Goal: Information Seeking & Learning: Check status

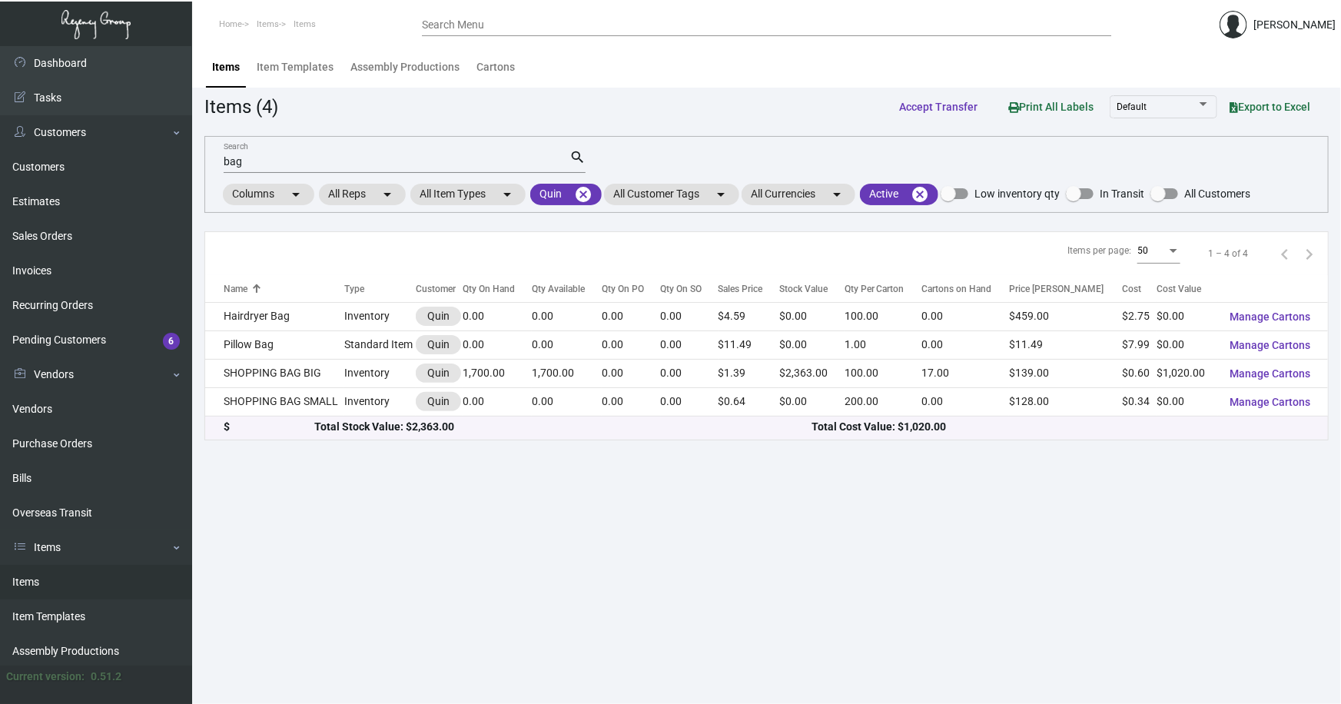
click at [19, 582] on link "Items" at bounding box center [96, 582] width 192 height 35
drag, startPoint x: 264, startPoint y: 161, endPoint x: 138, endPoint y: 168, distance: 126.2
click at [138, 168] on div "Dashboard Dashboard Tasks Customers Customers Estimates Sales Orders Invoices R…" at bounding box center [670, 375] width 1341 height 658
type input "pen"
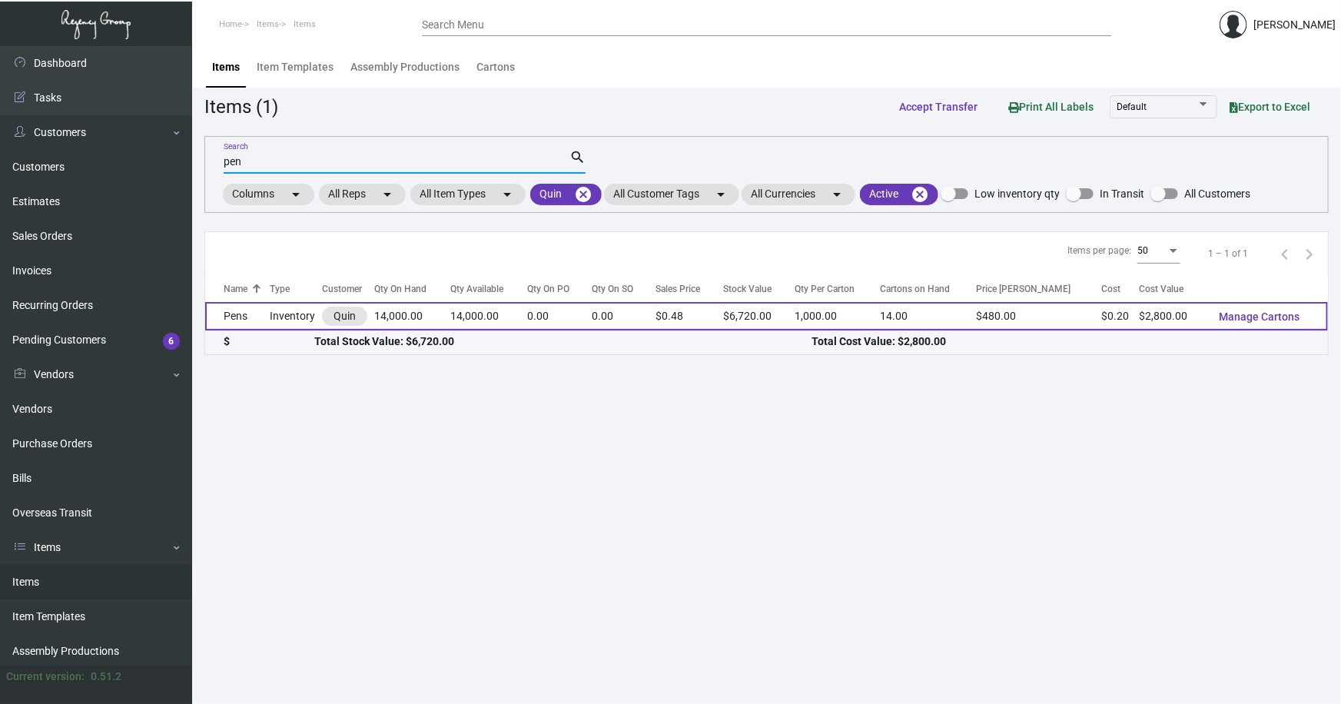
click at [237, 315] on td "Pens" at bounding box center [237, 316] width 65 height 28
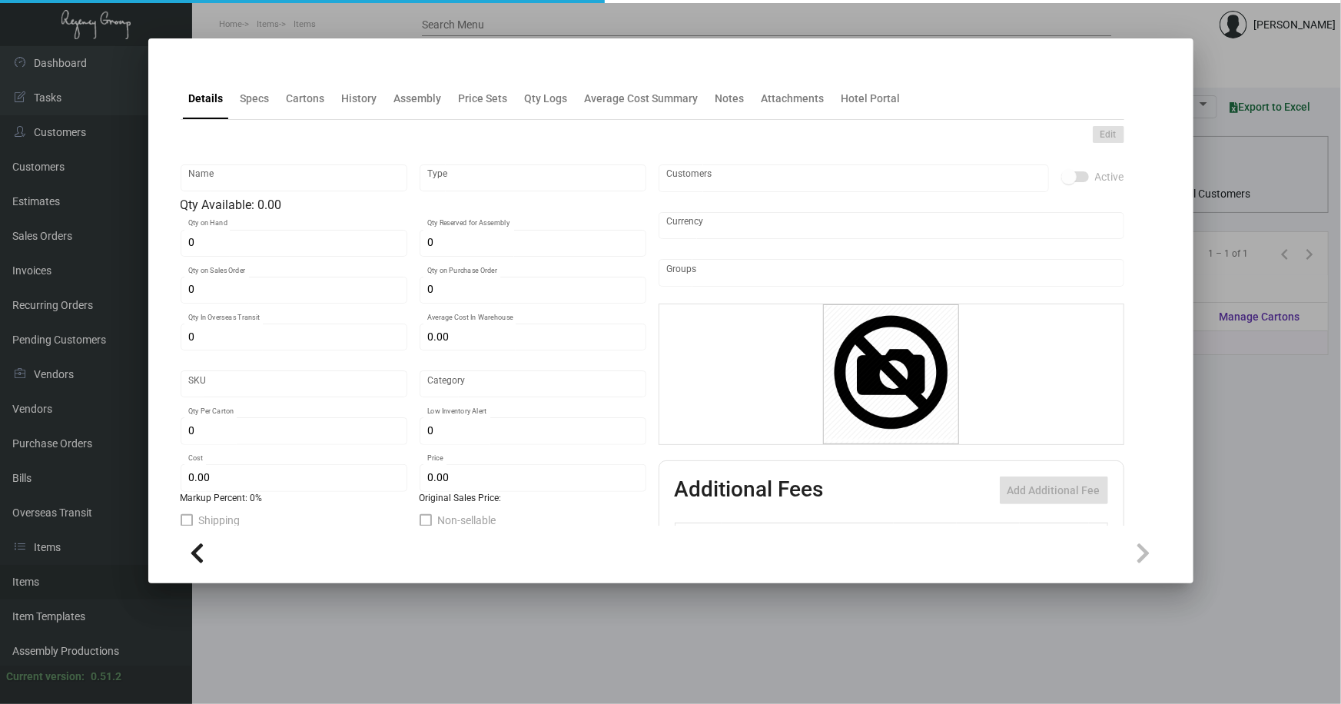
type input "Pens"
type input "Inventory"
type input "14,000"
type input "$ 0.20"
type input "2695"
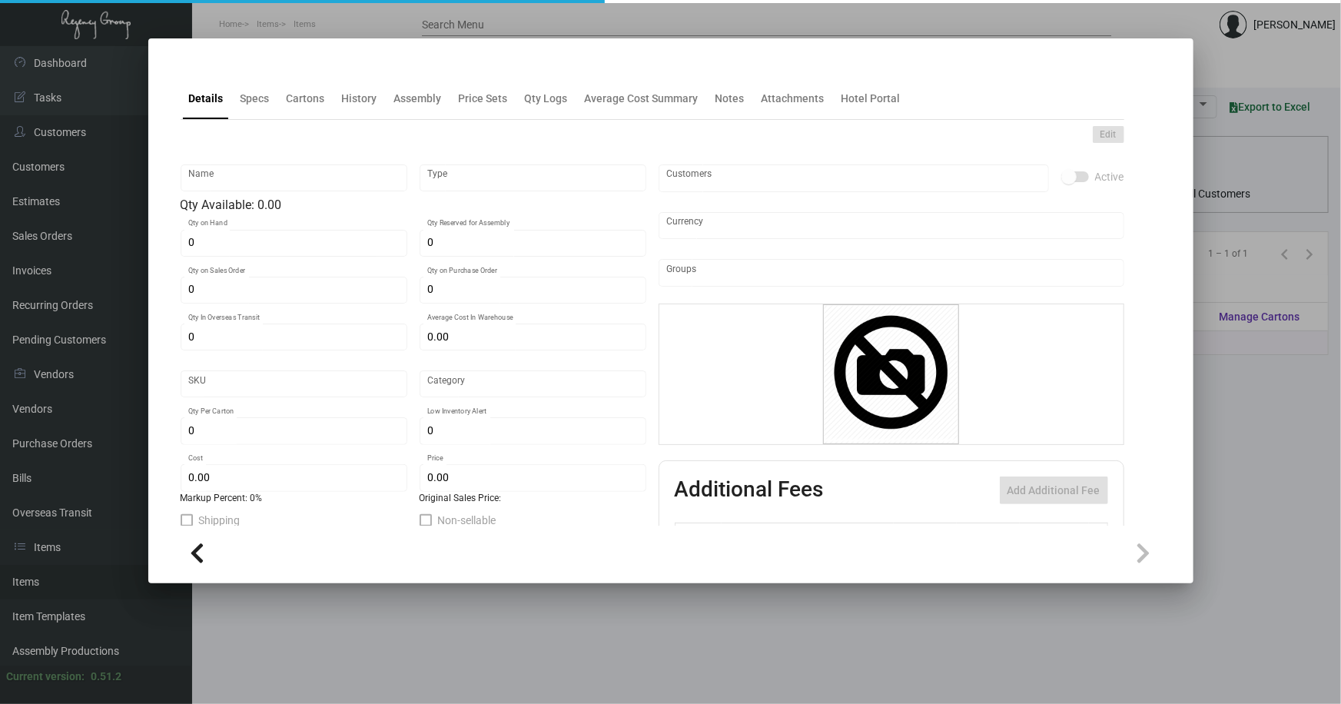
type input "Standard"
type input "1,000"
type input "5,000"
type input "$ 0.20"
type input "$ 0.48"
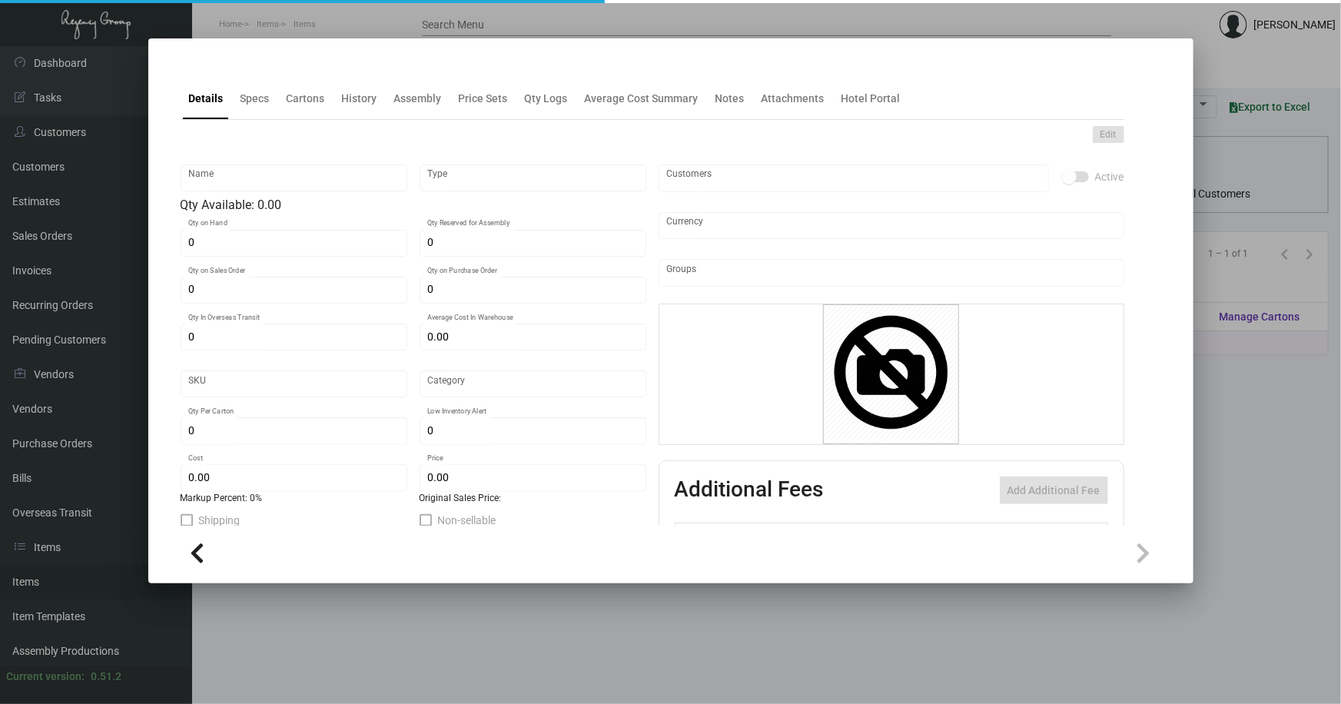
type textarea "Quin Pen: custom Red color twist metal pen, printing 1 color gold logo."
checkbox input "true"
type input "United States Dollar $"
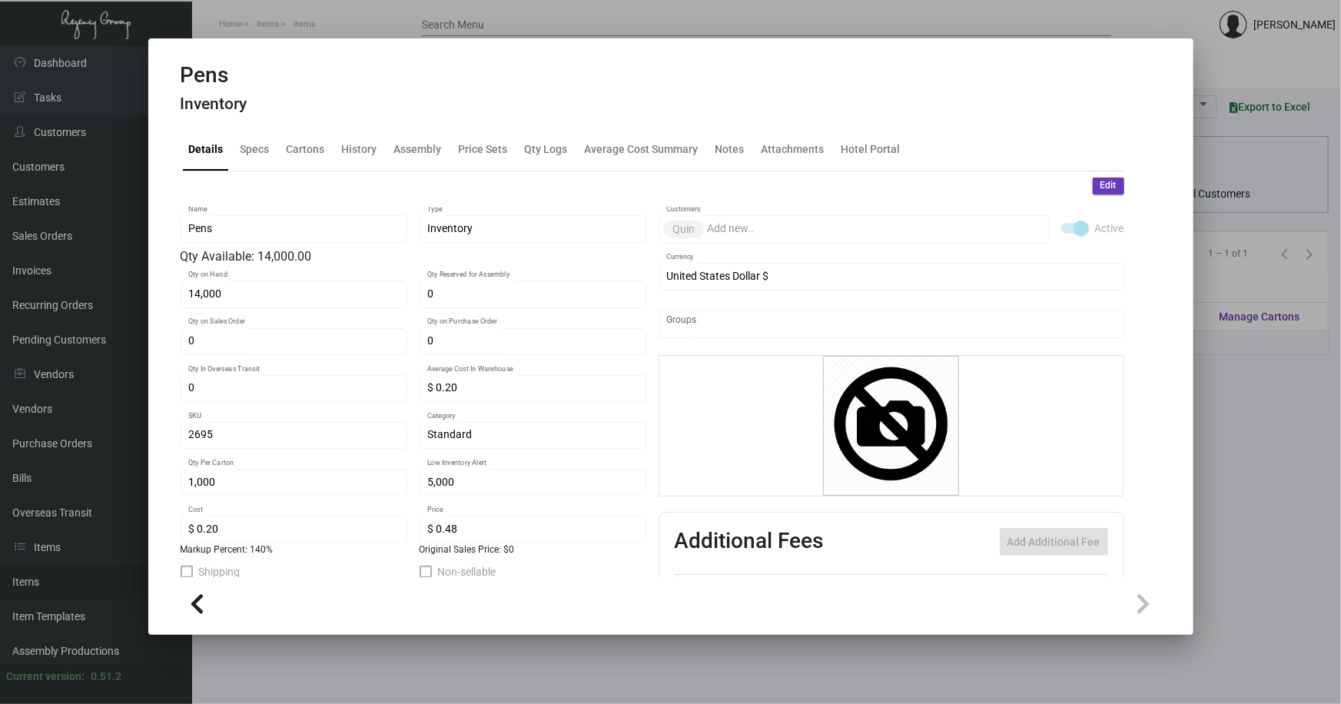
click at [359, 102] on div "Pens Inventory" at bounding box center [671, 91] width 980 height 58
click at [363, 143] on div "History" at bounding box center [359, 149] width 35 height 16
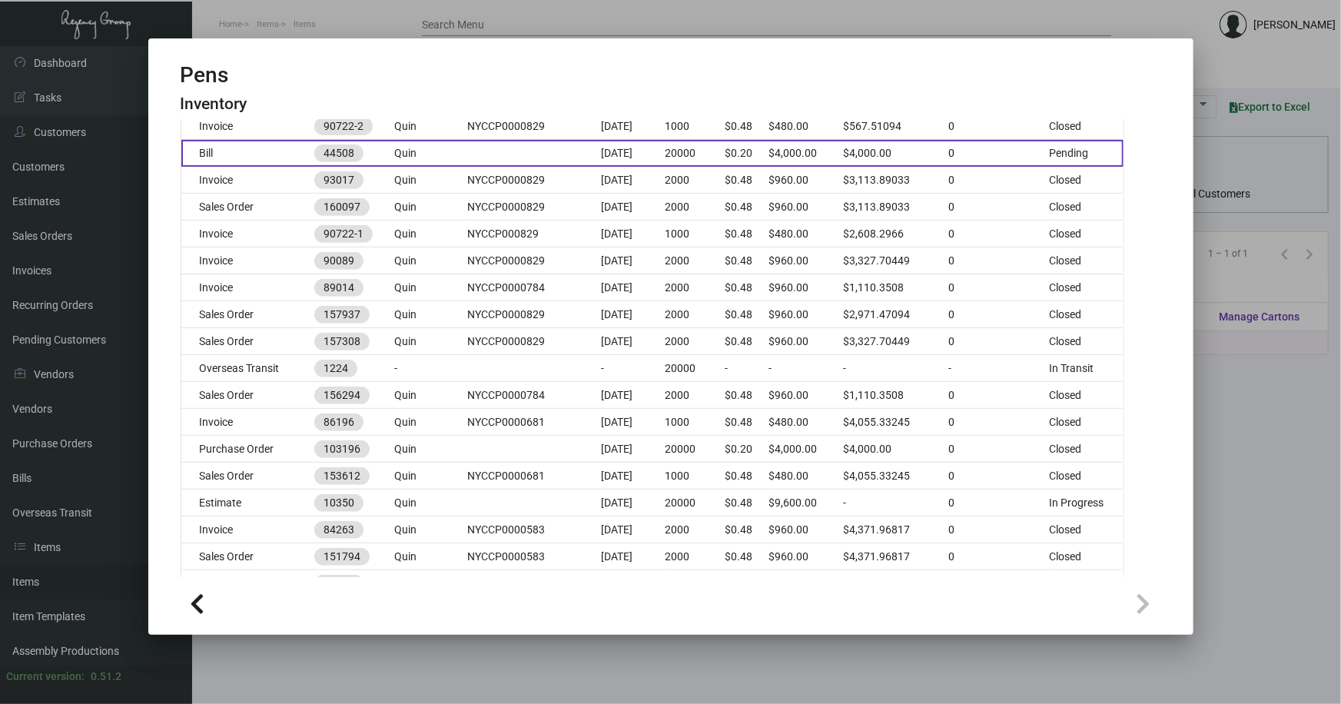
scroll to position [349, 0]
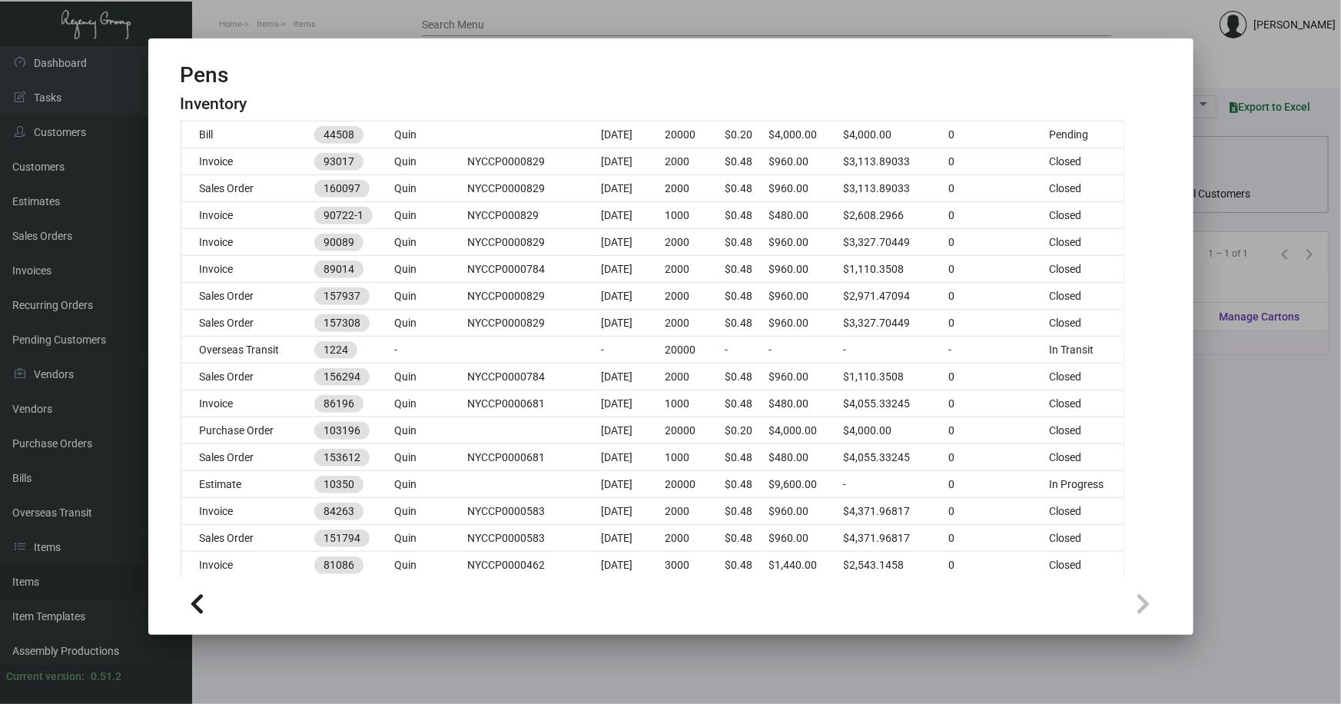
click at [1227, 429] on div at bounding box center [670, 352] width 1341 height 704
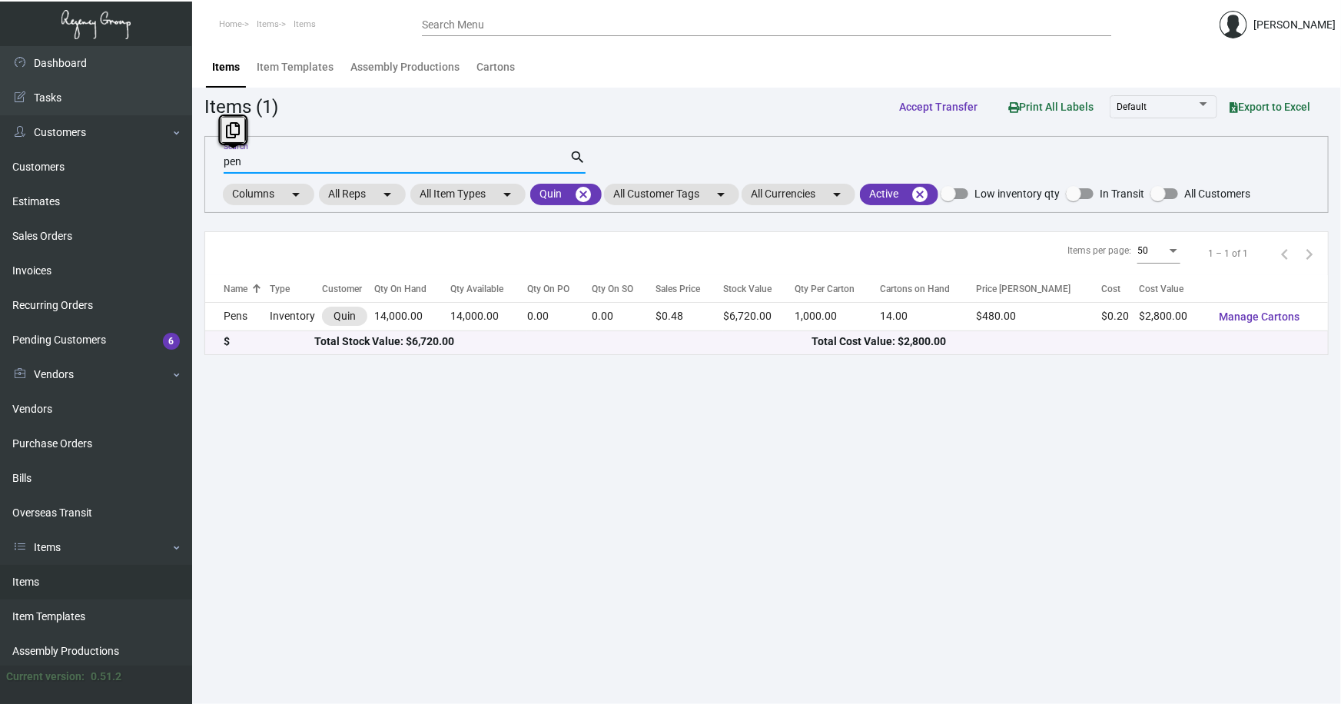
drag, startPoint x: 244, startPoint y: 162, endPoint x: 214, endPoint y: 160, distance: 29.3
click at [214, 160] on div "pen Search search Columns arrow_drop_down All Reps arrow_drop_down All Item Typ…" at bounding box center [766, 174] width 1124 height 77
type input "bag"
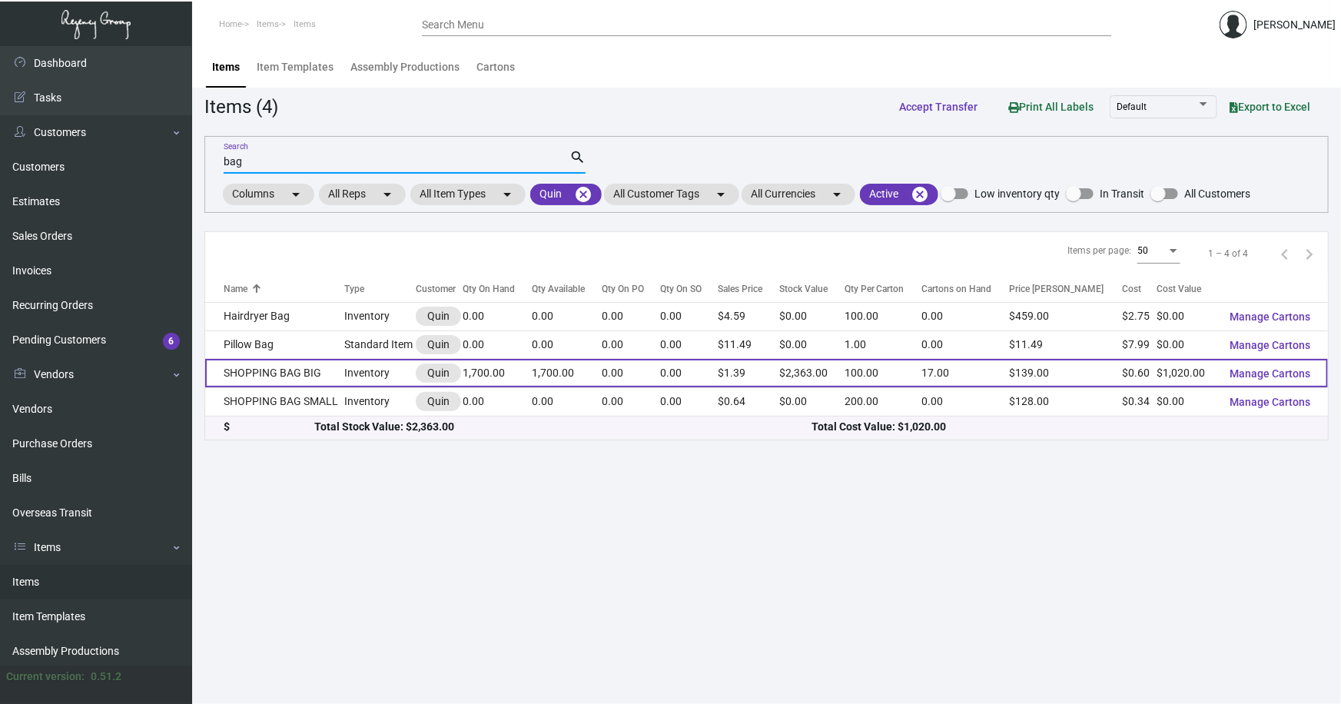
click at [250, 374] on td "SHOPPING BAG BIG" at bounding box center [274, 373] width 139 height 28
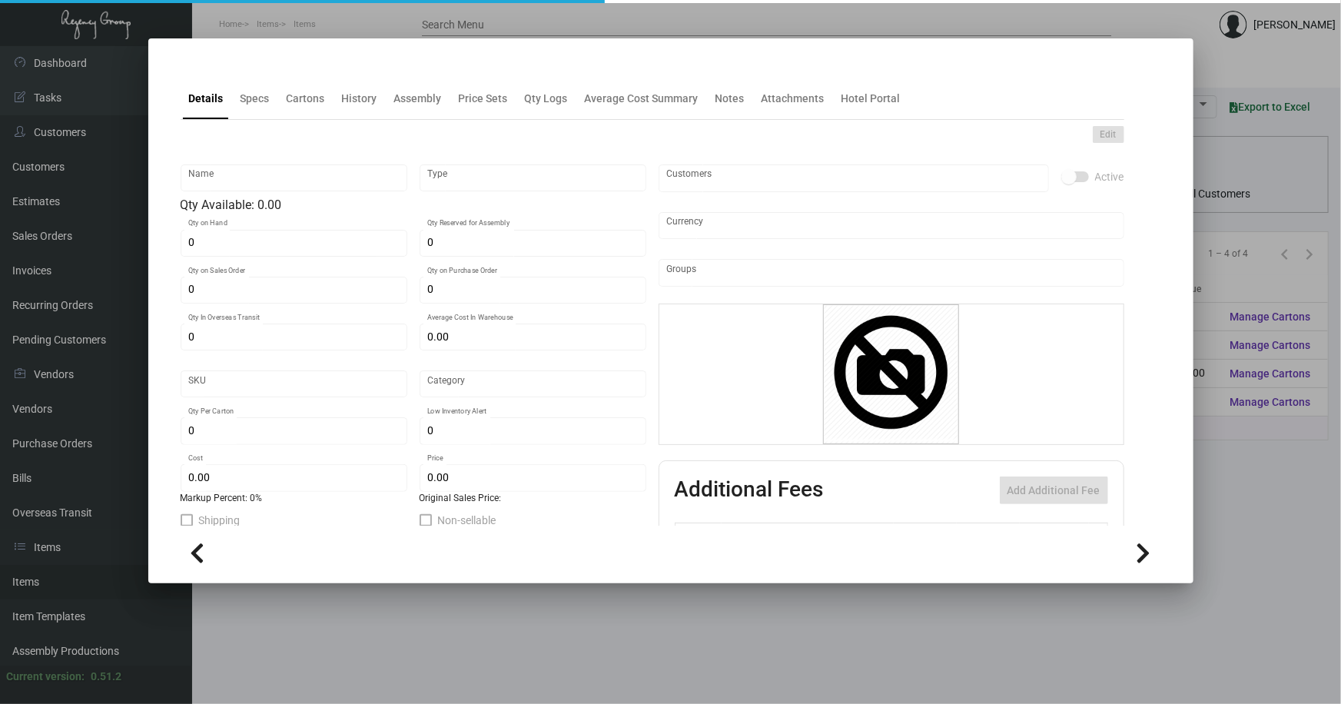
type input "SHOPPING BAG BIG"
type input "Inventory"
type input "1,700"
type input "$ 0.68"
type input "2698"
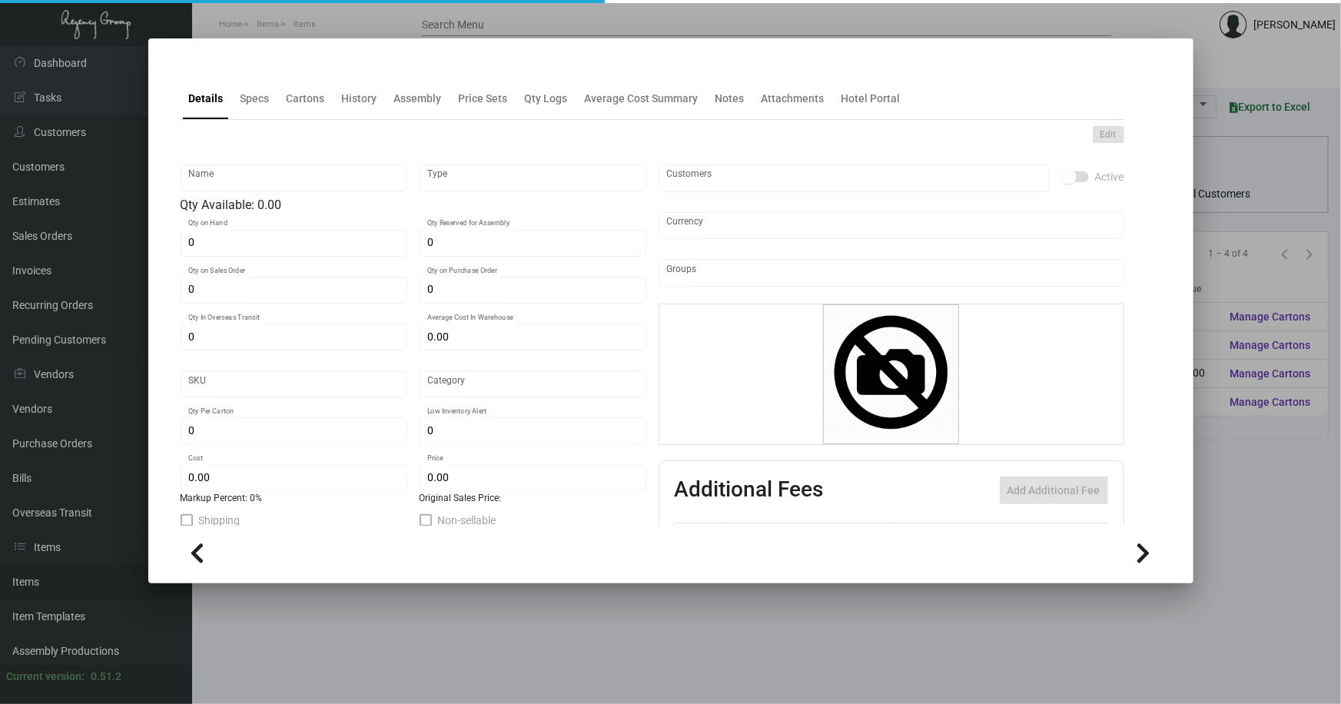
type input "Standard"
type input "100"
type input "$ 0.60"
type input "$ 1.39"
type textarea "[PERSON_NAME] Shopping Bag BIG: size 407mm L * 305mm H * 127mm W, white 180gsm …"
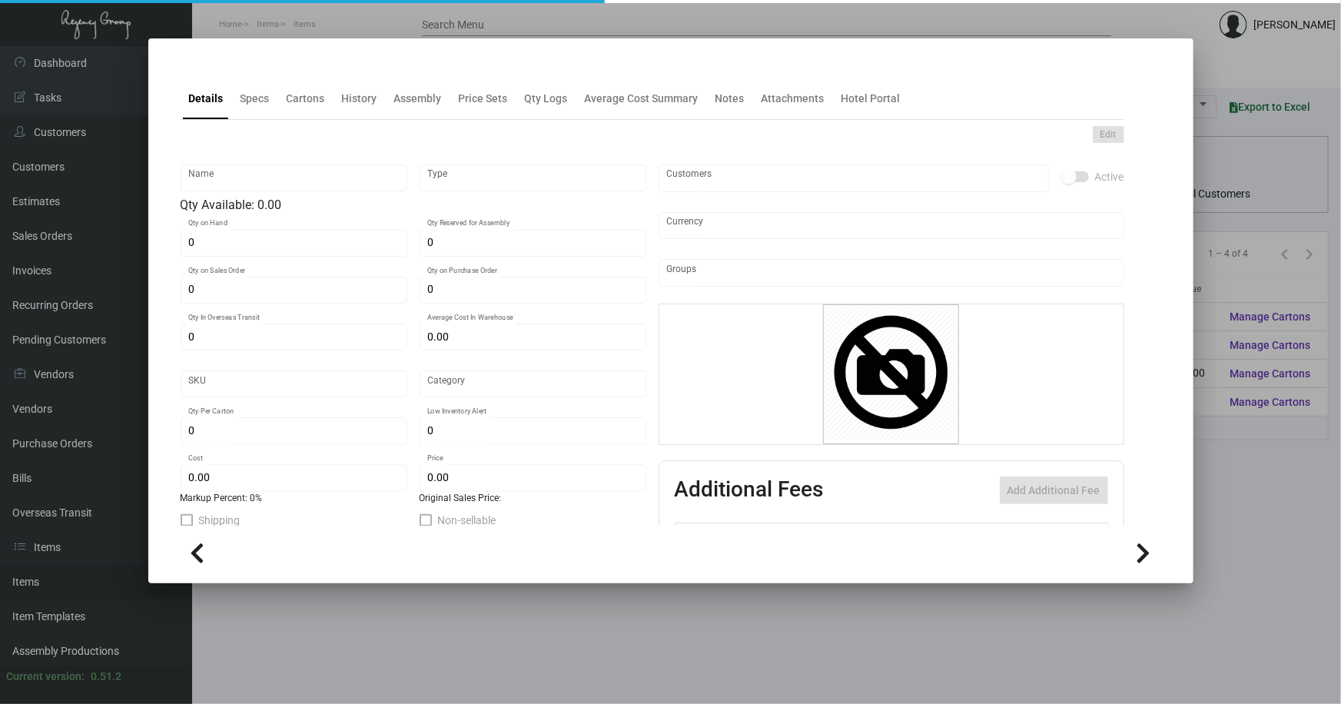
type textarea "[PERSON_NAME] Shopping Bag BIG: size 407mm L * 305mm H * 127mm W, white 180gsm …"
checkbox input "true"
type input "United States Dollar $"
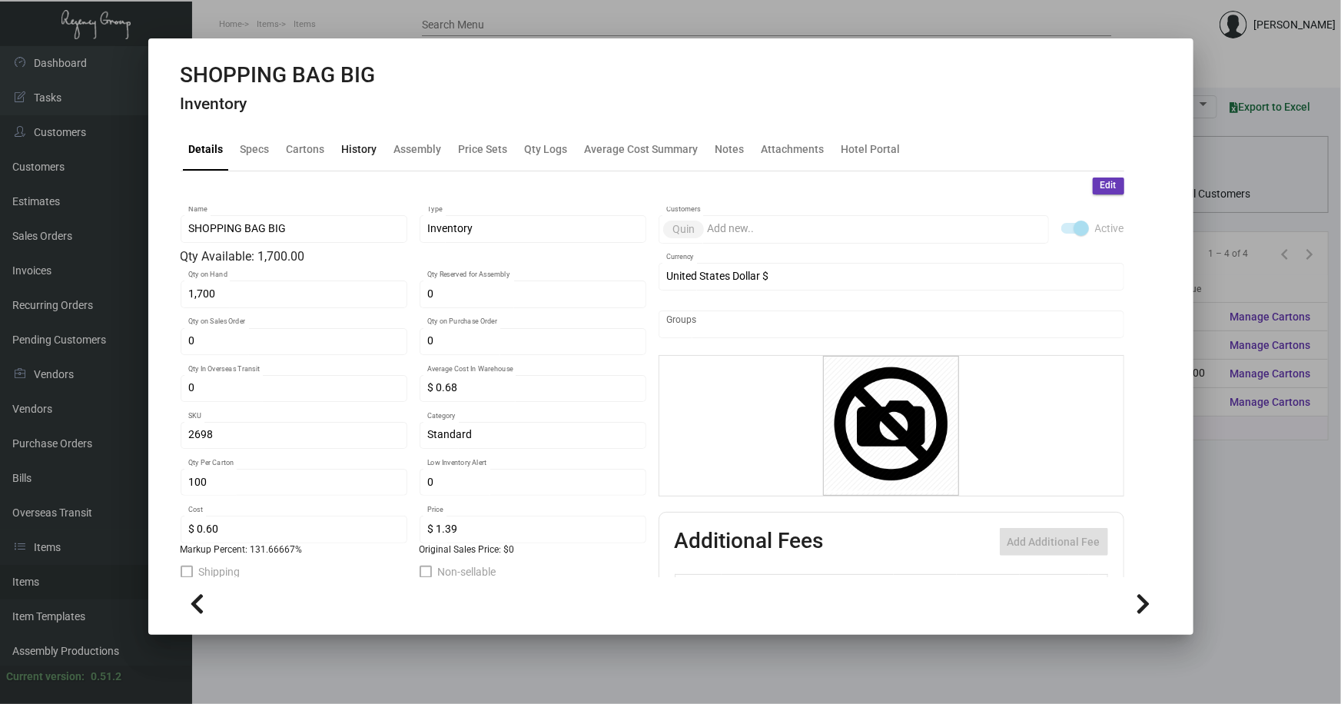
click at [362, 144] on div "History" at bounding box center [359, 149] width 35 height 16
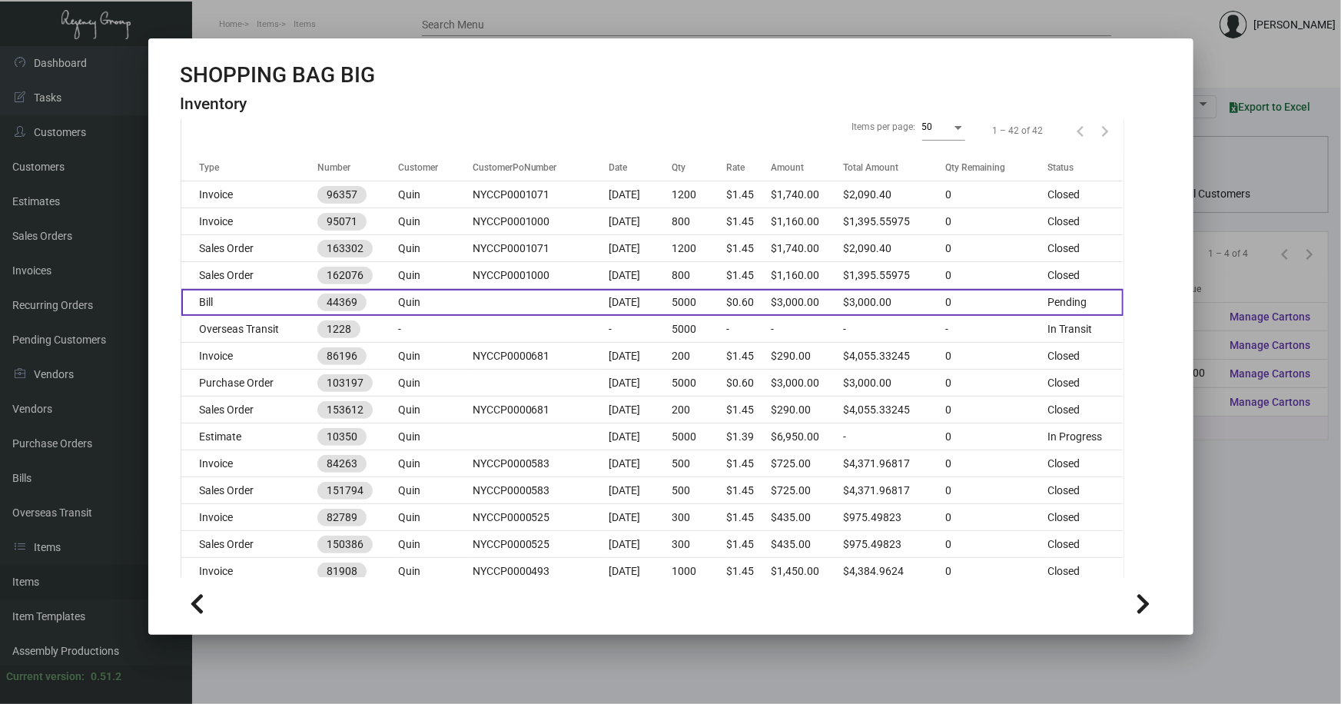
scroll to position [209, 0]
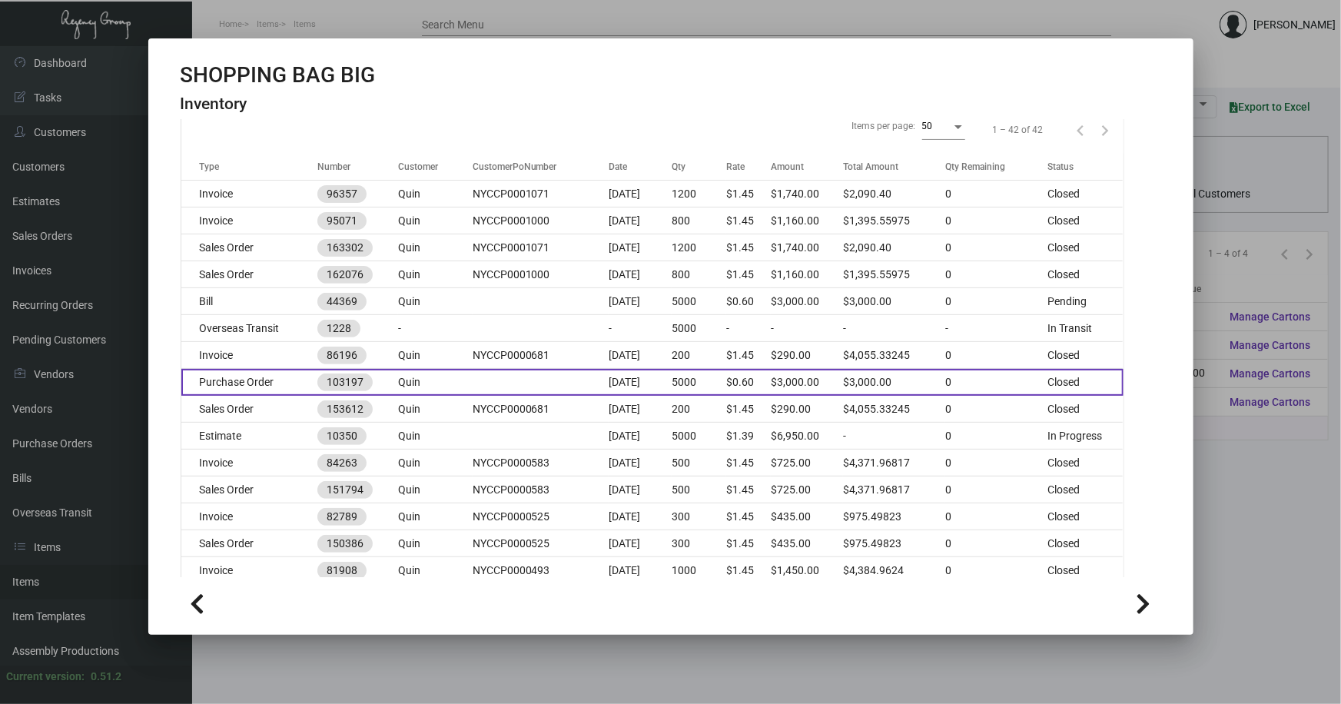
click at [530, 373] on td at bounding box center [541, 382] width 136 height 27
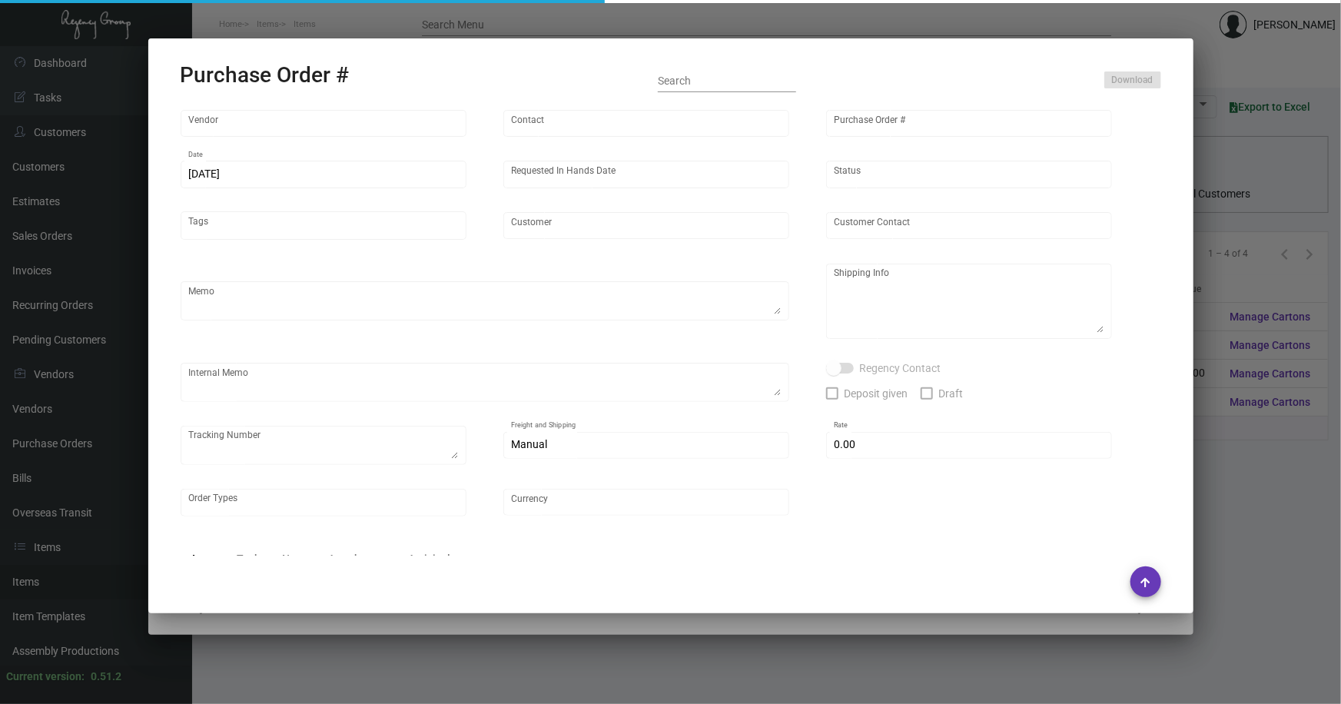
type input "Shanghai East Industrial Co., Ltd,"
type input "[PERSON_NAME]"
type input "103197"
type input "[DATE]"
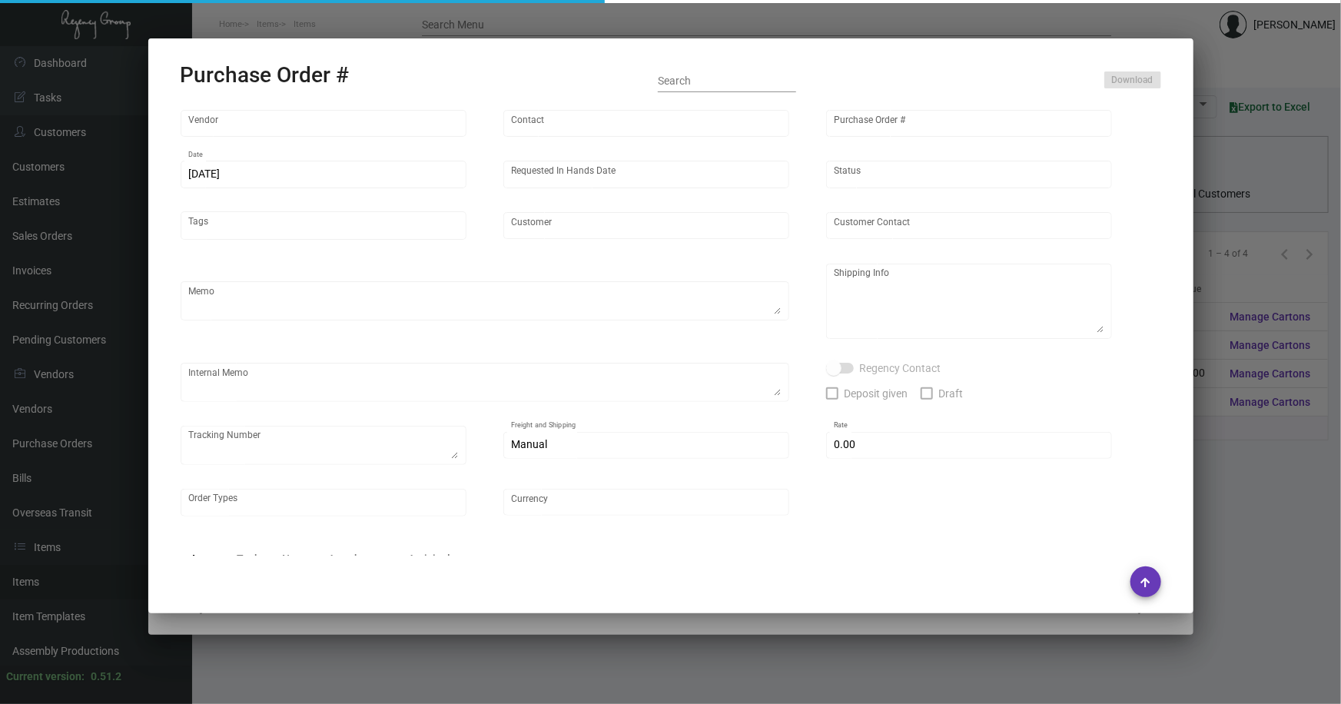
type input "Quin"
type textarea "Please ship by boat to our NJ warehouse."
type textarea "Regency Group NJ - [PERSON_NAME] [STREET_ADDRESS]"
type textarea "Production will be done by end of March."
checkbox input "true"
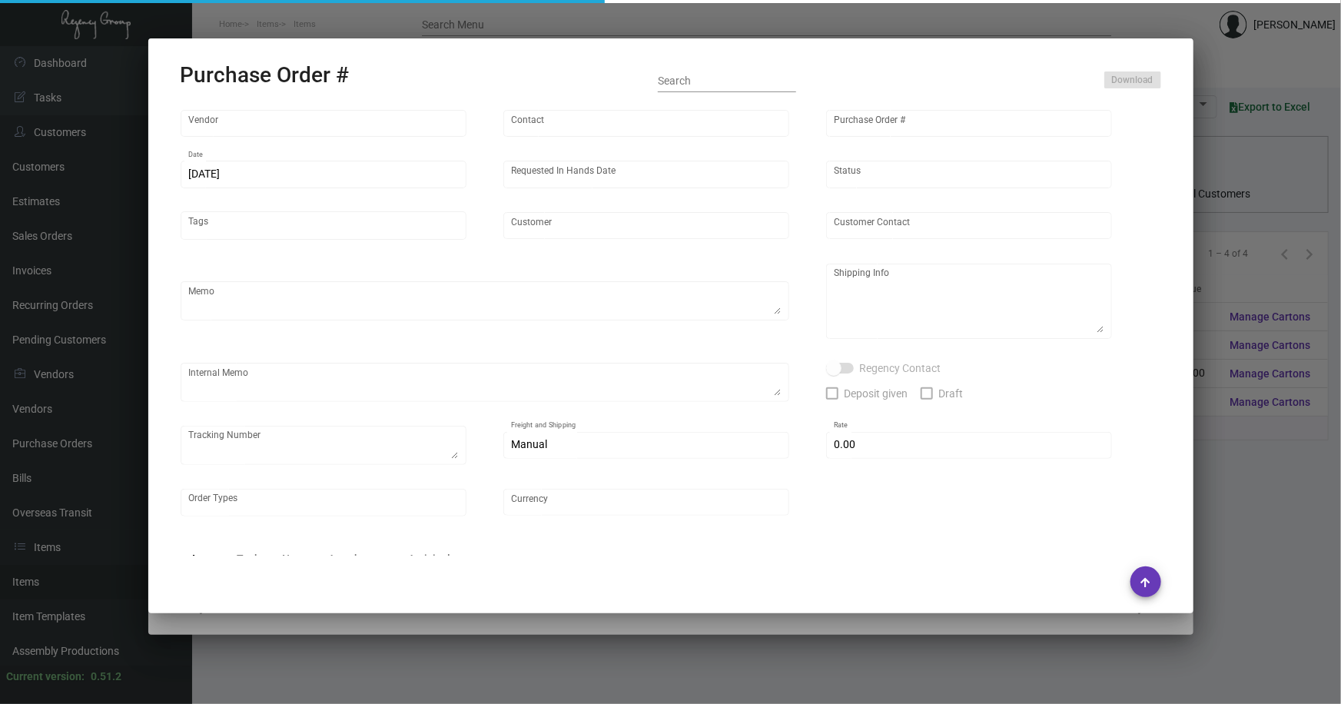
type input "$ 0.00"
type input "United States Dollar $"
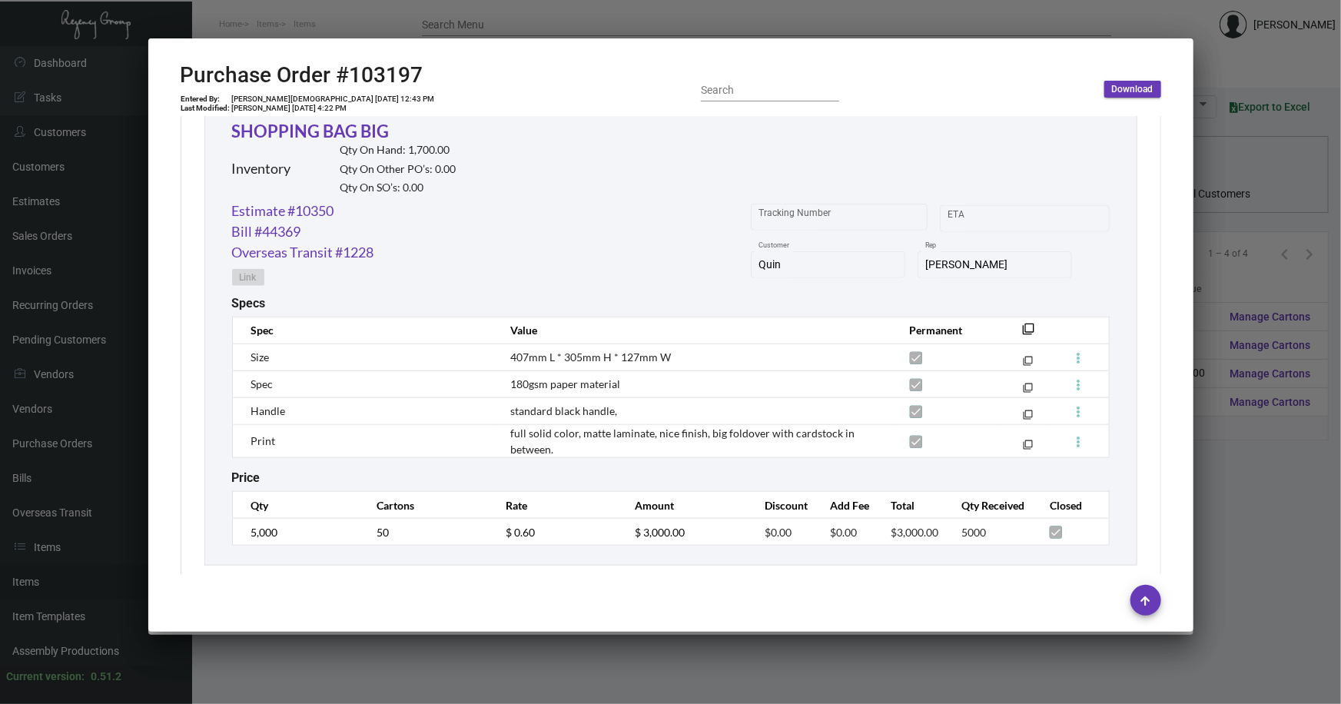
scroll to position [757, 0]
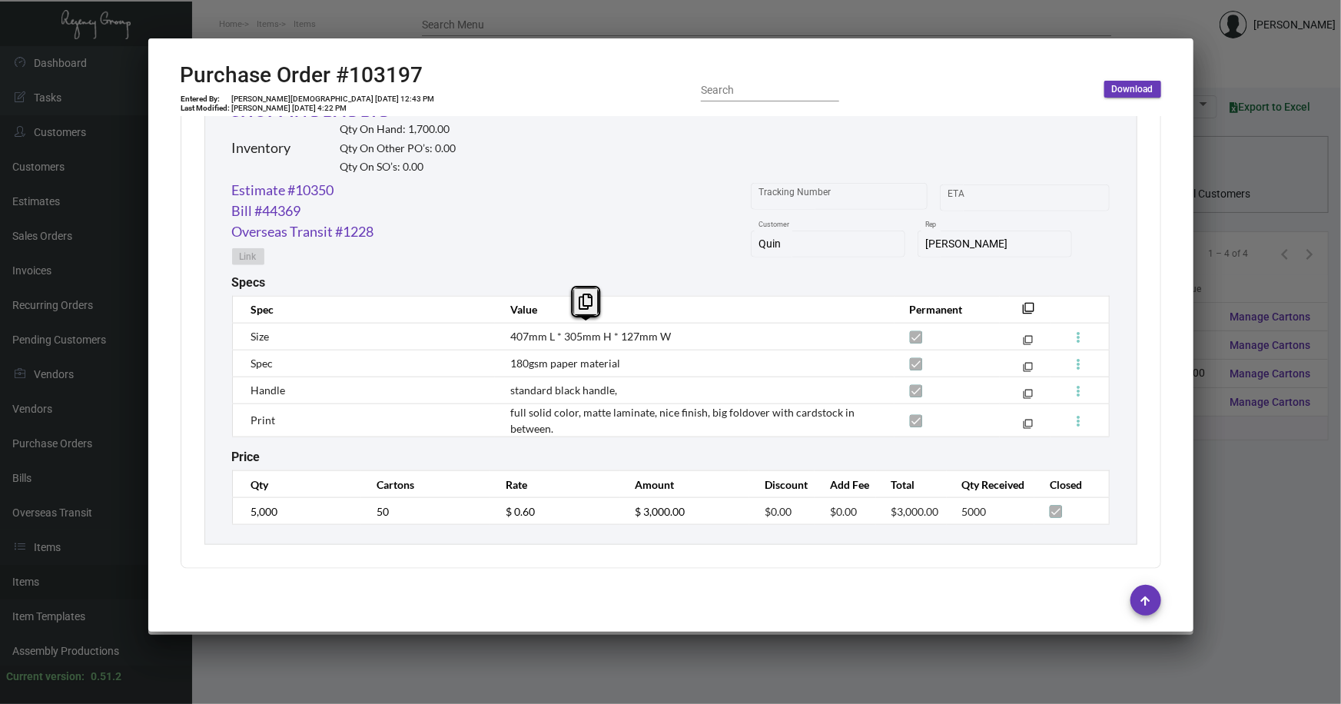
drag, startPoint x: 685, startPoint y: 334, endPoint x: 507, endPoint y: 331, distance: 177.5
click at [507, 331] on td "407mm L * 305mm H * 127mm W" at bounding box center [694, 336] width 399 height 27
copy span "407mm L * 305mm H * 127mm W"
click at [694, 652] on div at bounding box center [670, 352] width 1341 height 704
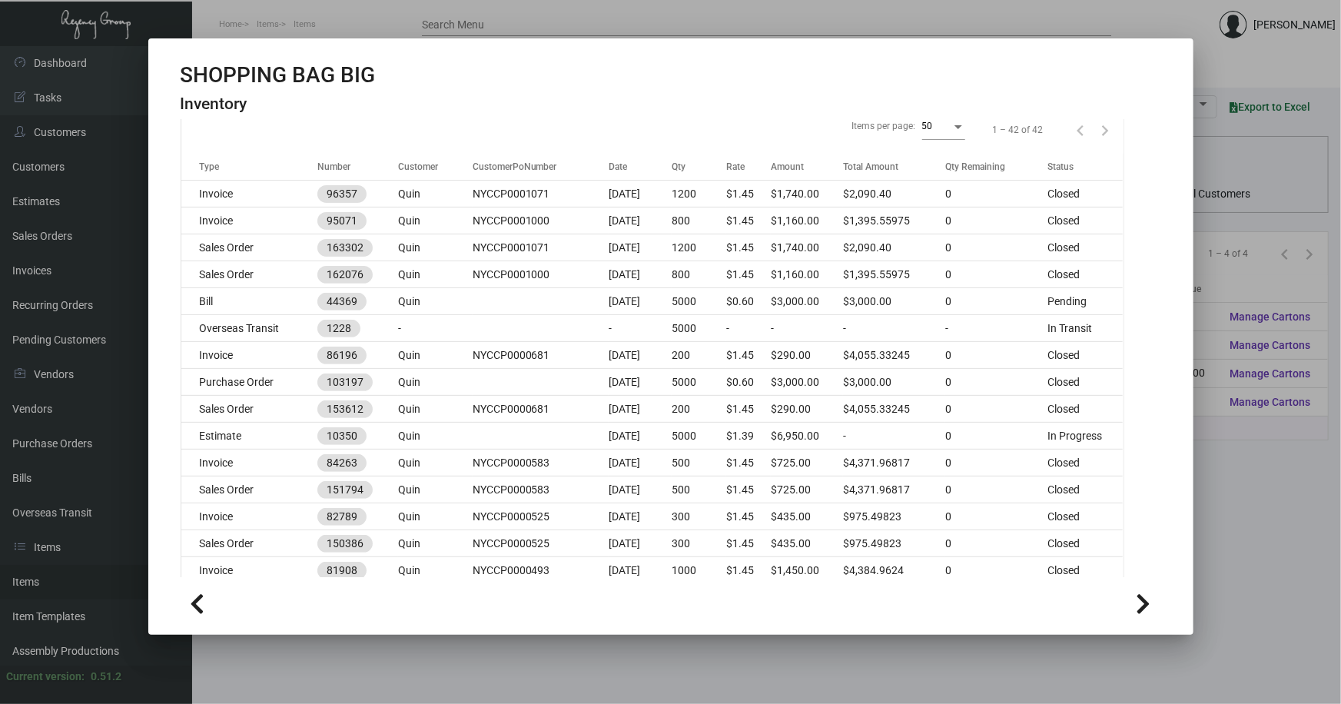
click at [1245, 484] on div at bounding box center [670, 352] width 1341 height 704
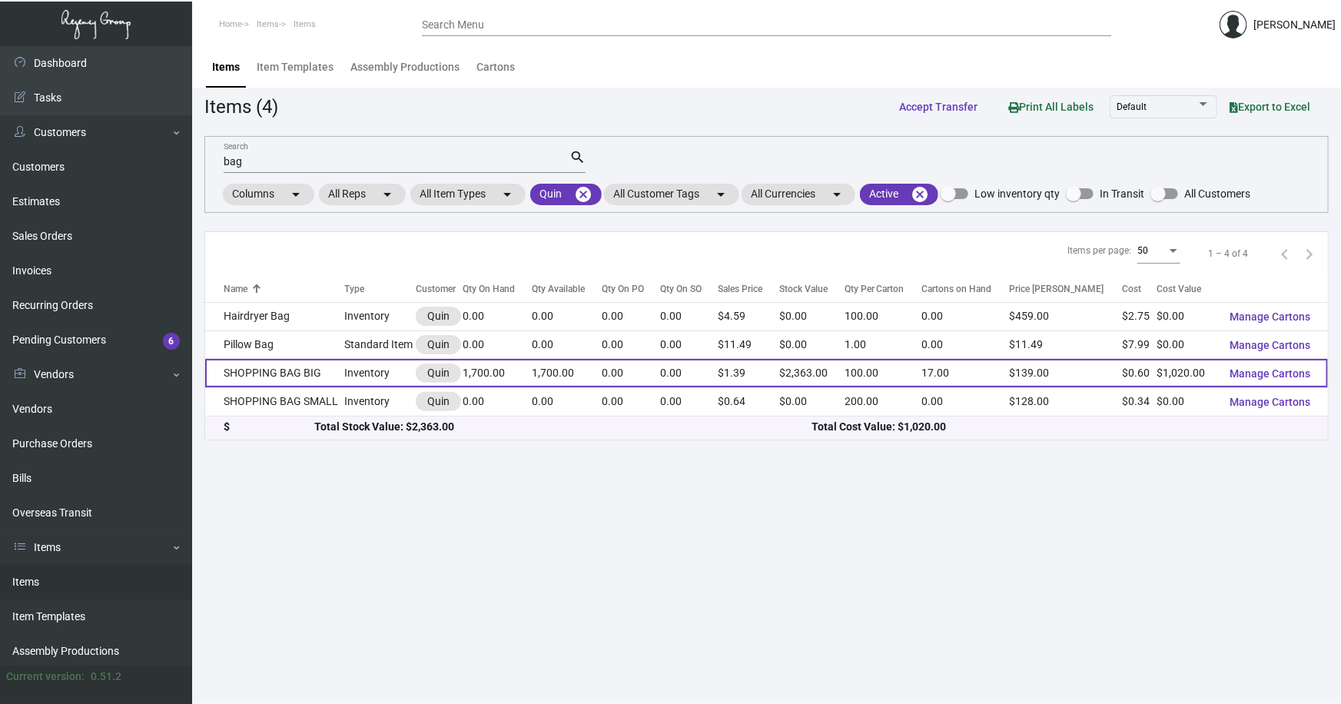
click at [261, 368] on td "SHOPPING BAG BIG" at bounding box center [274, 373] width 139 height 28
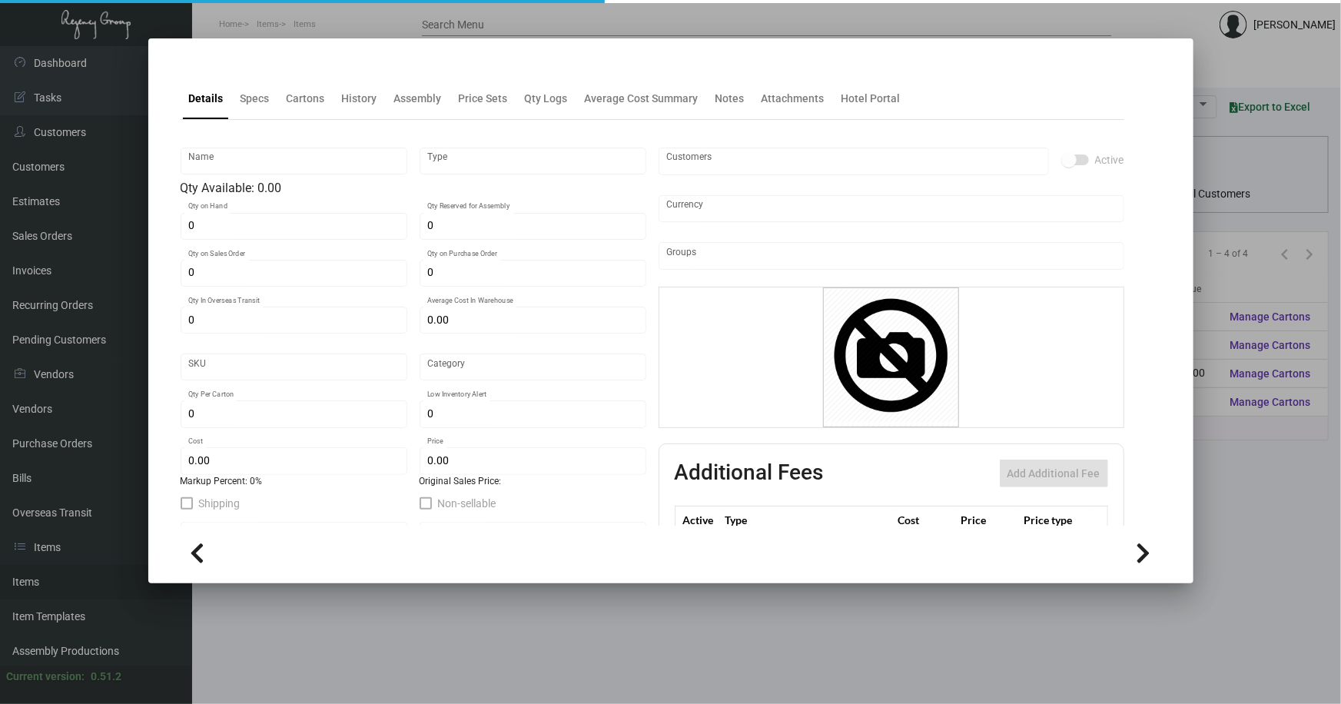
type input "SHOPPING BAG BIG"
type input "Inventory"
type input "1,700"
type input "$ 0.68"
type input "2698"
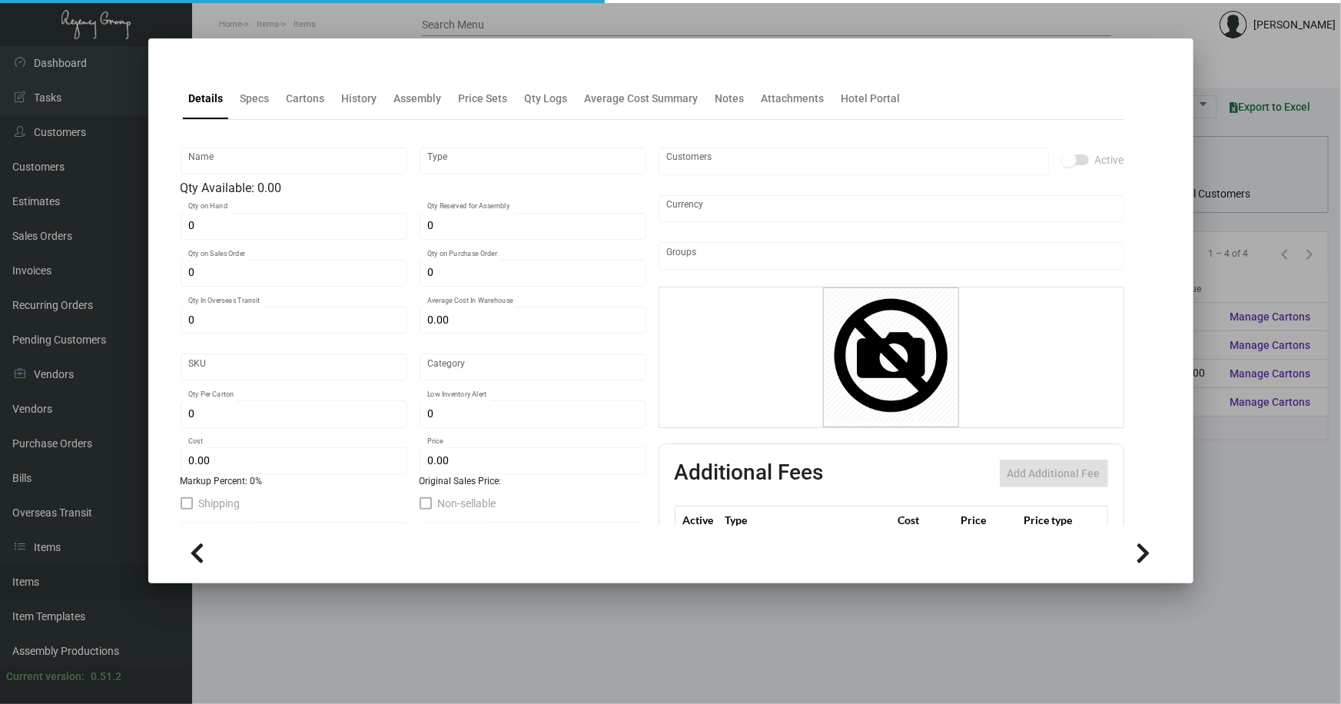
type input "Standard"
type input "100"
type input "$ 0.60"
type input "$ 1.39"
type textarea "[PERSON_NAME] Shopping Bag BIG: size 407mm L * 305mm H * 127mm W, white 180gsm …"
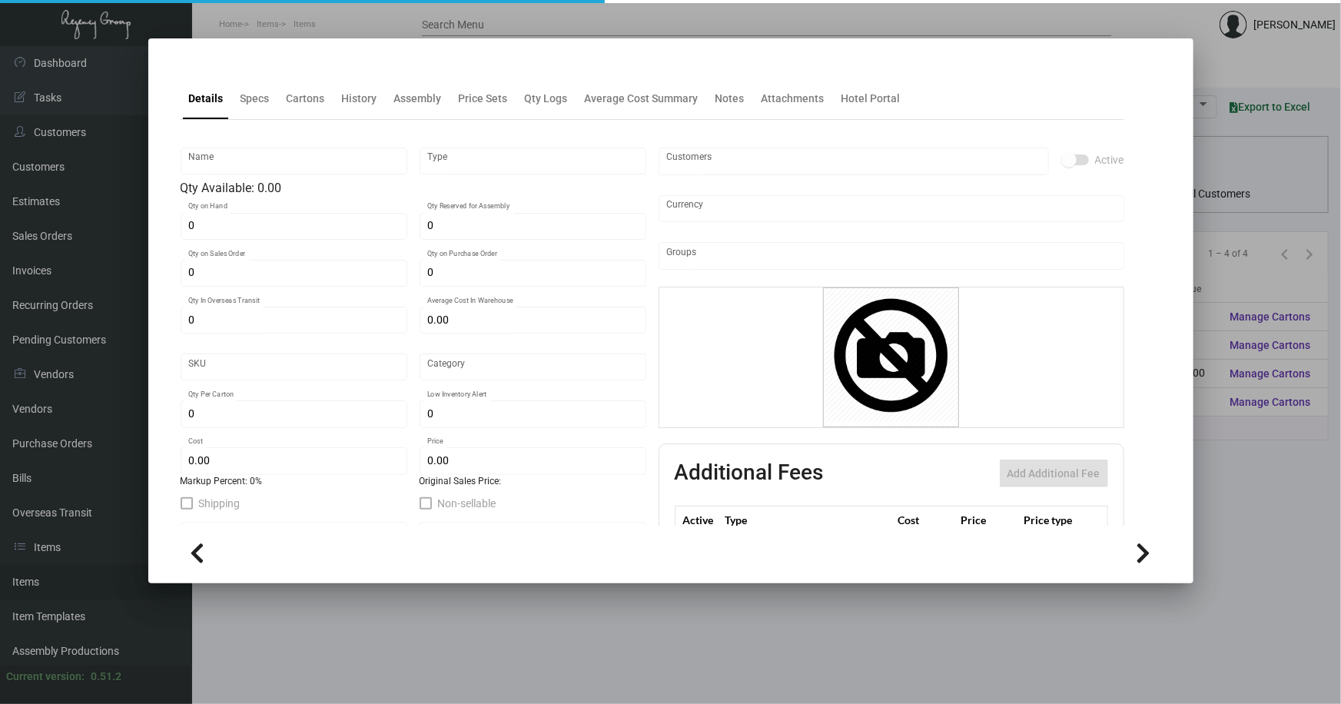
type textarea "[PERSON_NAME] Shopping Bag BIG: size 407mm L * 305mm H * 127mm W, white 180gsm …"
checkbox input "true"
type input "United States Dollar $"
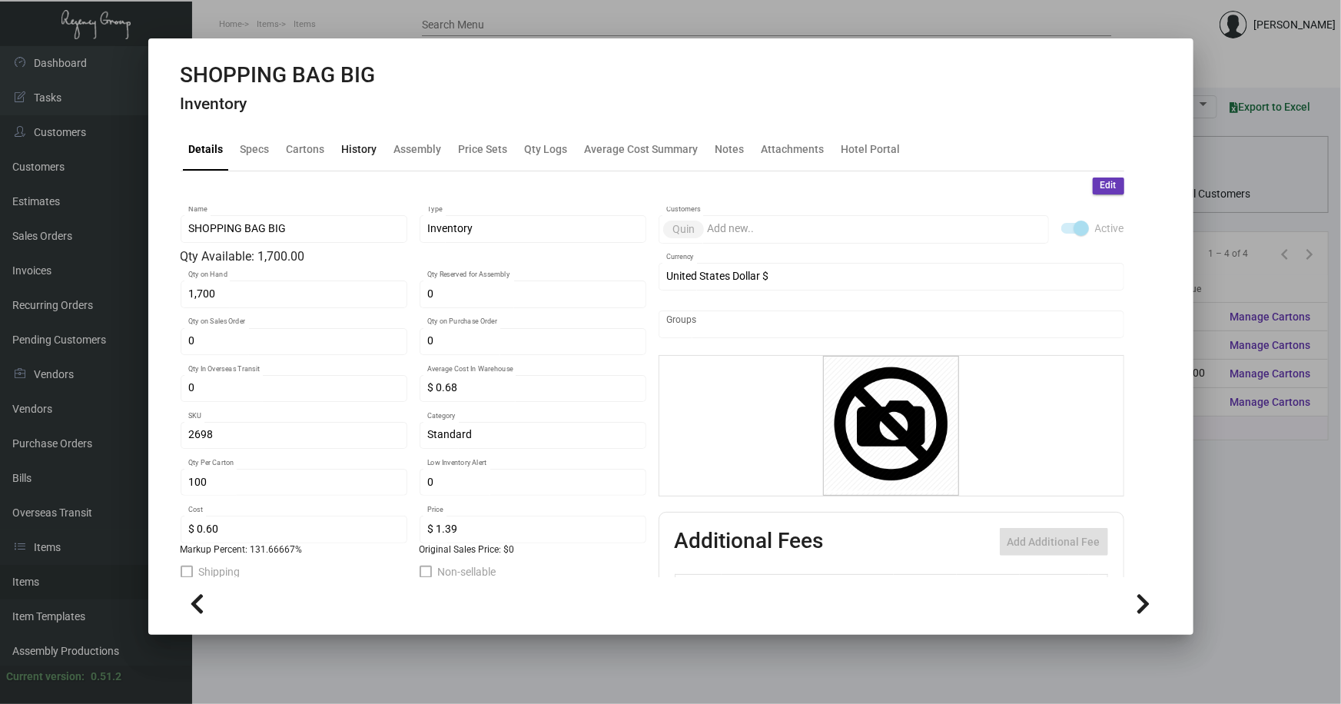
click at [345, 148] on div "History" at bounding box center [359, 149] width 35 height 16
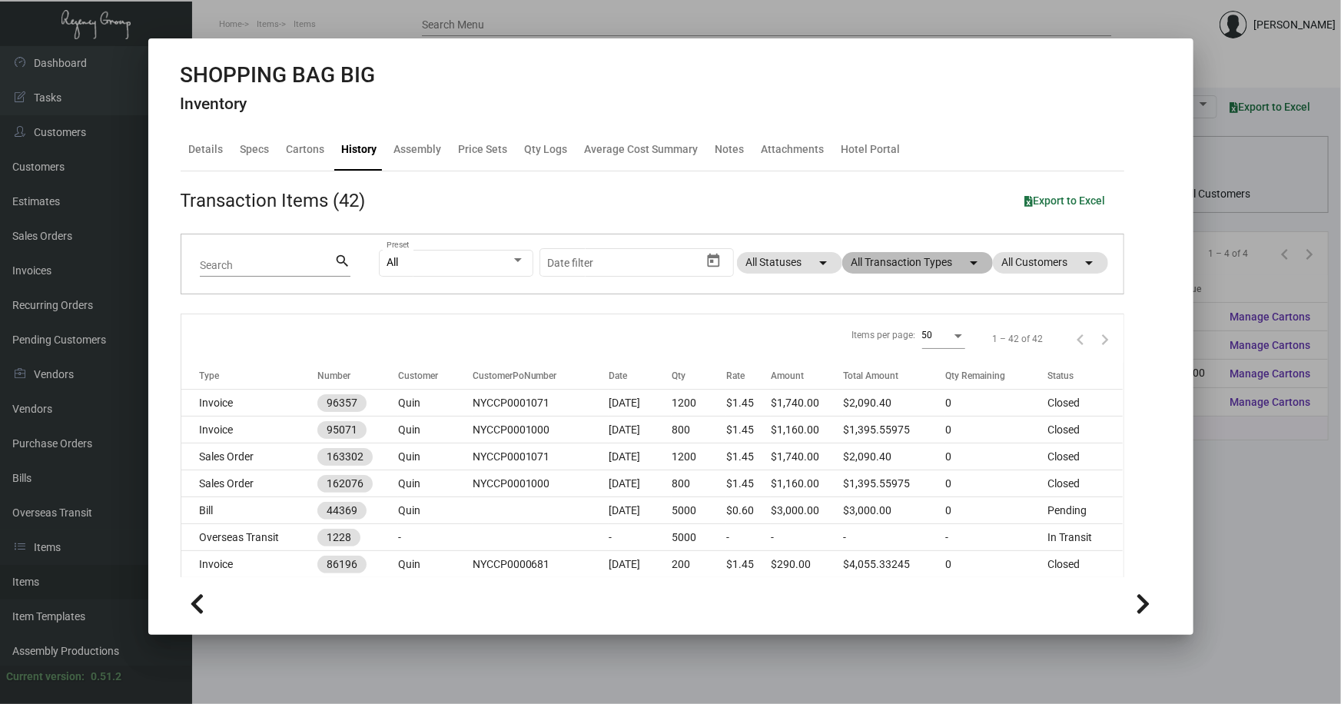
click at [889, 263] on mat-chip "All Transaction Types arrow_drop_down" at bounding box center [917, 263] width 151 height 22
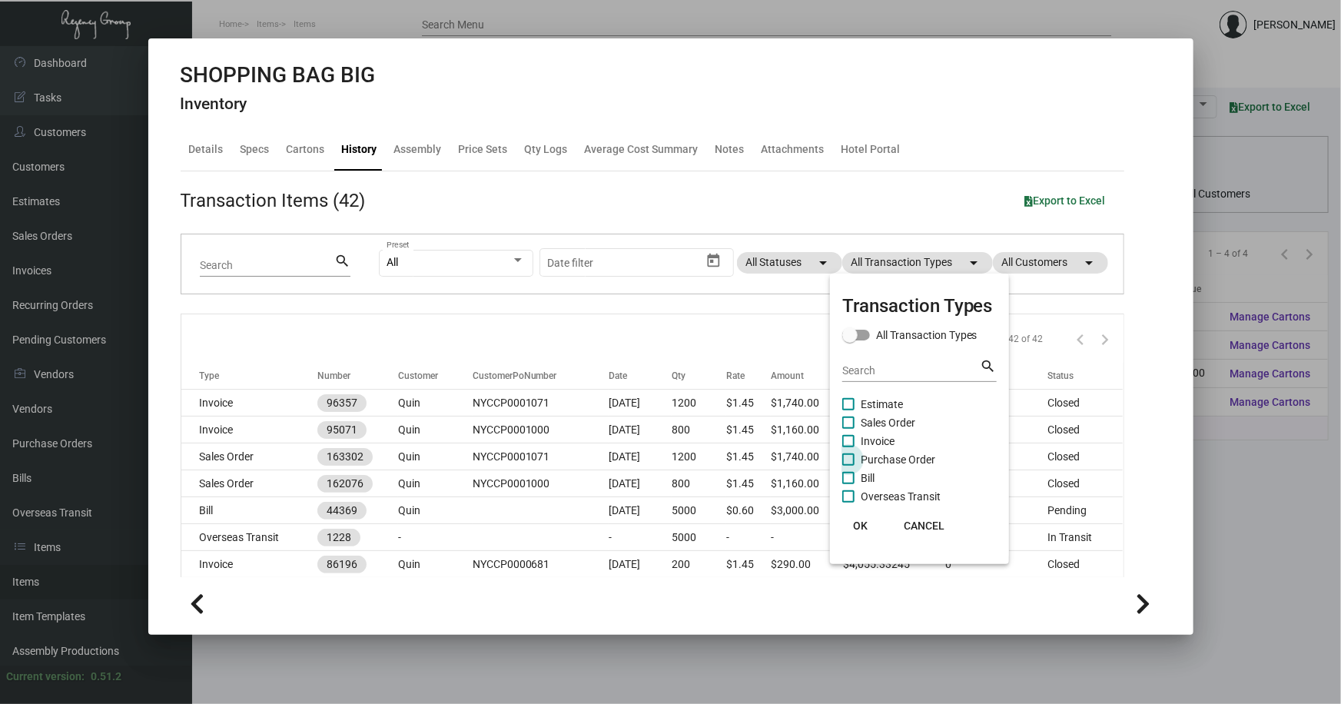
click at [897, 456] on span "Purchase Order" at bounding box center [897, 459] width 75 height 18
click at [848, 466] on input "Purchase Order" at bounding box center [847, 466] width 1 height 1
checkbox input "true"
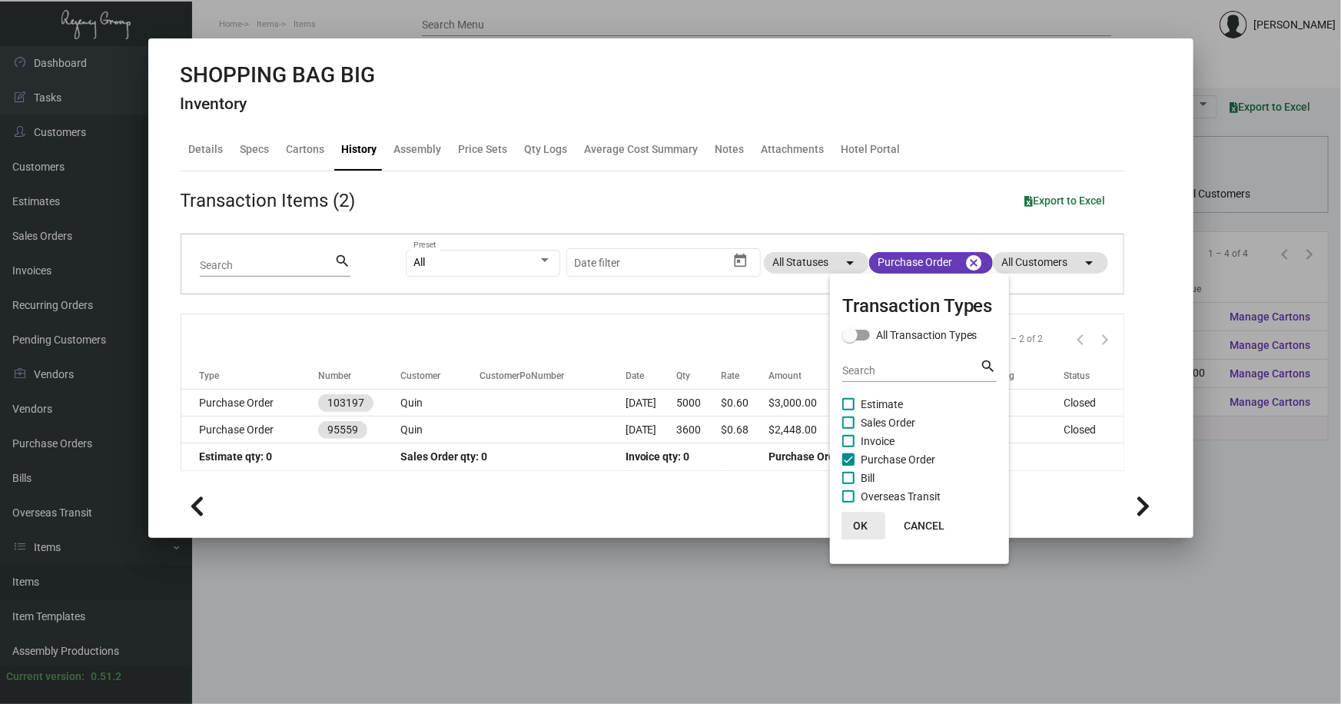
click at [862, 521] on span "OK" at bounding box center [860, 525] width 15 height 12
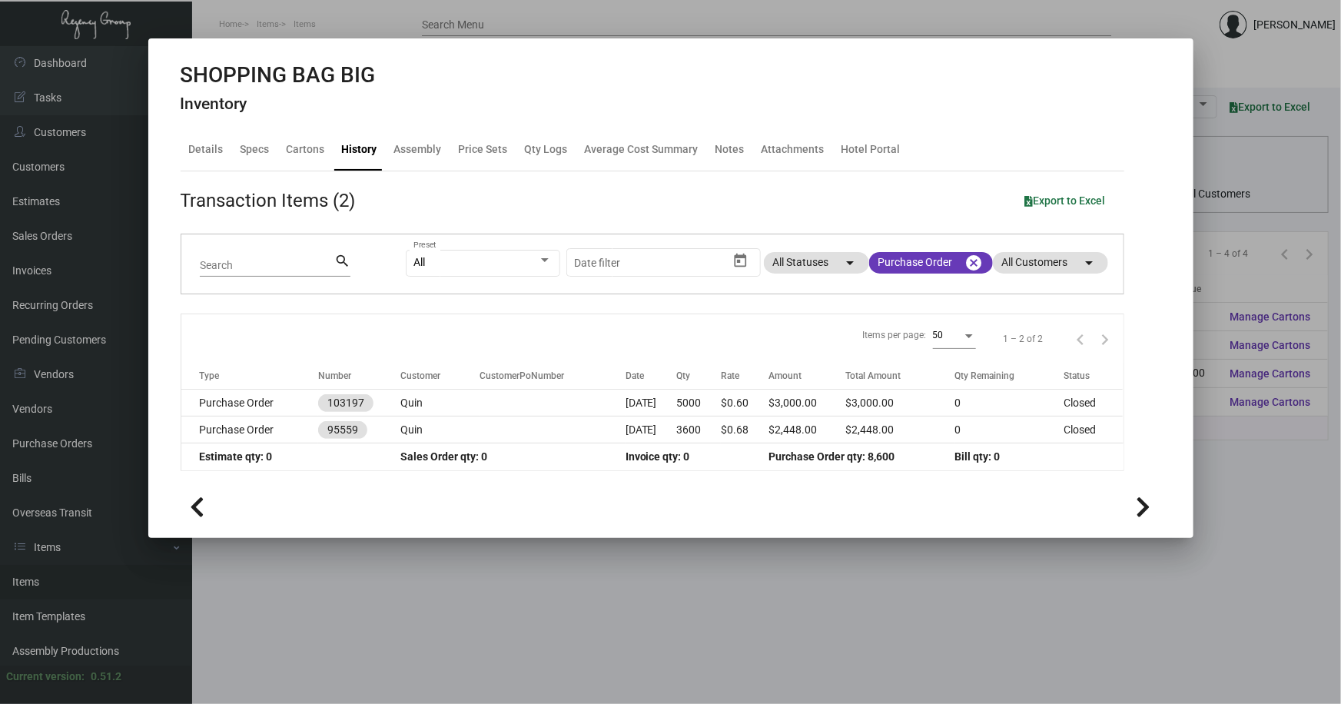
click at [678, 579] on div at bounding box center [670, 352] width 1341 height 704
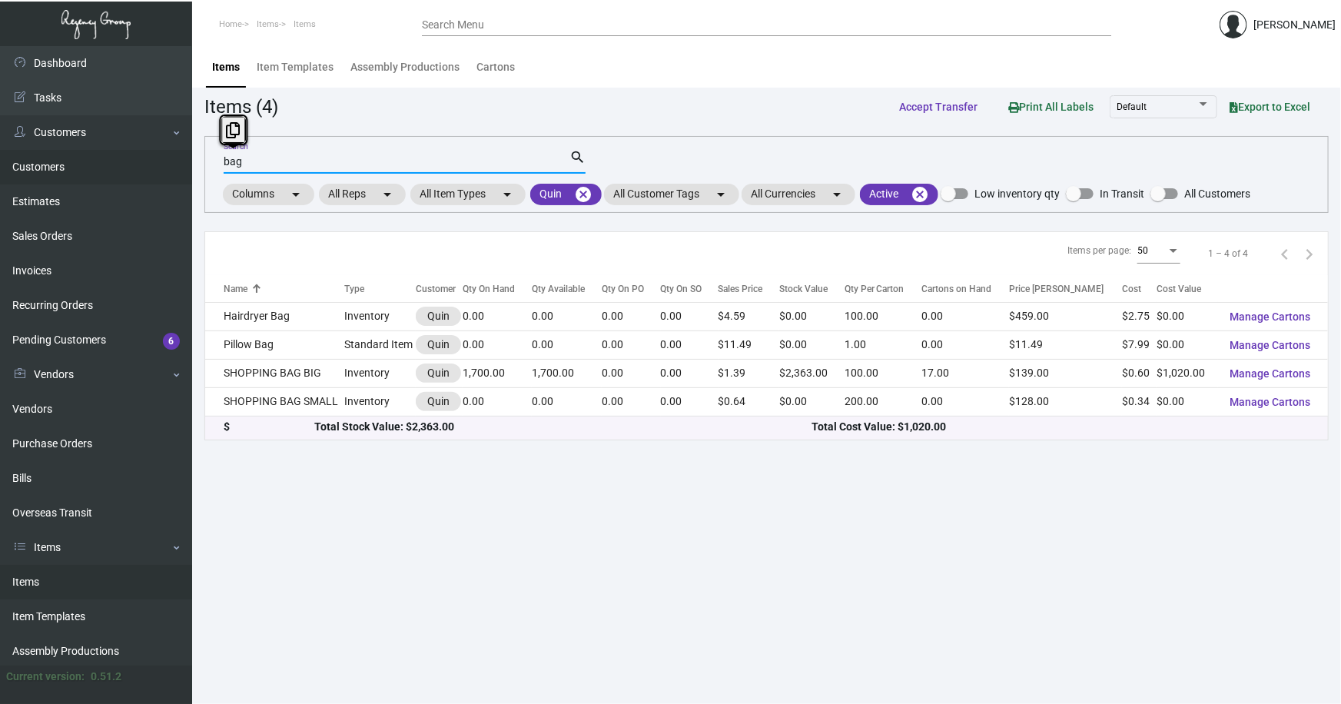
drag, startPoint x: 214, startPoint y: 161, endPoint x: 181, endPoint y: 158, distance: 33.1
click at [184, 161] on div "Dashboard Dashboard Tasks Customers Customers Estimates Sales Orders Invoices R…" at bounding box center [670, 375] width 1341 height 658
type input "pen"
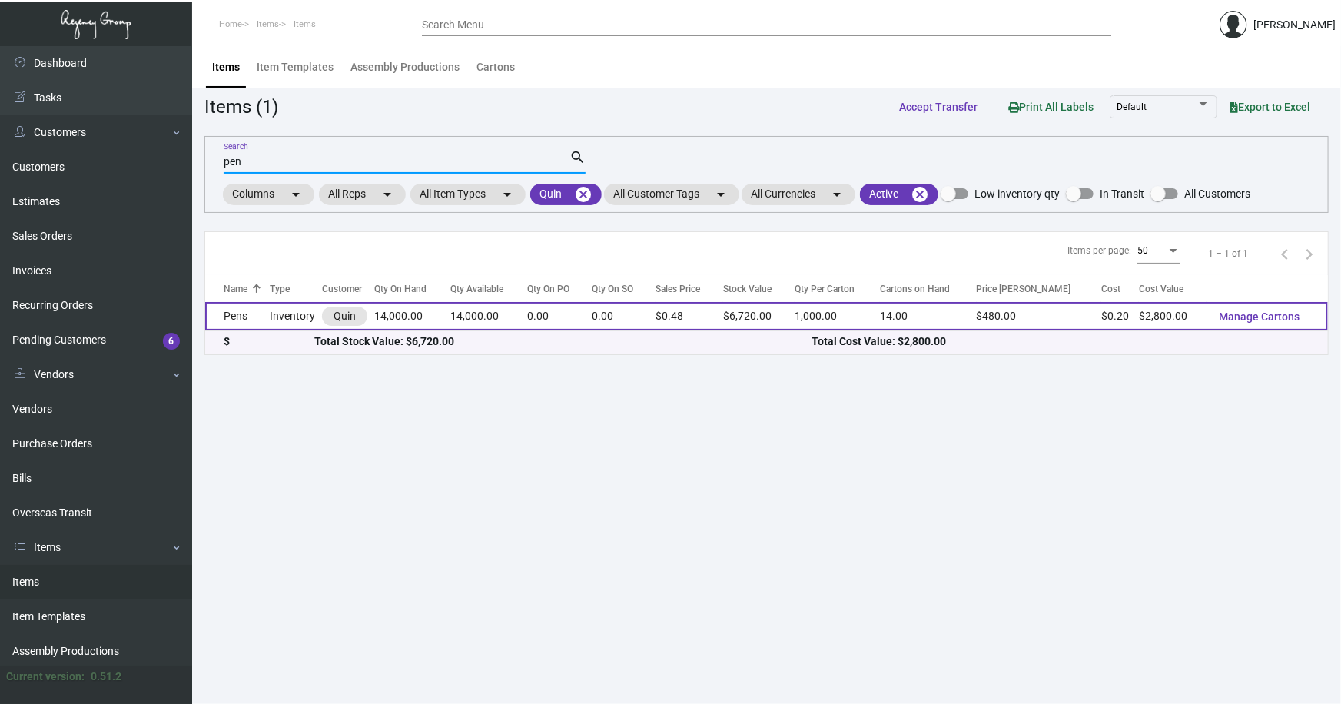
click at [256, 308] on td "Pens" at bounding box center [237, 316] width 65 height 28
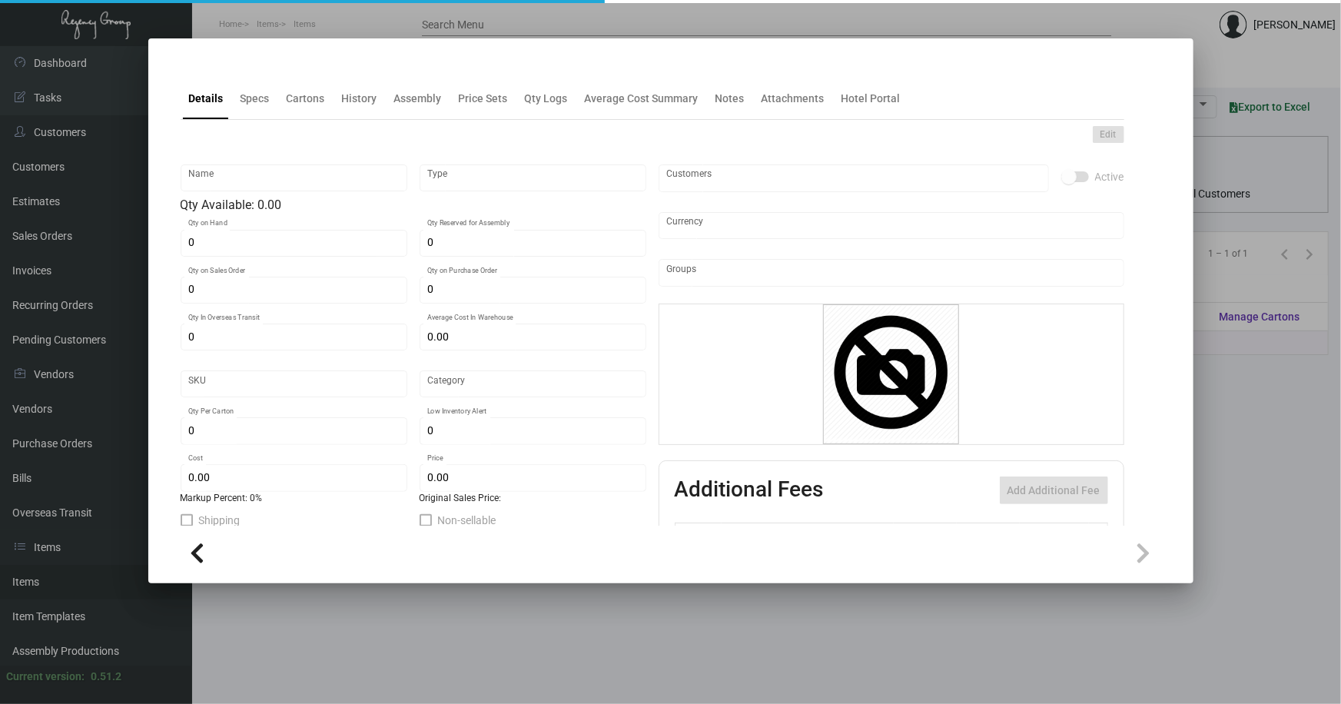
type input "Pens"
type input "Inventory"
type input "14,000"
type input "$ 0.20"
type input "2695"
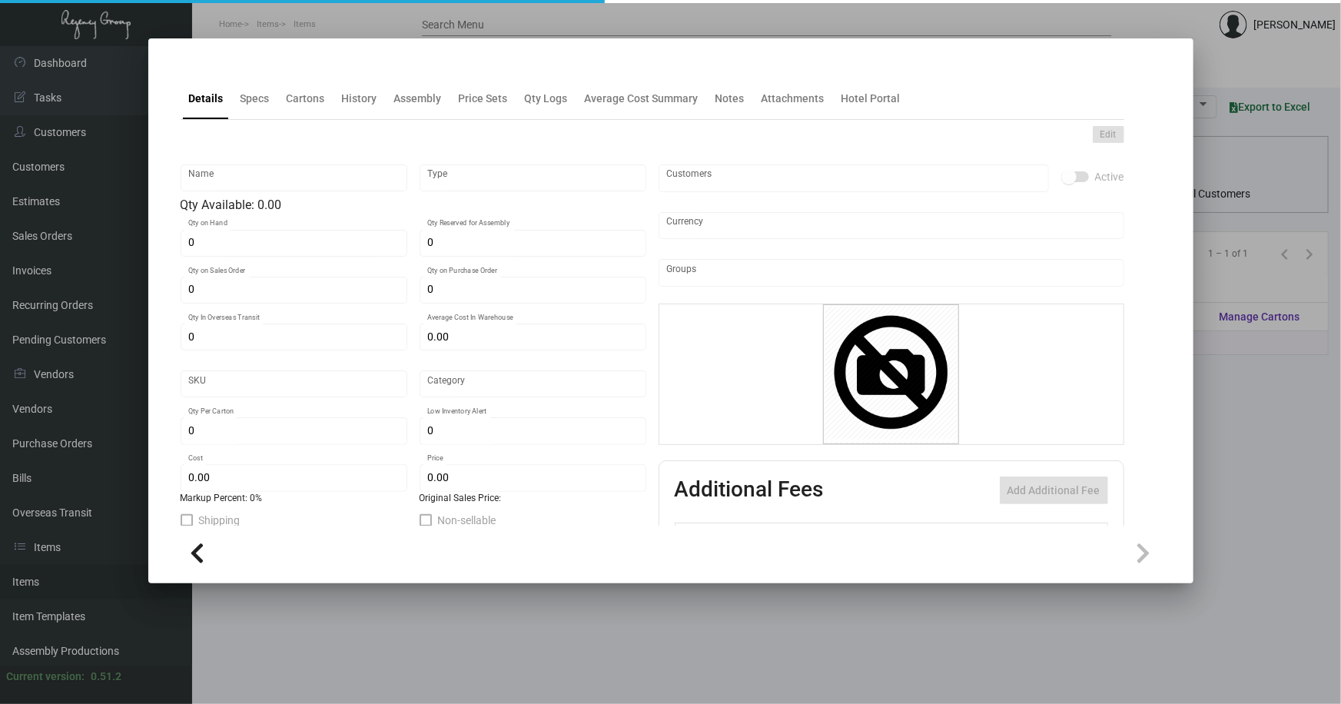
type input "Standard"
type input "1,000"
type input "5,000"
type input "$ 0.20"
type input "$ 0.48"
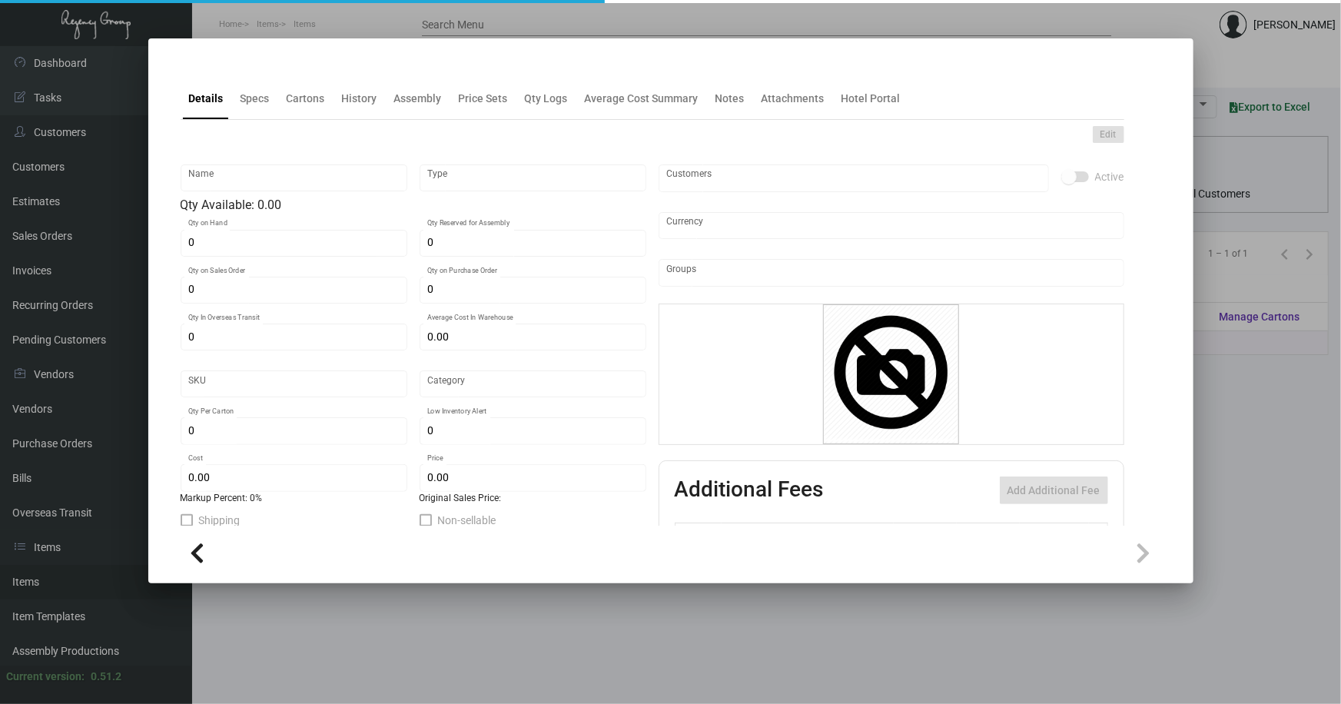
type textarea "Quin Pen: custom Red color twist metal pen, printing 1 color gold logo."
checkbox input "true"
type input "United States Dollar $"
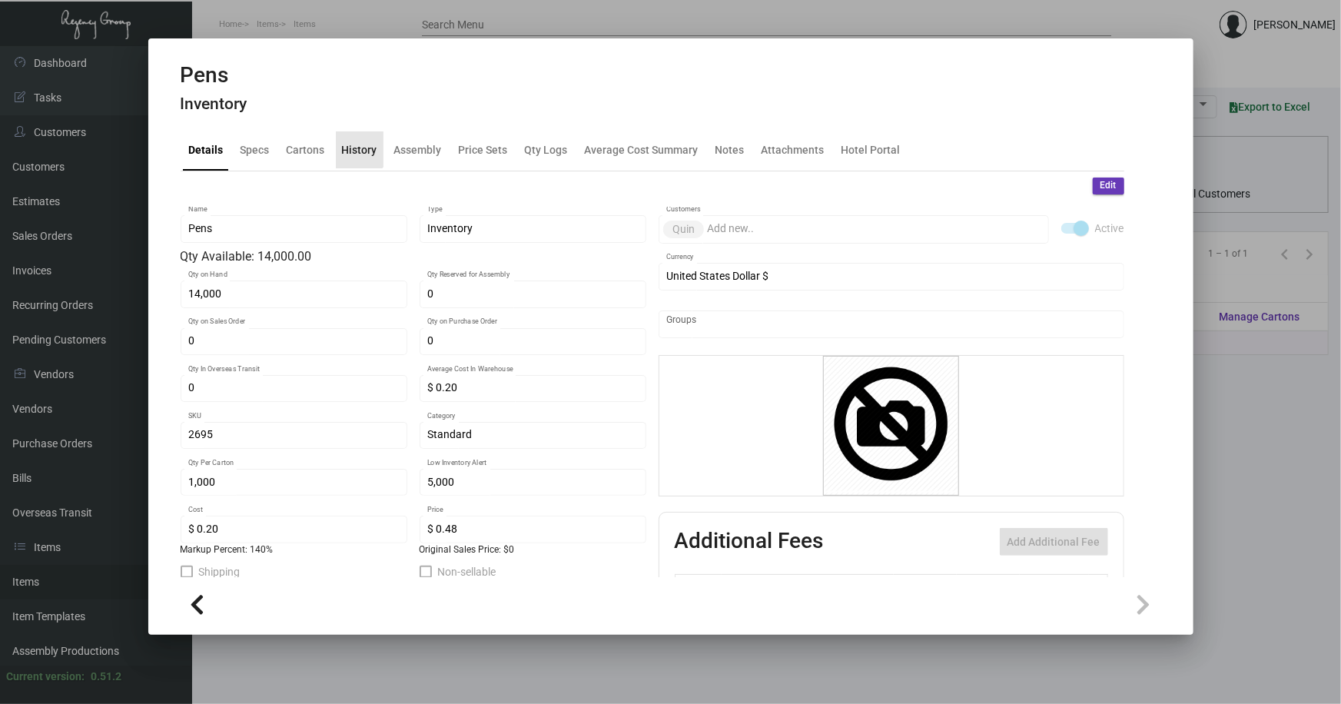
click at [356, 139] on div "History" at bounding box center [360, 149] width 48 height 37
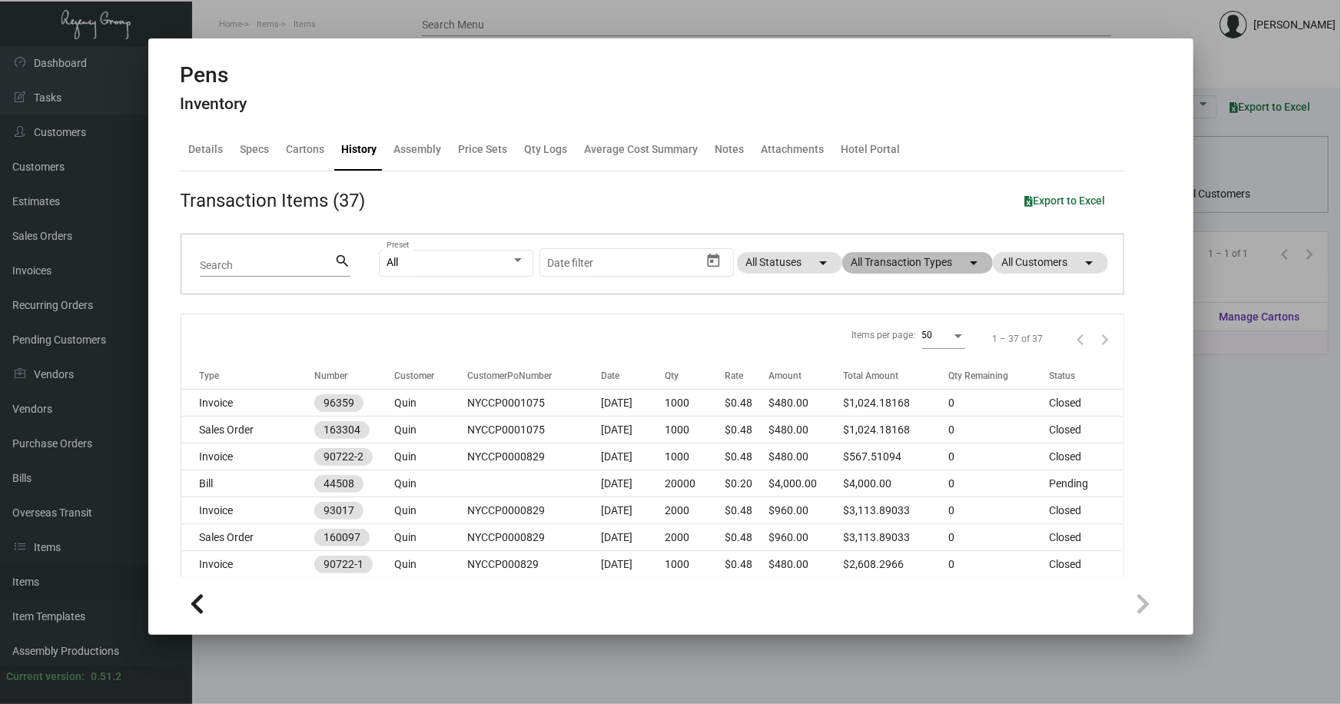
click at [900, 258] on mat-chip "All Transaction Types arrow_drop_down" at bounding box center [917, 263] width 151 height 22
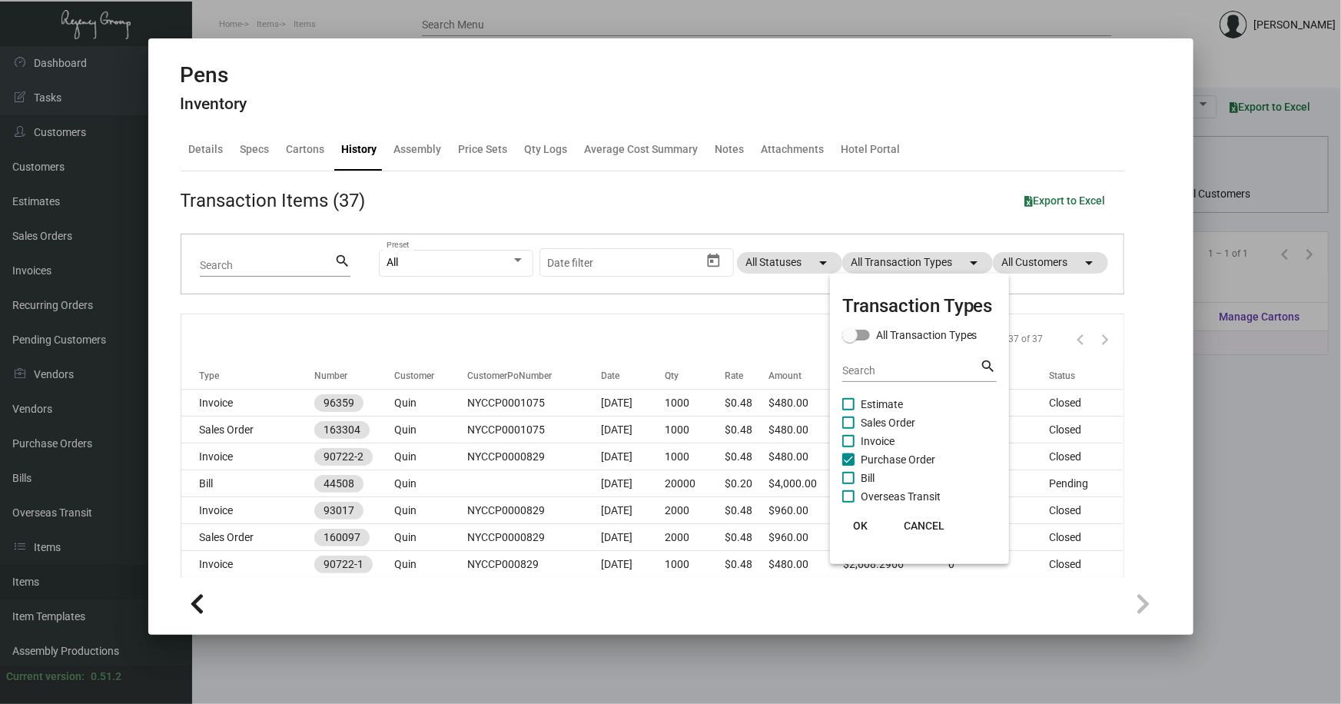
click at [876, 457] on span "Purchase Order" at bounding box center [897, 459] width 75 height 18
click at [848, 466] on input "Purchase Order" at bounding box center [847, 466] width 1 height 1
click at [876, 457] on span "Purchase Order" at bounding box center [897, 459] width 75 height 18
click at [848, 466] on input "Purchase Order" at bounding box center [847, 466] width 1 height 1
checkbox input "true"
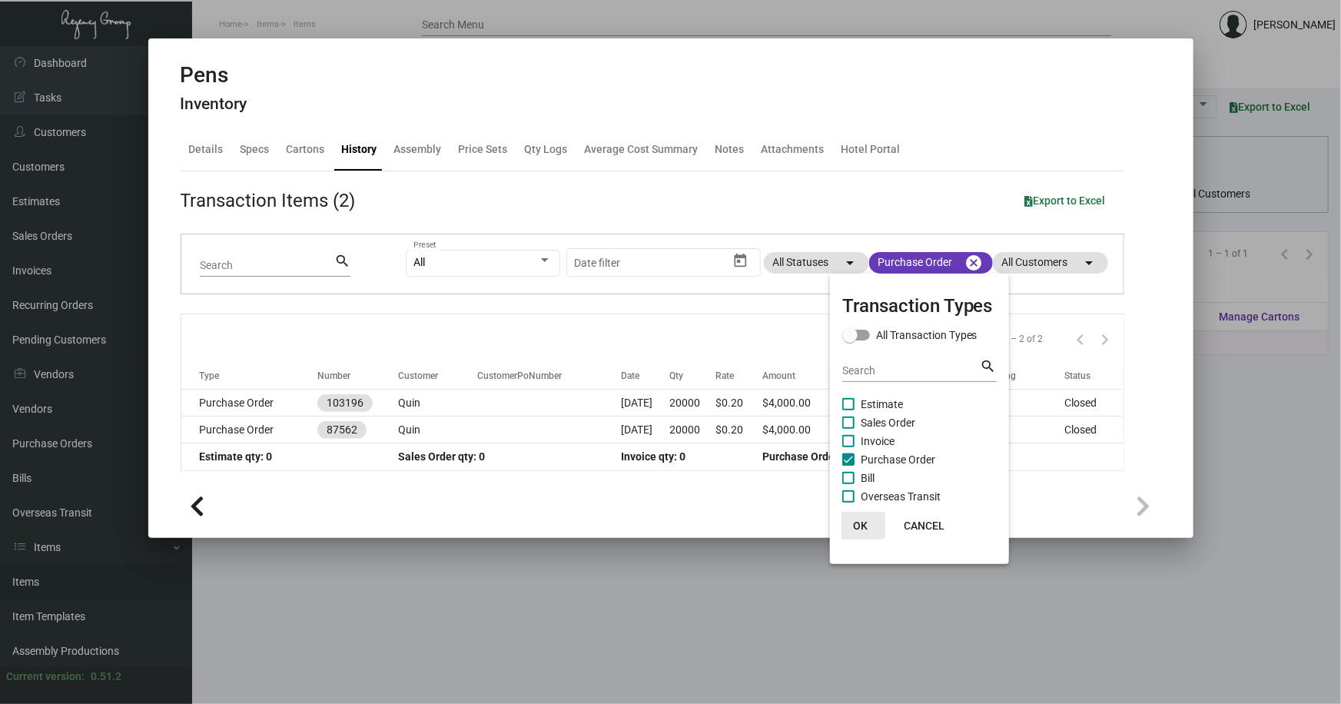
click at [860, 522] on span "OK" at bounding box center [860, 525] width 15 height 12
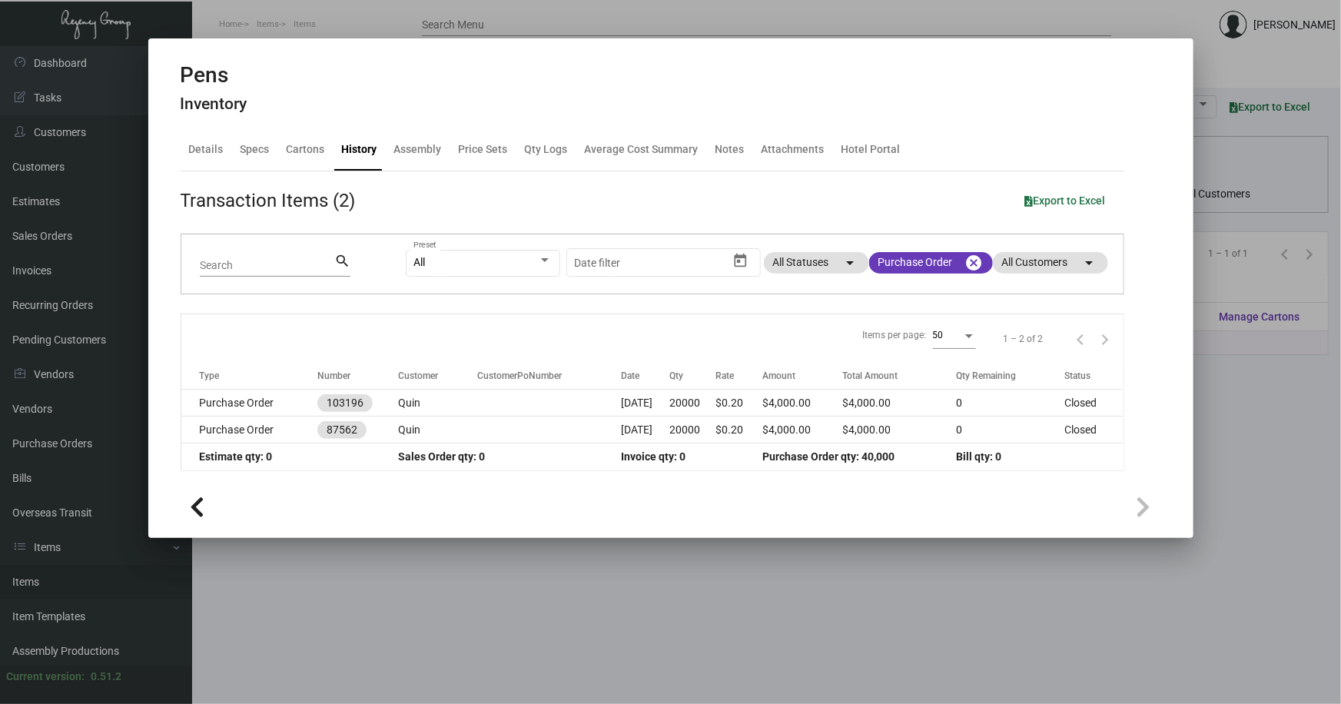
click at [705, 577] on div at bounding box center [670, 352] width 1341 height 704
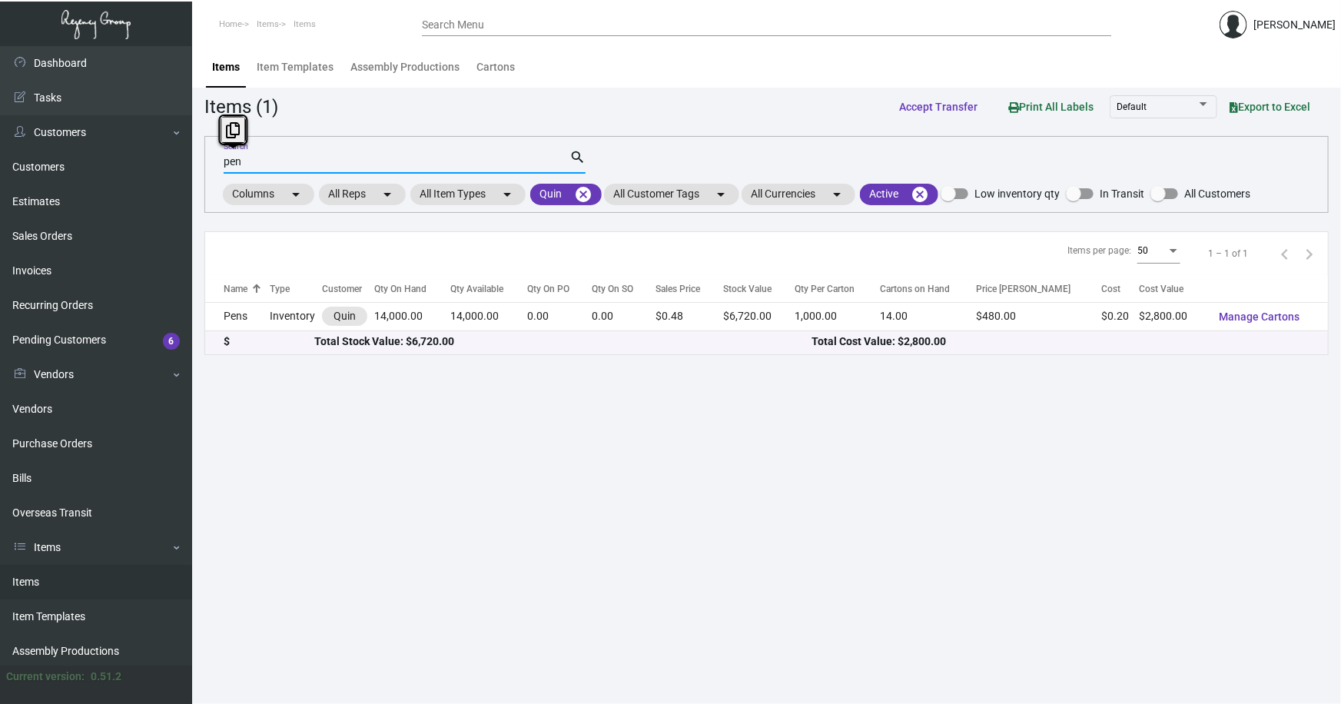
drag, startPoint x: 247, startPoint y: 159, endPoint x: 197, endPoint y: 159, distance: 49.2
click at [197, 159] on main "Items Item Templates Assembly Productions Cartons Items (1) Accept Transfer Pri…" at bounding box center [766, 375] width 1149 height 658
type input "bag"
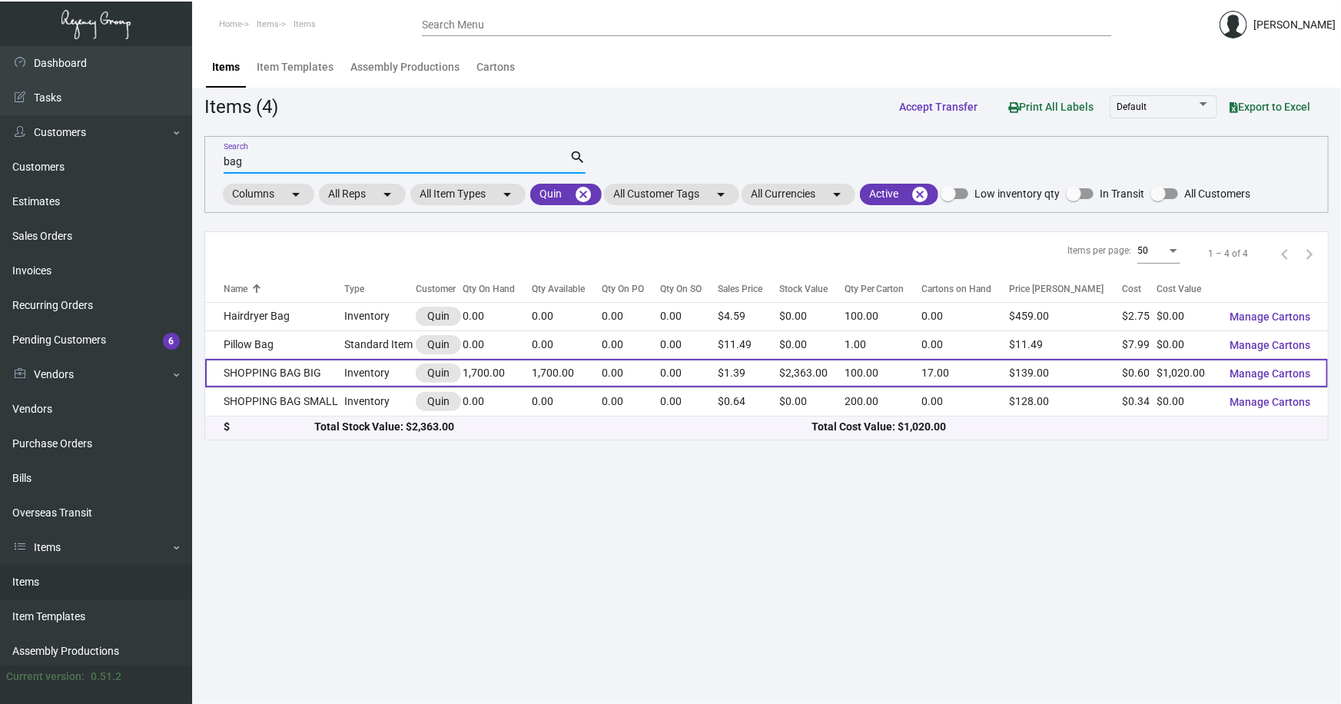
click at [280, 373] on td "SHOPPING BAG BIG" at bounding box center [274, 373] width 139 height 28
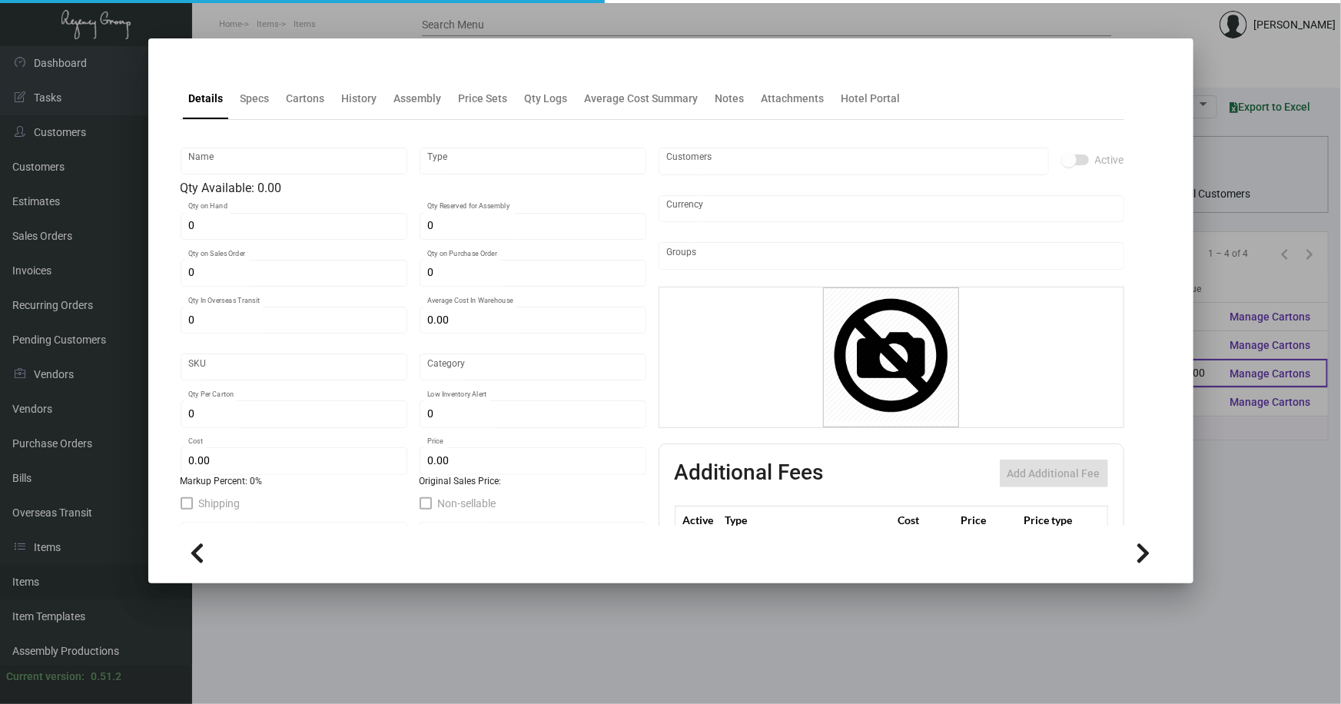
type input "SHOPPING BAG BIG"
type input "Inventory"
type input "1,700"
type input "$ 0.68"
type input "2698"
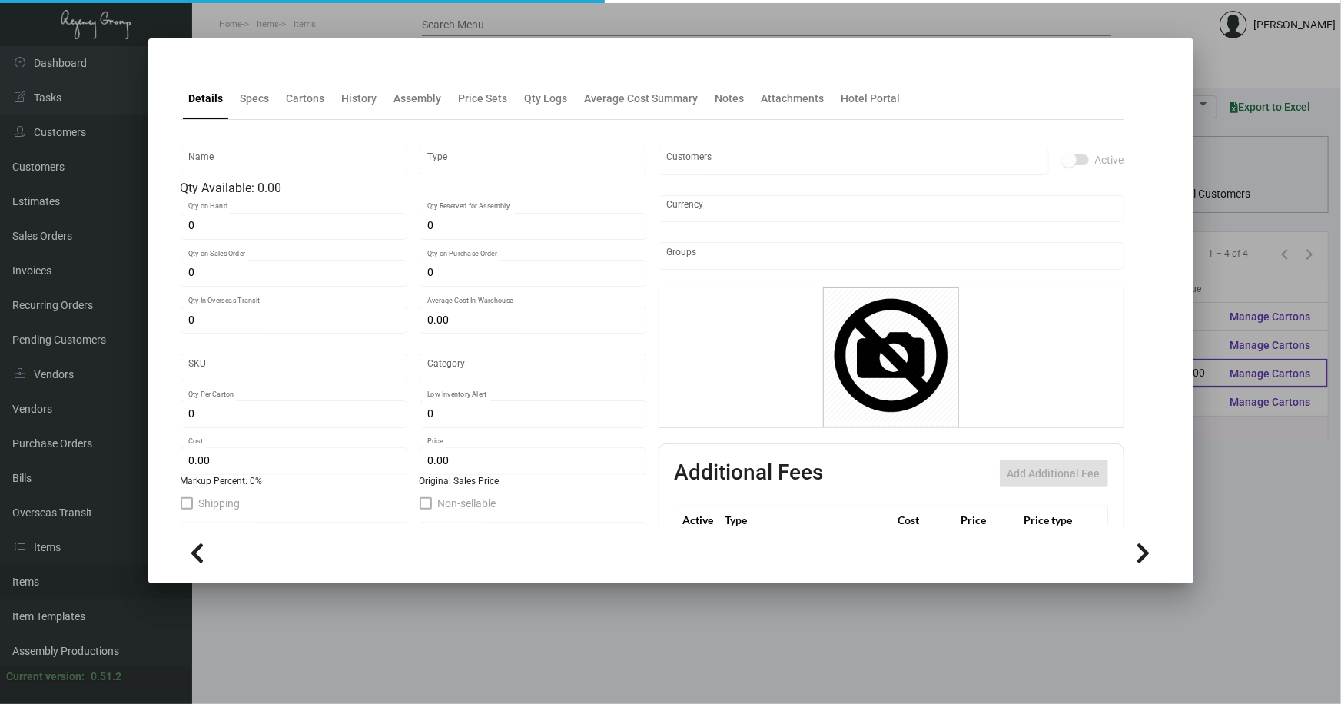
type input "Standard"
type input "100"
type input "$ 0.60"
type input "$ 1.39"
type textarea "[PERSON_NAME] Shopping Bag BIG: size 407mm L * 305mm H * 127mm W, white 180gsm …"
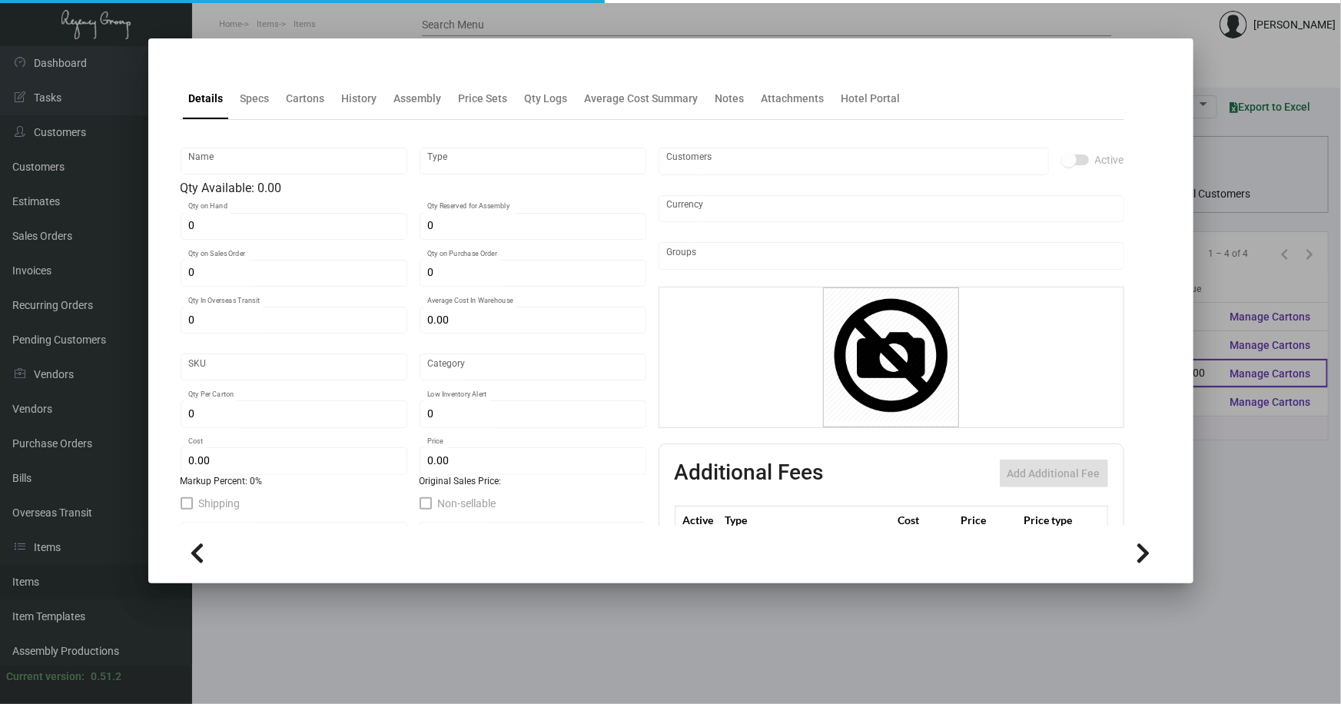
type textarea "[PERSON_NAME] Shopping Bag BIG: size 407mm L * 305mm H * 127mm W, white 180gsm …"
checkbox input "true"
type input "United States Dollar $"
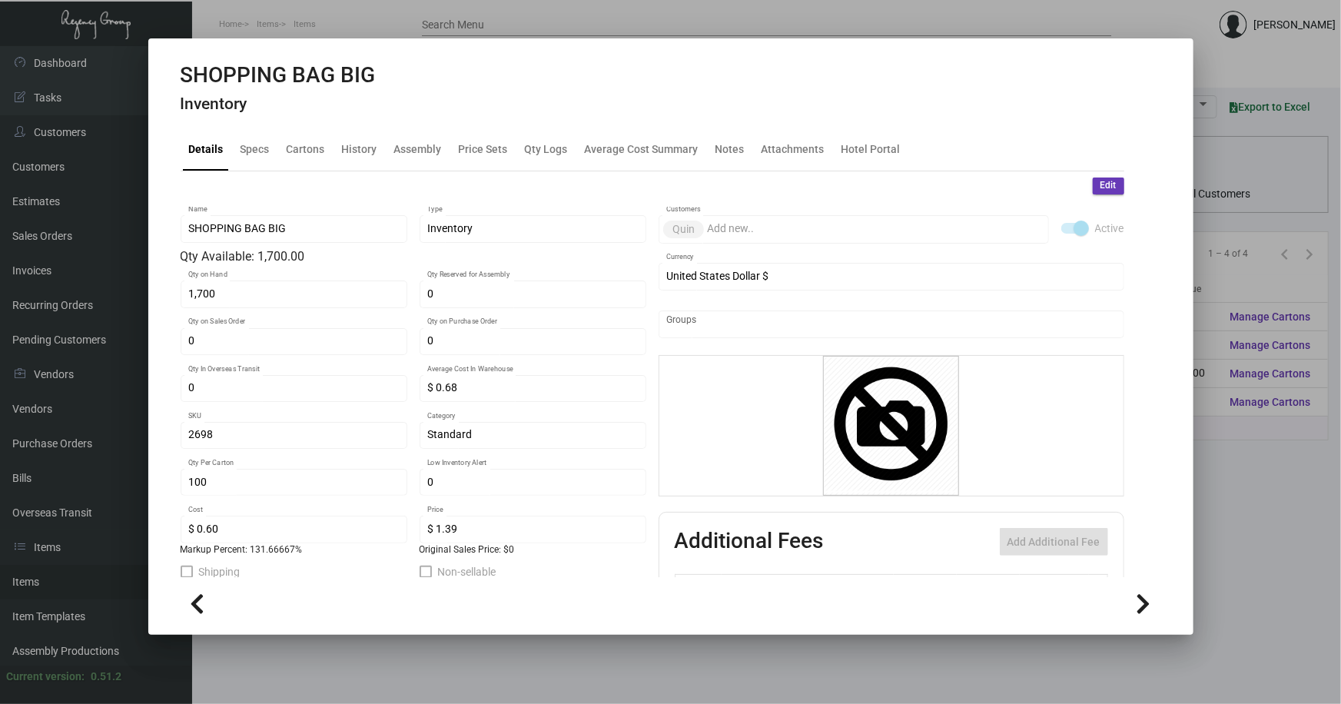
click at [345, 101] on h4 "Inventory" at bounding box center [278, 104] width 195 height 19
click at [355, 154] on div "History" at bounding box center [359, 149] width 35 height 16
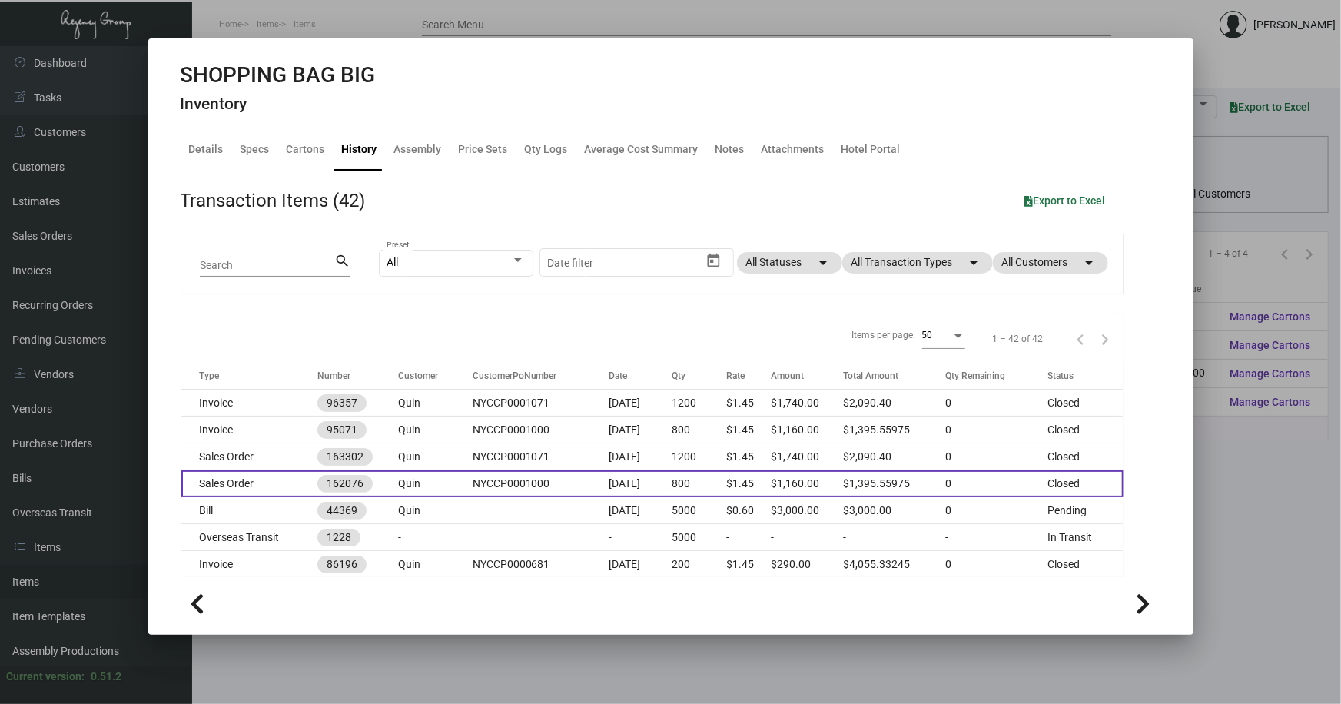
click at [250, 478] on td "Sales Order" at bounding box center [249, 483] width 136 height 27
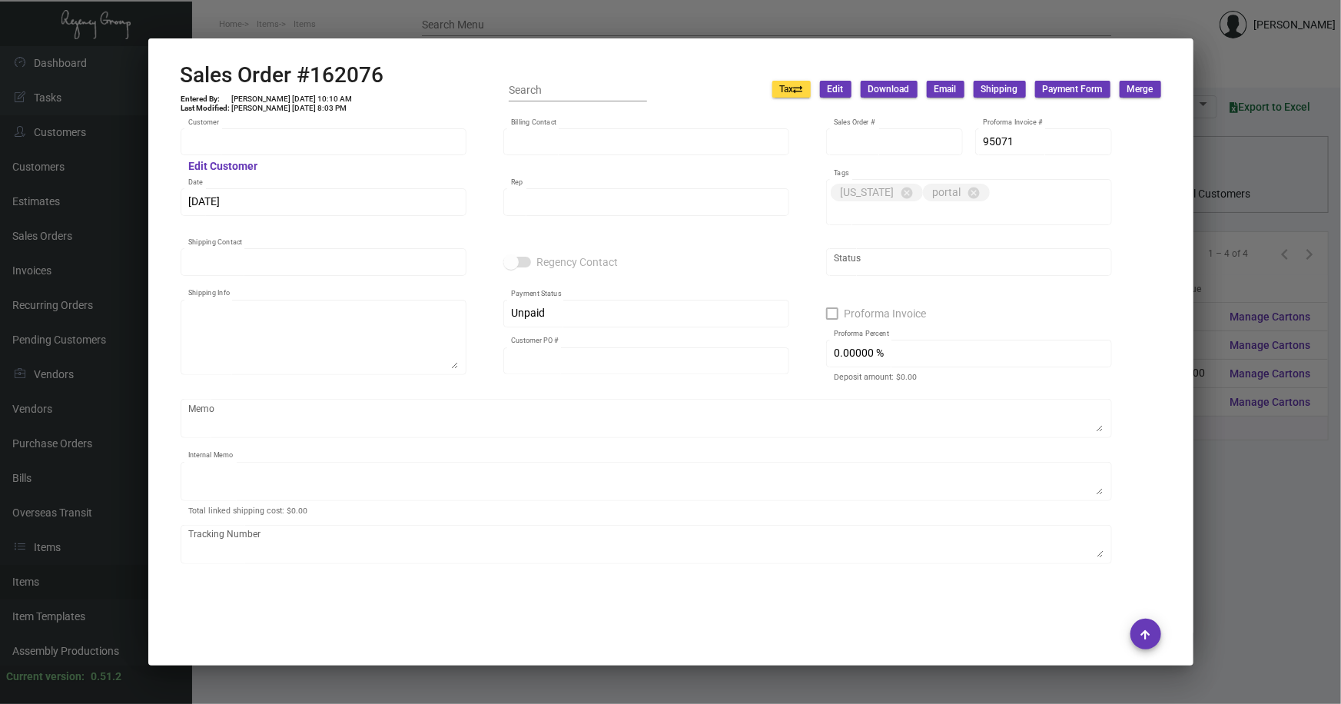
type input "Quin"
type input "[PERSON_NAME]"
type input "162076"
type input "[DATE]"
type input "[PERSON_NAME]"
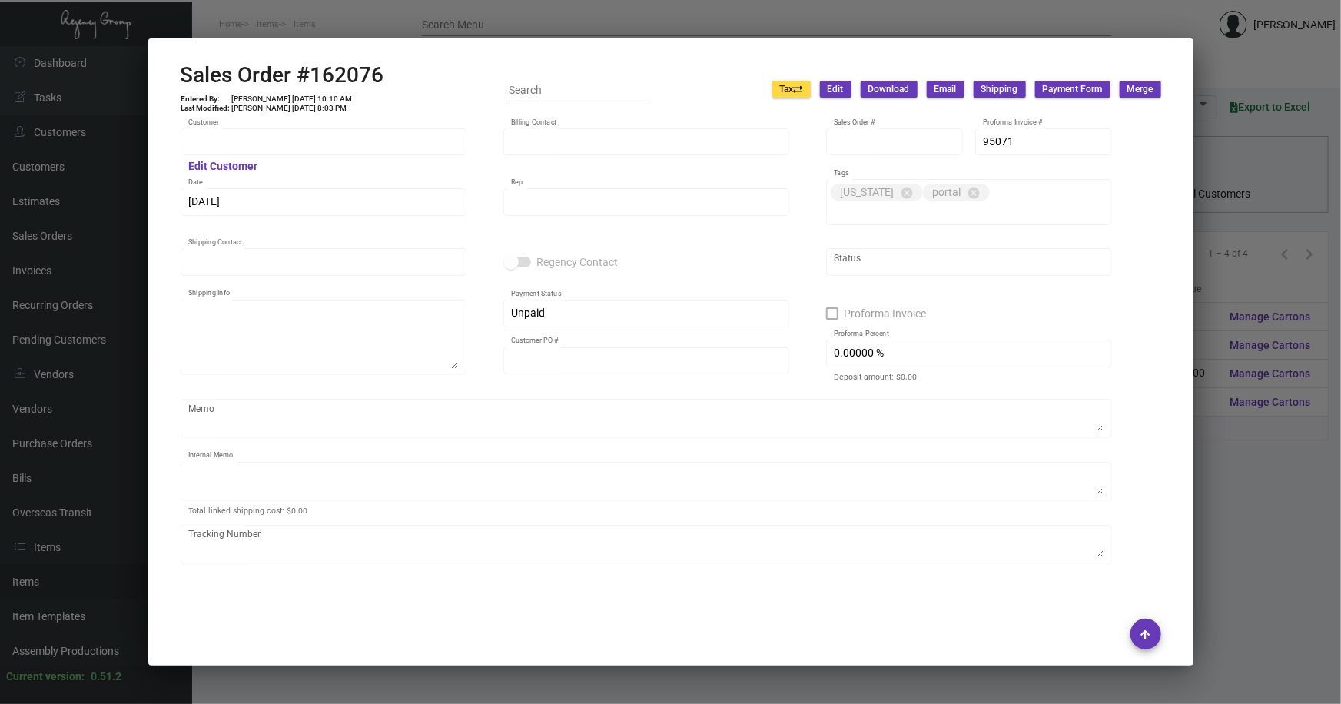
type input "[PERSON_NAME]"
type textarea "Quin - [PERSON_NAME] [STREET_ADDRESS][US_STATE]"
type input "NYCCP0001000"
type textarea "NY Delivery [DATE]"
type input "United States Dollar $"
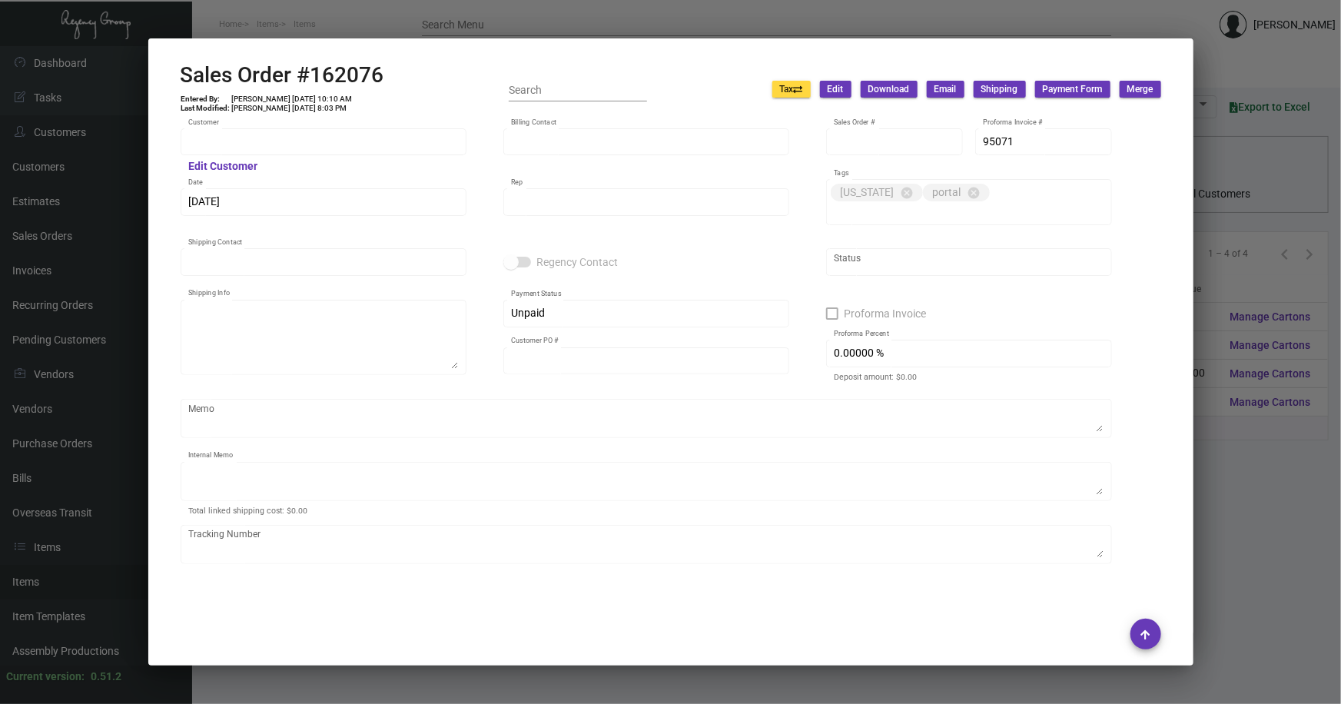
type input "10.50000 %"
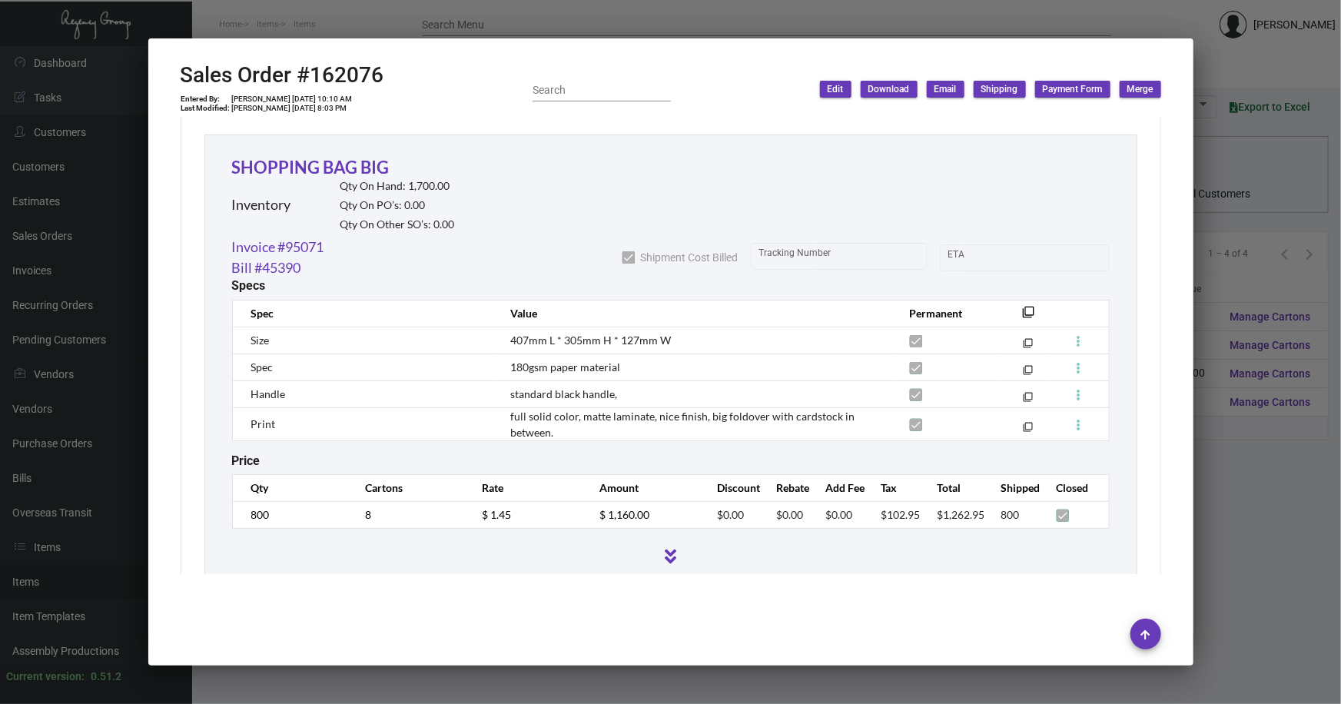
scroll to position [860, 0]
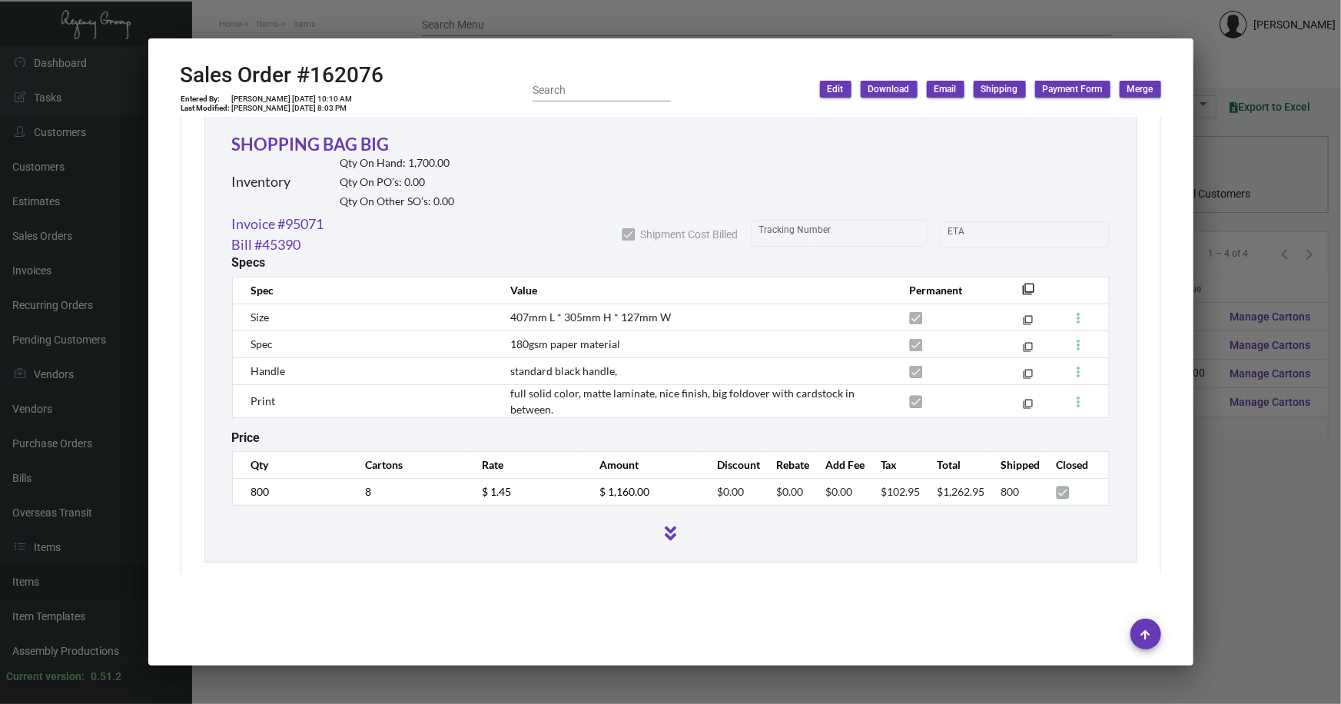
click at [1245, 469] on div at bounding box center [670, 352] width 1341 height 704
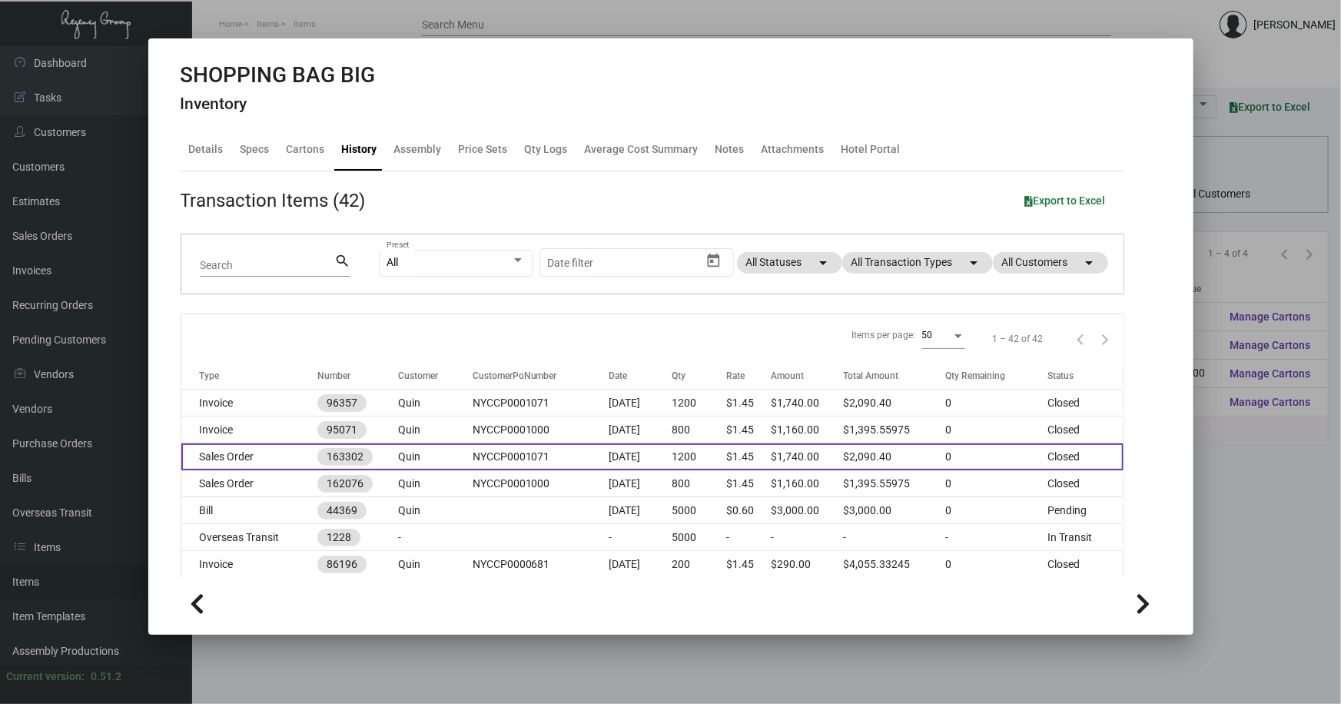
click at [231, 453] on td "Sales Order" at bounding box center [249, 456] width 136 height 27
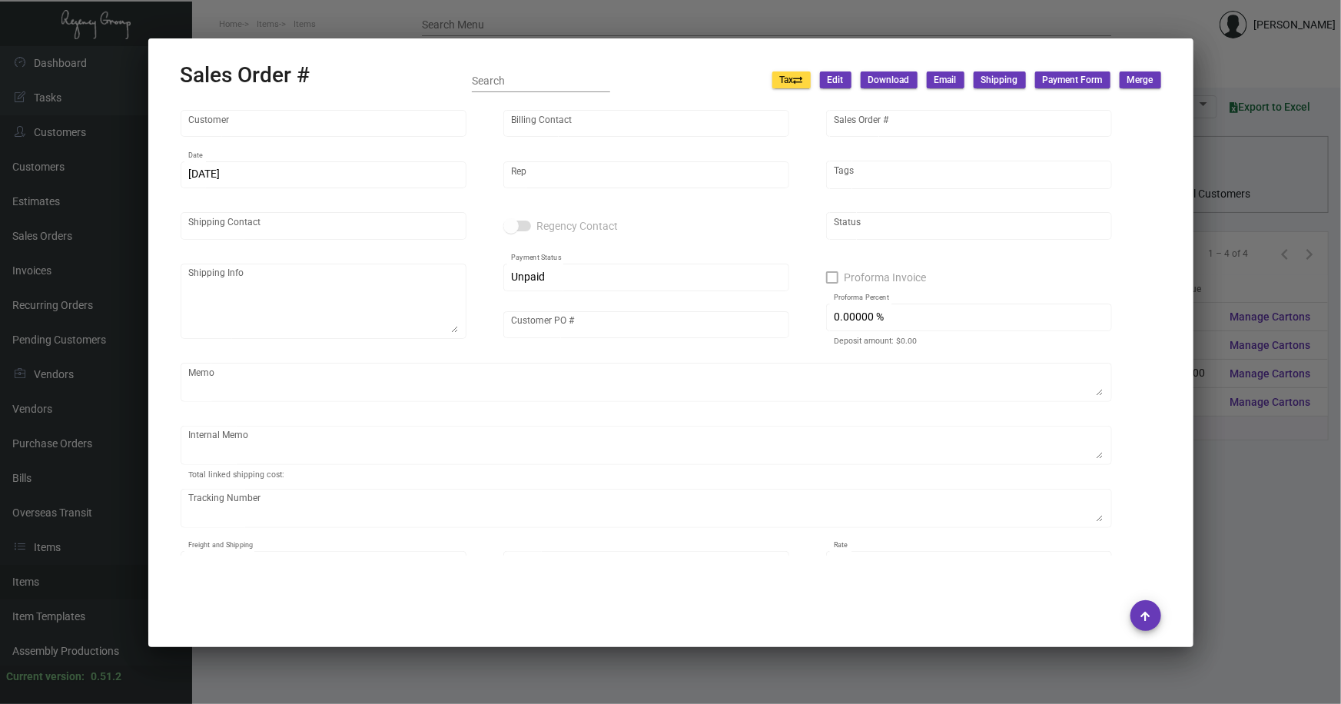
type input "Quin"
type input "[PERSON_NAME]"
type input "163302"
type input "[DATE]"
type input "[PERSON_NAME]"
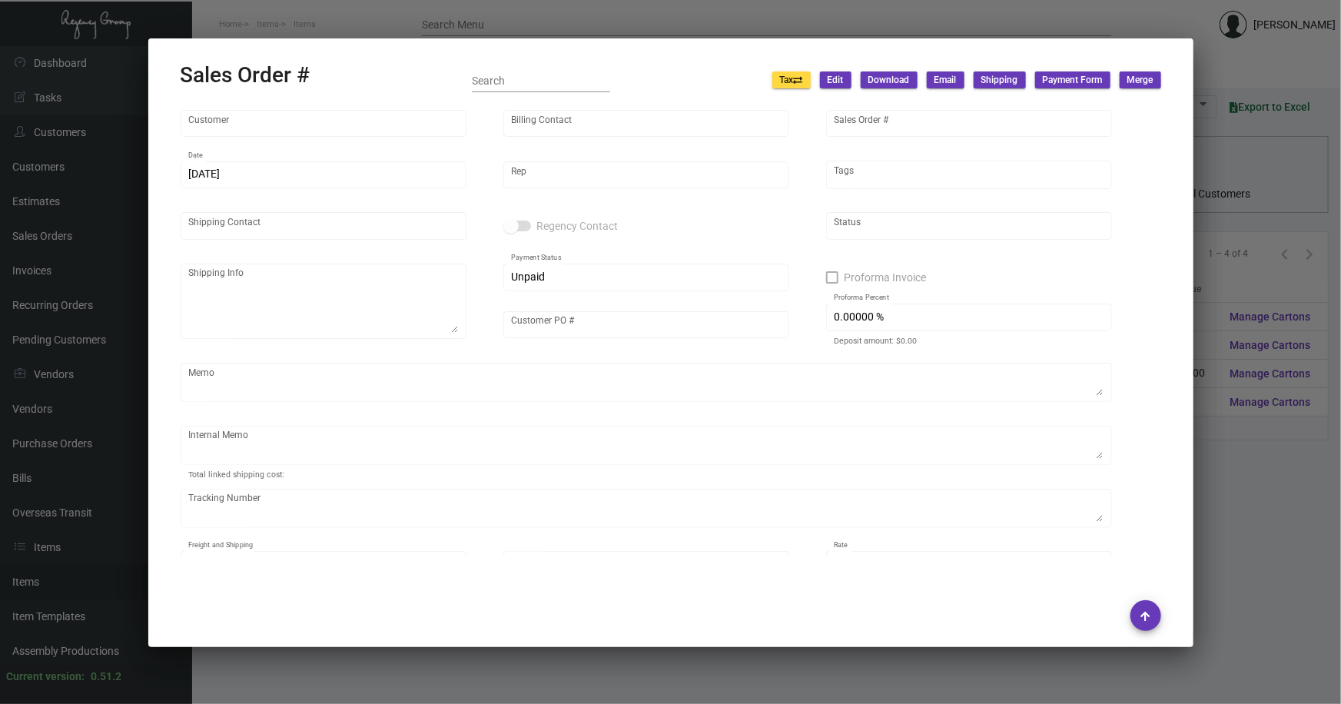
type input "[PERSON_NAME]"
type textarea "Quin - [PERSON_NAME] [STREET_ADDRESS][US_STATE]"
type input "NYCCP0001071"
type textarea "NY Delivery [DATE]"
type input "United States Dollar $"
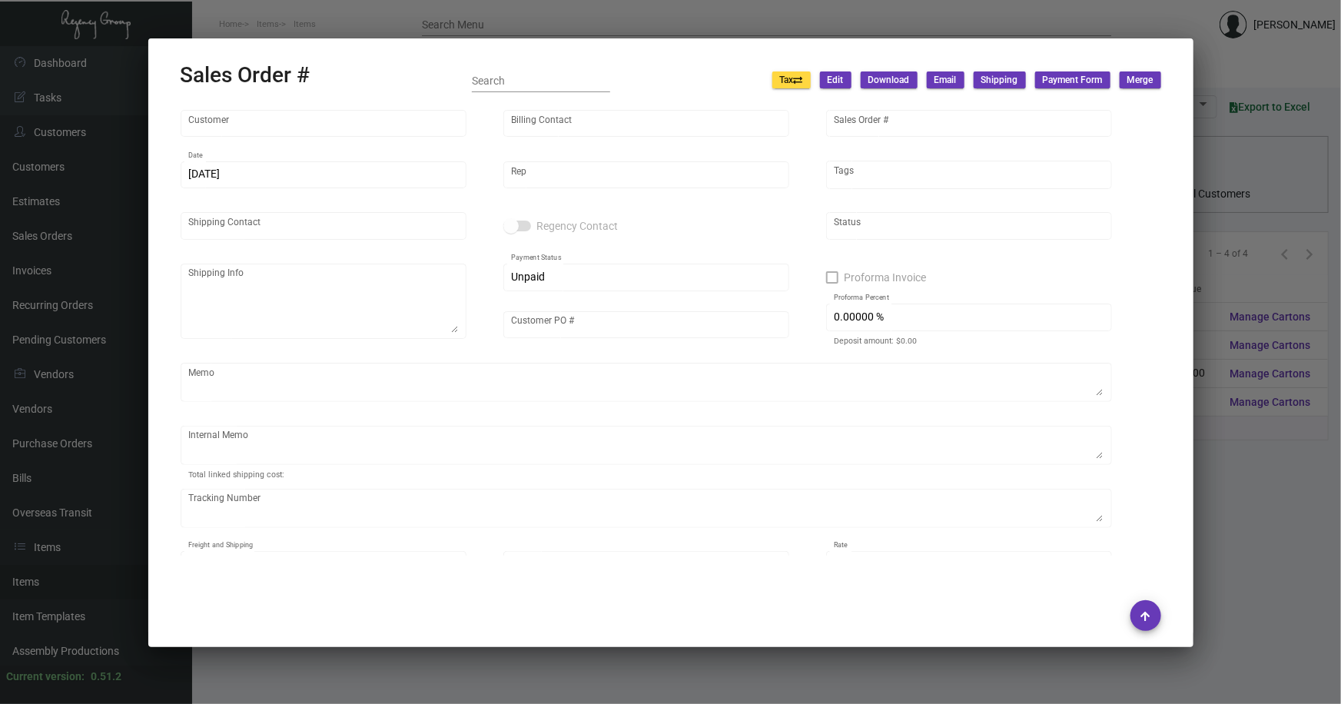
type input "$ 180.00"
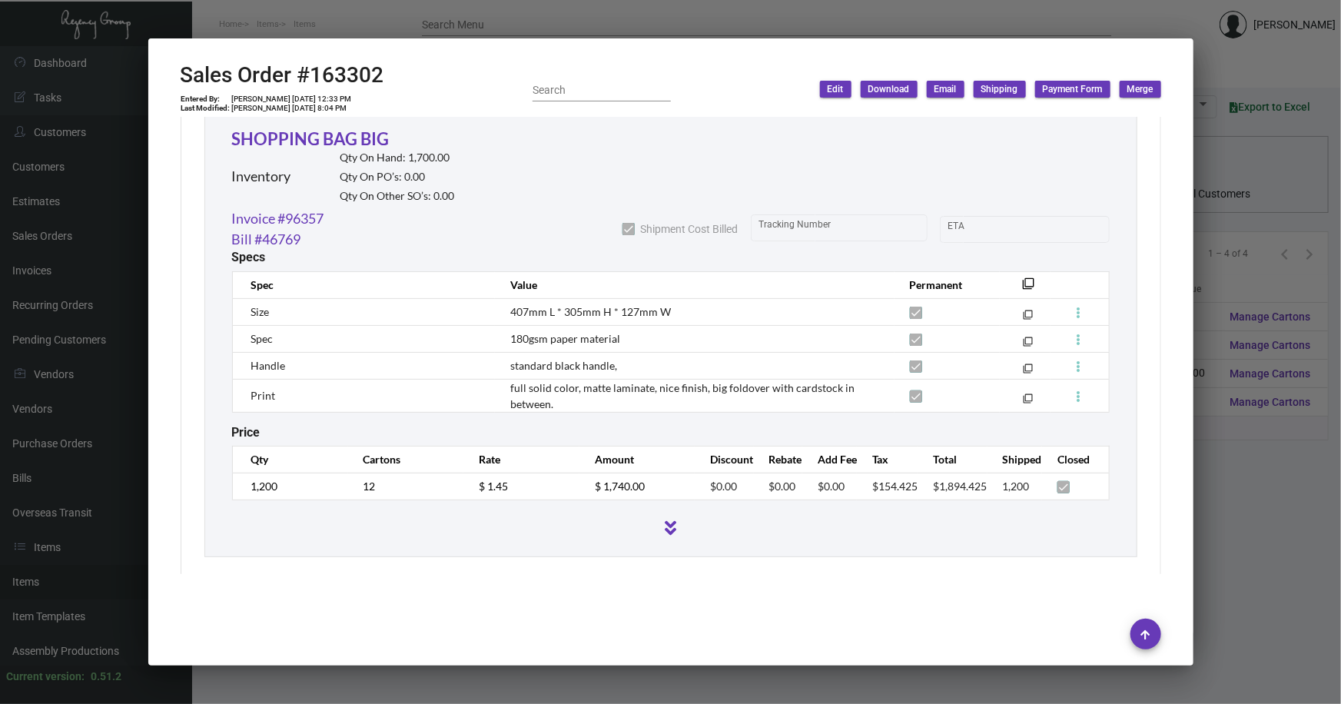
scroll to position [867, 0]
click at [1245, 453] on div at bounding box center [670, 352] width 1341 height 704
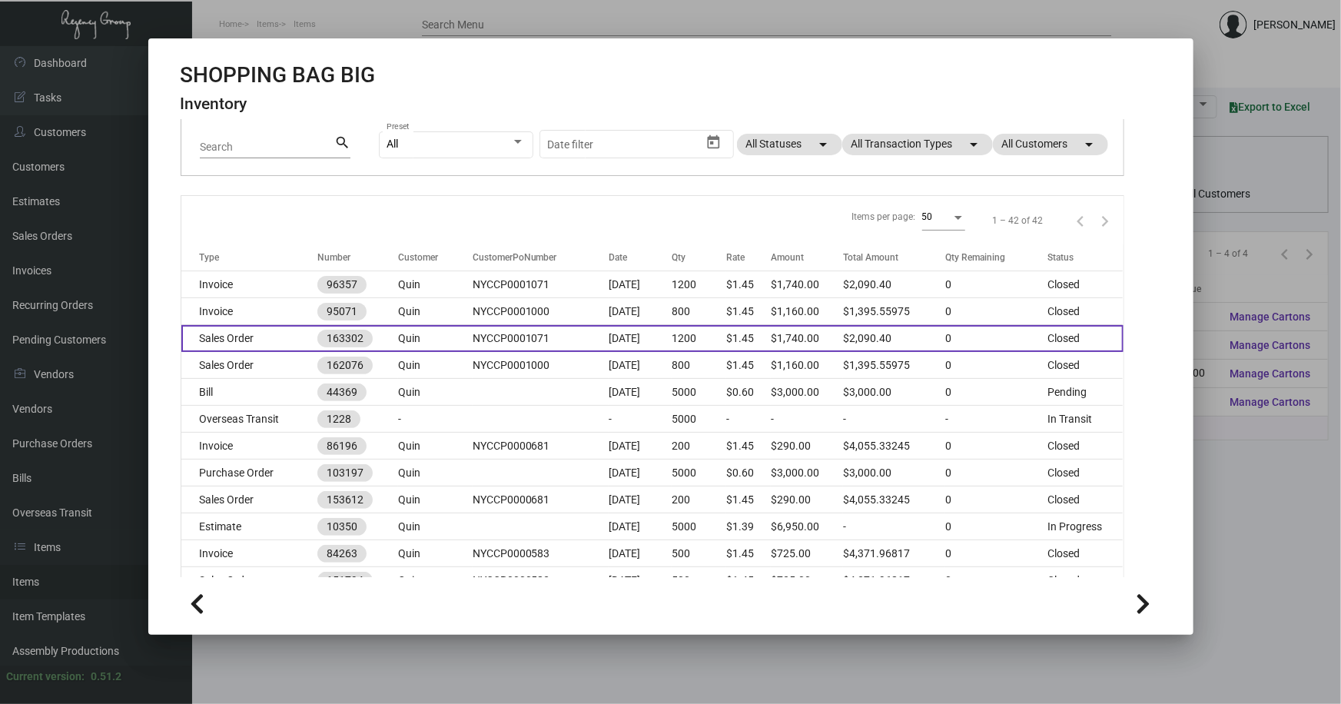
scroll to position [139, 0]
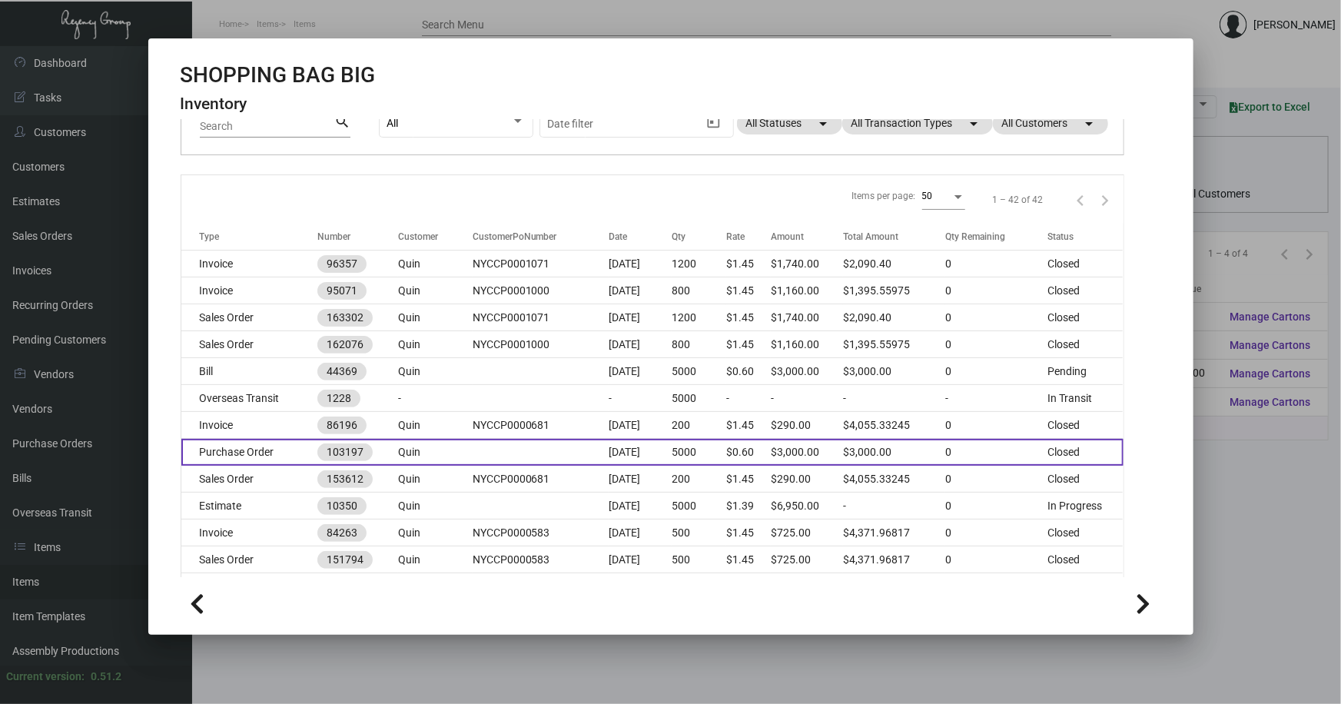
click at [256, 460] on td "Purchase Order" at bounding box center [249, 452] width 136 height 27
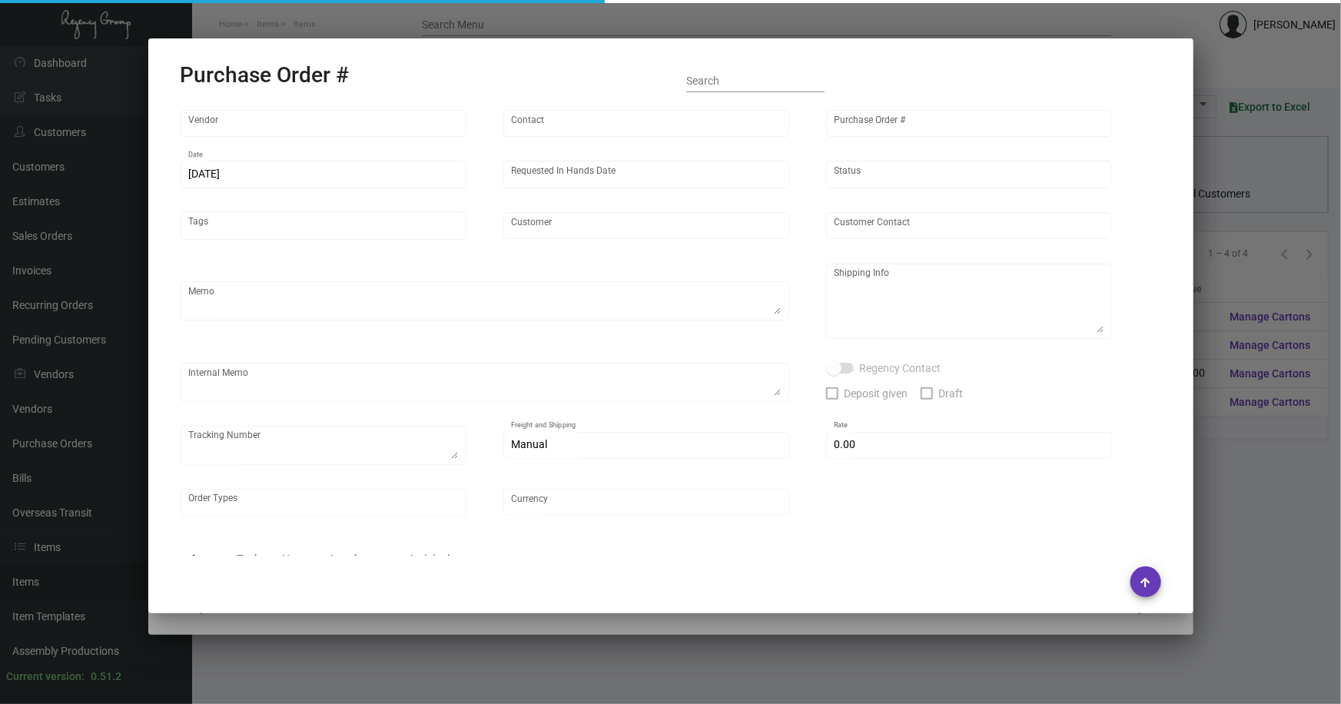
type input "Shanghai East Industrial Co., Ltd,"
type input "[PERSON_NAME]"
type input "103197"
type input "[DATE]"
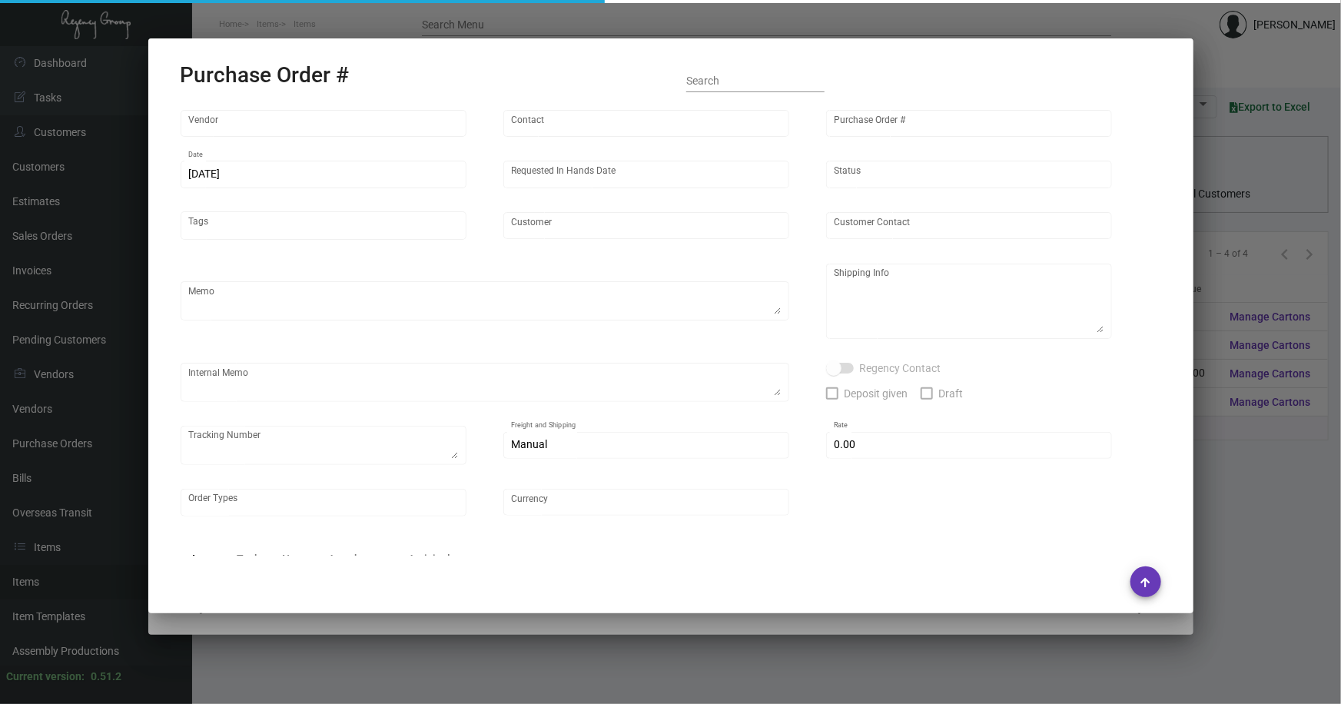
type input "Quin"
type textarea "Please ship by boat to our NJ warehouse."
type textarea "Regency Group NJ - [PERSON_NAME] [STREET_ADDRESS]"
type textarea "Production will be done by end of March."
checkbox input "true"
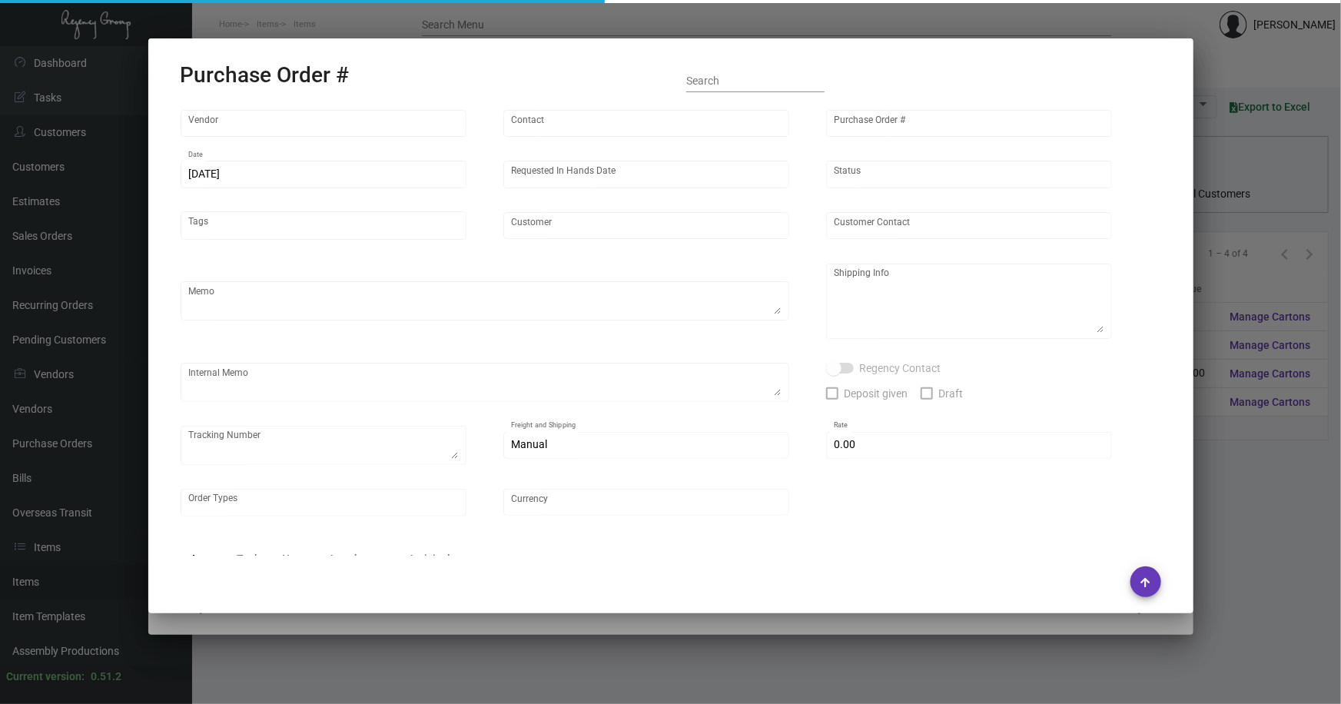
type input "$ 0.00"
type input "United States Dollar $"
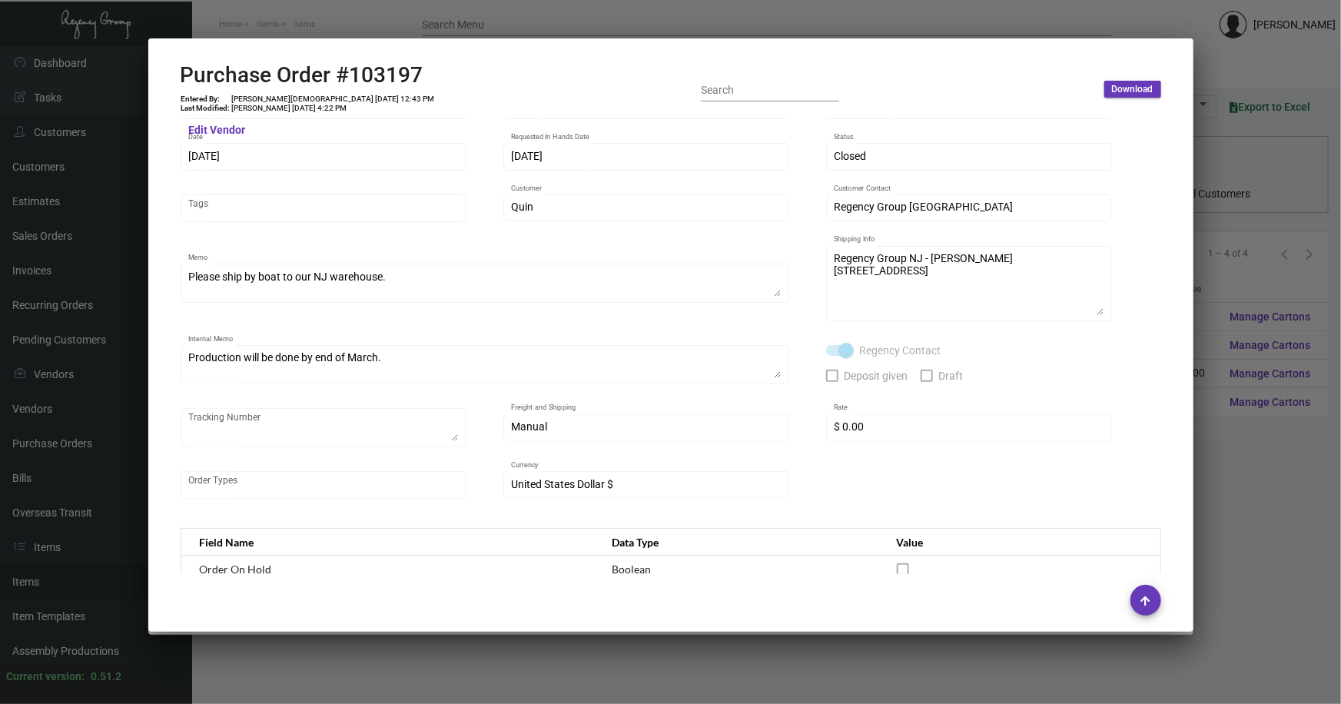
scroll to position [69, 0]
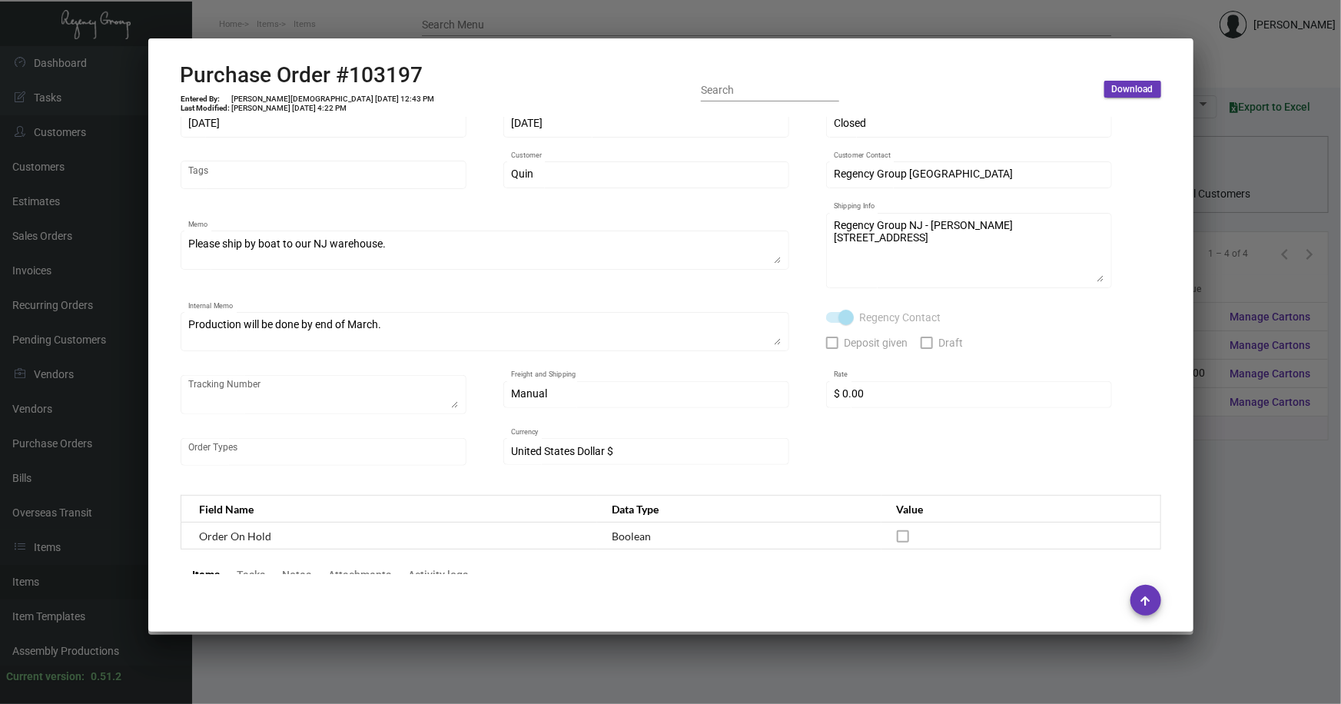
click at [1222, 453] on div at bounding box center [670, 352] width 1341 height 704
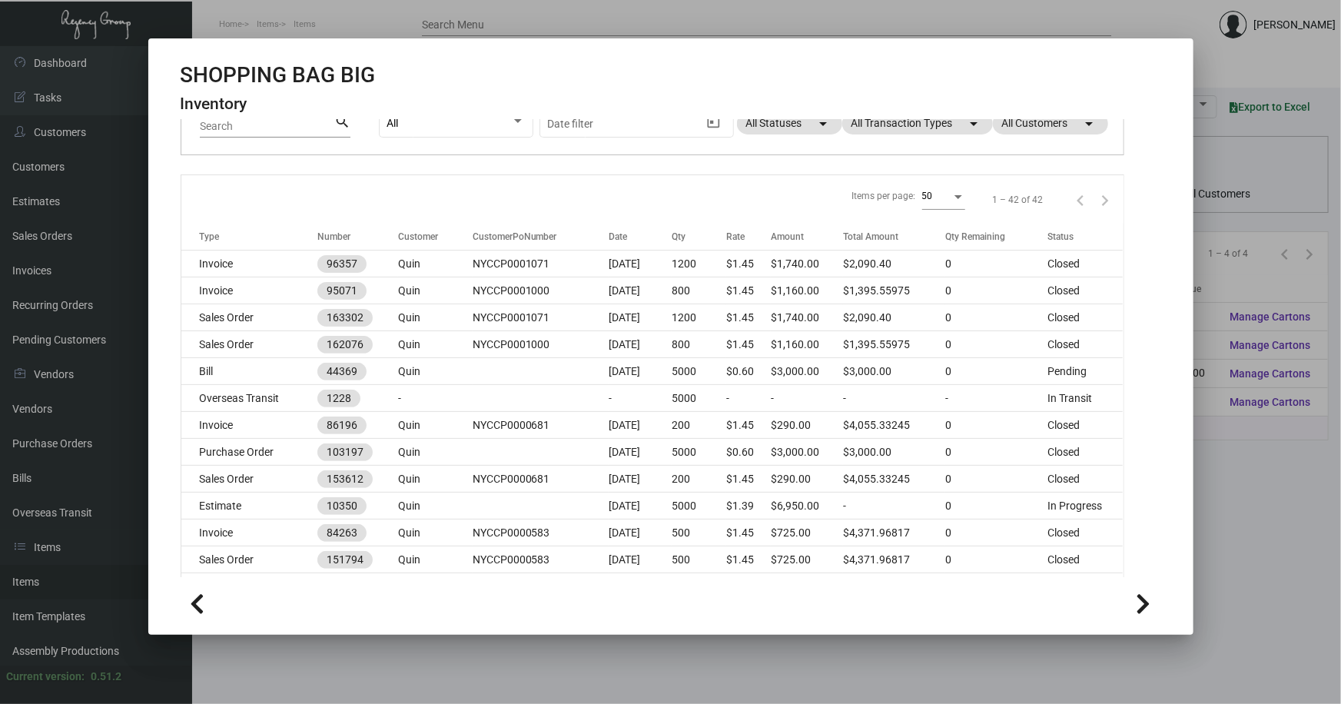
click at [1225, 461] on div at bounding box center [670, 352] width 1341 height 704
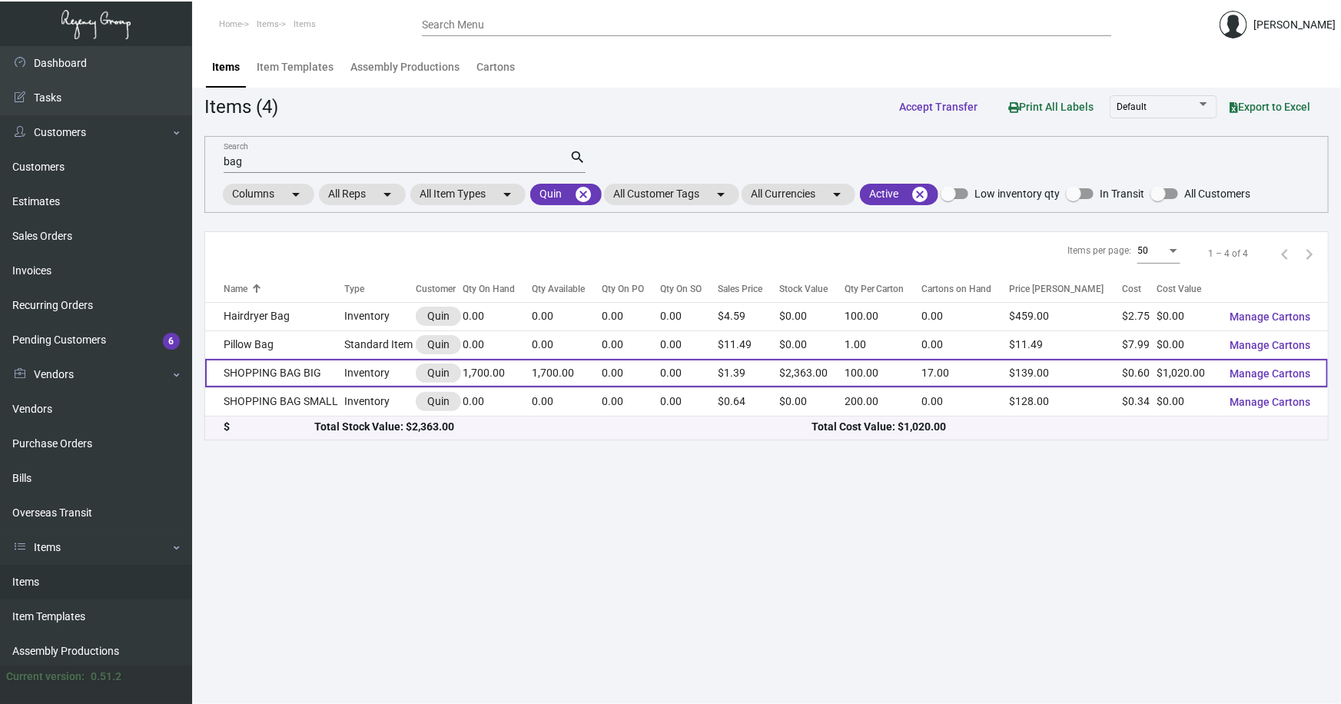
click at [283, 368] on td "SHOPPING BAG BIG" at bounding box center [274, 373] width 139 height 28
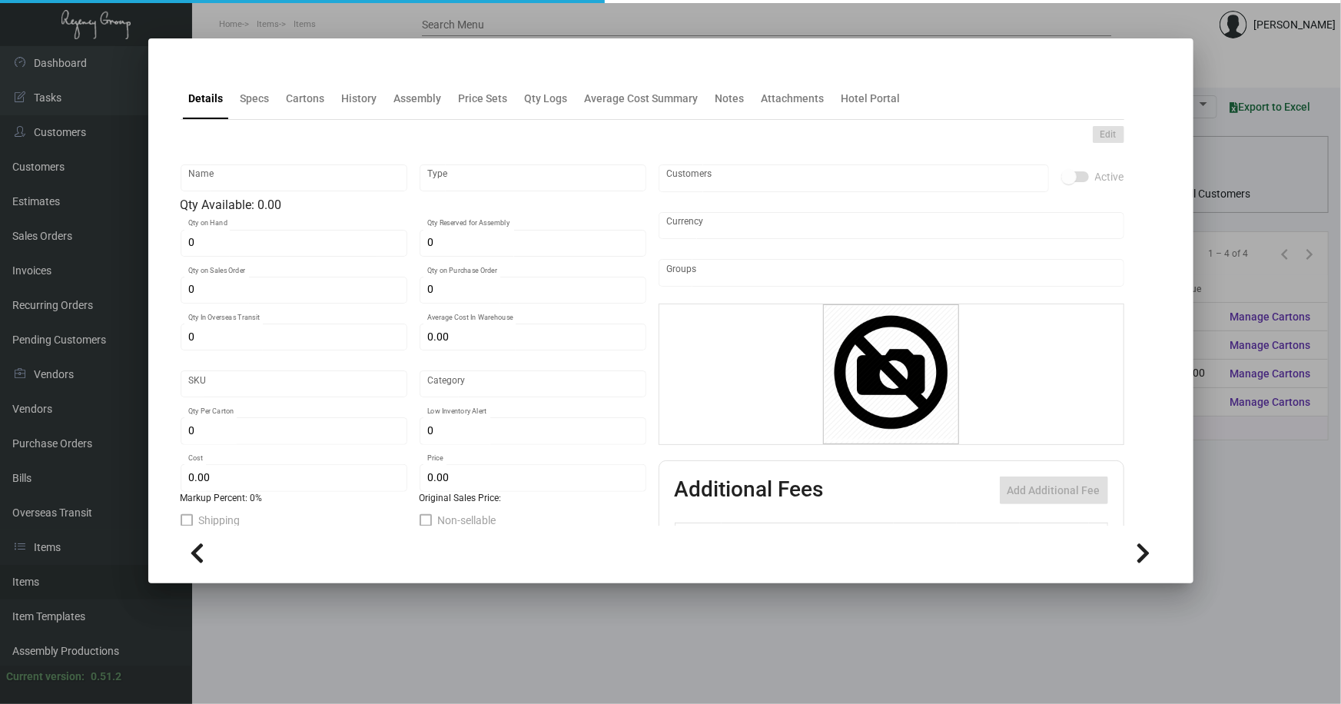
type input "SHOPPING BAG BIG"
type input "Inventory"
type input "1,700"
type input "$ 0.68"
type input "2698"
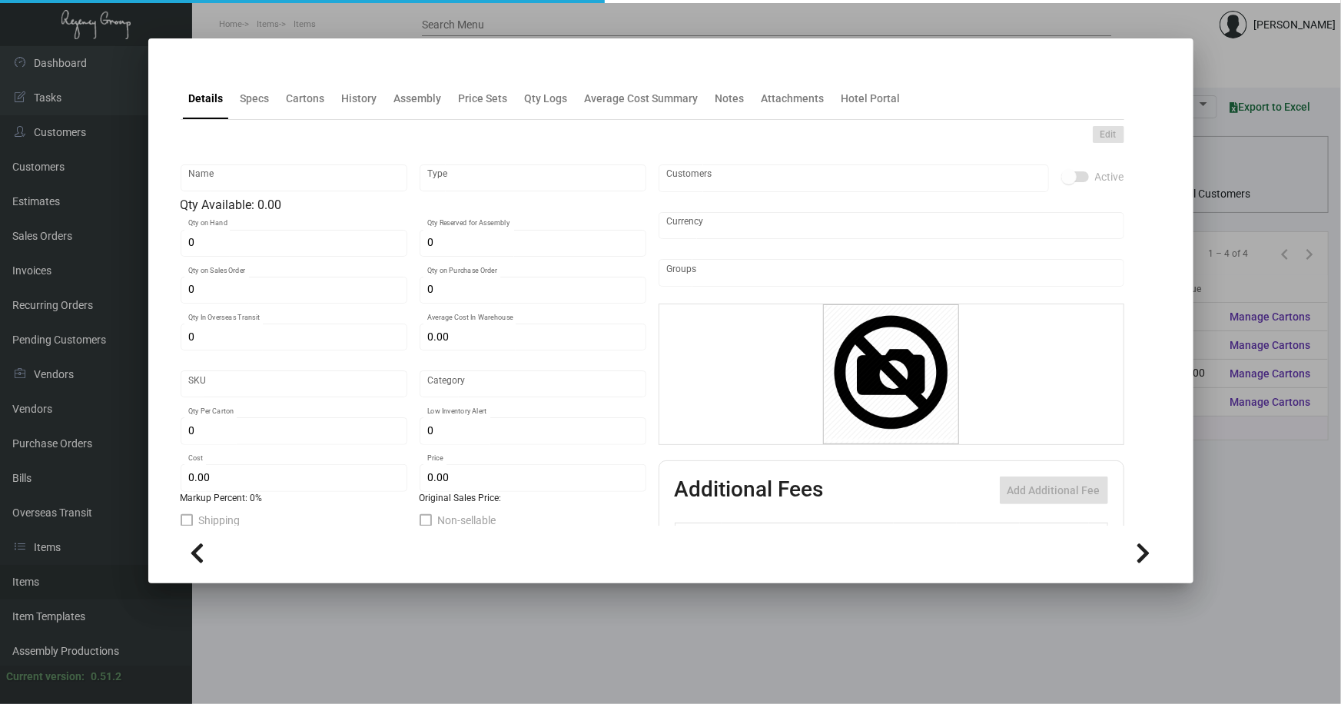
type input "Standard"
type input "100"
type input "$ 0.60"
type input "$ 1.39"
type textarea "[PERSON_NAME] Shopping Bag BIG: size 407mm L * 305mm H * 127mm W, white 180gsm …"
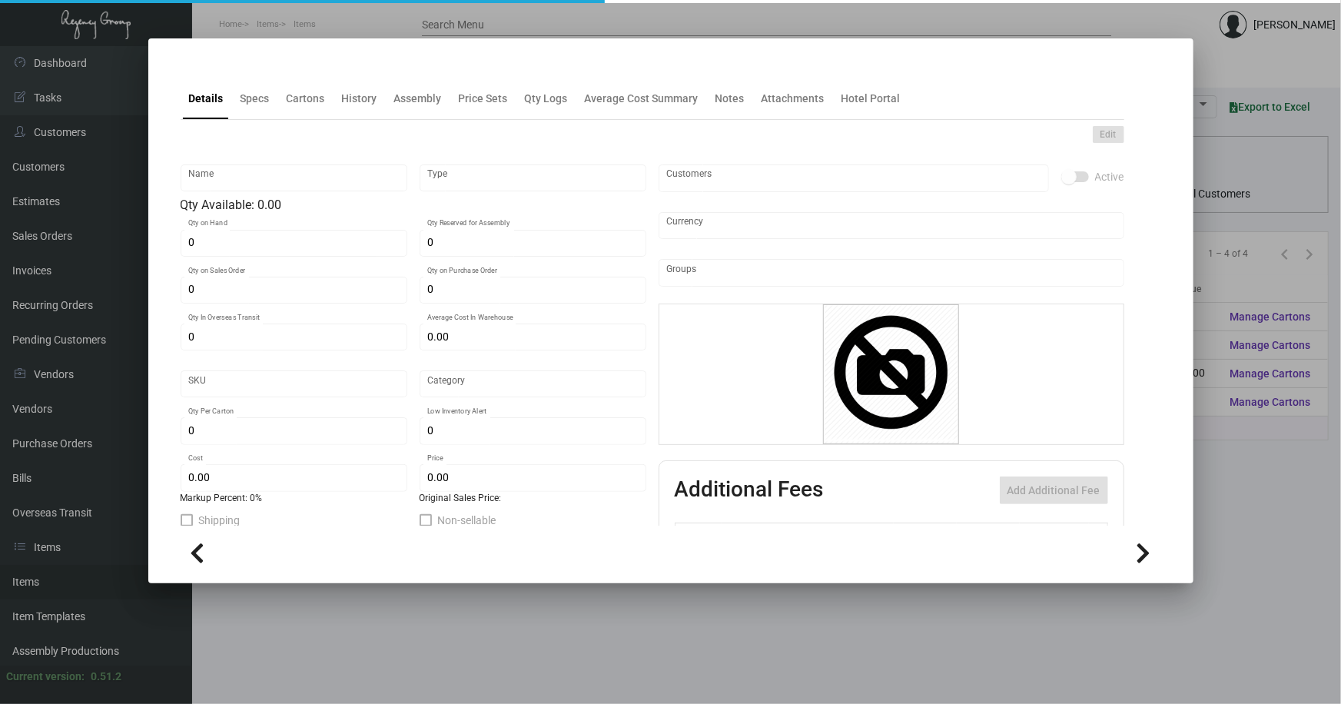
type textarea "[PERSON_NAME] Shopping Bag BIG: size 407mm L * 305mm H * 127mm W, white 180gsm …"
checkbox input "true"
type input "United States Dollar $"
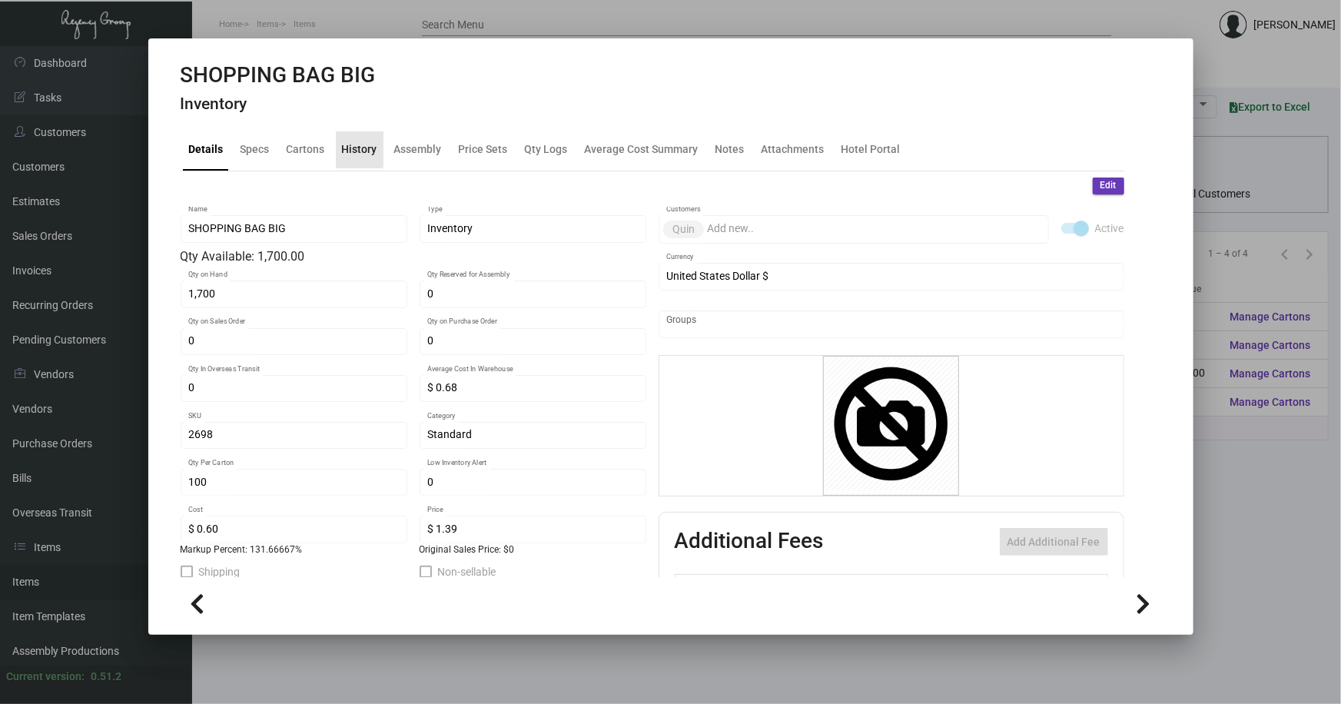
click at [353, 148] on div "History" at bounding box center [359, 149] width 35 height 16
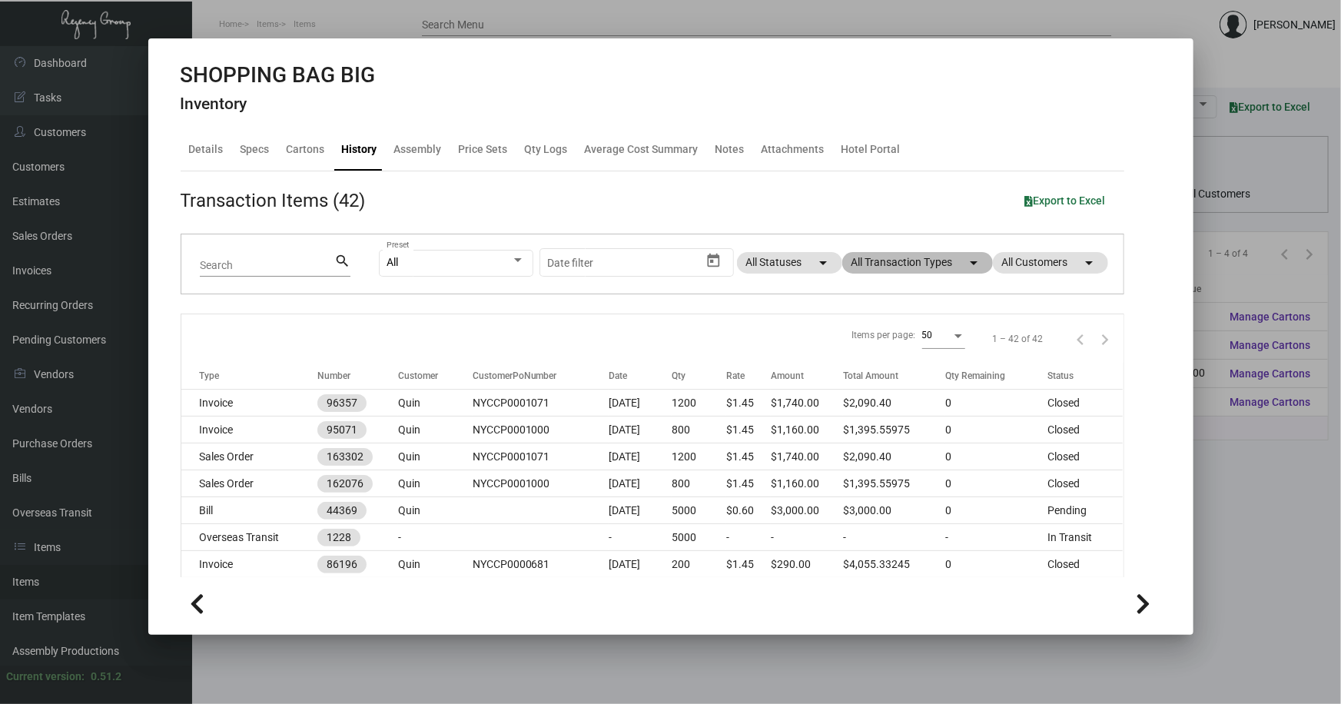
click at [921, 263] on mat-chip "All Transaction Types arrow_drop_down" at bounding box center [917, 263] width 151 height 22
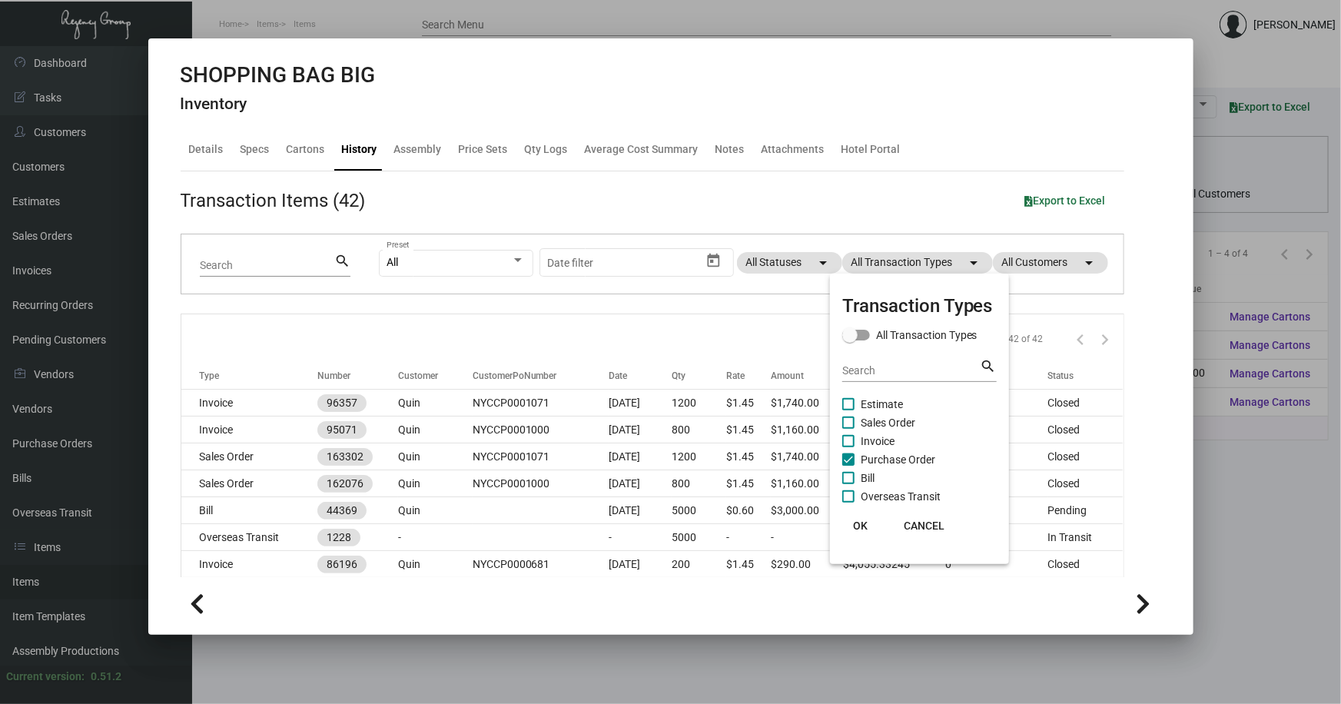
click at [892, 403] on span "Estimate" at bounding box center [881, 404] width 42 height 18
click at [848, 410] on input "Estimate" at bounding box center [847, 410] width 1 height 1
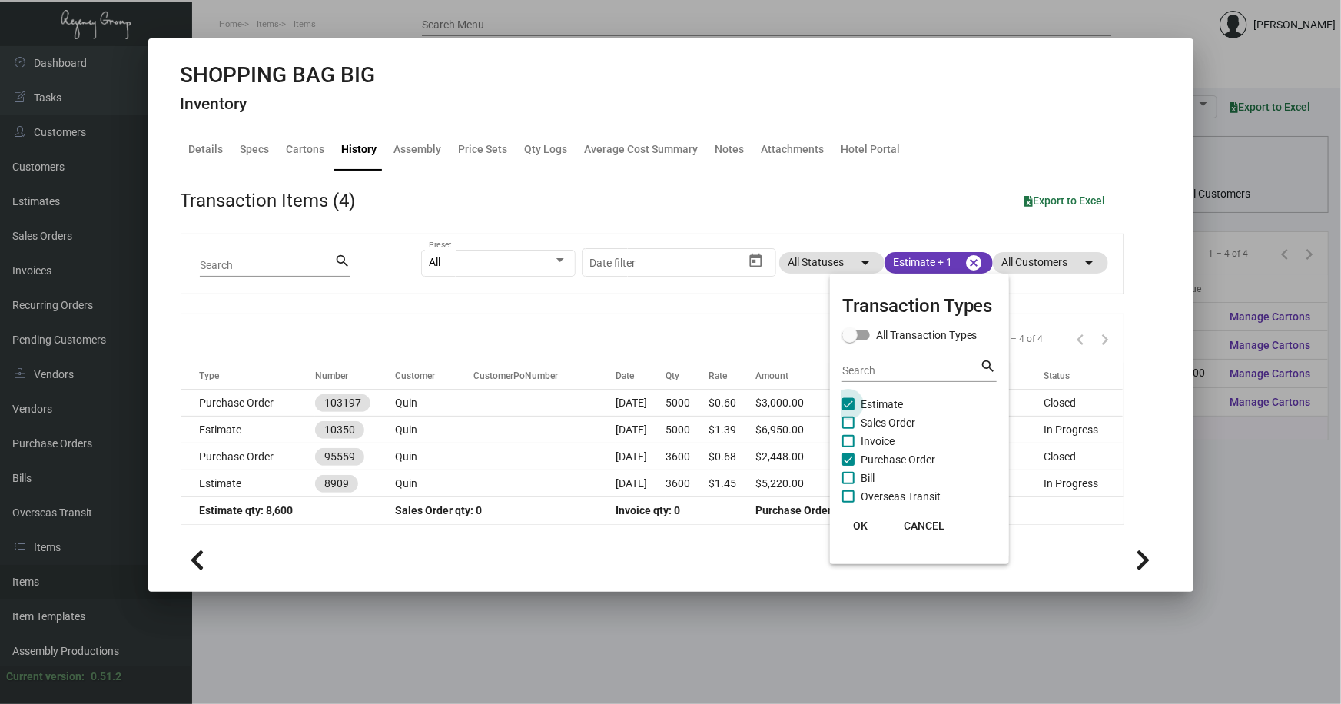
click at [892, 403] on span "Estimate" at bounding box center [881, 404] width 42 height 18
click at [848, 410] on input "Estimate" at bounding box center [847, 410] width 1 height 1
checkbox input "false"
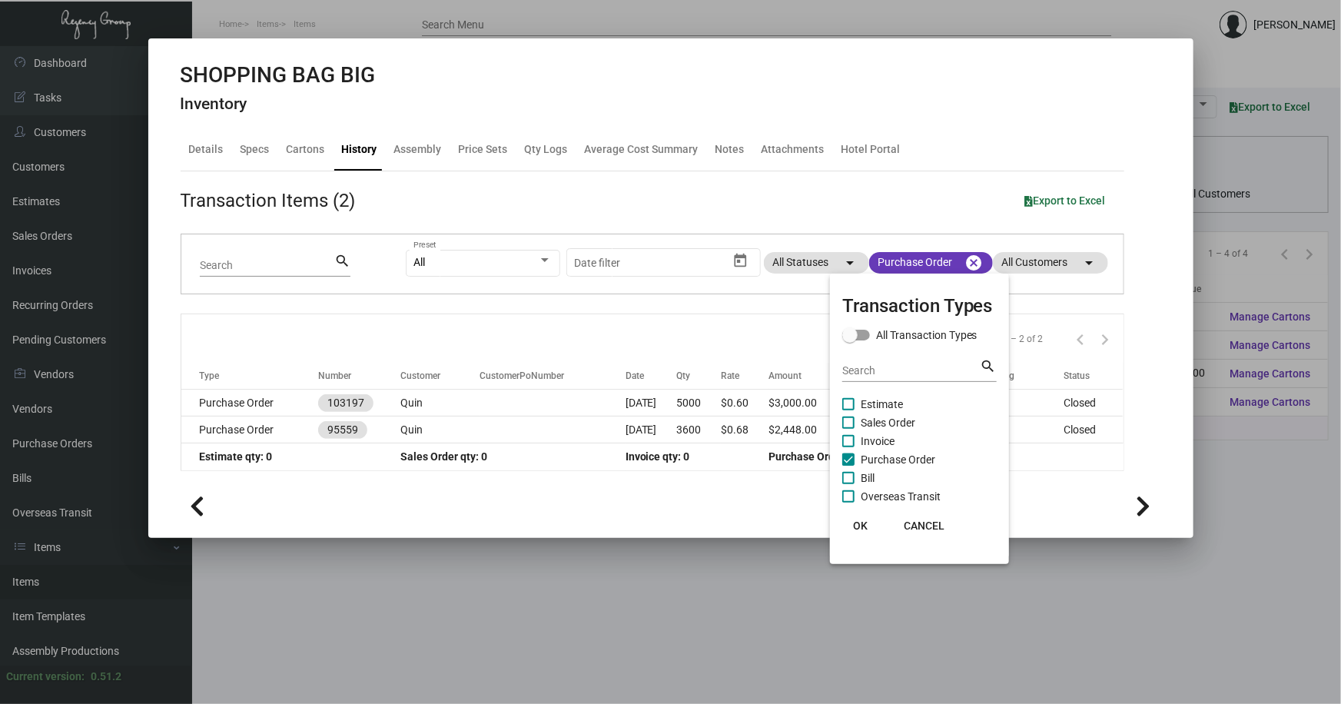
click at [887, 453] on span "Purchase Order" at bounding box center [897, 459] width 75 height 18
click at [848, 466] on input "Purchase Order" at bounding box center [847, 466] width 1 height 1
checkbox input "false"
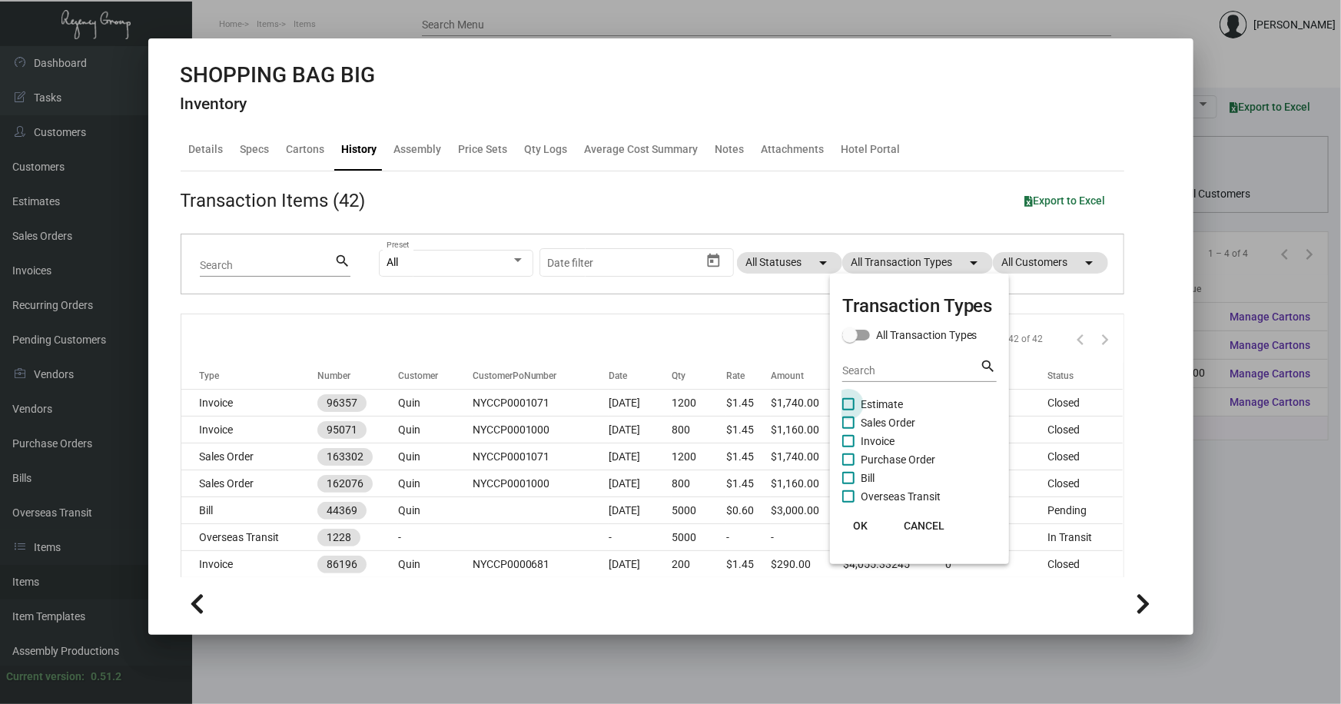
click at [876, 400] on span "Estimate" at bounding box center [881, 404] width 42 height 18
click at [848, 410] on input "Estimate" at bounding box center [847, 410] width 1 height 1
checkbox input "true"
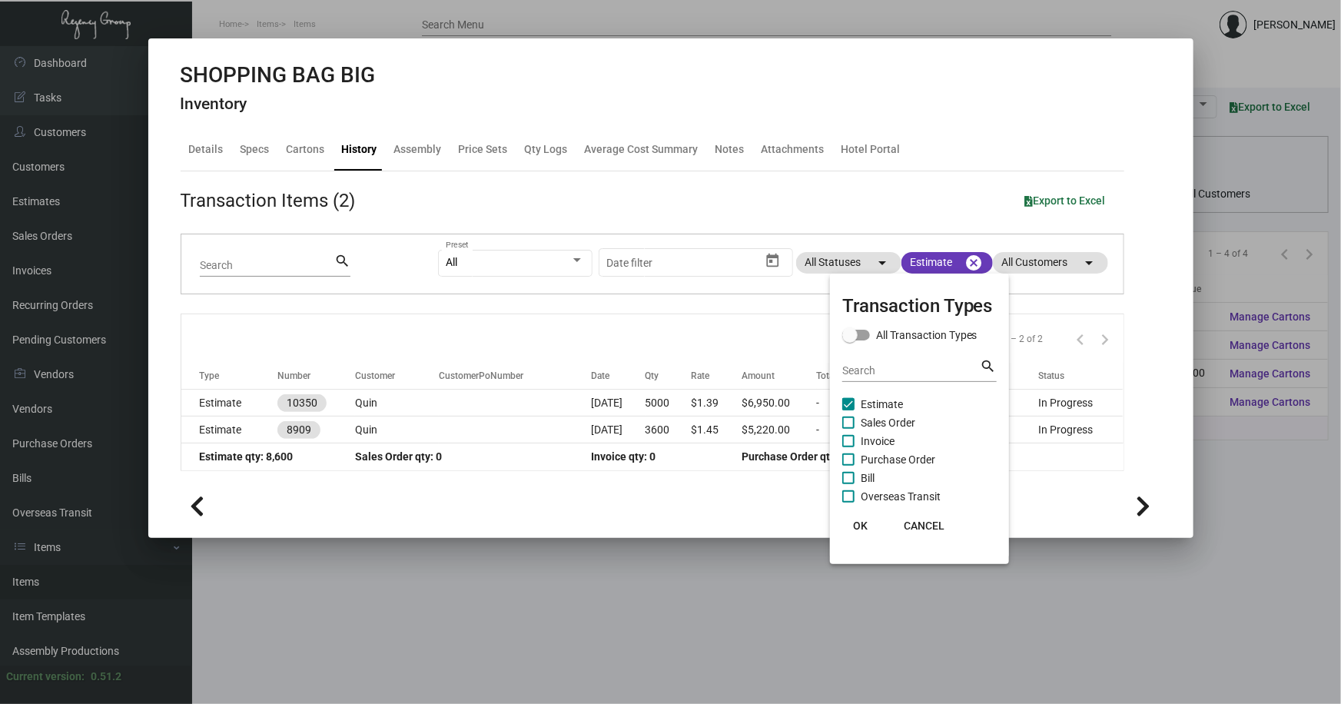
click at [861, 522] on span "OK" at bounding box center [860, 525] width 15 height 12
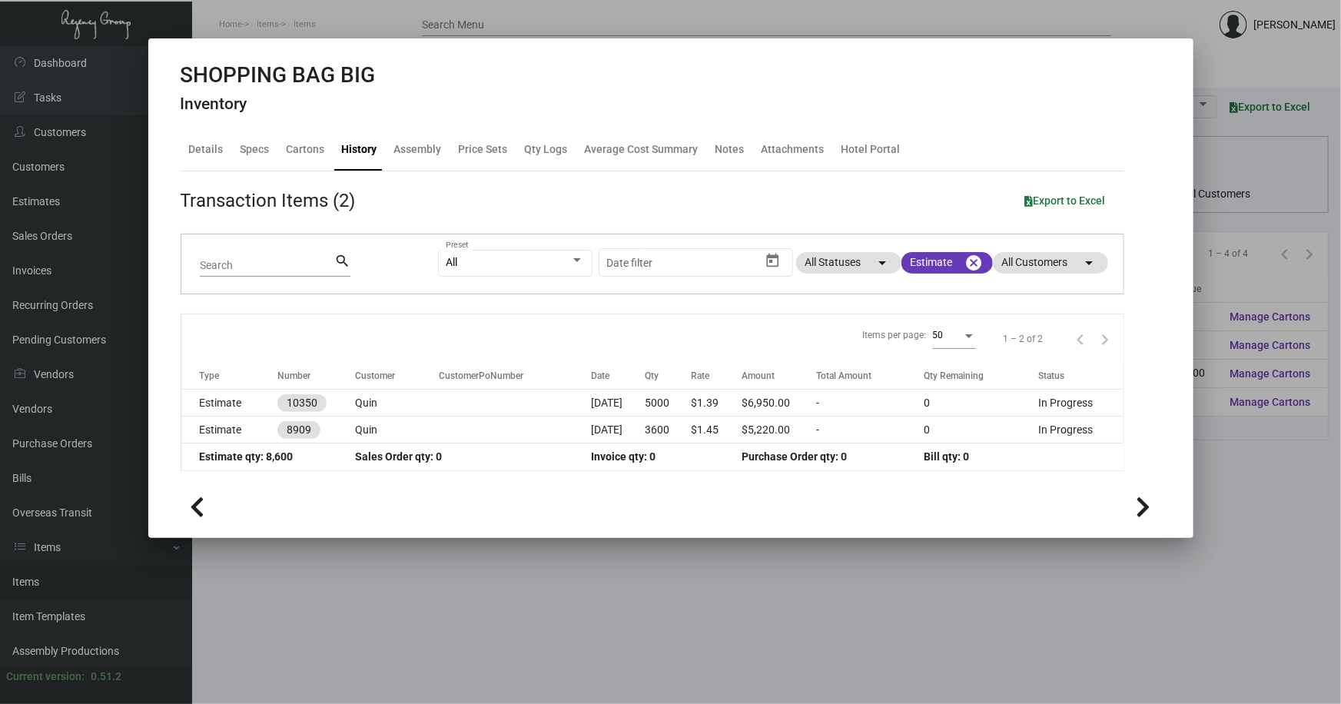
click at [552, 550] on div at bounding box center [670, 352] width 1341 height 704
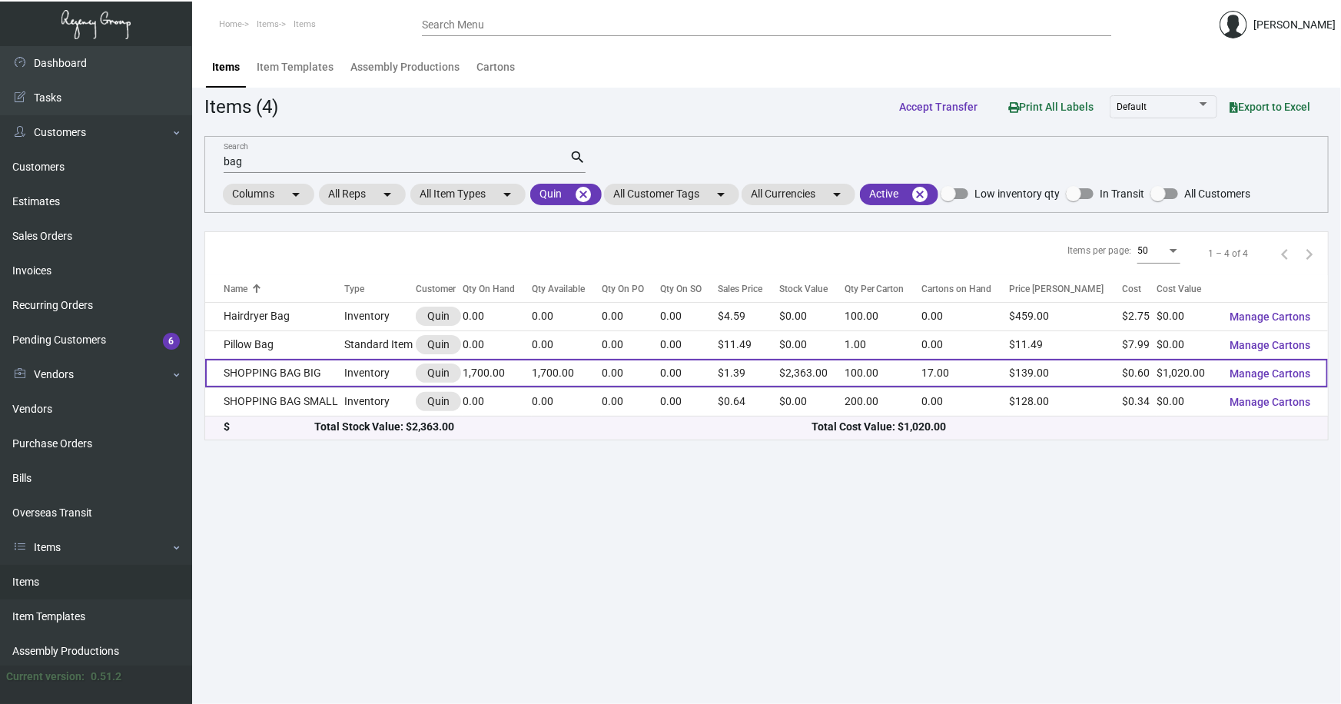
click at [264, 365] on td "SHOPPING BAG BIG" at bounding box center [274, 373] width 139 height 28
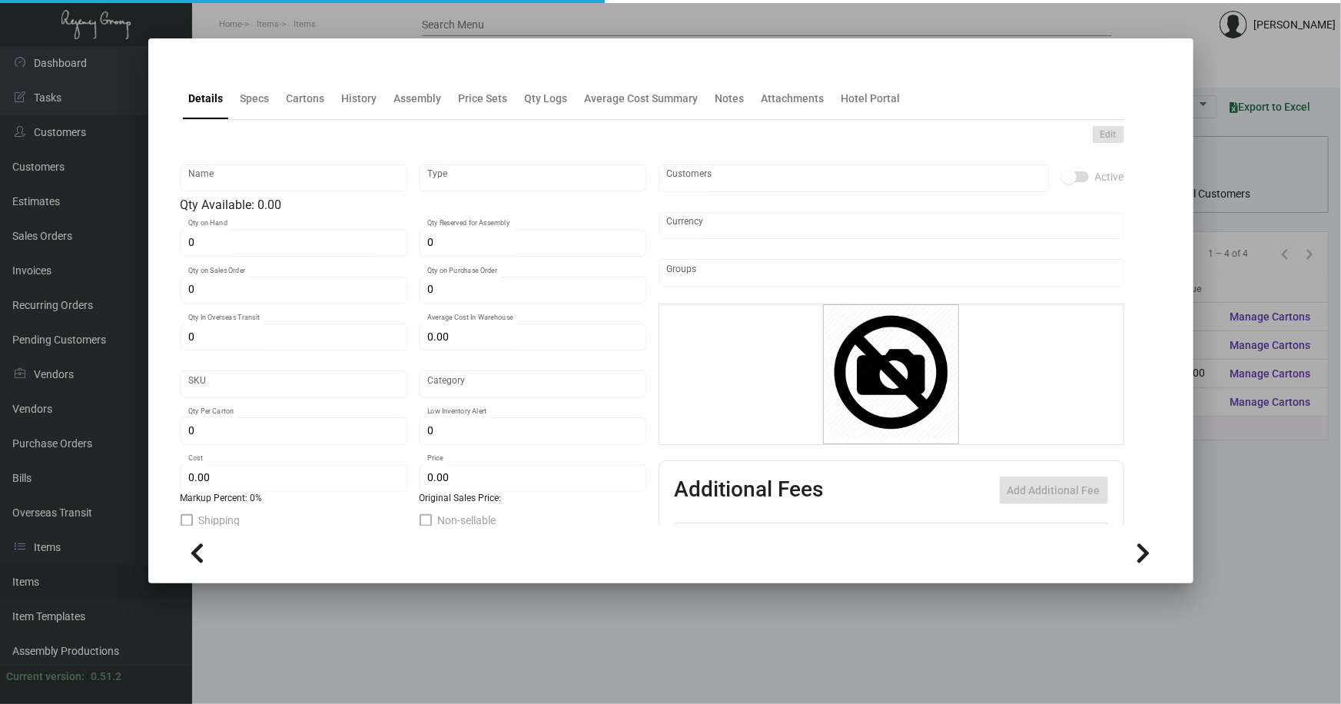
type input "SHOPPING BAG BIG"
type input "Inventory"
type input "1,700"
type input "$ 0.68"
type input "2698"
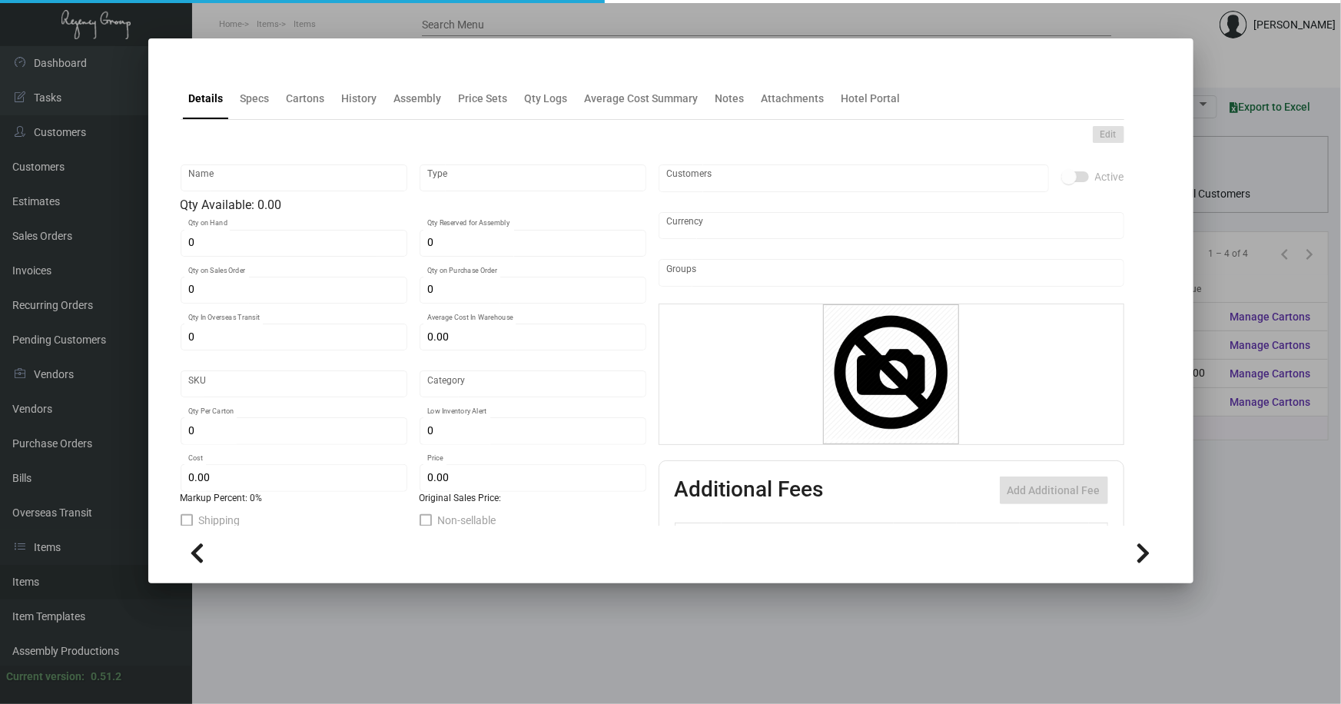
type input "Standard"
type input "100"
type input "$ 0.60"
type input "$ 1.39"
type textarea "[PERSON_NAME] Shopping Bag BIG: size 407mm L * 305mm H * 127mm W, white 180gsm …"
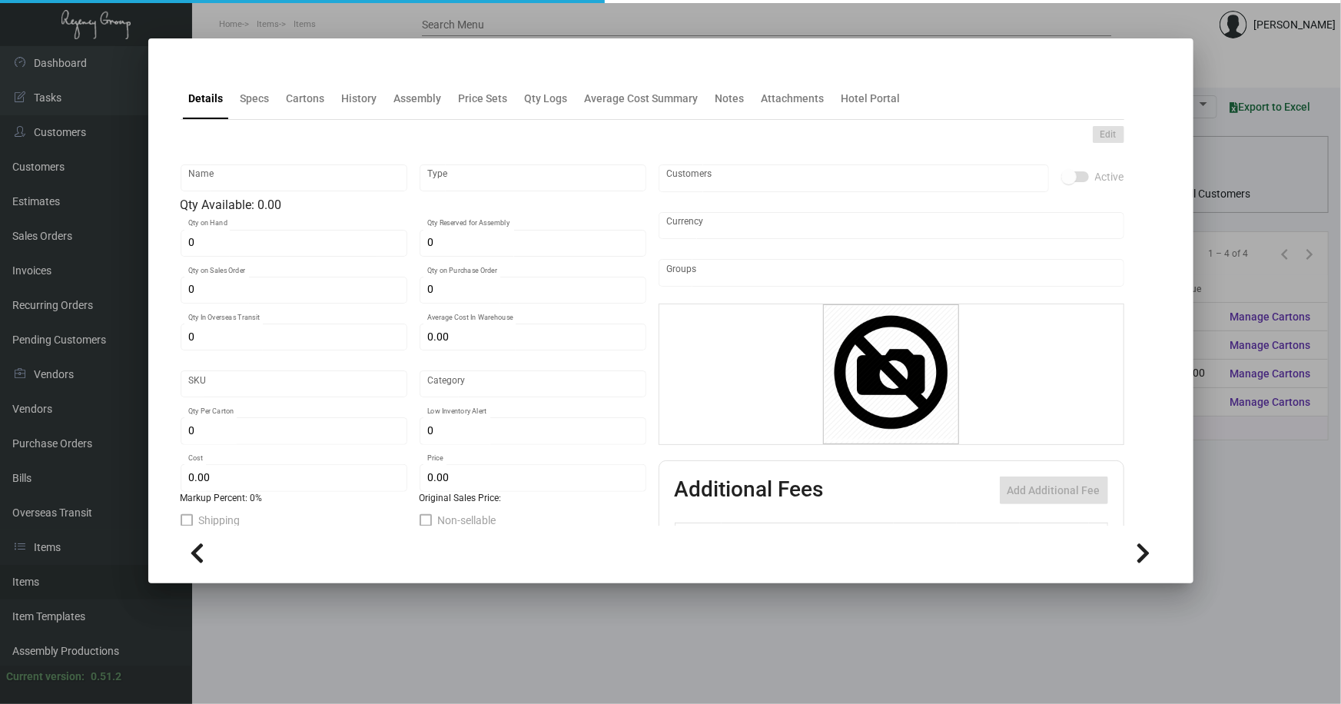
type textarea "[PERSON_NAME] Shopping Bag BIG: size 407mm L * 305mm H * 127mm W, white 180gsm …"
checkbox input "true"
type input "United States Dollar $"
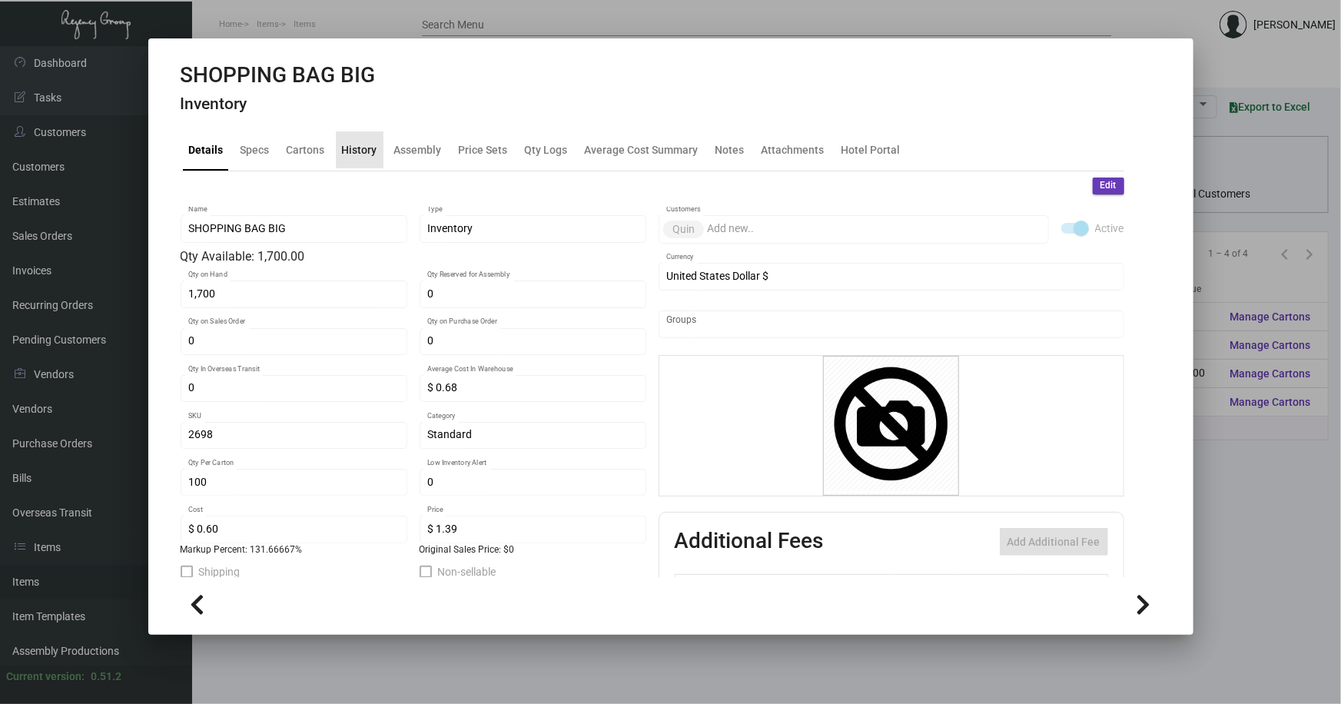
click at [358, 146] on div "History" at bounding box center [359, 149] width 35 height 16
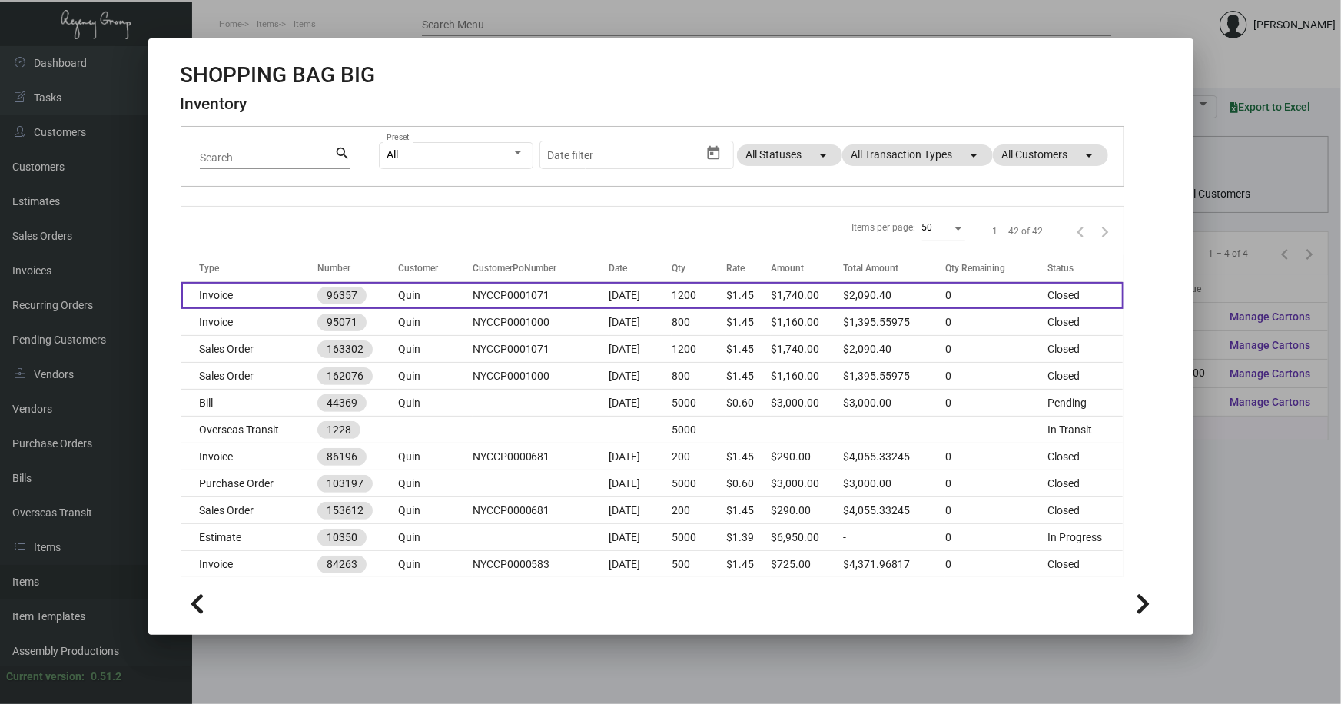
scroll to position [139, 0]
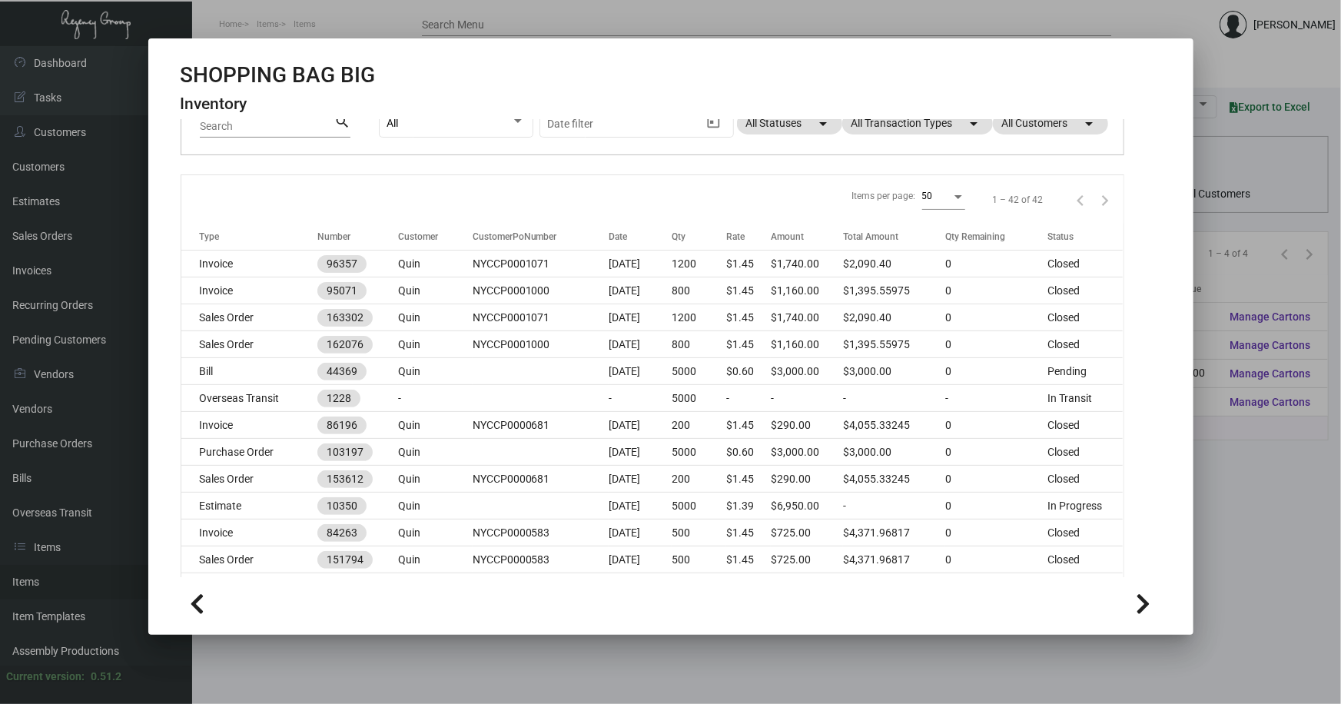
click at [1225, 480] on div at bounding box center [670, 352] width 1341 height 704
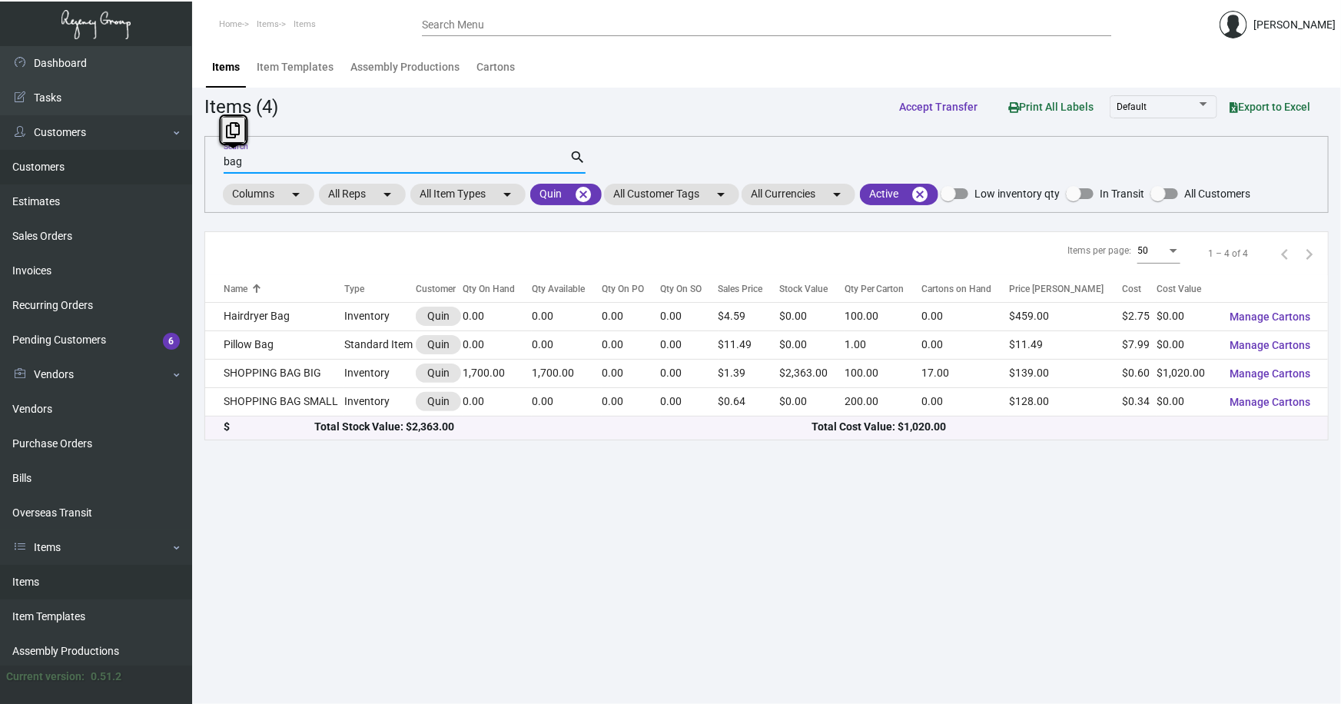
drag, startPoint x: 261, startPoint y: 161, endPoint x: 128, endPoint y: 170, distance: 134.0
click at [135, 170] on div "Dashboard Dashboard Tasks Customers Customers Estimates Sales Orders Invoices R…" at bounding box center [670, 375] width 1341 height 658
type input "pen"
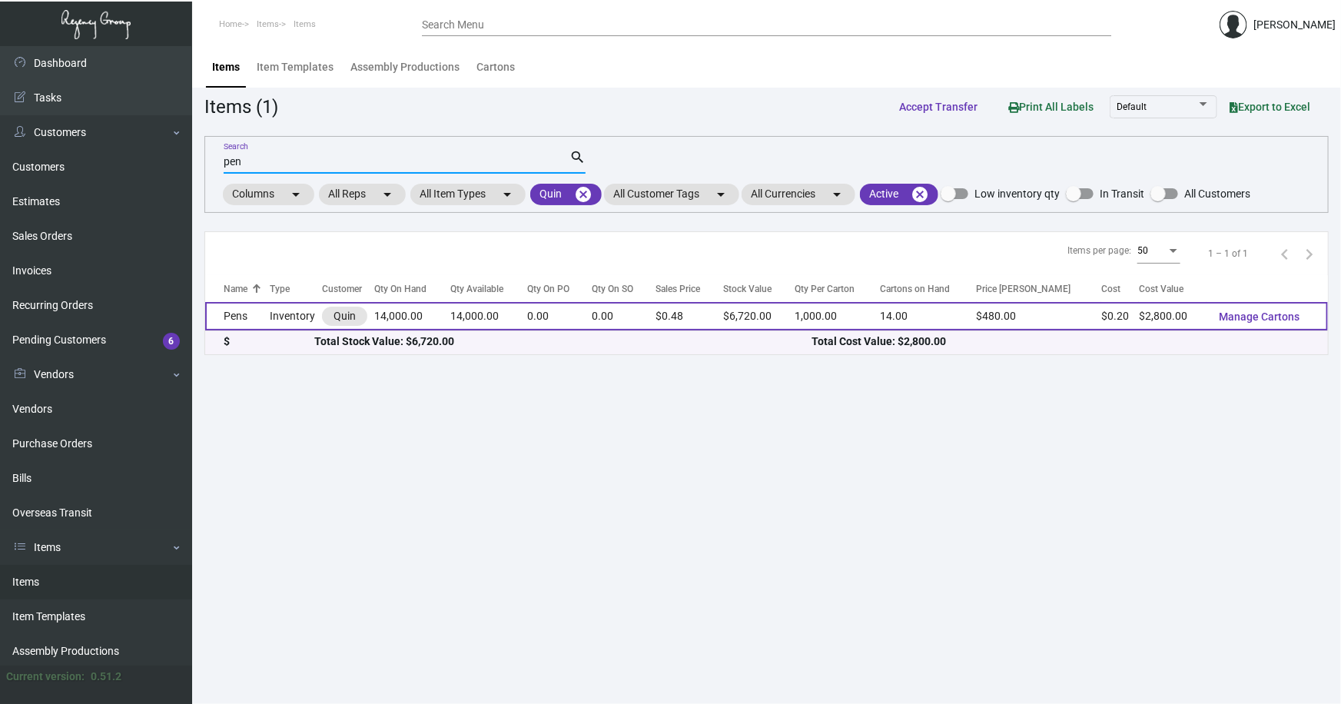
click at [238, 313] on td "Pens" at bounding box center [237, 316] width 65 height 28
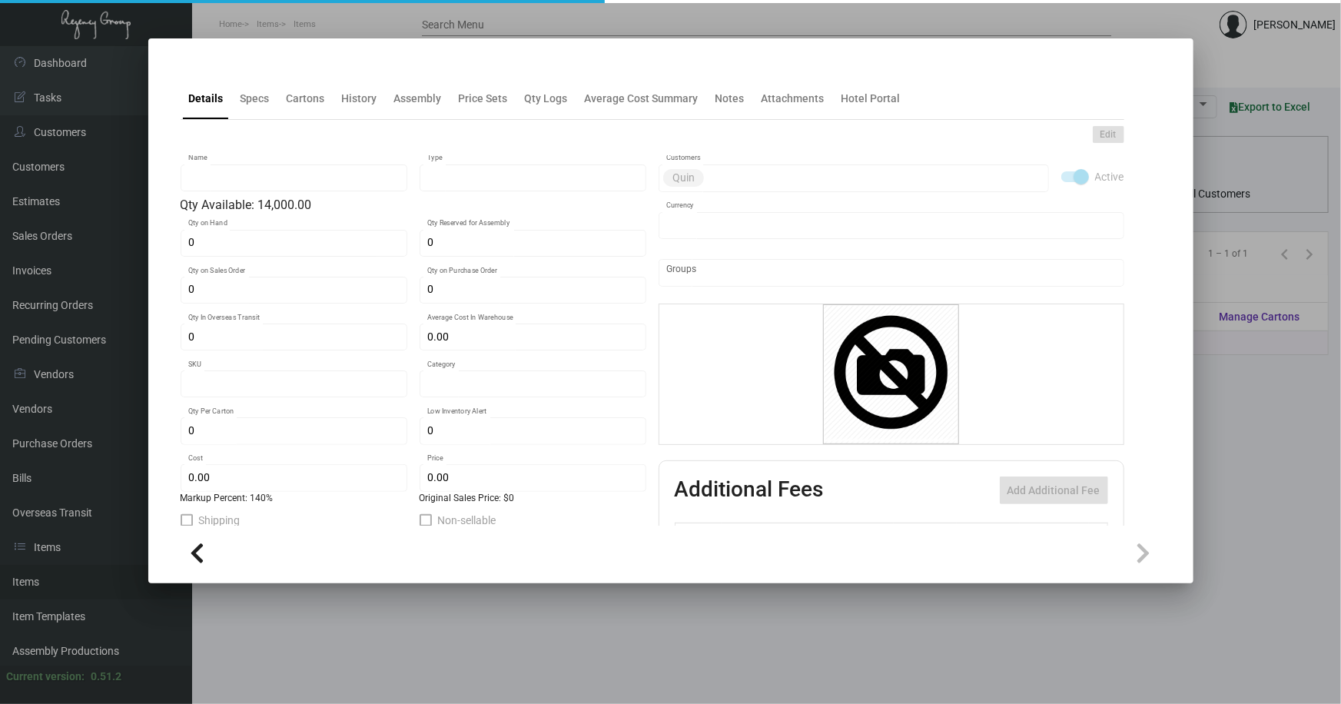
type input "Pens"
type input "Inventory"
type input "14,000"
type input "$ 0.20"
type input "2695"
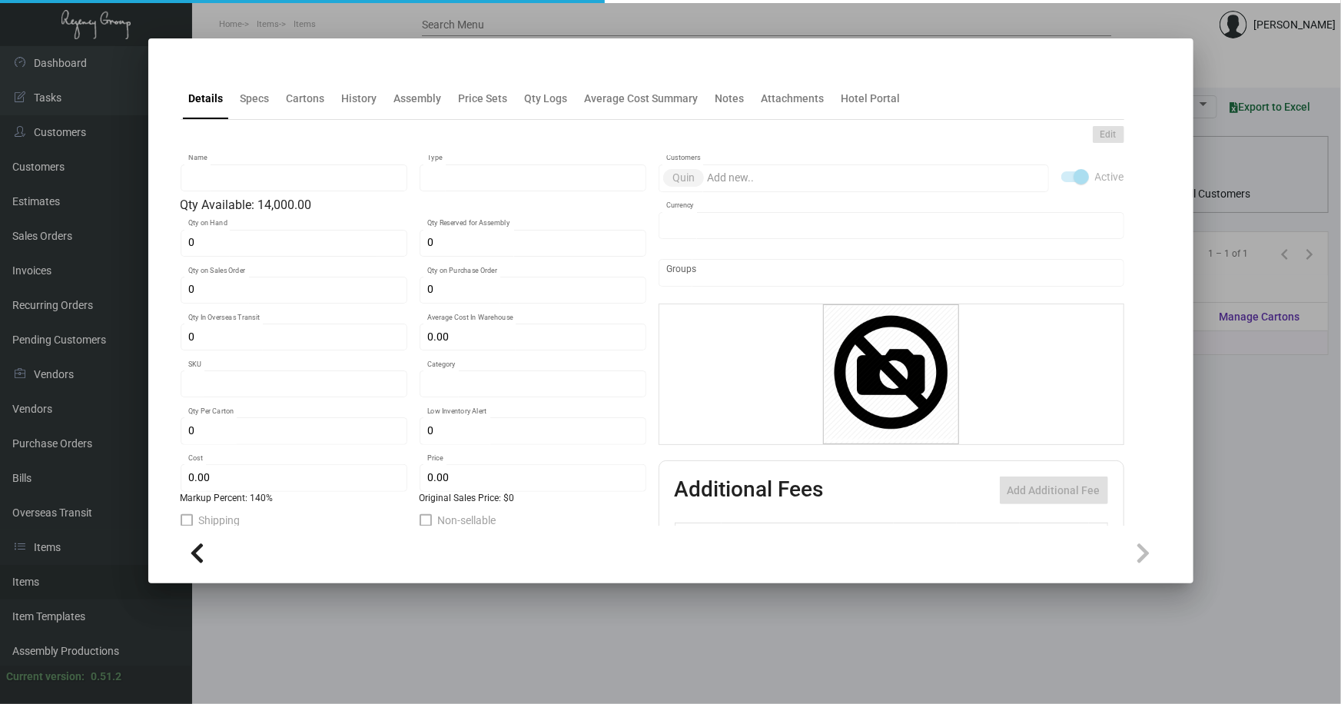
type input "Standard"
type input "1,000"
type input "5,000"
type input "$ 0.20"
type input "$ 0.48"
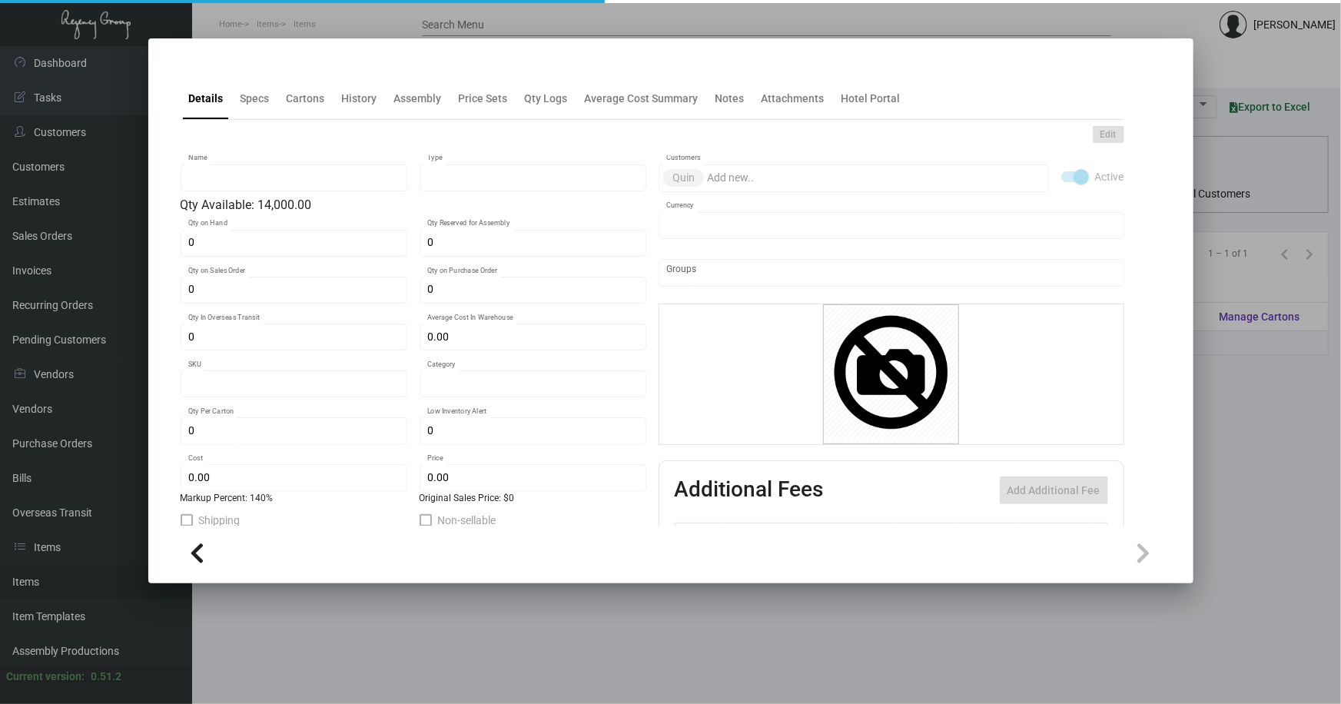
type textarea "Quin Pen: custom Red color twist metal pen, printing 1 color gold logo."
checkbox input "true"
type input "United States Dollar $"
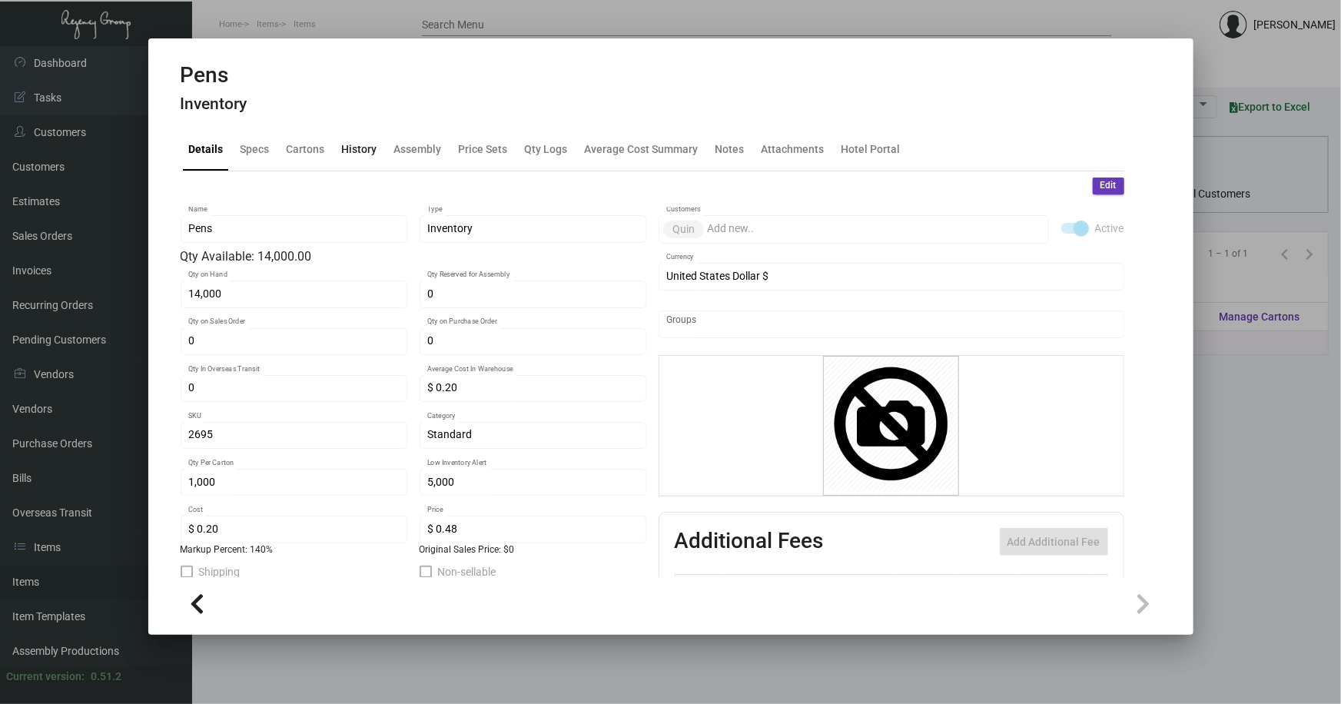
click at [365, 146] on div "History" at bounding box center [359, 149] width 35 height 16
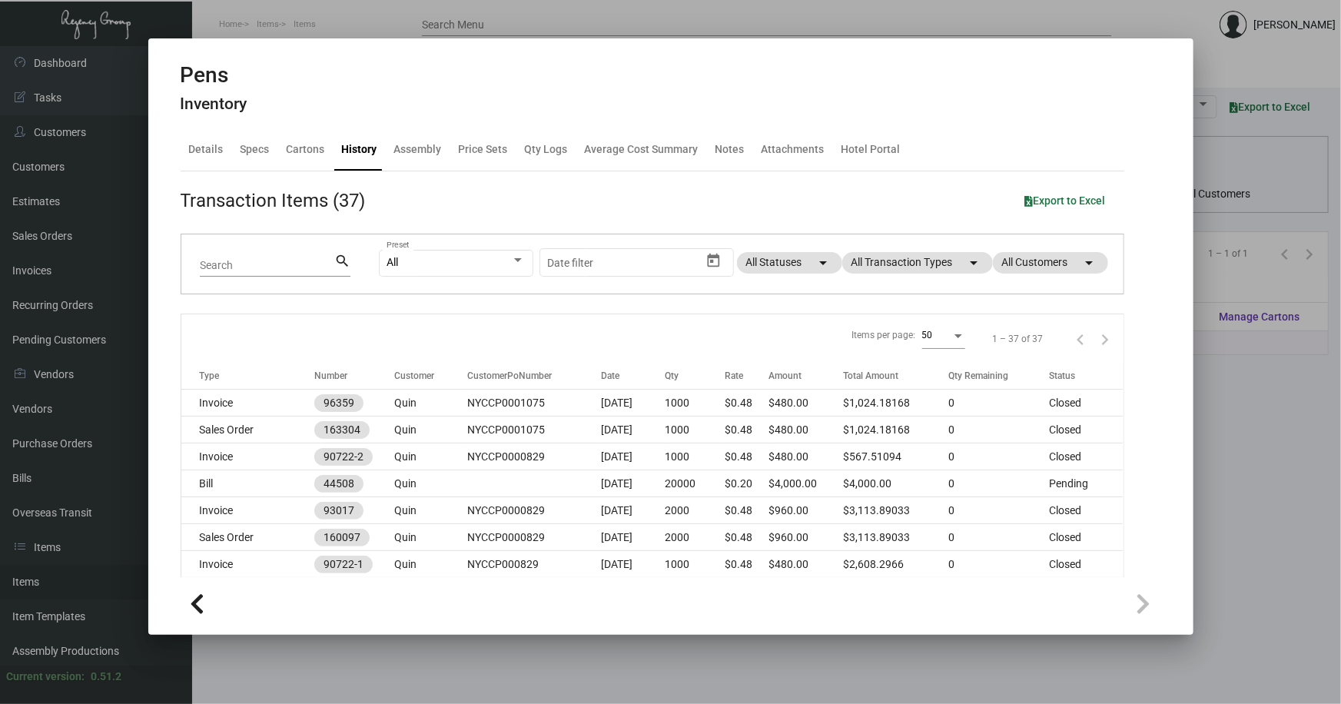
click at [1228, 391] on div at bounding box center [670, 352] width 1341 height 704
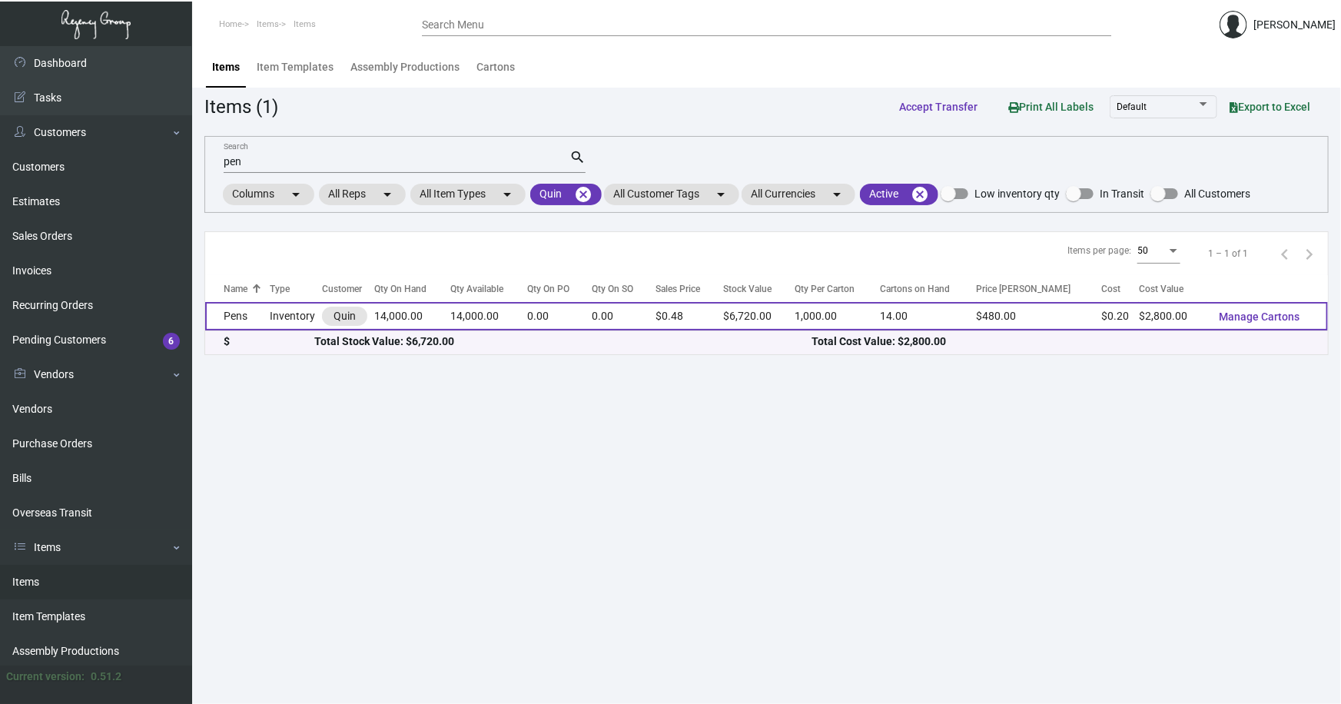
click at [244, 309] on td "Pens" at bounding box center [237, 316] width 65 height 28
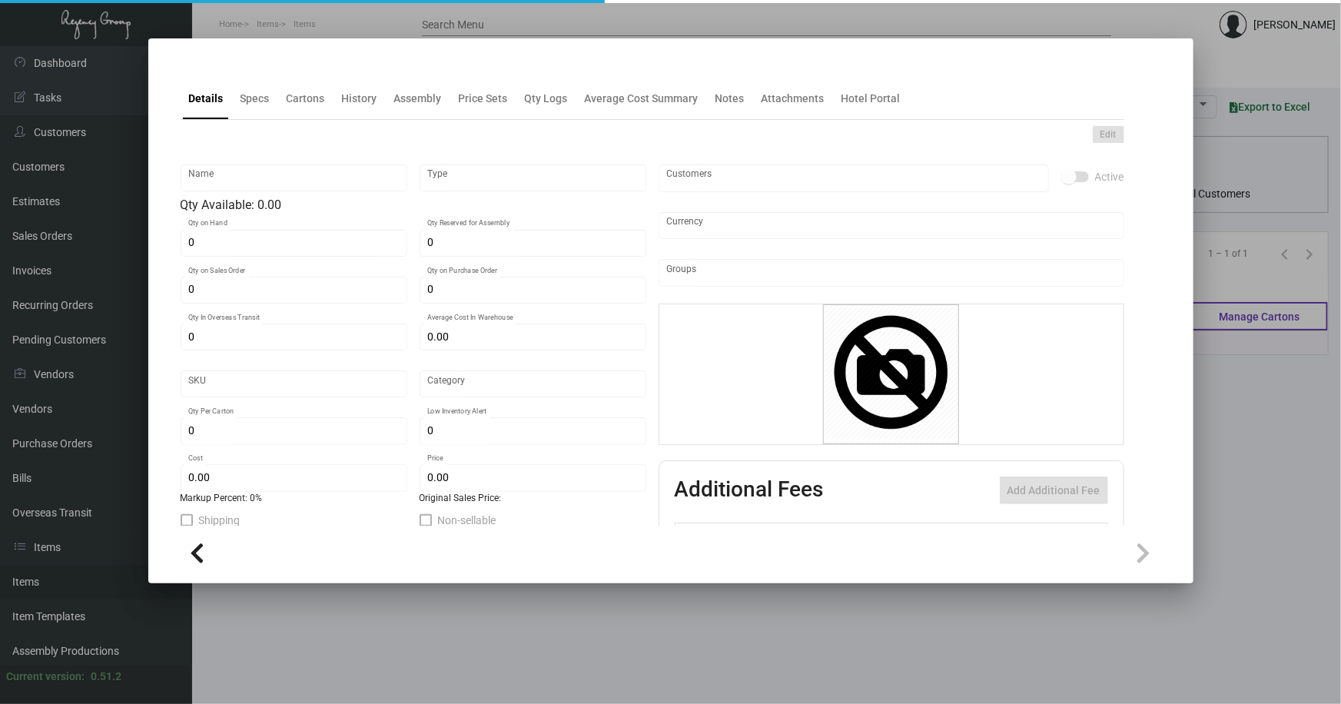
type input "Pens"
type input "Inventory"
type input "14,000"
type input "$ 0.20"
type input "2695"
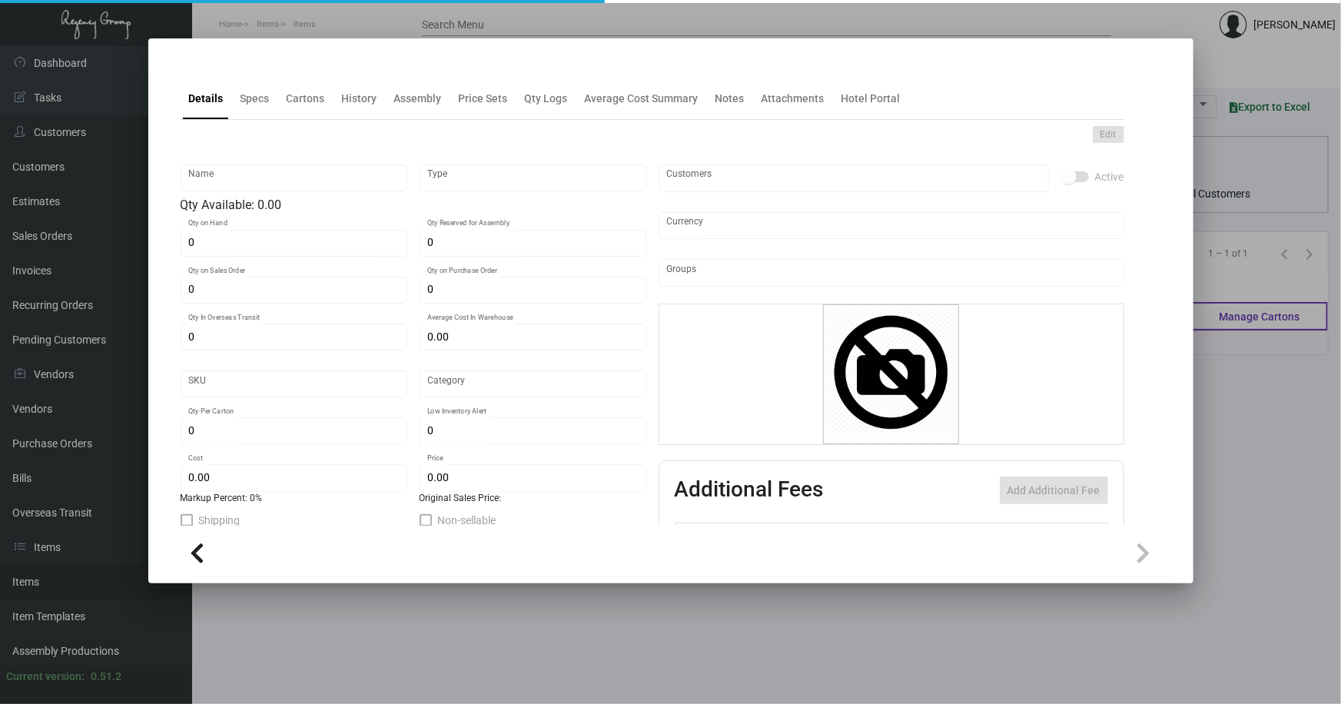
type input "Standard"
type input "1,000"
type input "5,000"
type input "$ 0.20"
type input "$ 0.48"
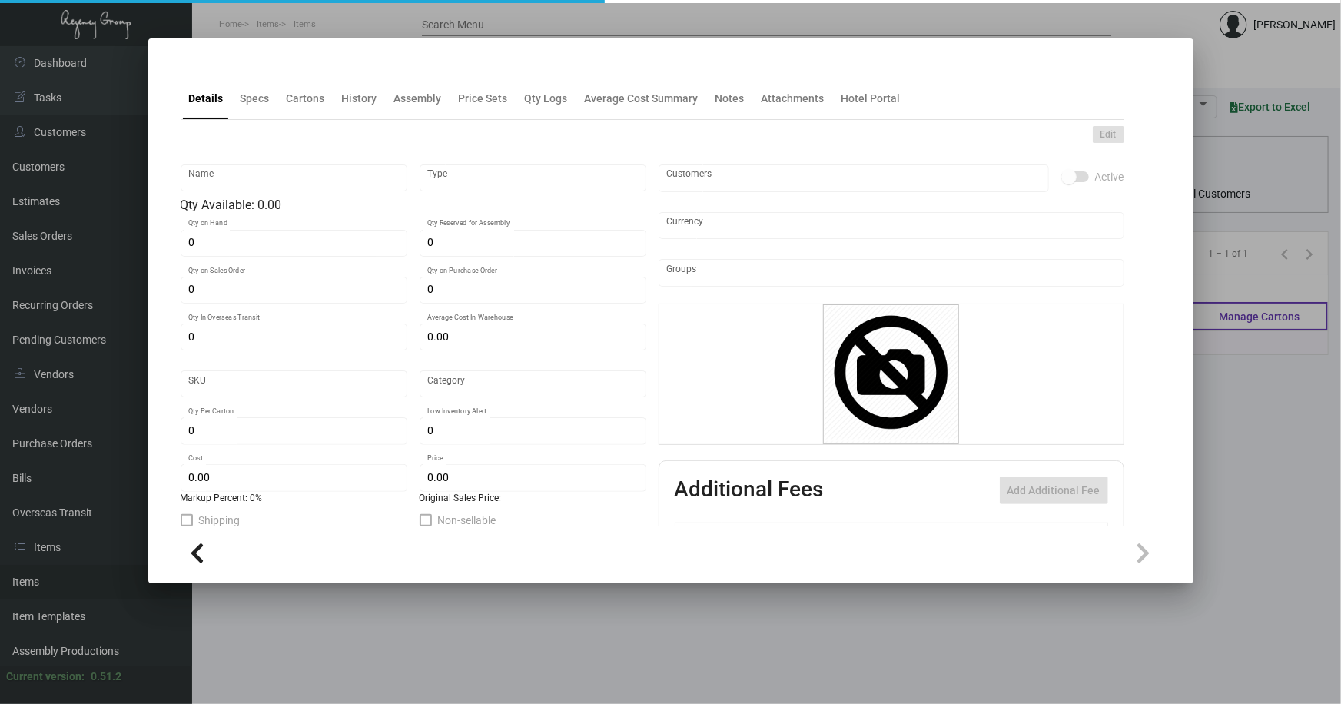
type textarea "Quin Pen: custom Red color twist metal pen, printing 1 color gold logo."
checkbox input "true"
type input "United States Dollar $"
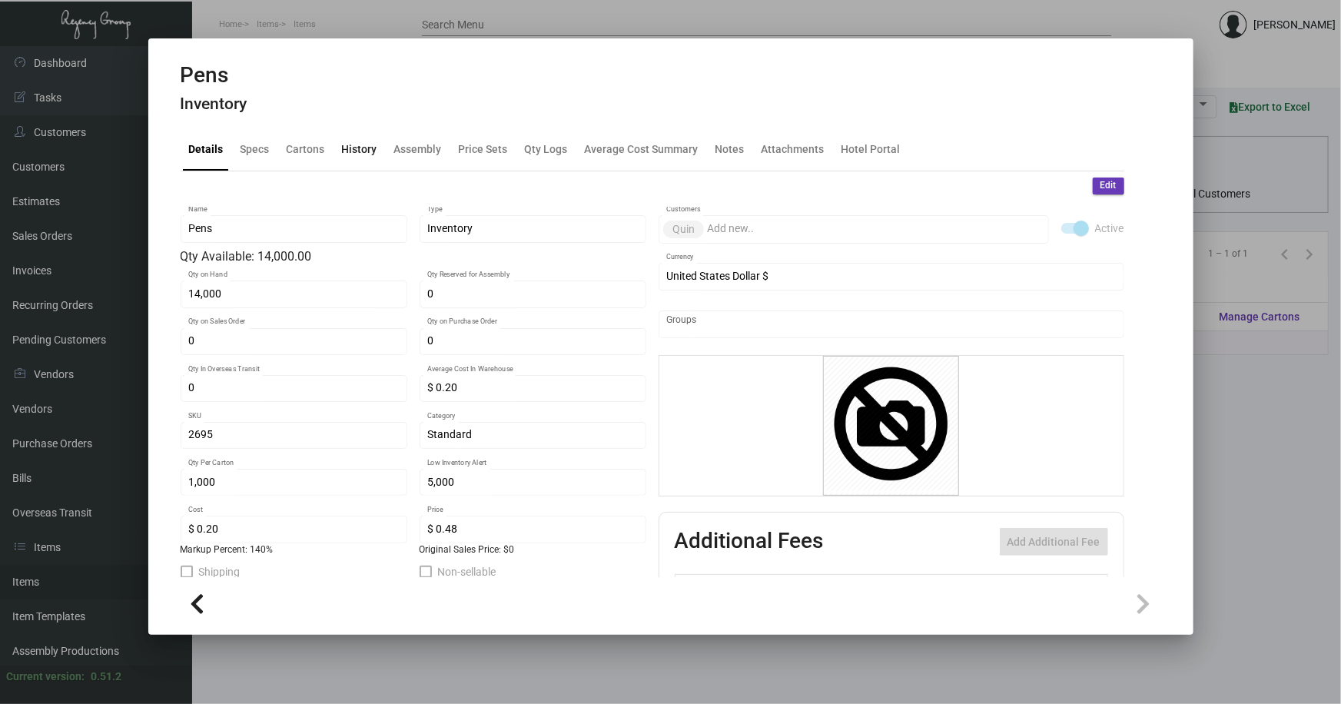
click at [359, 148] on div "History" at bounding box center [359, 149] width 35 height 16
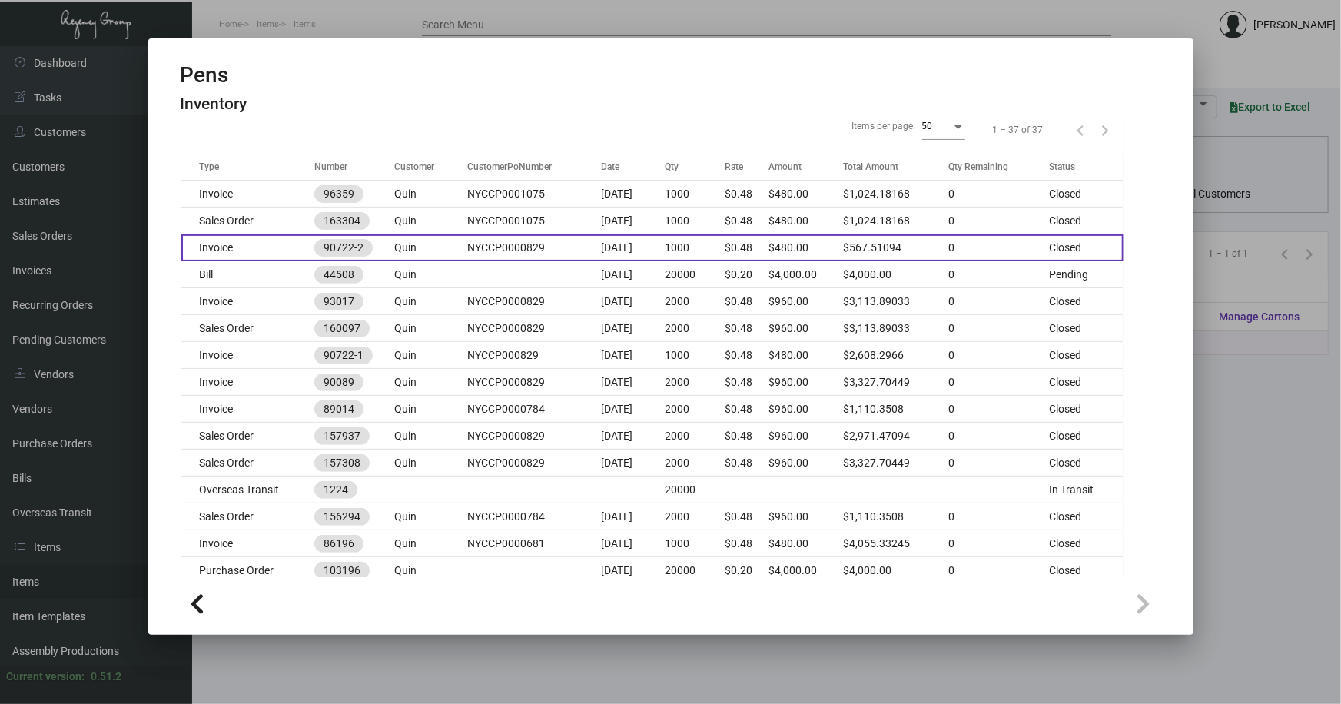
scroll to position [279, 0]
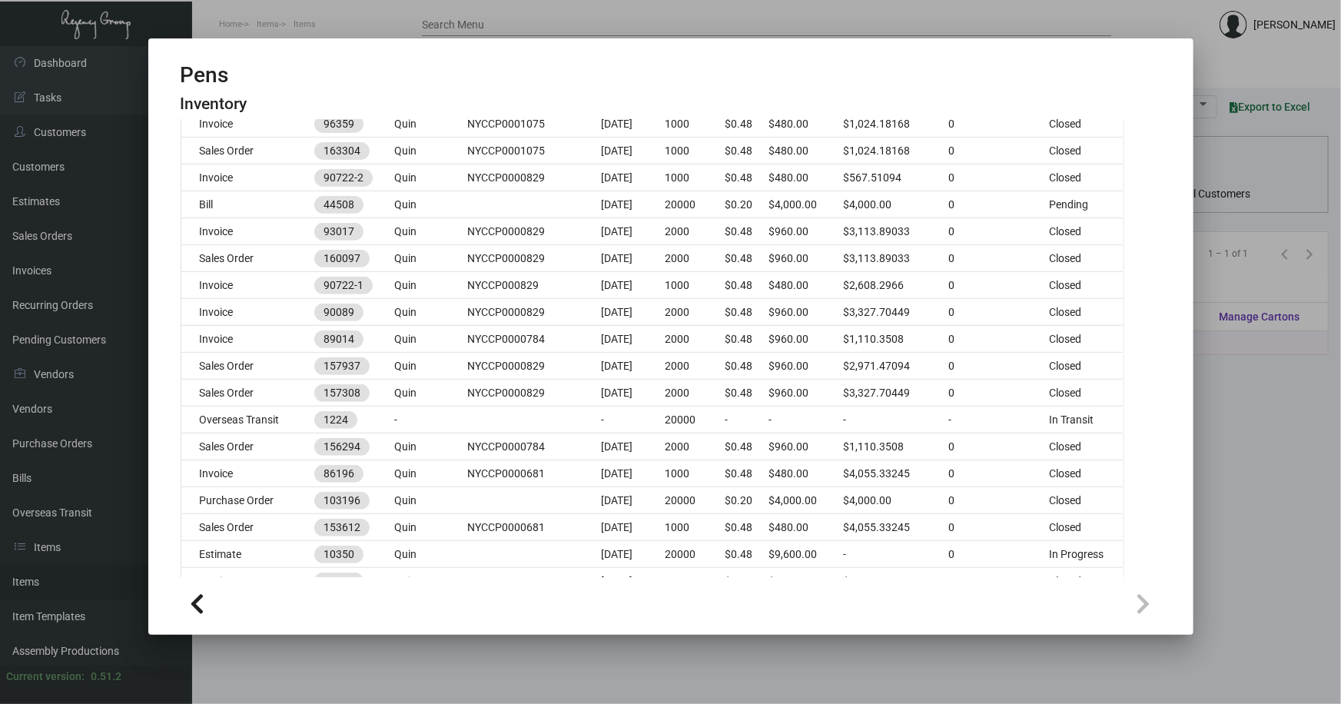
click at [1209, 390] on div at bounding box center [670, 352] width 1341 height 704
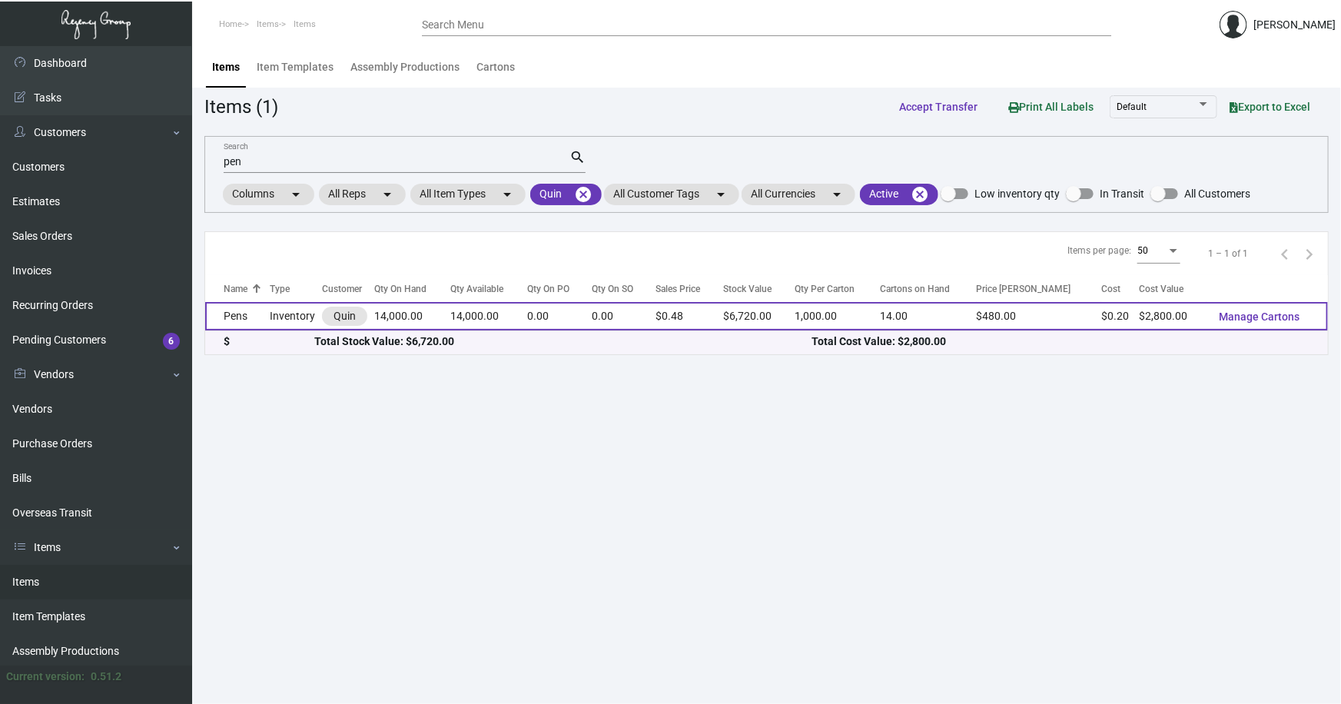
click at [284, 310] on td "Inventory" at bounding box center [296, 316] width 52 height 28
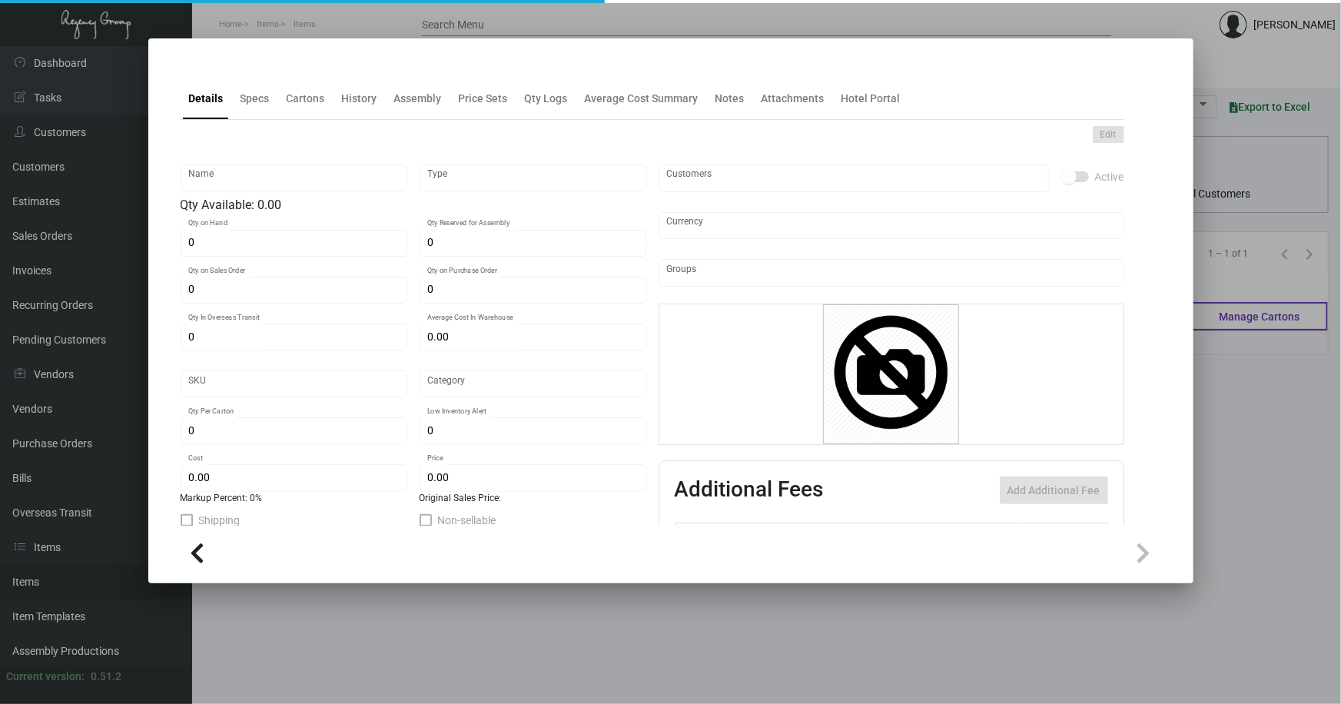
type input "Pens"
type input "Inventory"
type input "14,000"
type input "$ 0.20"
type input "2695"
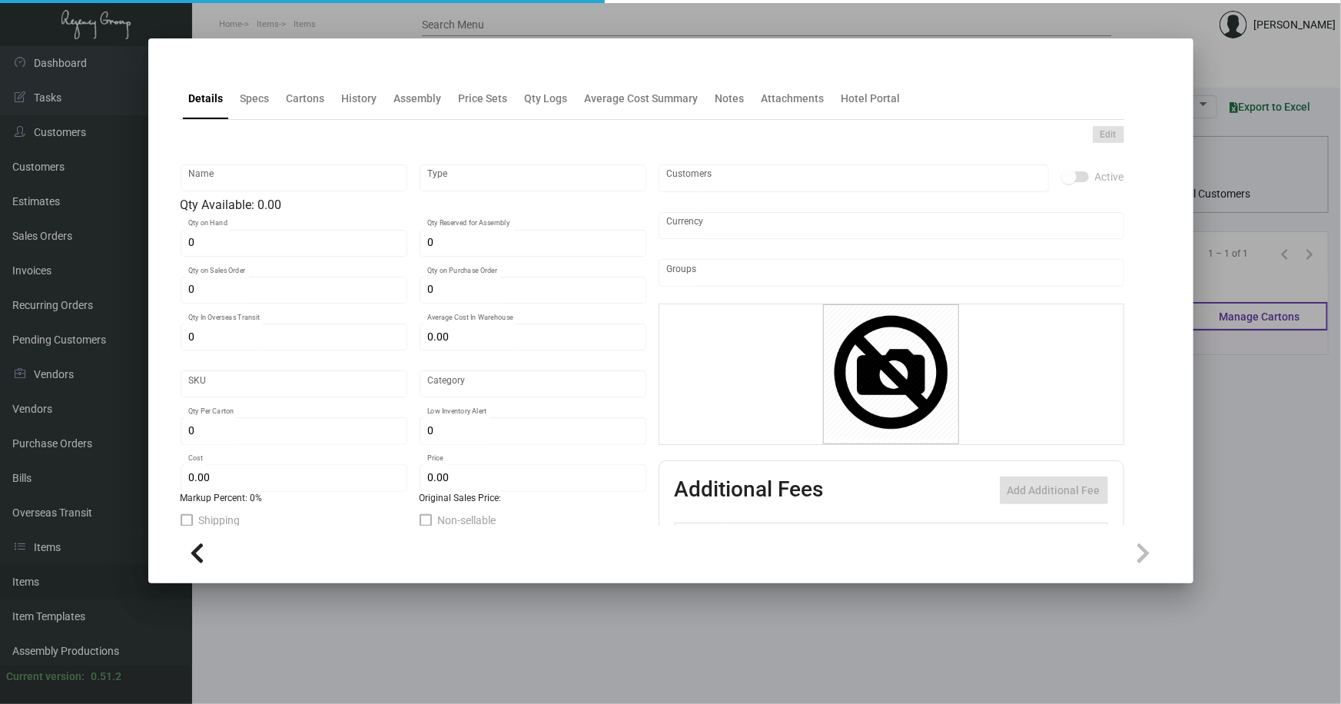
type input "Standard"
type input "1,000"
type input "5,000"
type input "$ 0.20"
type input "$ 0.48"
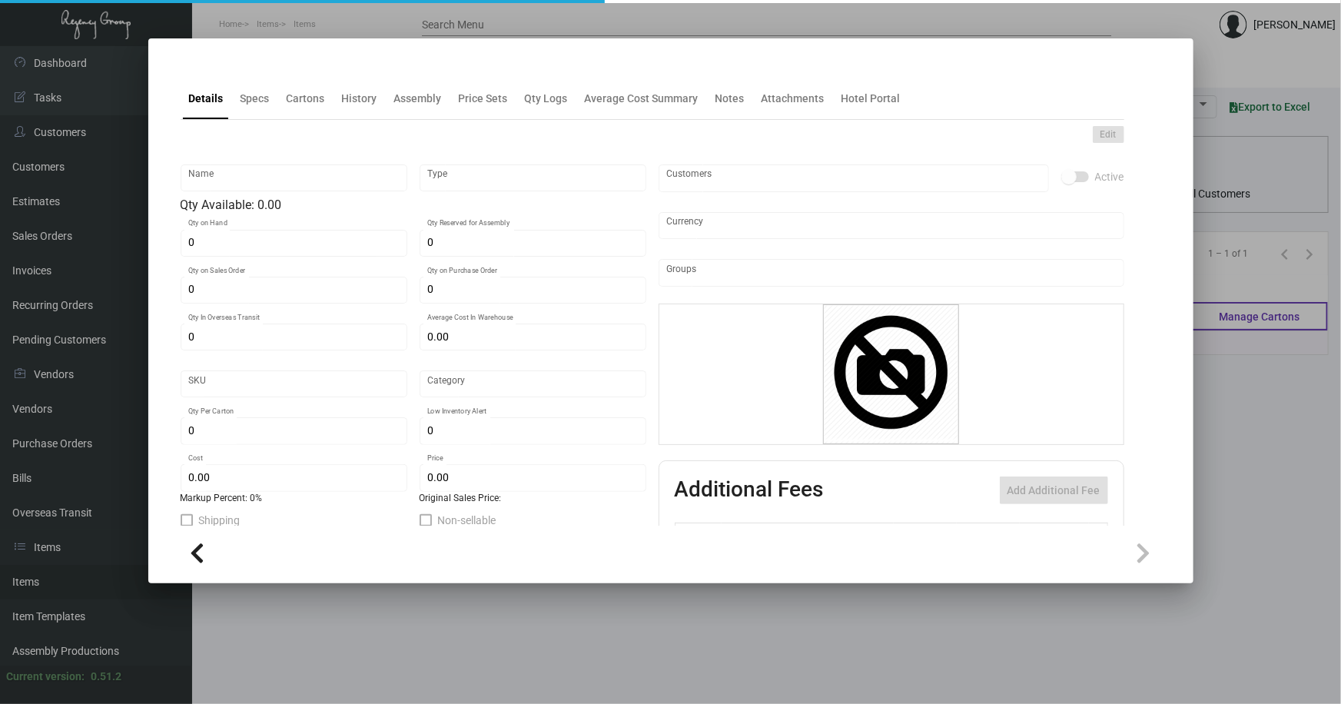
type textarea "Quin Pen: custom Red color twist metal pen, printing 1 color gold logo."
checkbox input "true"
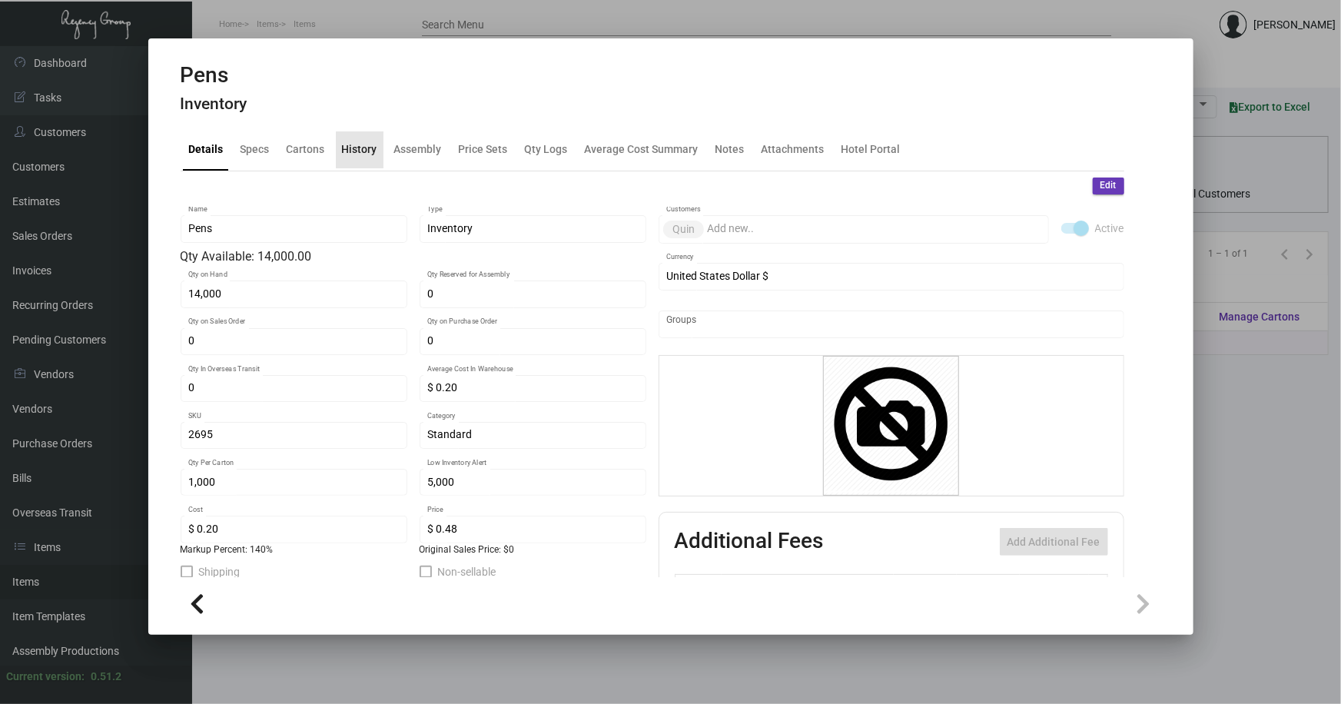
click at [366, 147] on div "History" at bounding box center [359, 149] width 35 height 16
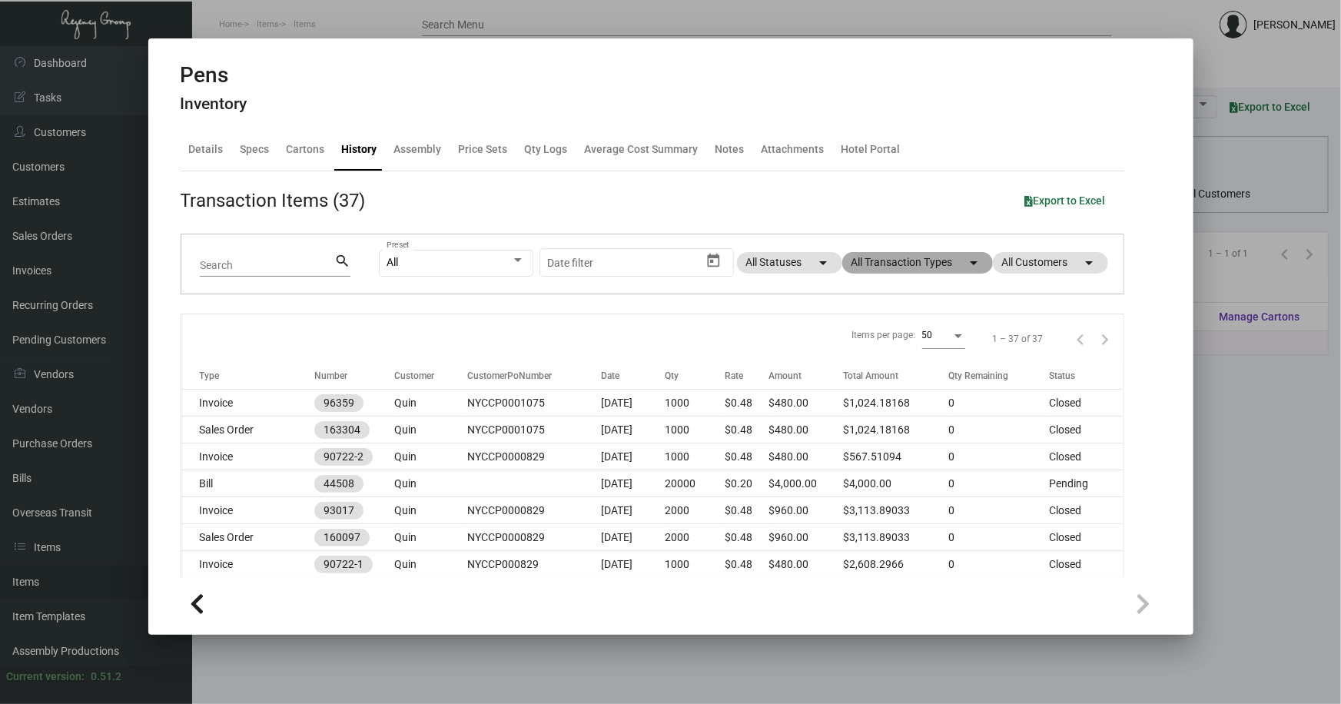
click at [887, 257] on mat-chip "All Transaction Types arrow_drop_down" at bounding box center [917, 263] width 151 height 22
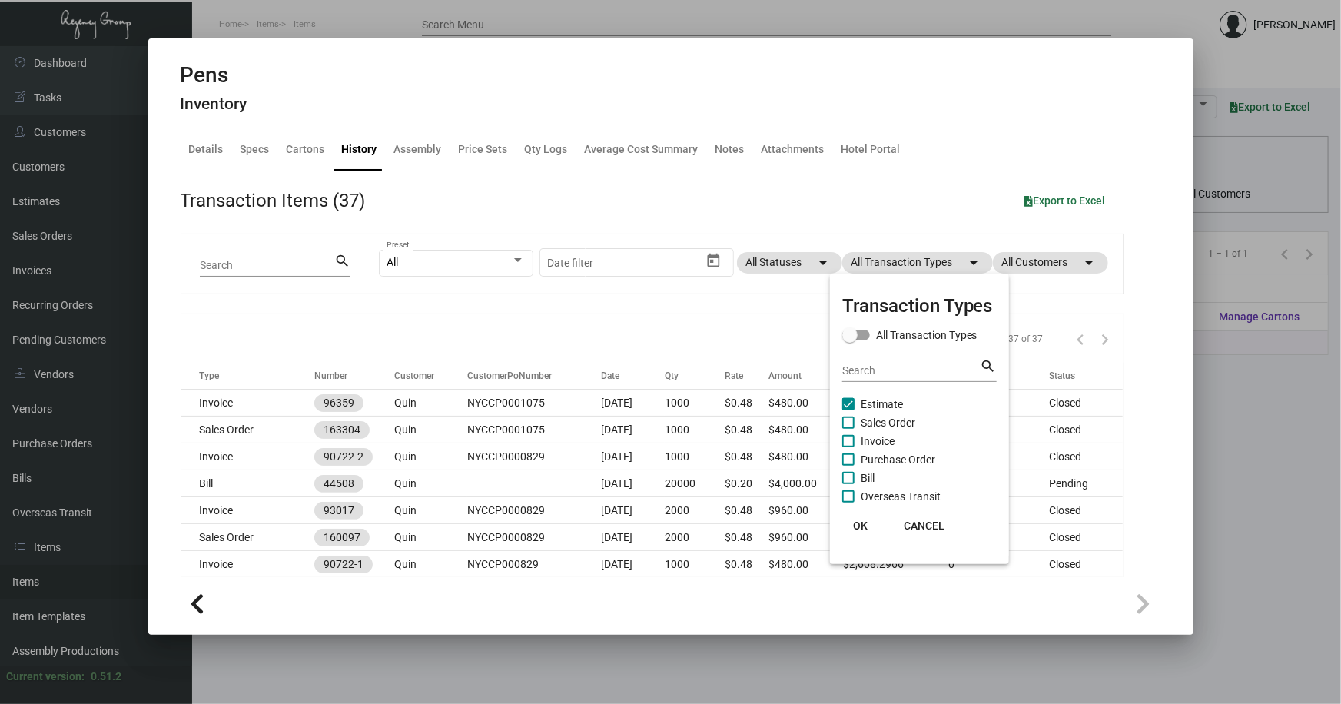
drag, startPoint x: 875, startPoint y: 399, endPoint x: 890, endPoint y: 384, distance: 20.6
click at [875, 398] on span "Estimate" at bounding box center [881, 404] width 42 height 18
click at [848, 410] on input "Estimate" at bounding box center [847, 410] width 1 height 1
click at [876, 420] on span "Sales Order" at bounding box center [887, 422] width 55 height 18
click at [848, 429] on input "Sales Order" at bounding box center [847, 429] width 1 height 1
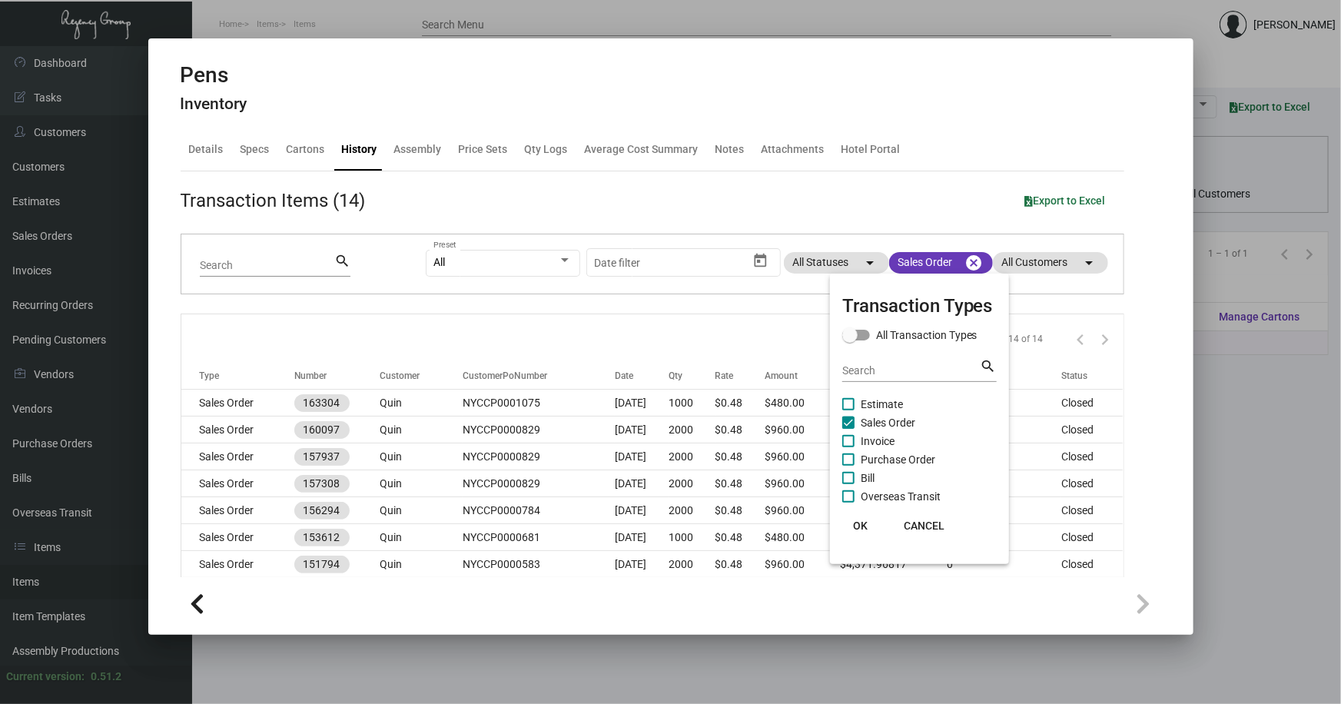
click at [857, 522] on span "OK" at bounding box center [860, 525] width 15 height 12
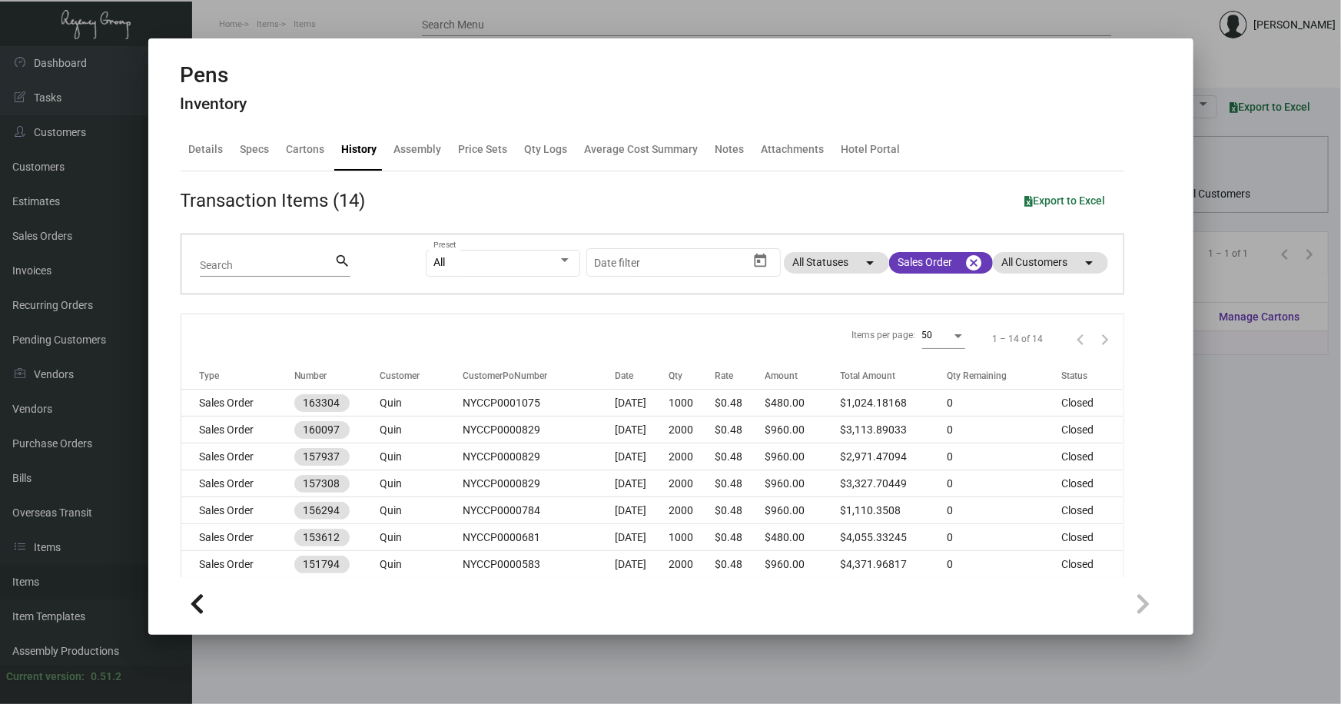
click at [1232, 77] on div at bounding box center [670, 352] width 1341 height 704
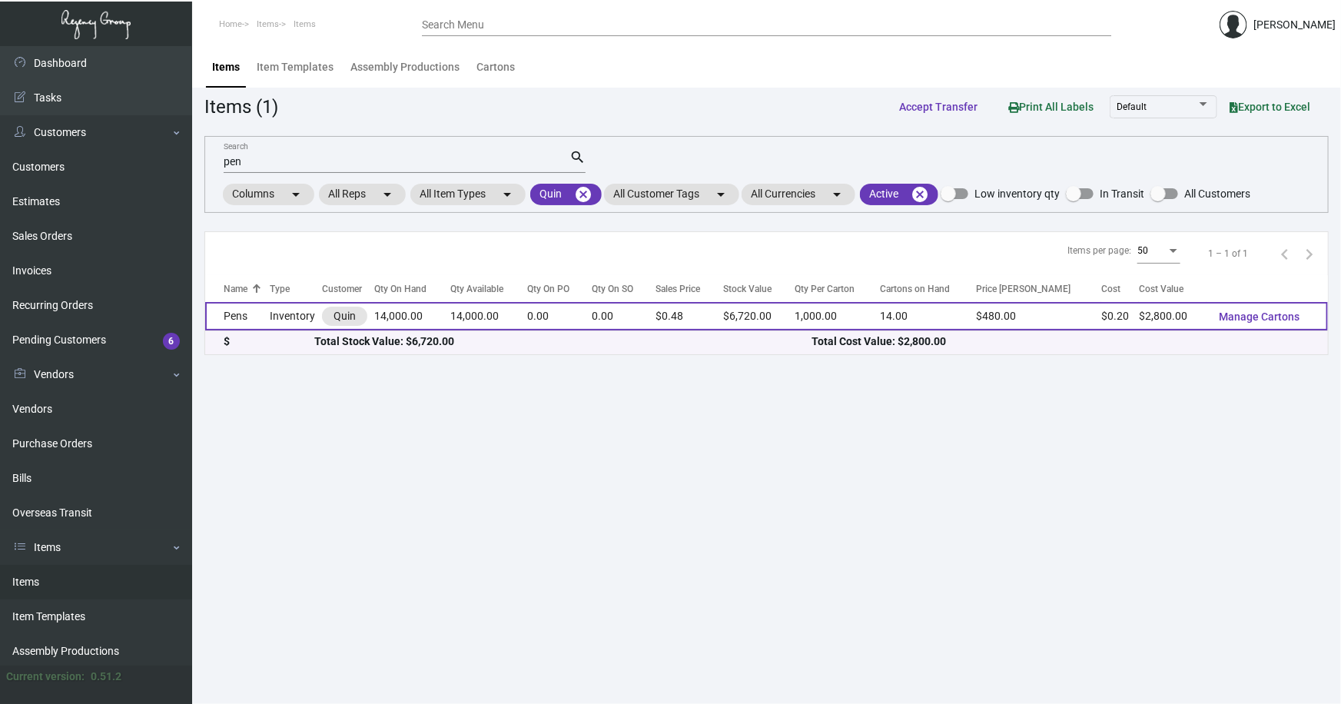
click at [257, 315] on td "Pens" at bounding box center [237, 316] width 65 height 28
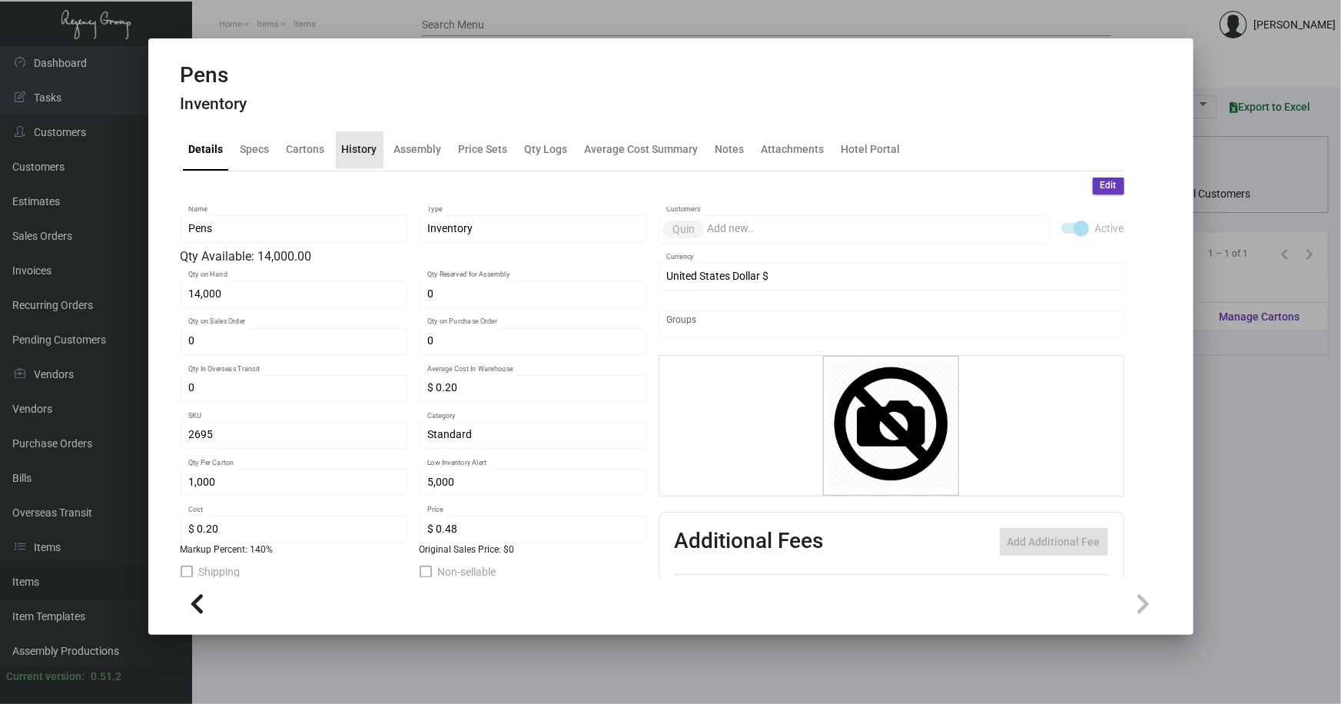
click at [364, 147] on div "History" at bounding box center [359, 149] width 35 height 16
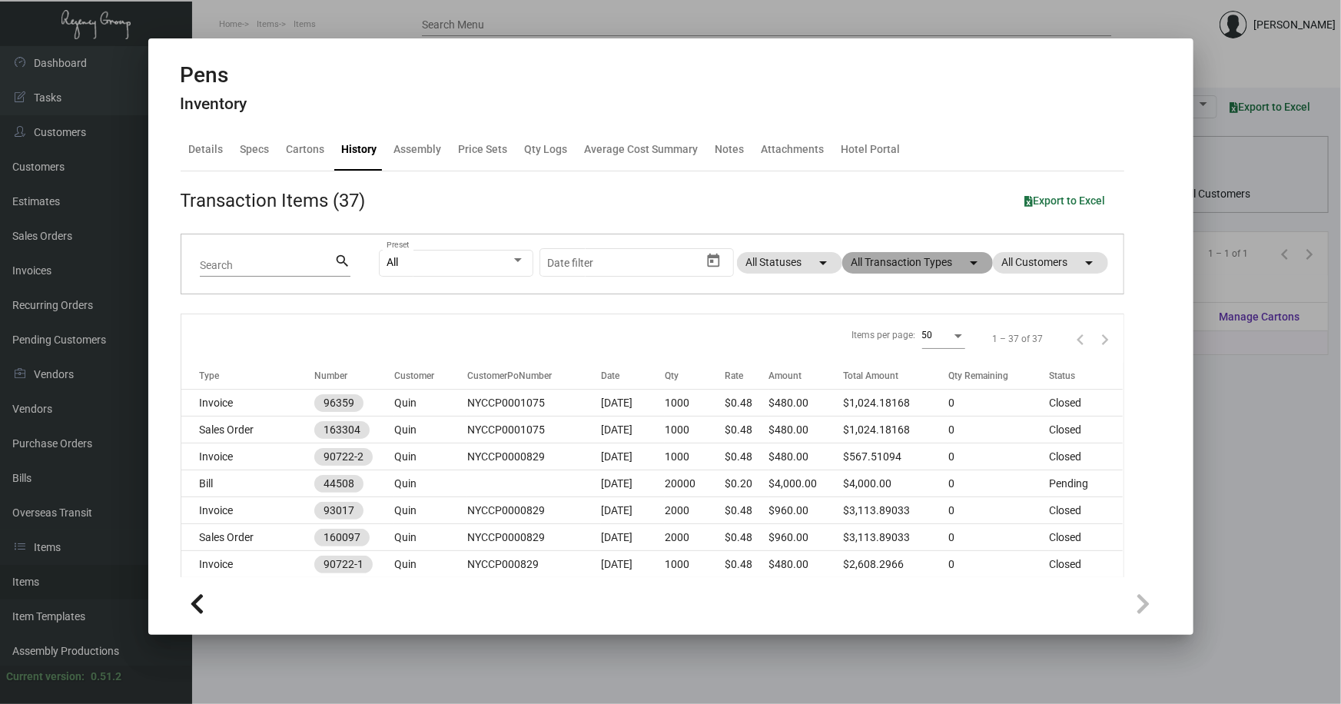
click at [875, 261] on mat-chip "All Transaction Types arrow_drop_down" at bounding box center [917, 263] width 151 height 22
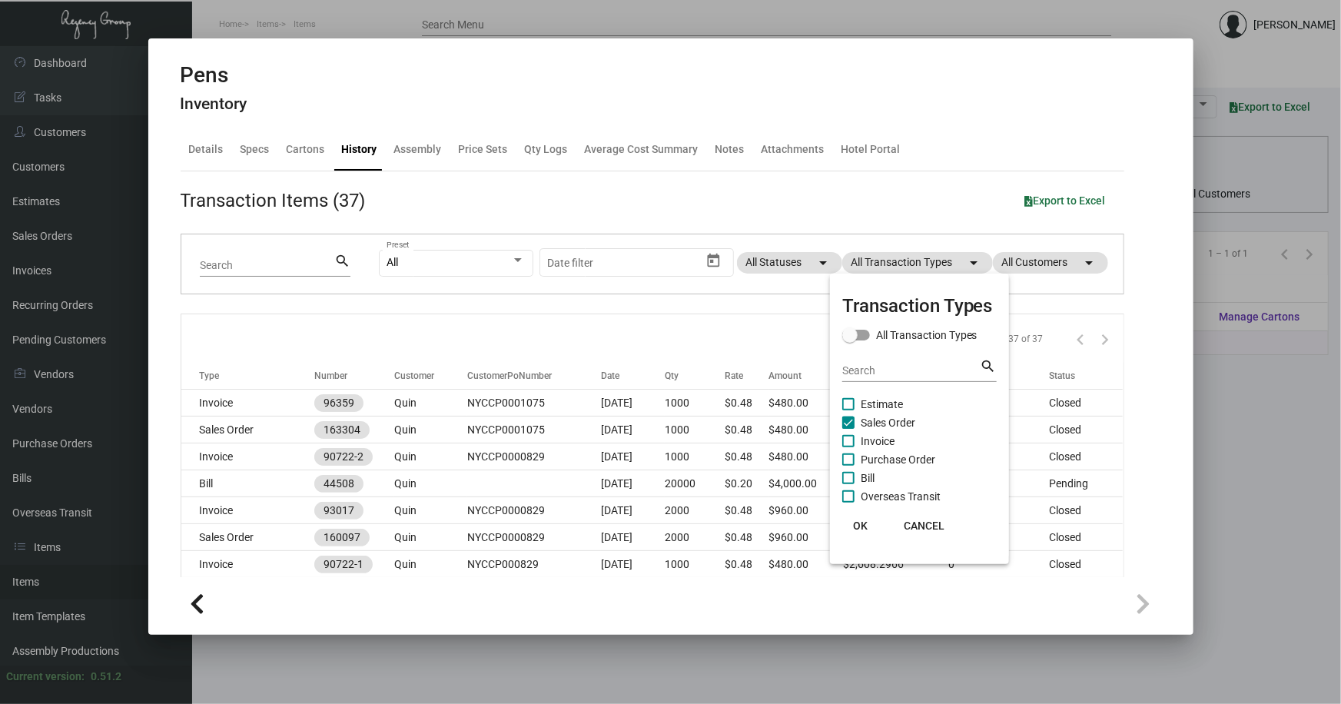
click at [883, 418] on span "Sales Order" at bounding box center [887, 422] width 55 height 18
click at [848, 429] on input "Sales Order" at bounding box center [847, 429] width 1 height 1
click at [883, 418] on span "Sales Order" at bounding box center [887, 422] width 55 height 18
click at [848, 429] on input "Sales Order" at bounding box center [847, 429] width 1 height 1
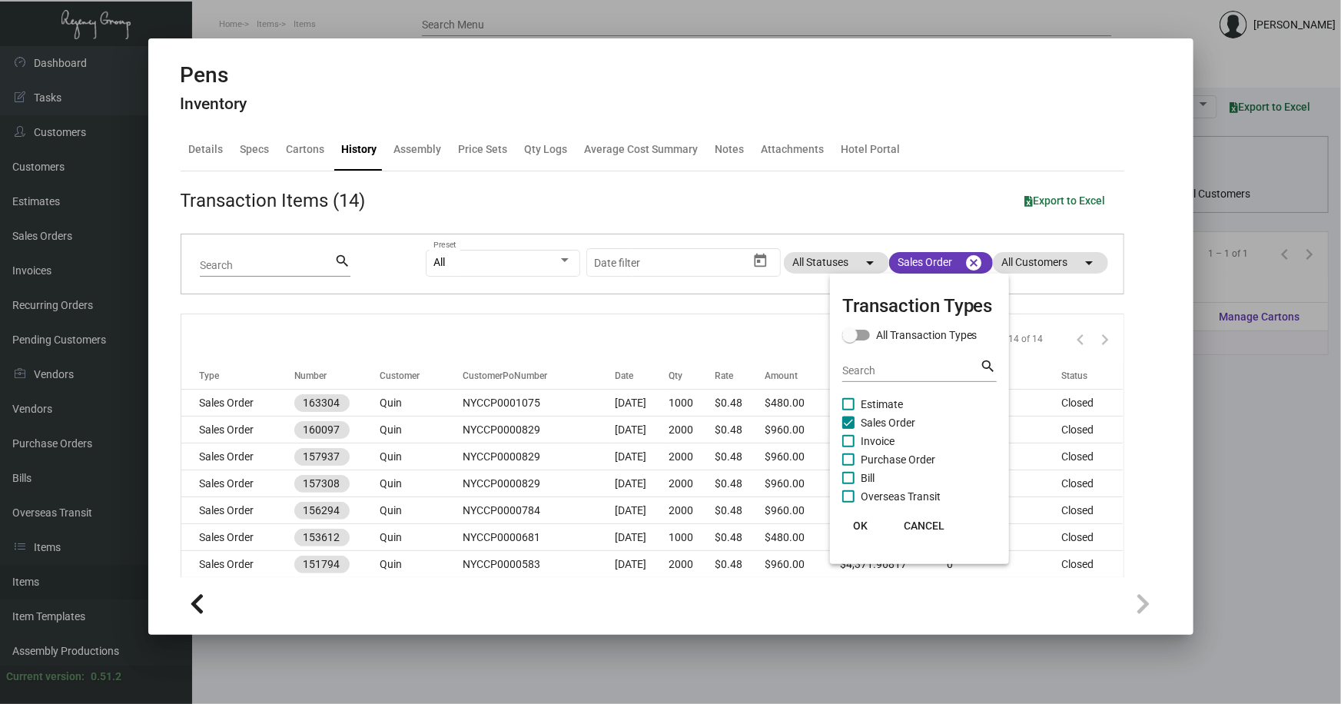
click at [858, 520] on span "OK" at bounding box center [860, 525] width 15 height 12
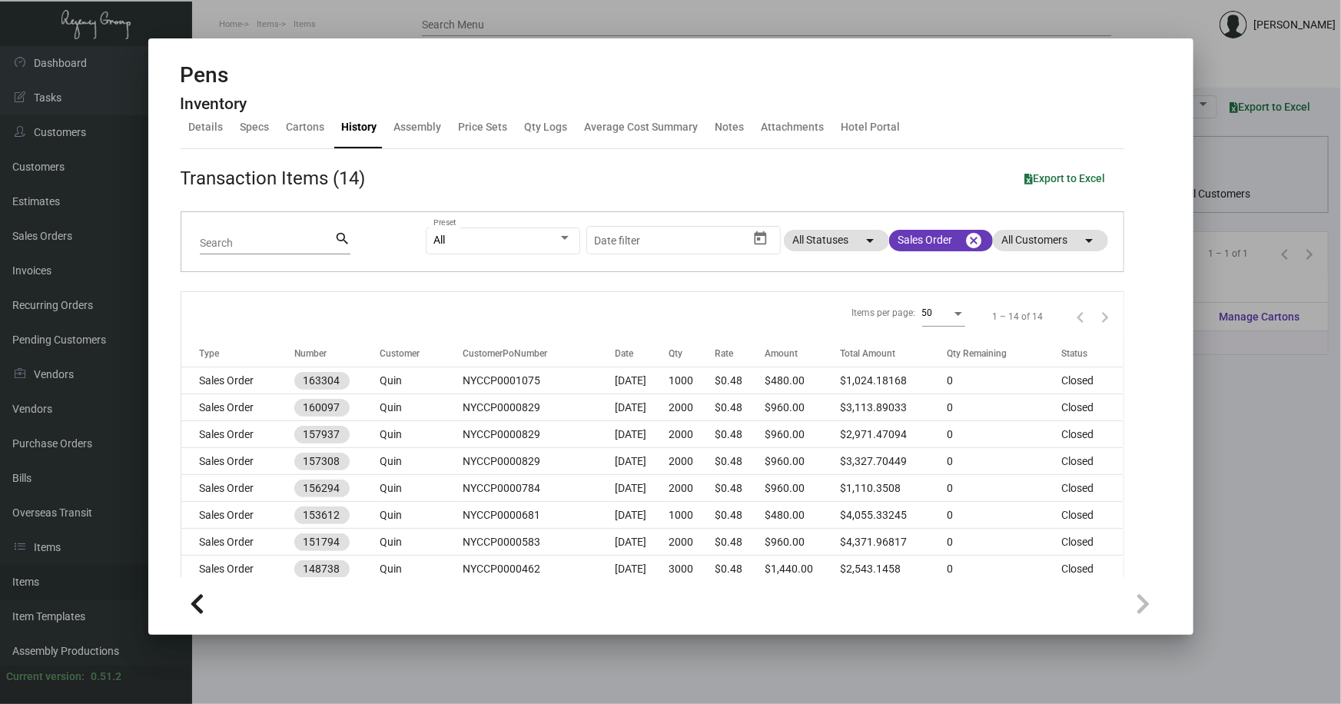
scroll to position [15, 0]
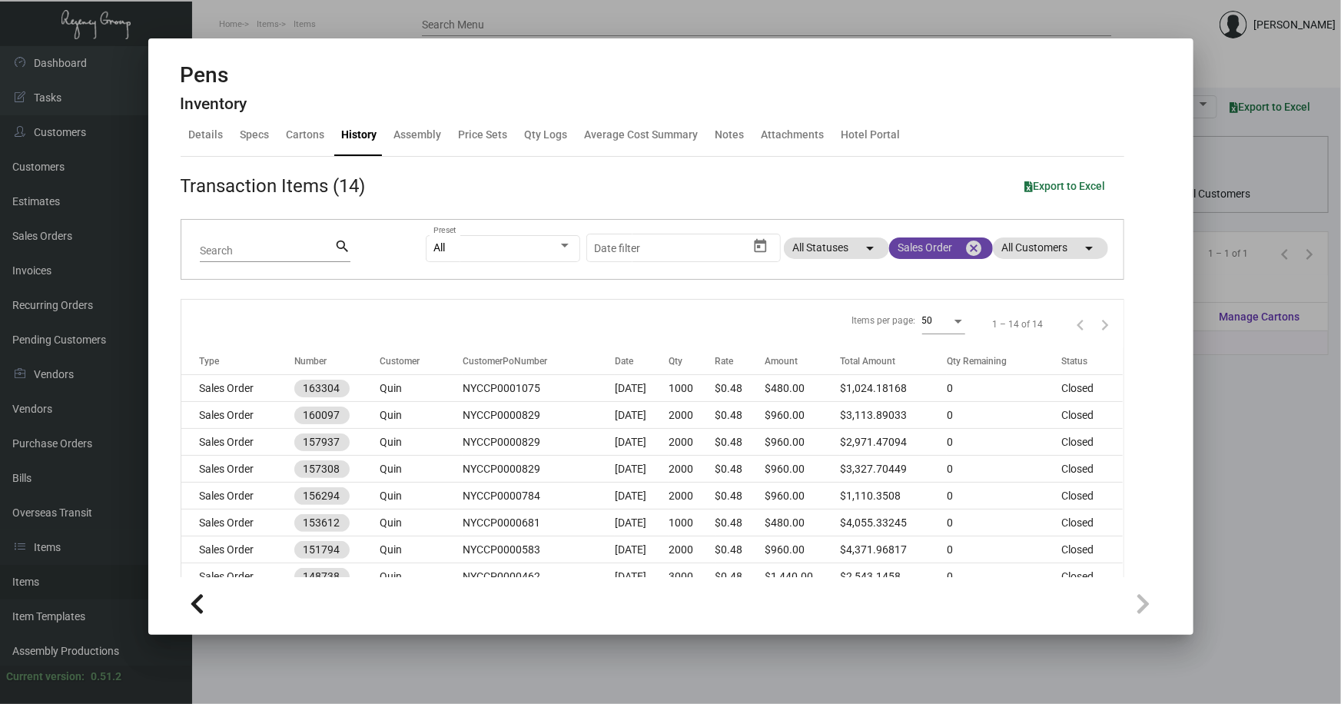
click at [922, 248] on mat-chip "Sales Order cancel" at bounding box center [941, 248] width 104 height 22
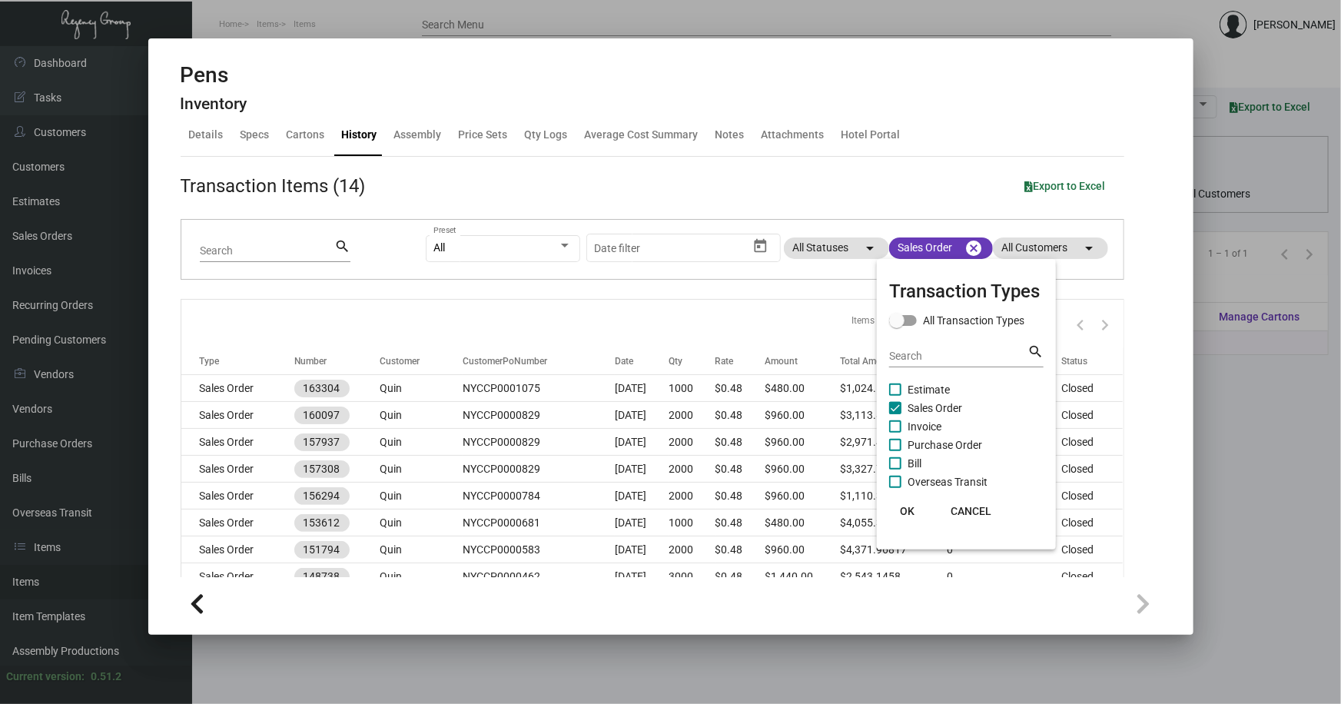
click at [925, 400] on span "Sales Order" at bounding box center [934, 408] width 55 height 18
click at [895, 414] on input "Sales Order" at bounding box center [894, 414] width 1 height 1
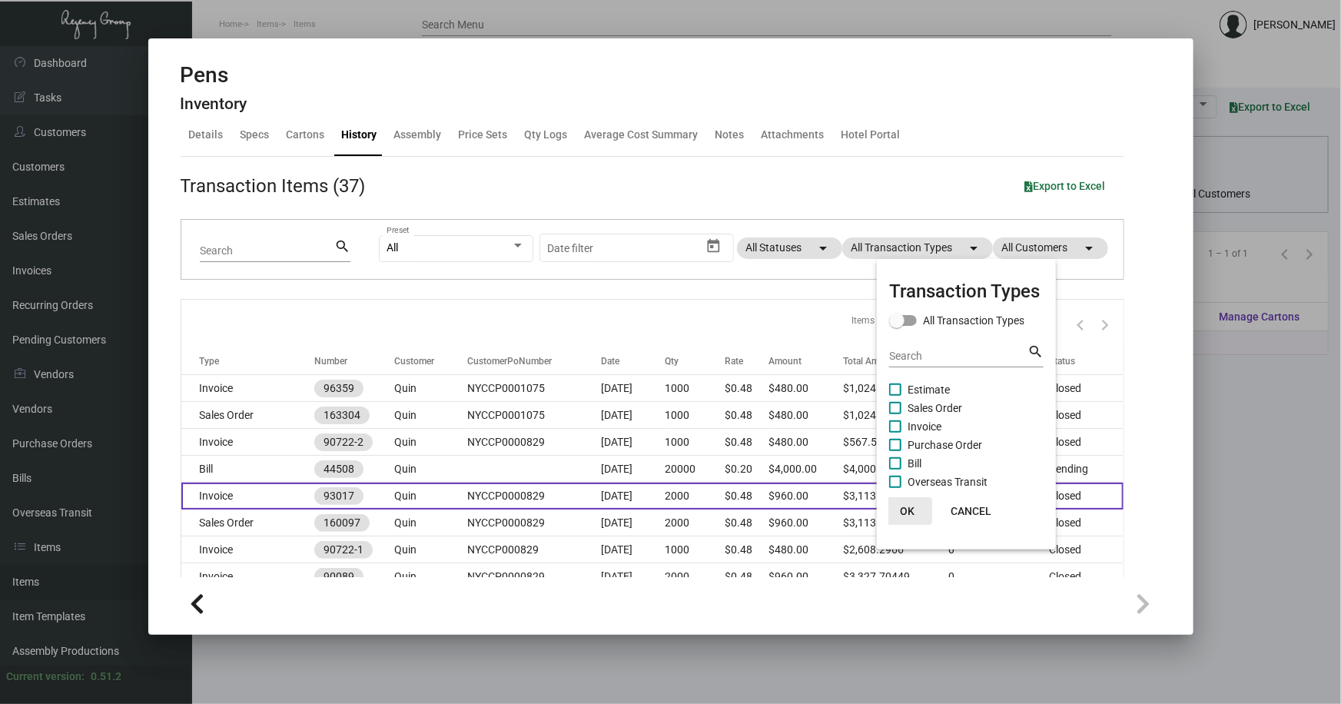
drag, startPoint x: 906, startPoint y: 507, endPoint x: 895, endPoint y: 499, distance: 13.7
click at [906, 507] on span "OK" at bounding box center [907, 511] width 15 height 12
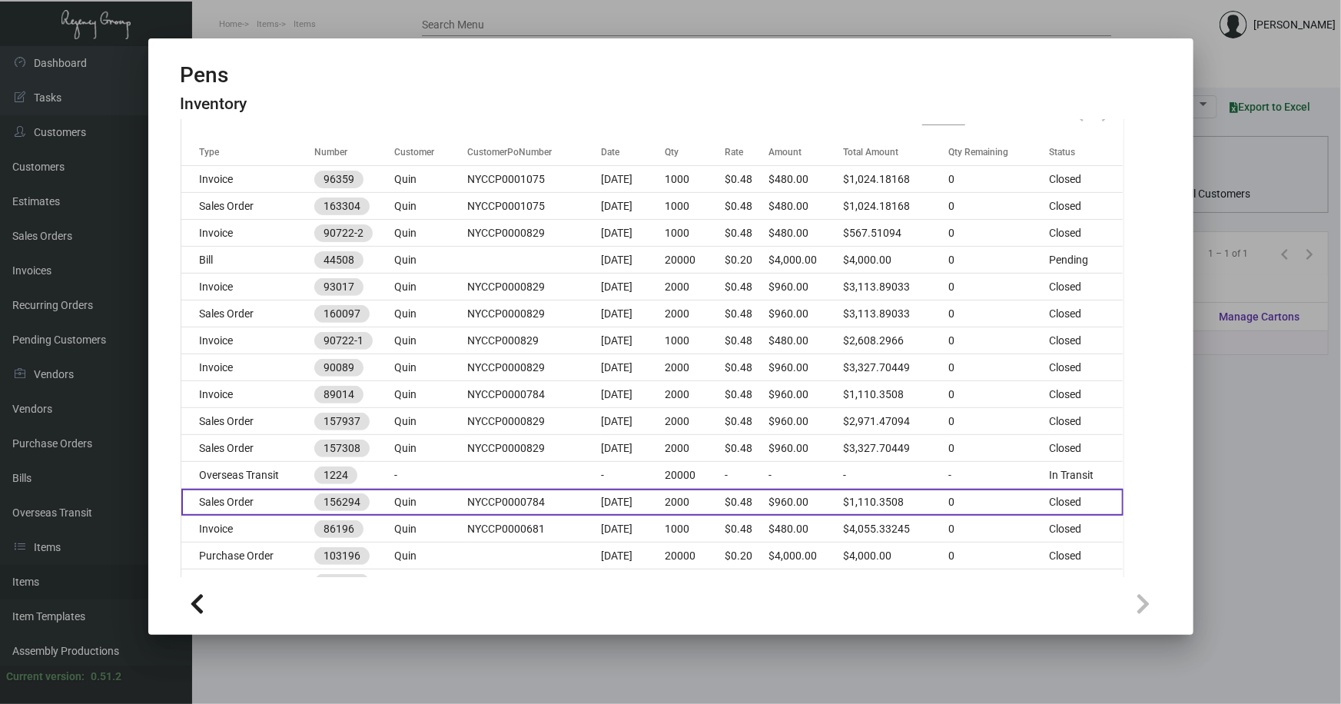
scroll to position [154, 0]
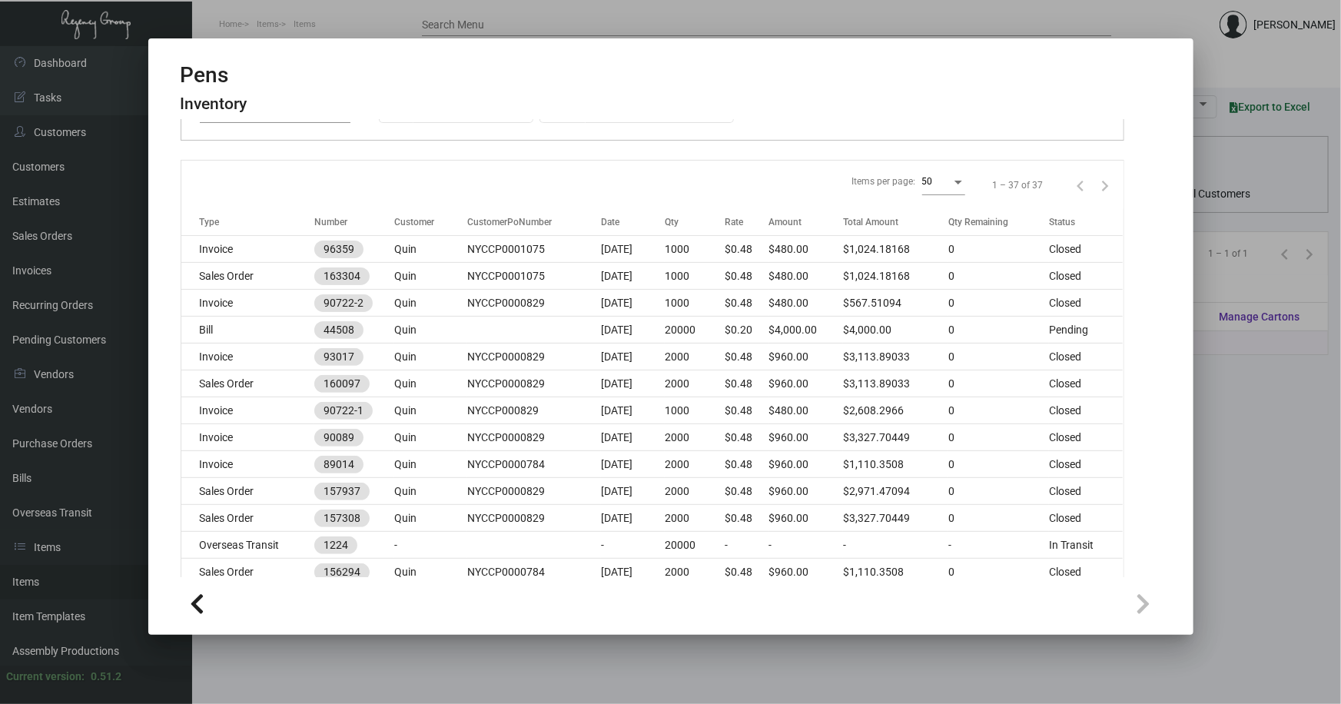
click at [1220, 413] on div at bounding box center [670, 352] width 1341 height 704
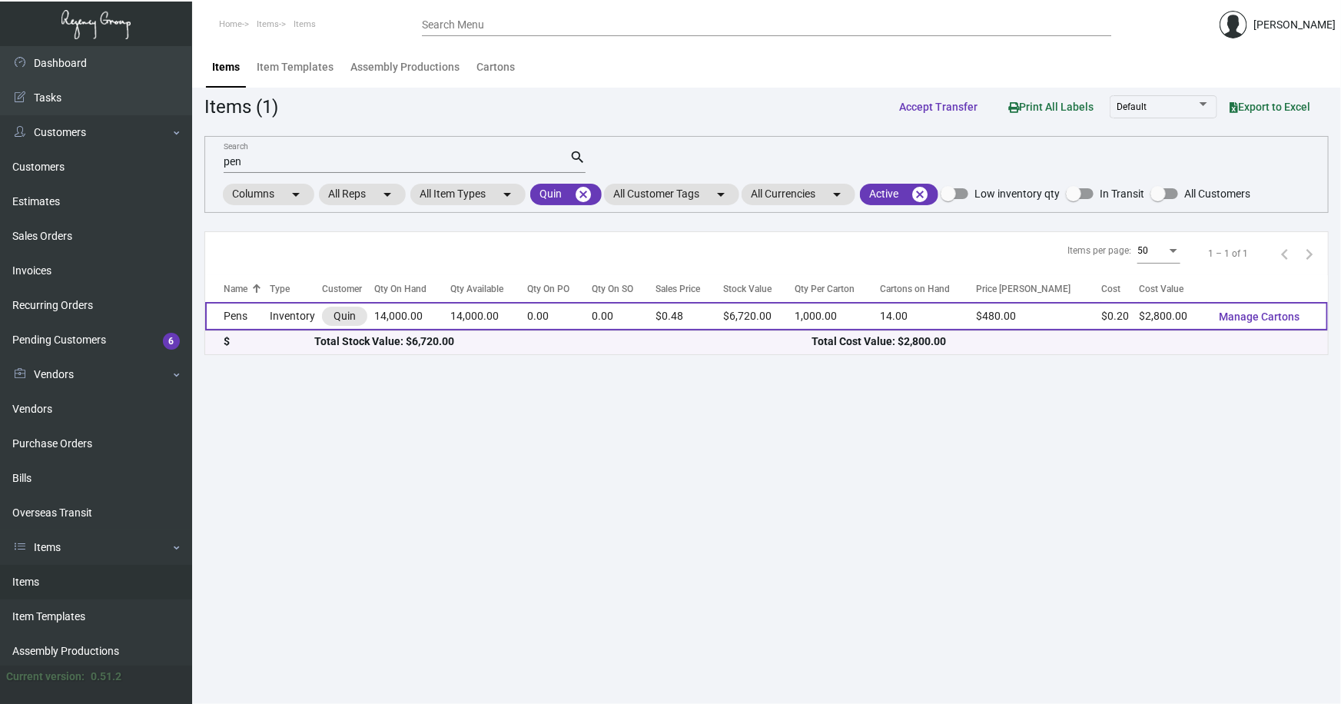
click at [275, 313] on td "Inventory" at bounding box center [296, 316] width 52 height 28
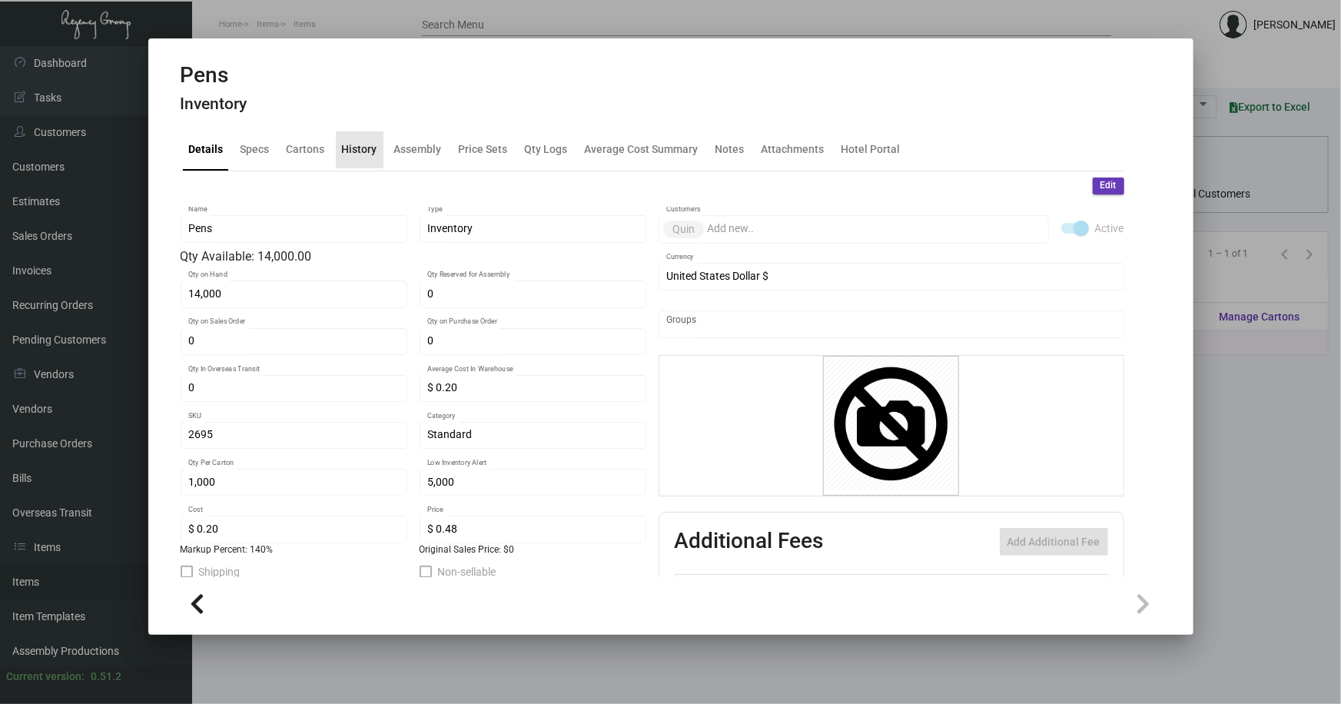
click at [362, 150] on div "History" at bounding box center [359, 149] width 35 height 16
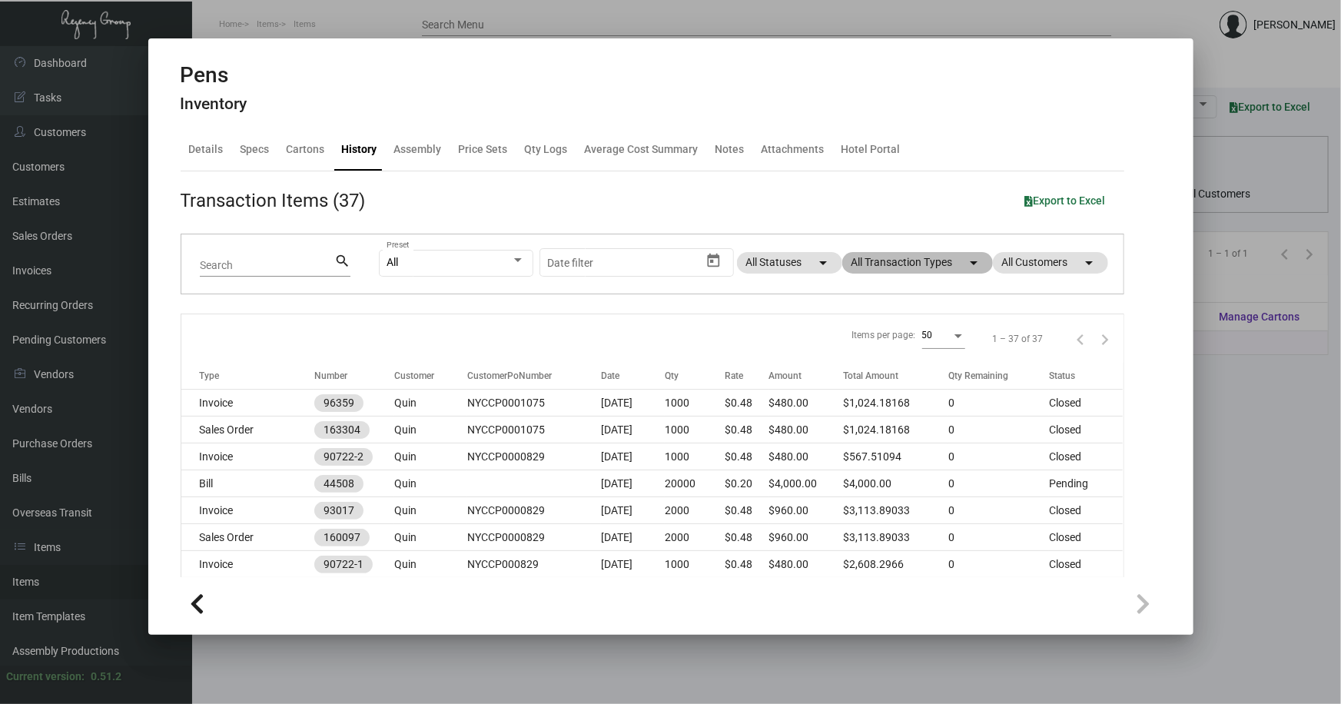
click at [874, 263] on mat-chip "All Transaction Types arrow_drop_down" at bounding box center [917, 263] width 151 height 22
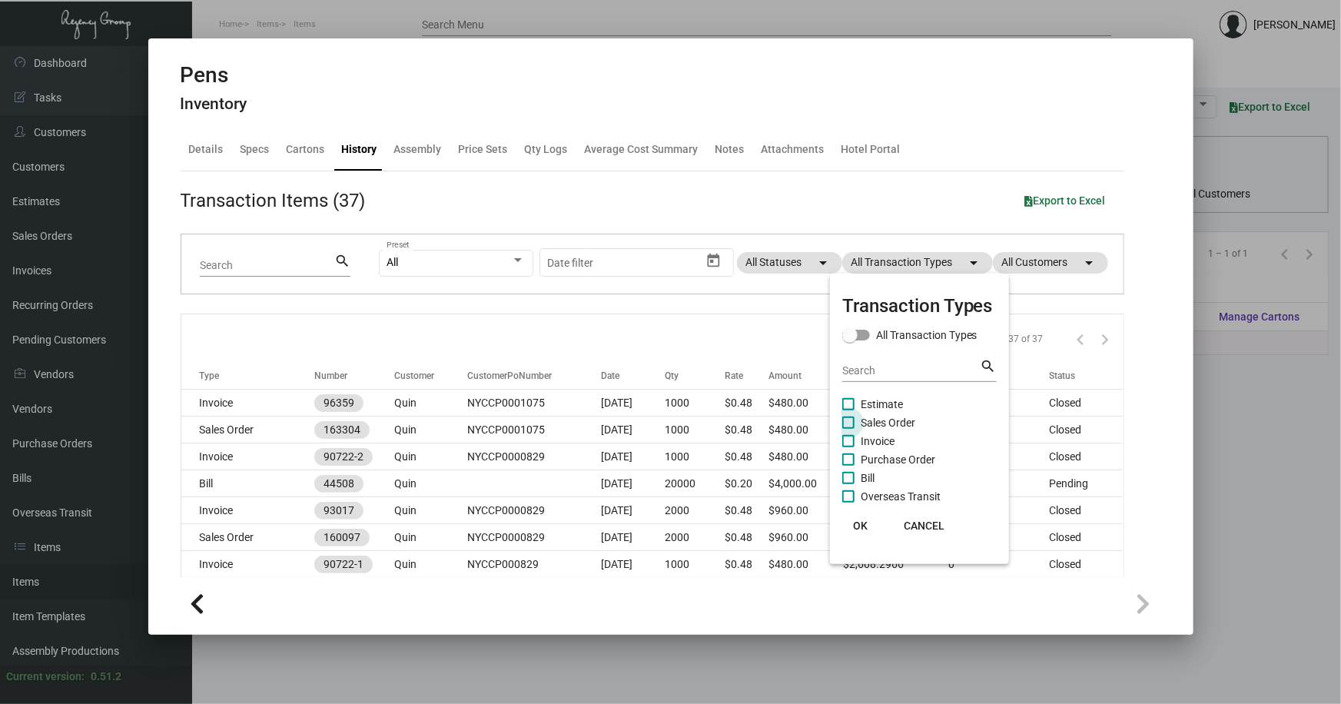
click at [886, 417] on span "Sales Order" at bounding box center [887, 422] width 55 height 18
click at [848, 429] on input "Sales Order" at bounding box center [847, 429] width 1 height 1
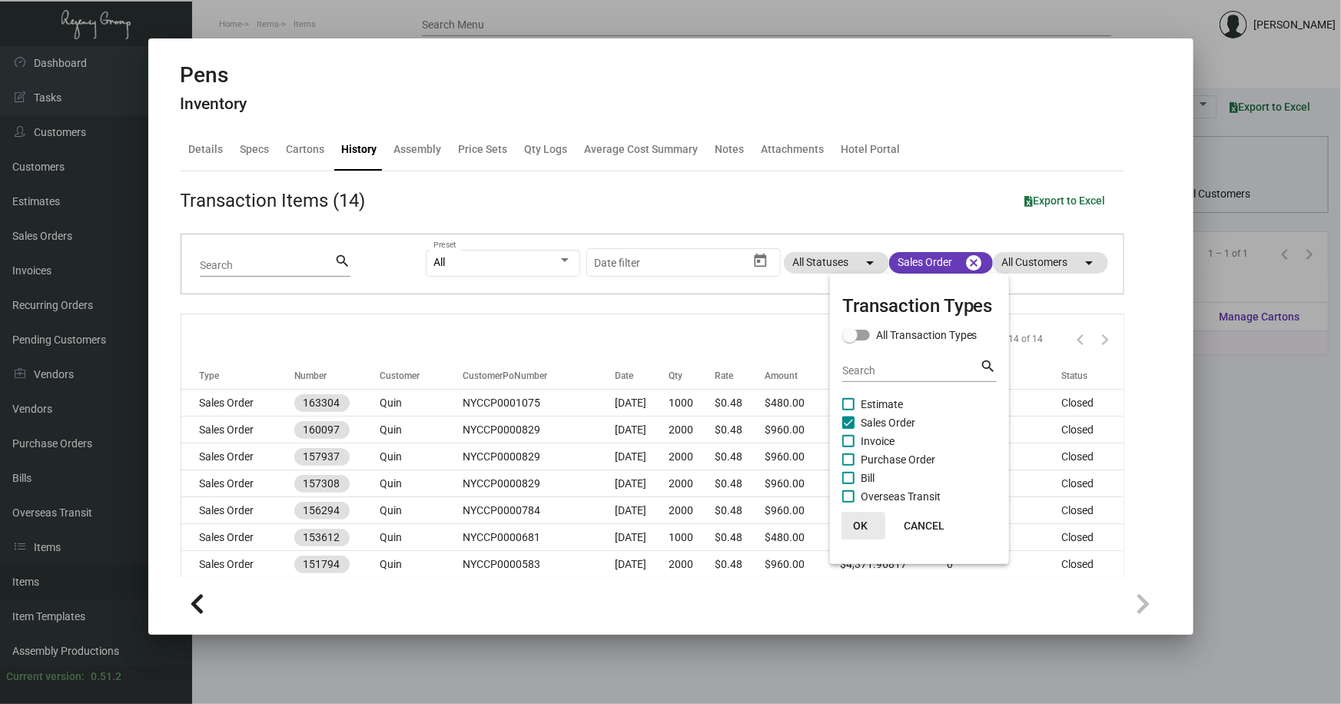
click at [847, 522] on button "OK" at bounding box center [860, 526] width 49 height 28
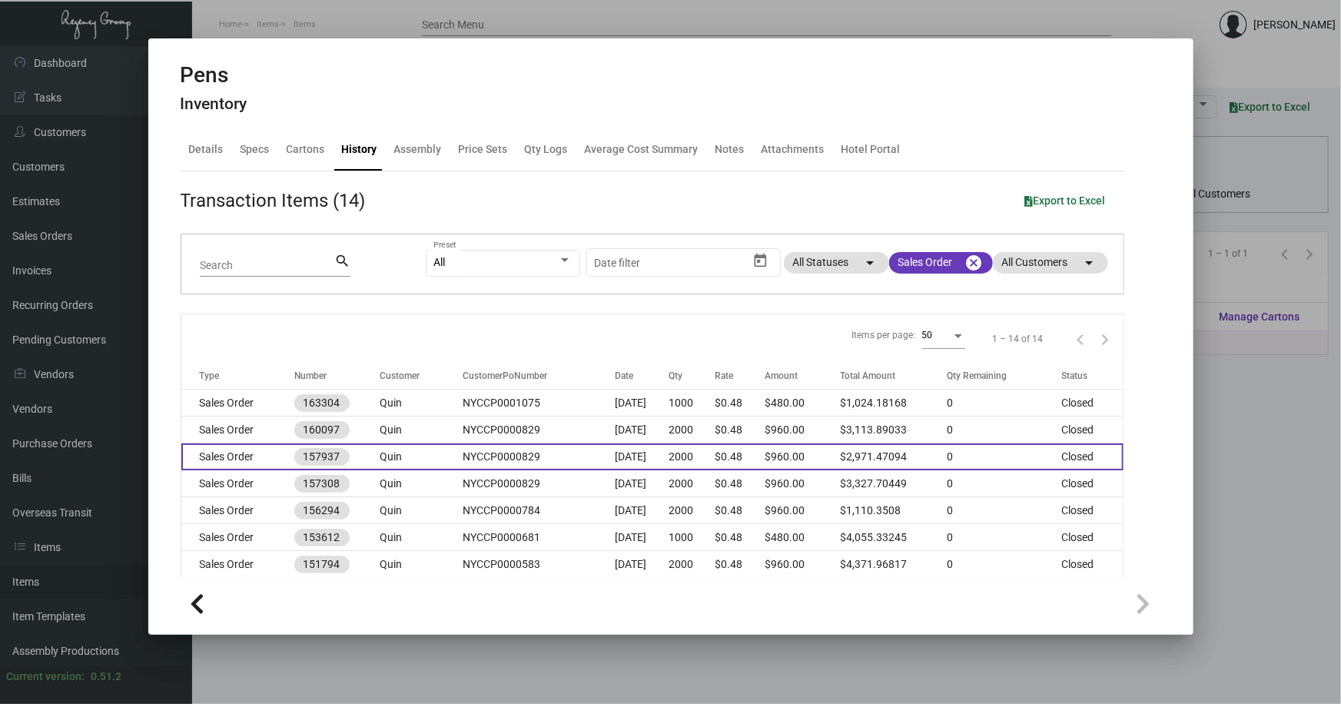
click at [269, 452] on td "Sales Order" at bounding box center [237, 456] width 113 height 27
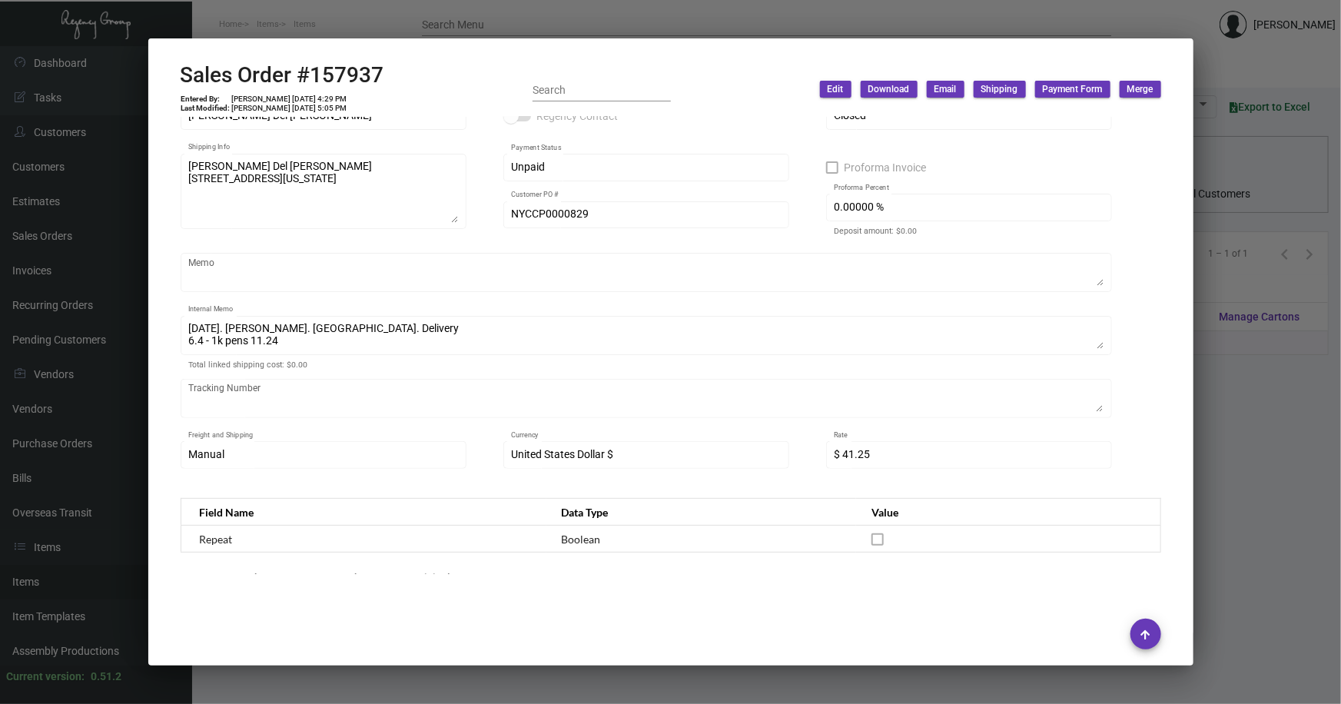
scroll to position [139, 0]
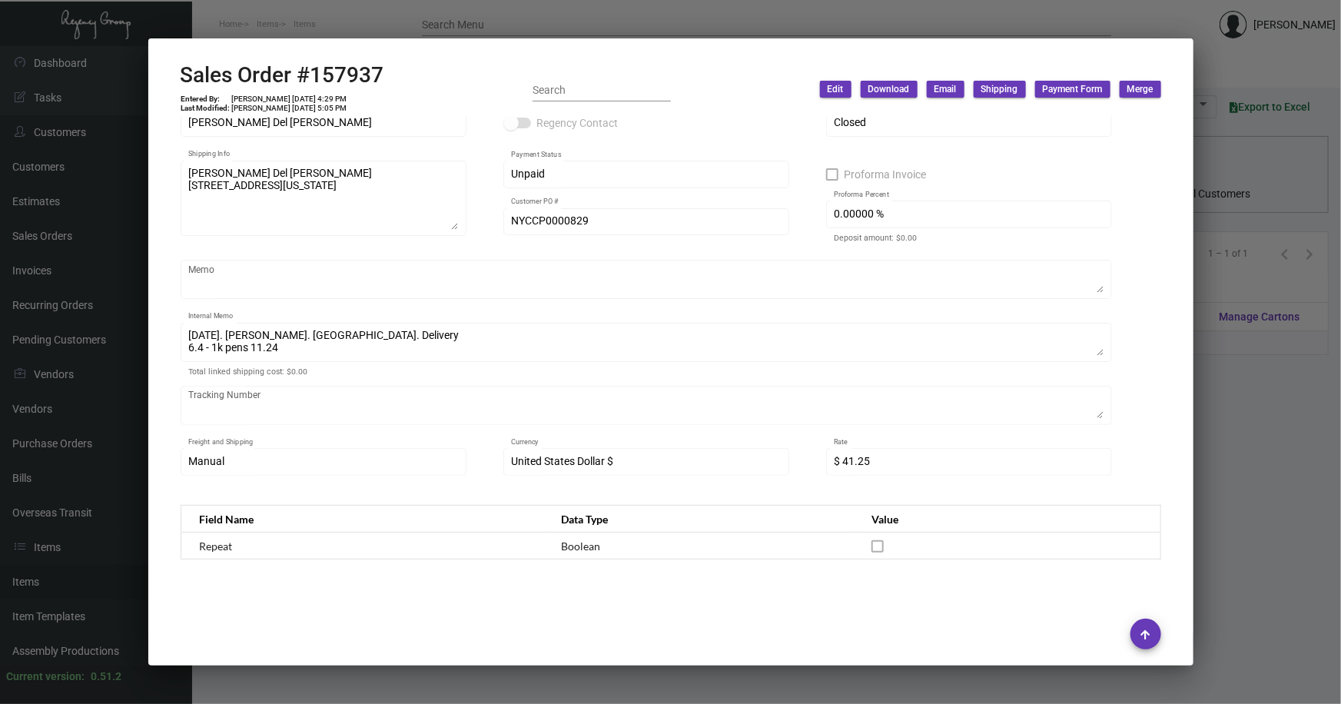
click at [1233, 396] on div at bounding box center [670, 352] width 1341 height 704
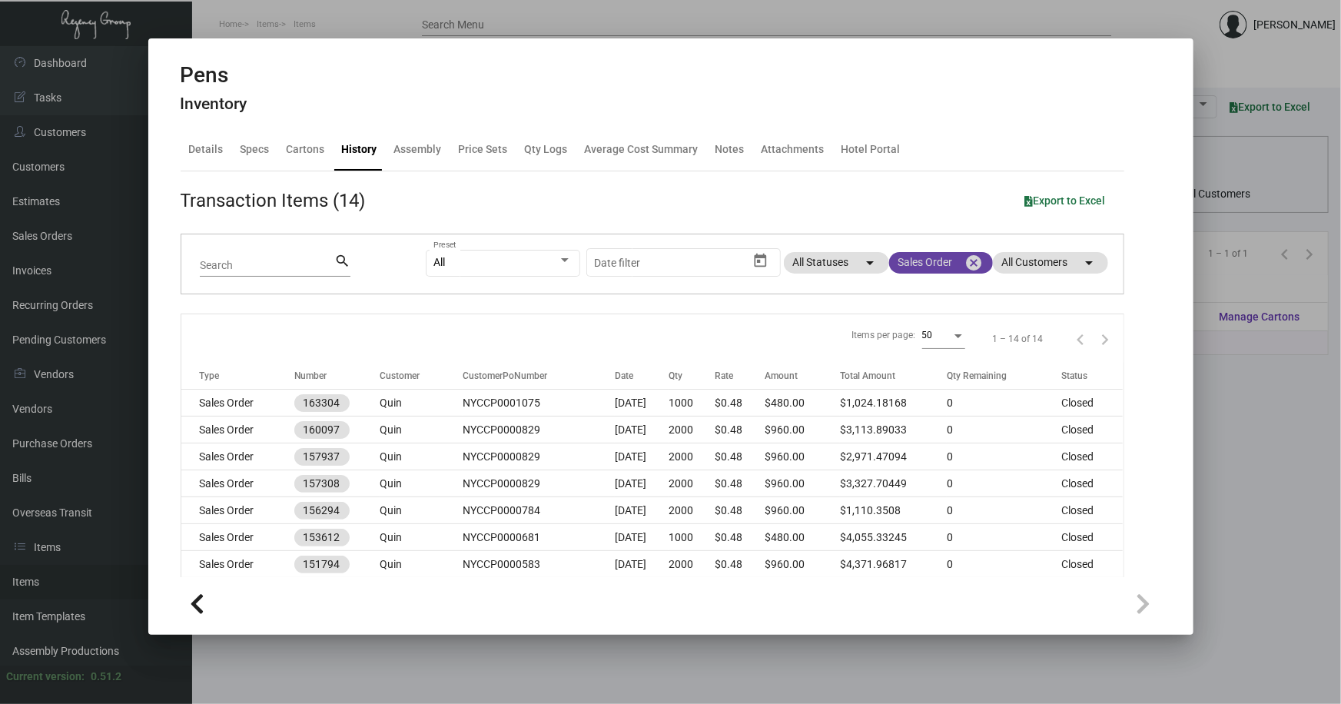
click at [965, 261] on mat-icon "cancel" at bounding box center [974, 263] width 18 height 18
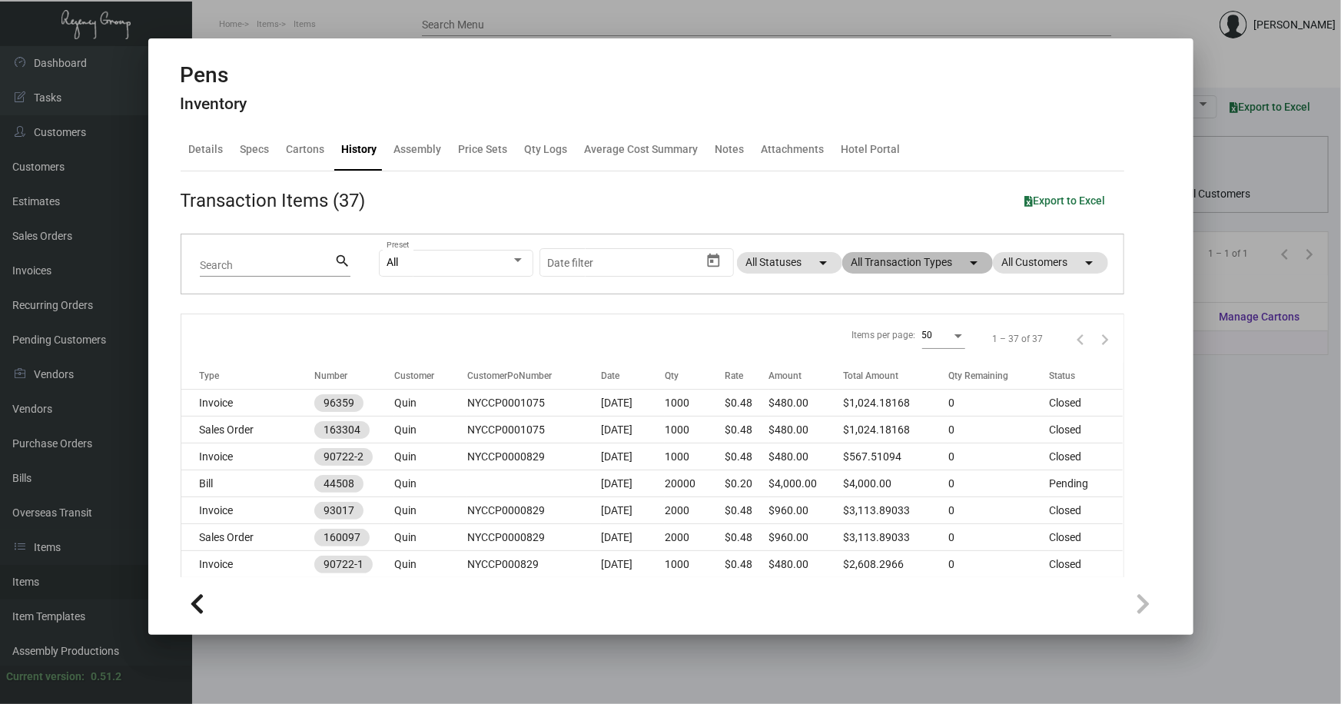
click at [965, 261] on mat-icon "arrow_drop_down" at bounding box center [974, 263] width 18 height 18
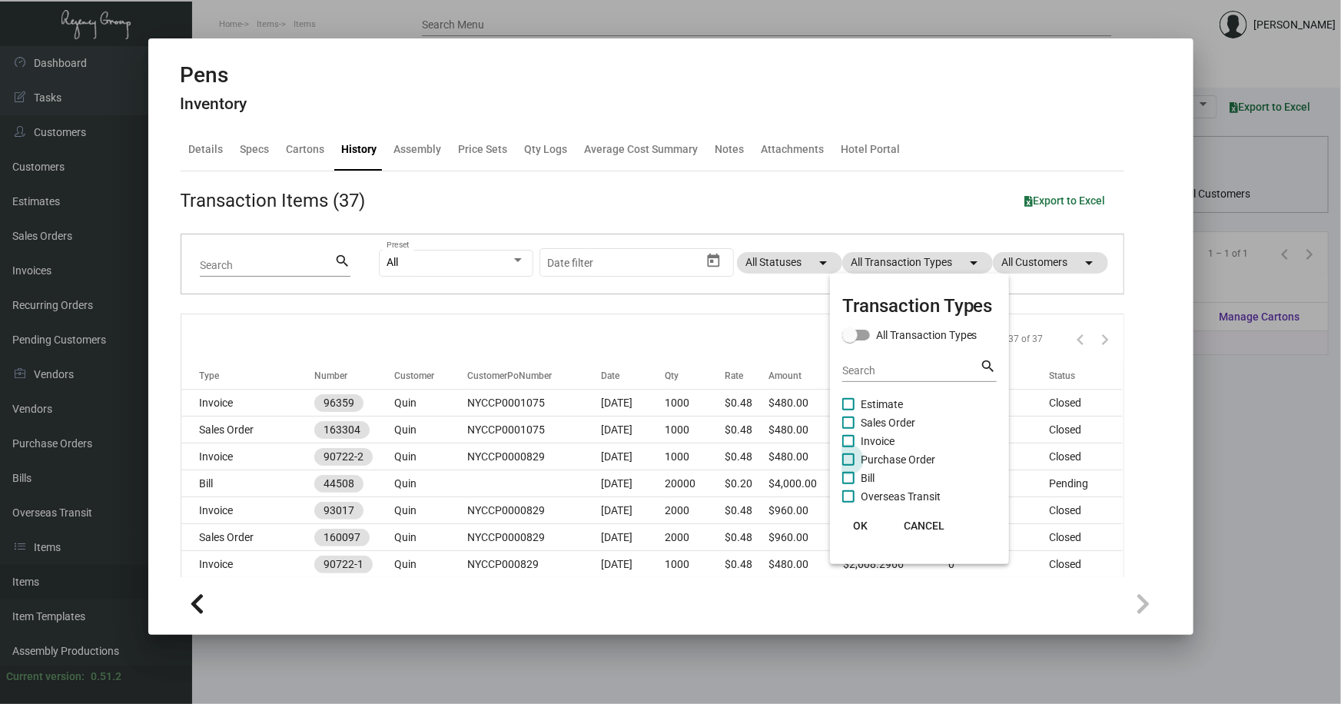
click at [899, 453] on span "Purchase Order" at bounding box center [897, 459] width 75 height 18
click at [848, 466] on input "Purchase Order" at bounding box center [847, 466] width 1 height 1
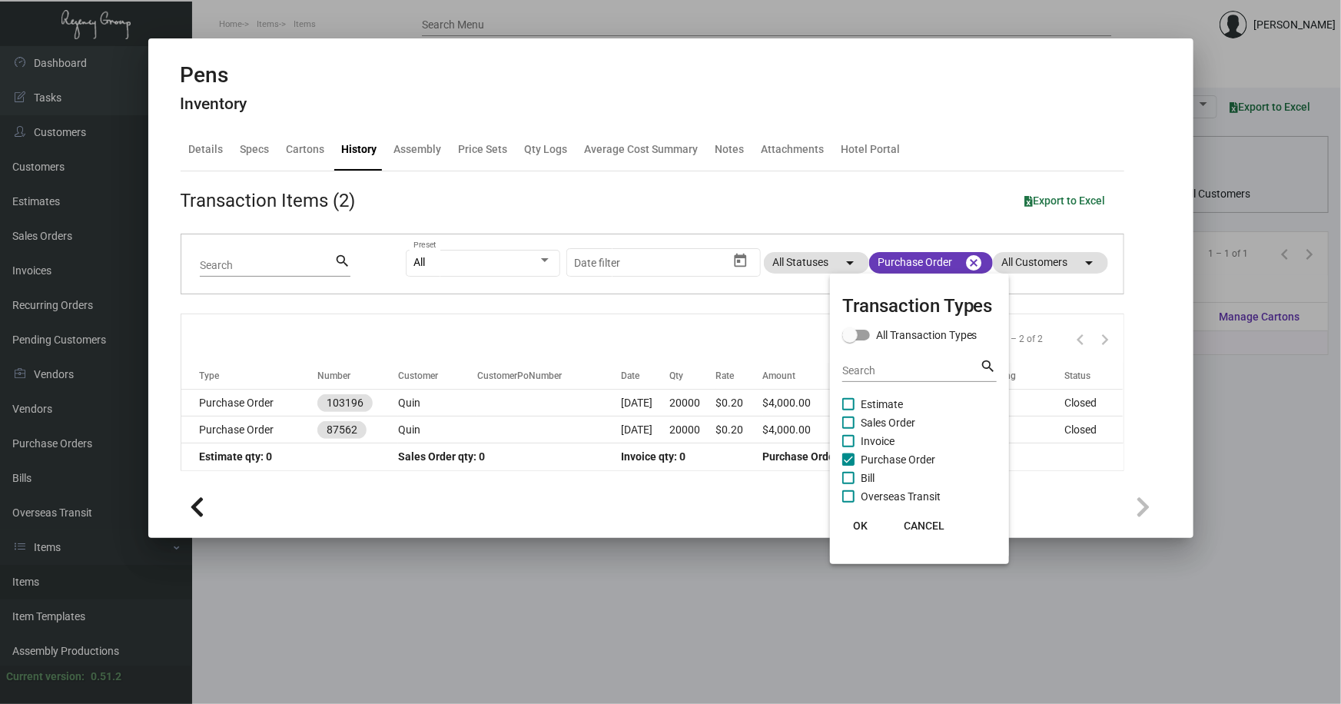
click at [859, 524] on span "OK" at bounding box center [860, 525] width 15 height 12
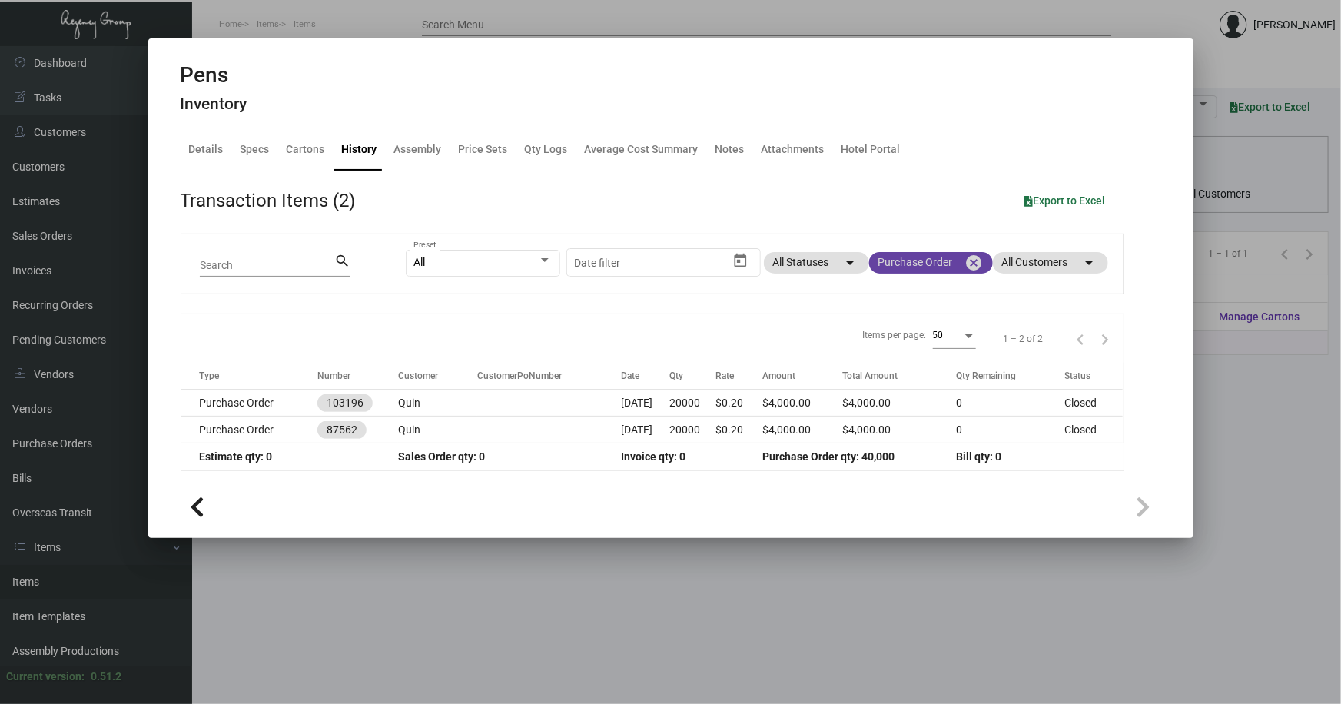
click at [927, 259] on mat-chip "Purchase Order cancel" at bounding box center [931, 263] width 124 height 22
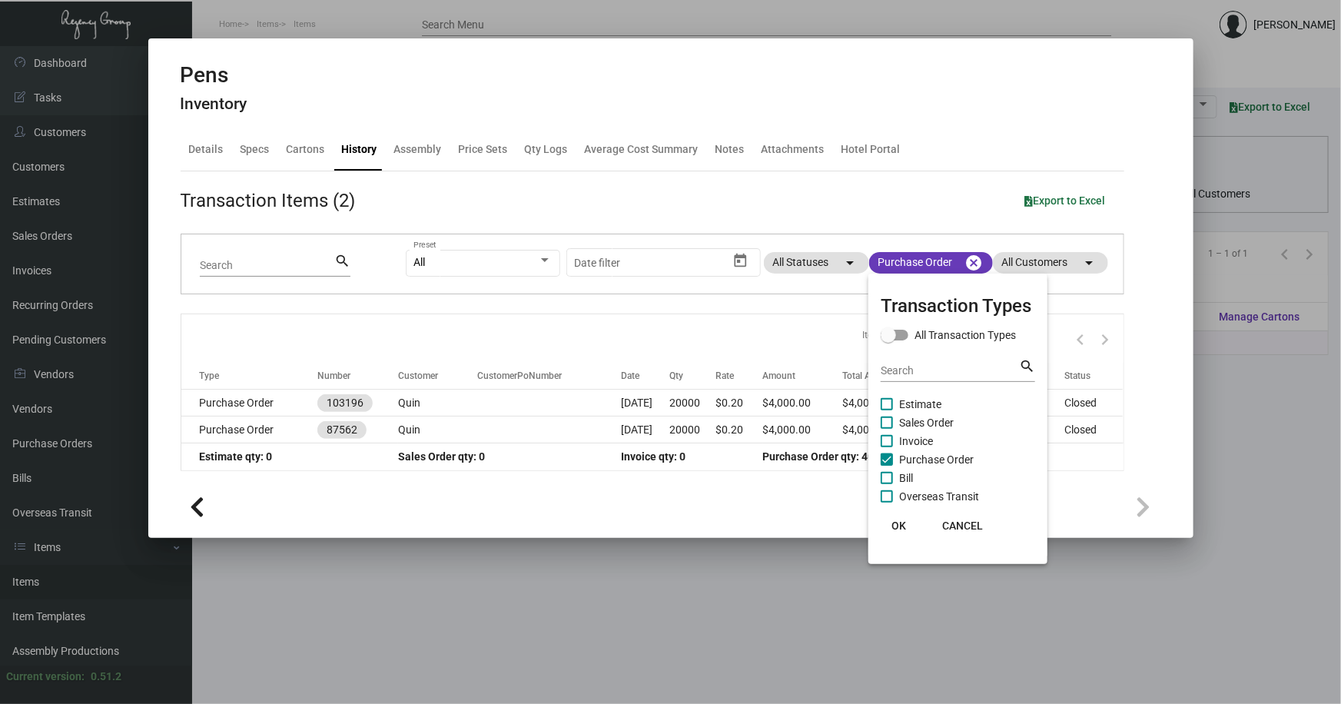
click at [927, 403] on span "Estimate" at bounding box center [920, 404] width 42 height 18
click at [887, 410] on input "Estimate" at bounding box center [886, 410] width 1 height 1
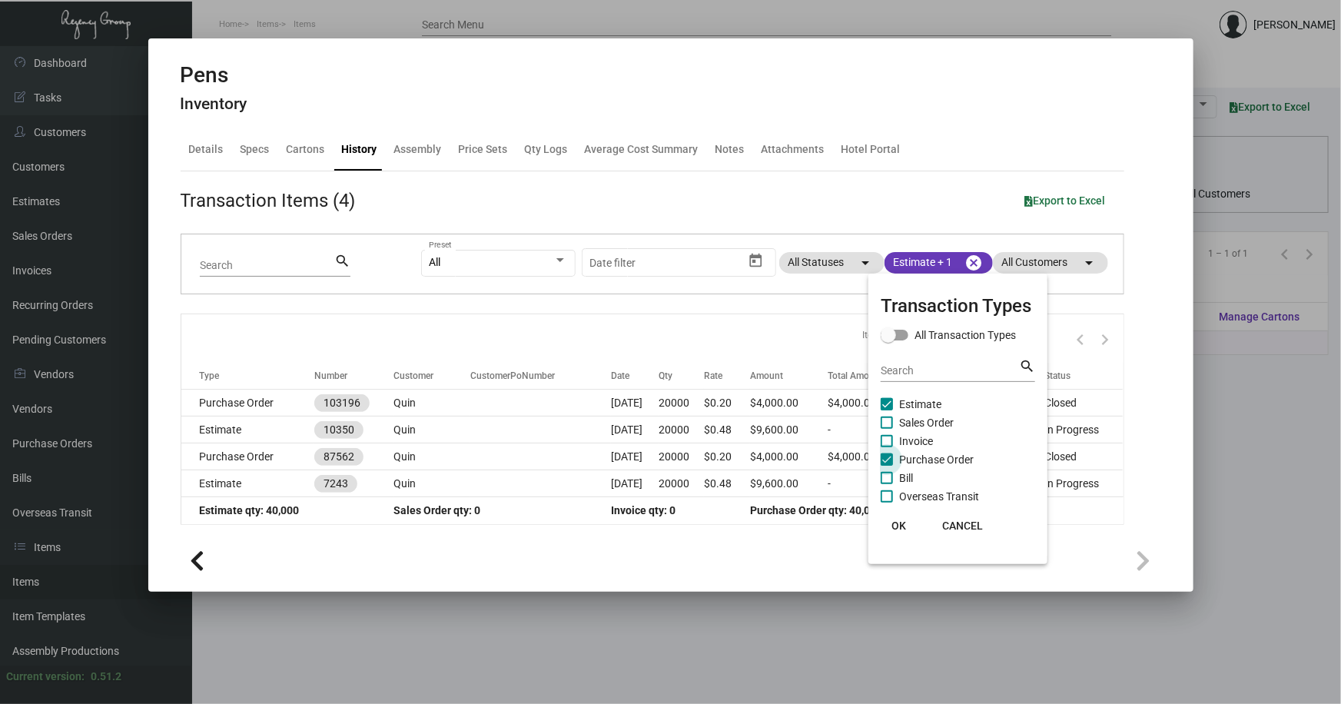
click at [890, 458] on span at bounding box center [886, 459] width 12 height 12
click at [887, 466] on input "Purchase Order" at bounding box center [886, 466] width 1 height 1
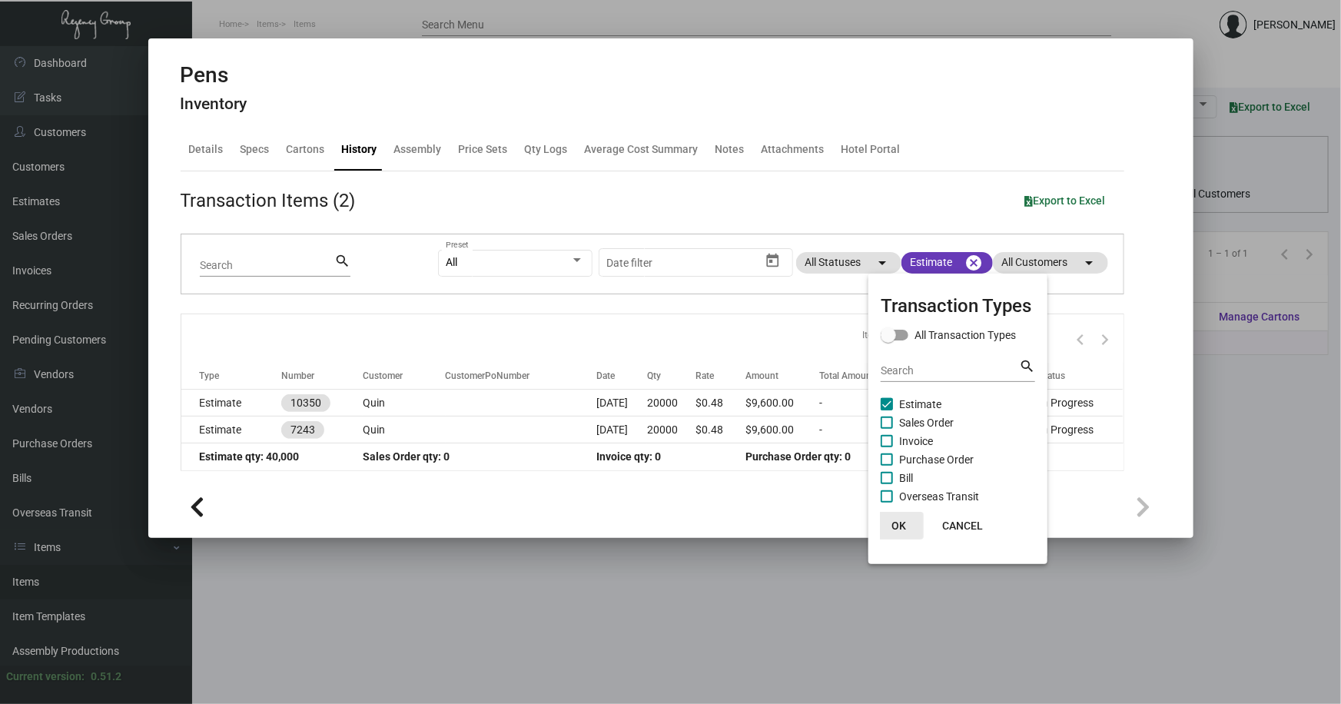
click at [897, 519] on span "OK" at bounding box center [899, 525] width 15 height 12
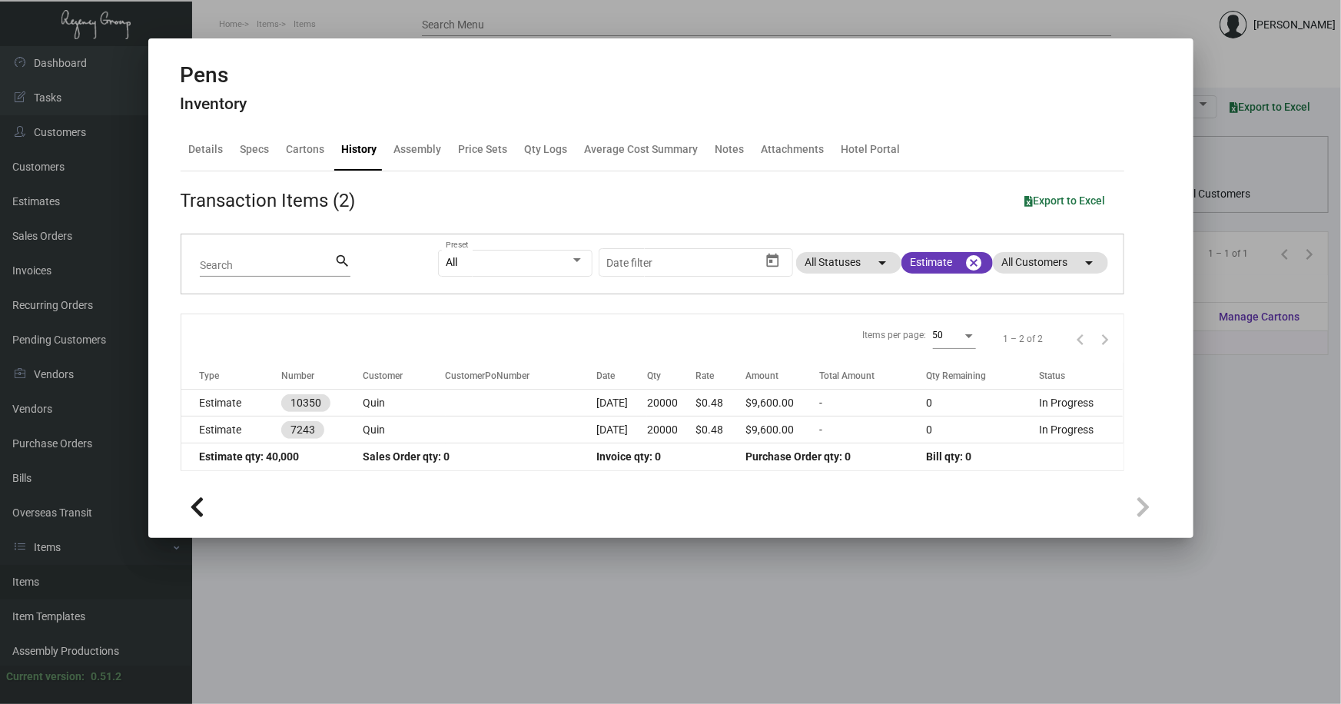
click at [696, 582] on div at bounding box center [670, 352] width 1341 height 704
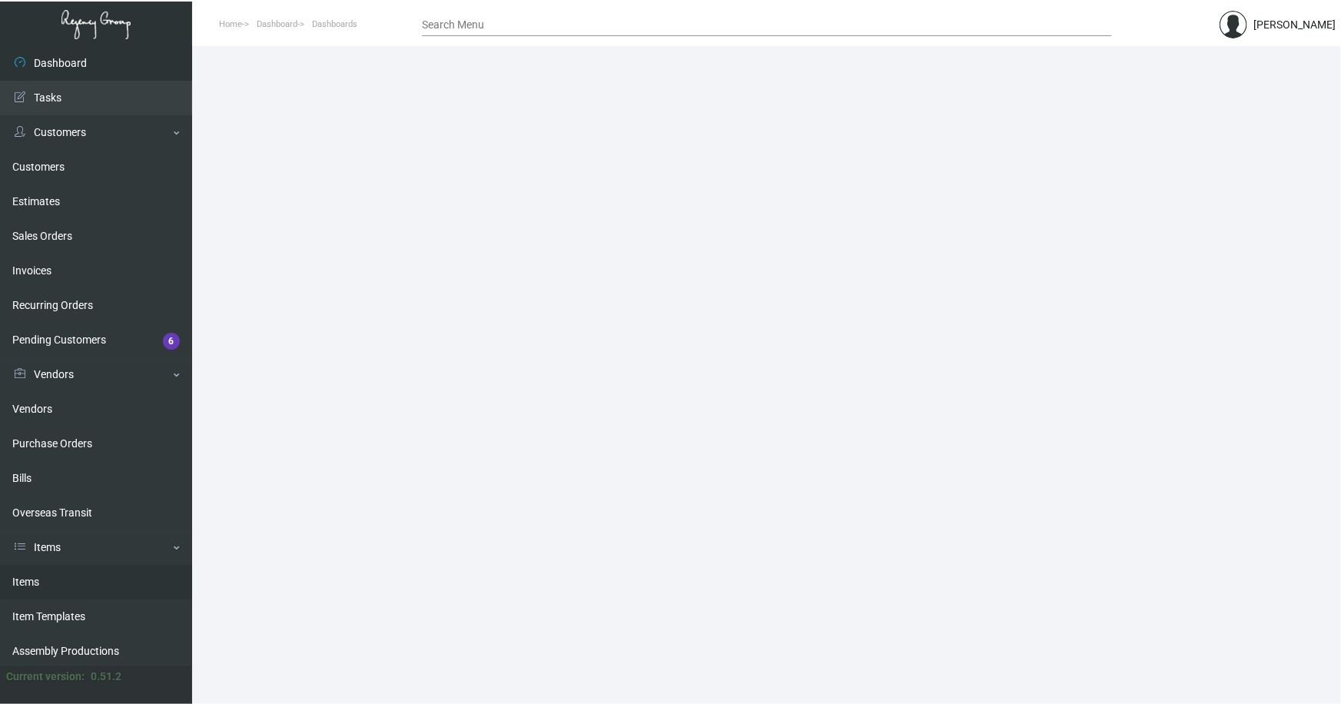
click at [34, 584] on link "Items" at bounding box center [96, 582] width 192 height 35
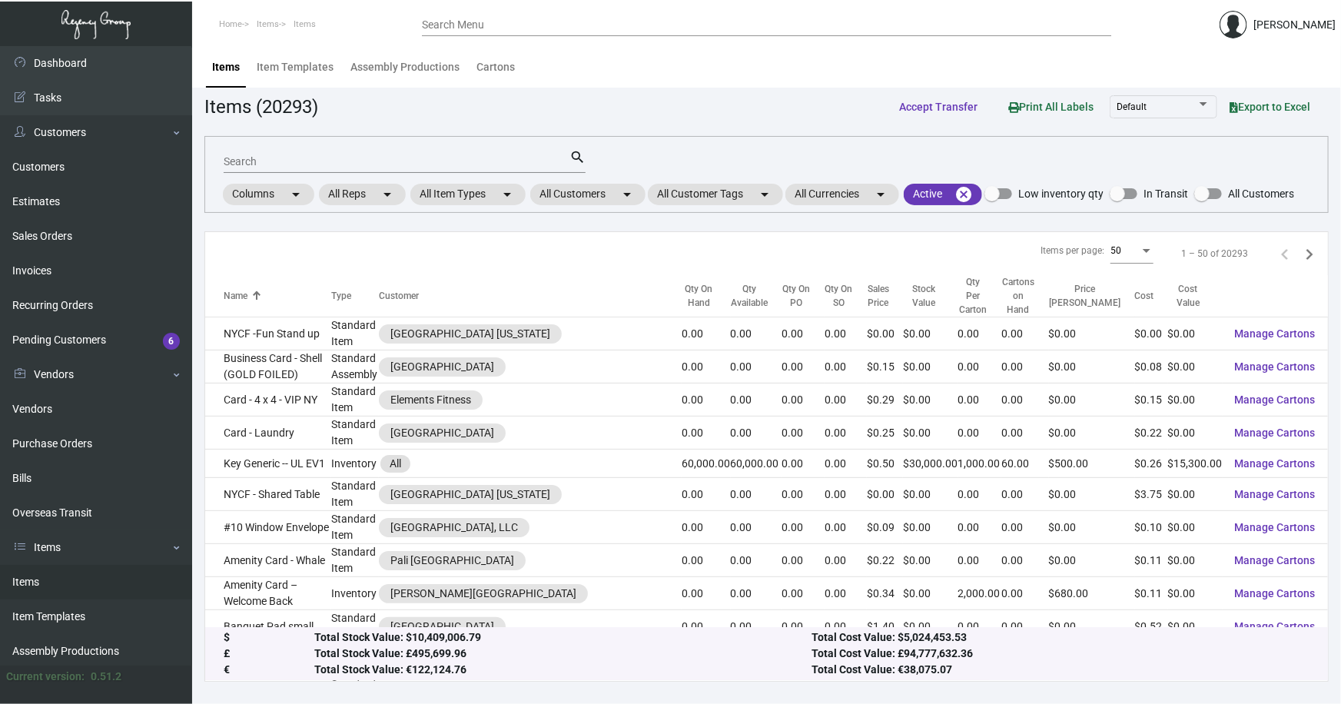
click at [303, 162] on input "Search" at bounding box center [397, 162] width 346 height 12
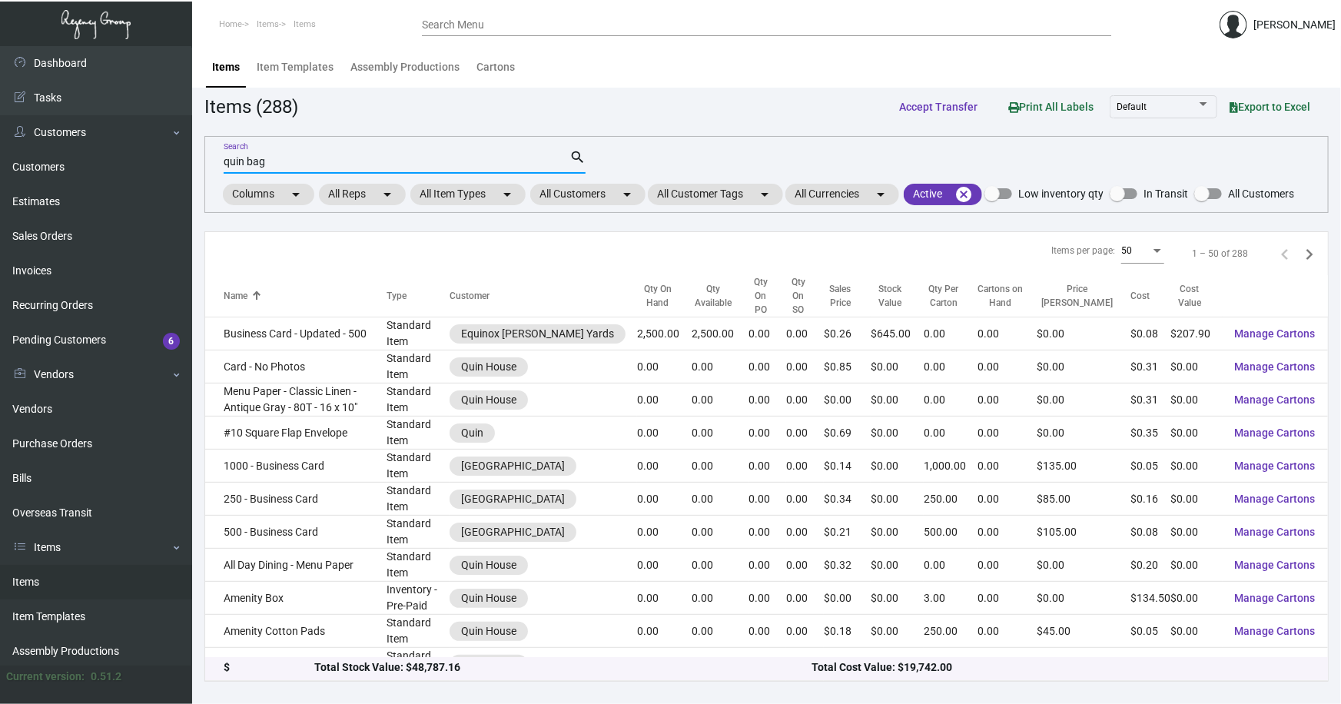
type input "quin bag"
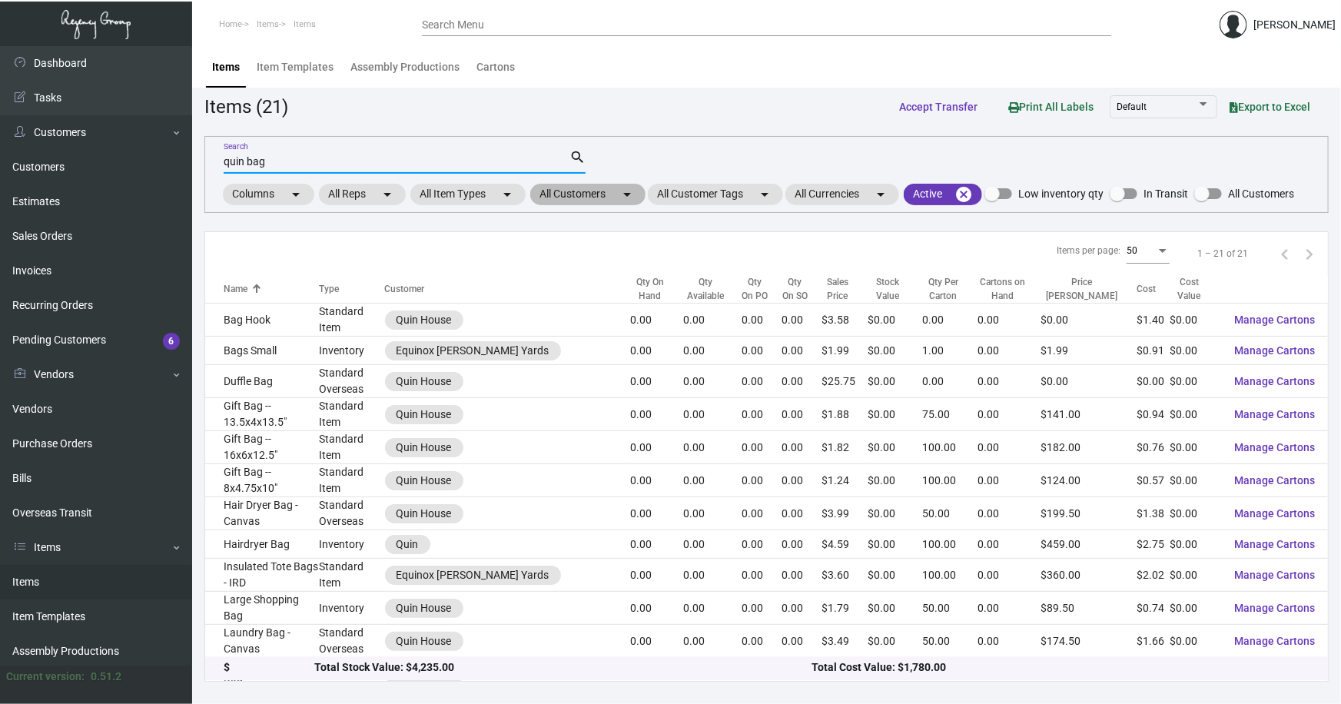
click at [569, 189] on mat-chip "All Customers arrow_drop_down" at bounding box center [587, 195] width 115 height 22
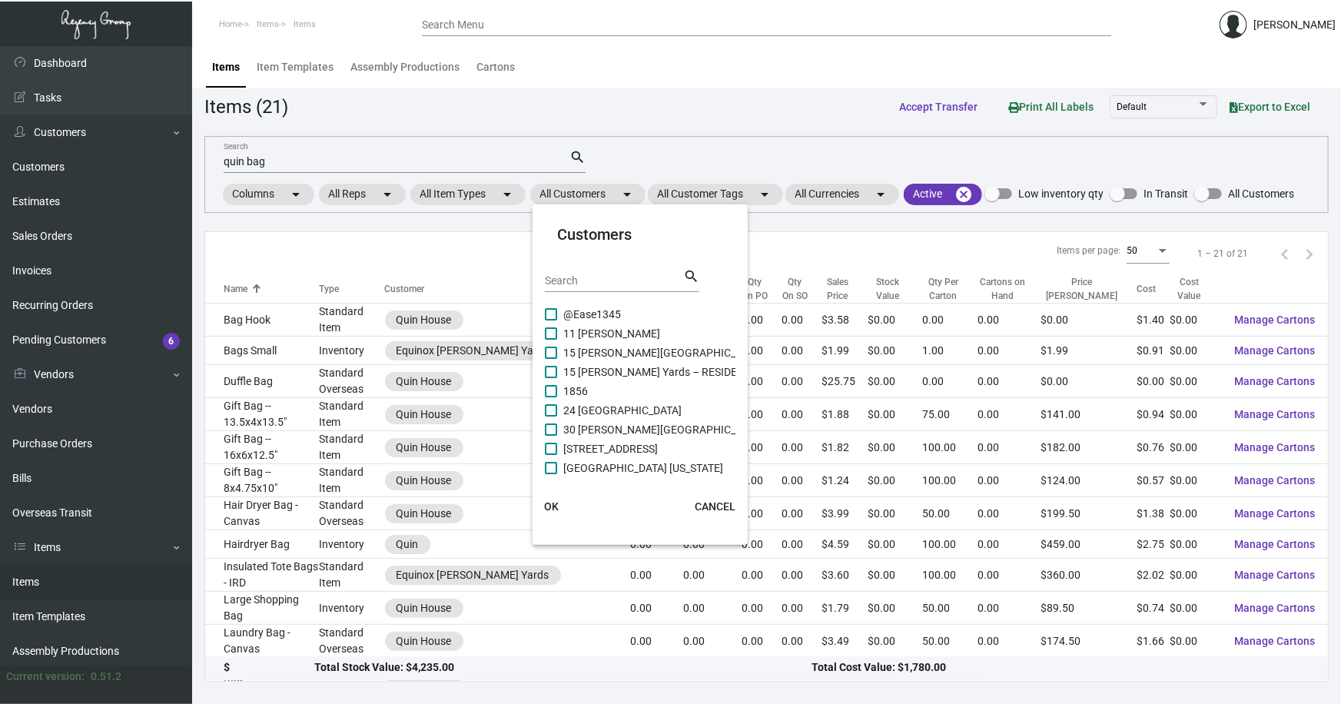
click at [590, 277] on input "Search" at bounding box center [614, 281] width 138 height 12
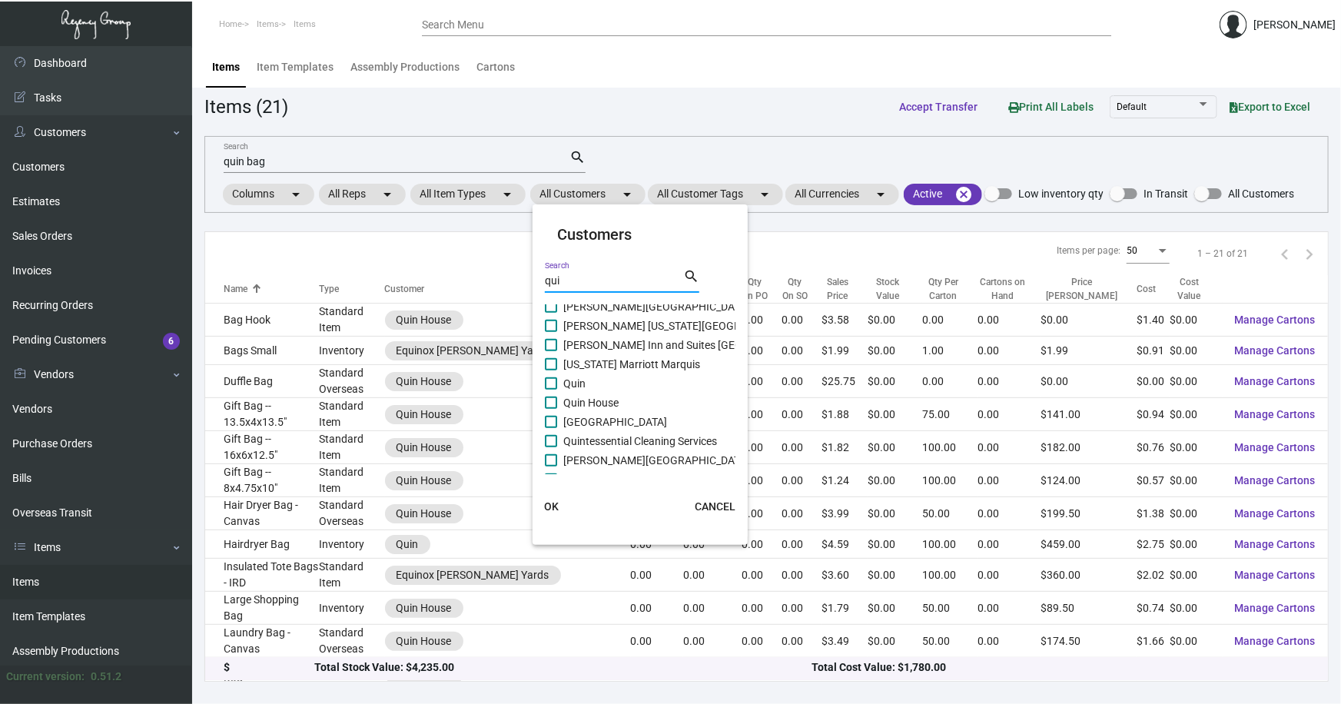
scroll to position [872, 0]
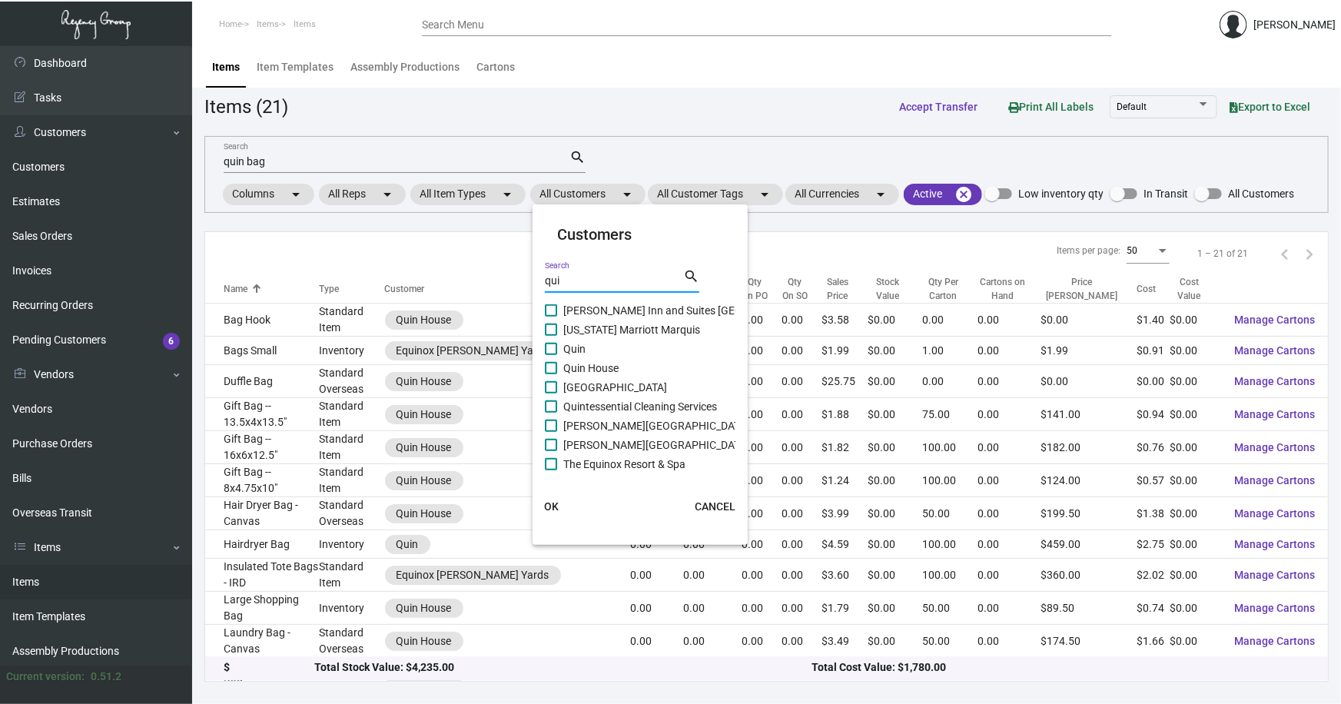
type input "qui"
click at [579, 342] on span "Quin" at bounding box center [574, 349] width 22 height 18
click at [551, 355] on input "Quin" at bounding box center [550, 355] width 1 height 1
checkbox input "true"
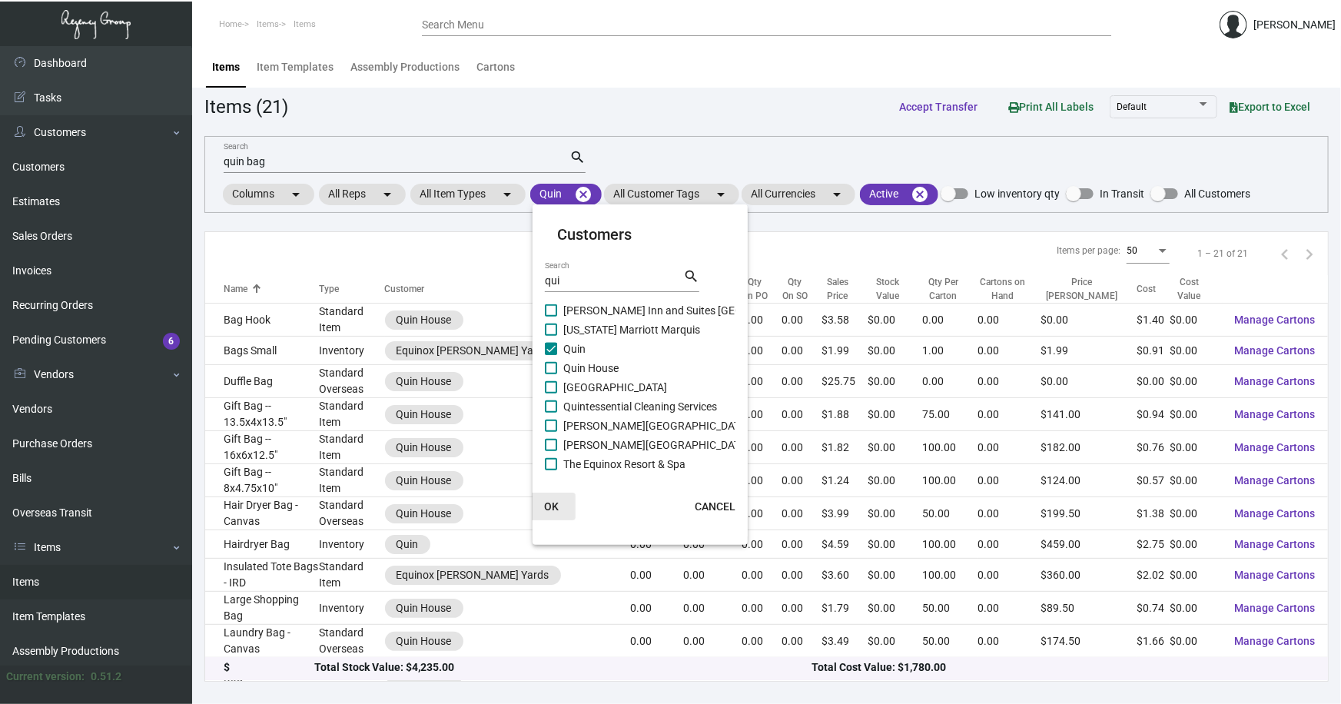
click at [552, 503] on span "OK" at bounding box center [551, 506] width 15 height 12
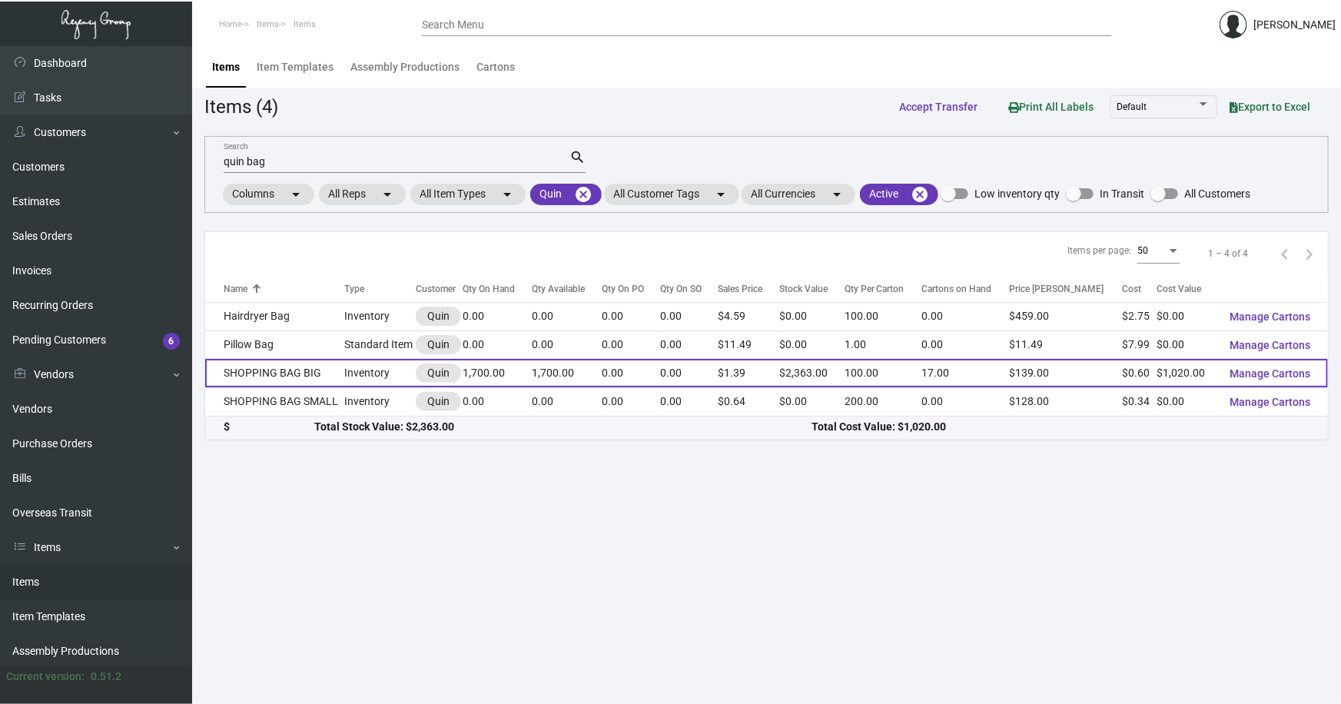
click at [286, 368] on td "SHOPPING BAG BIG" at bounding box center [274, 373] width 139 height 28
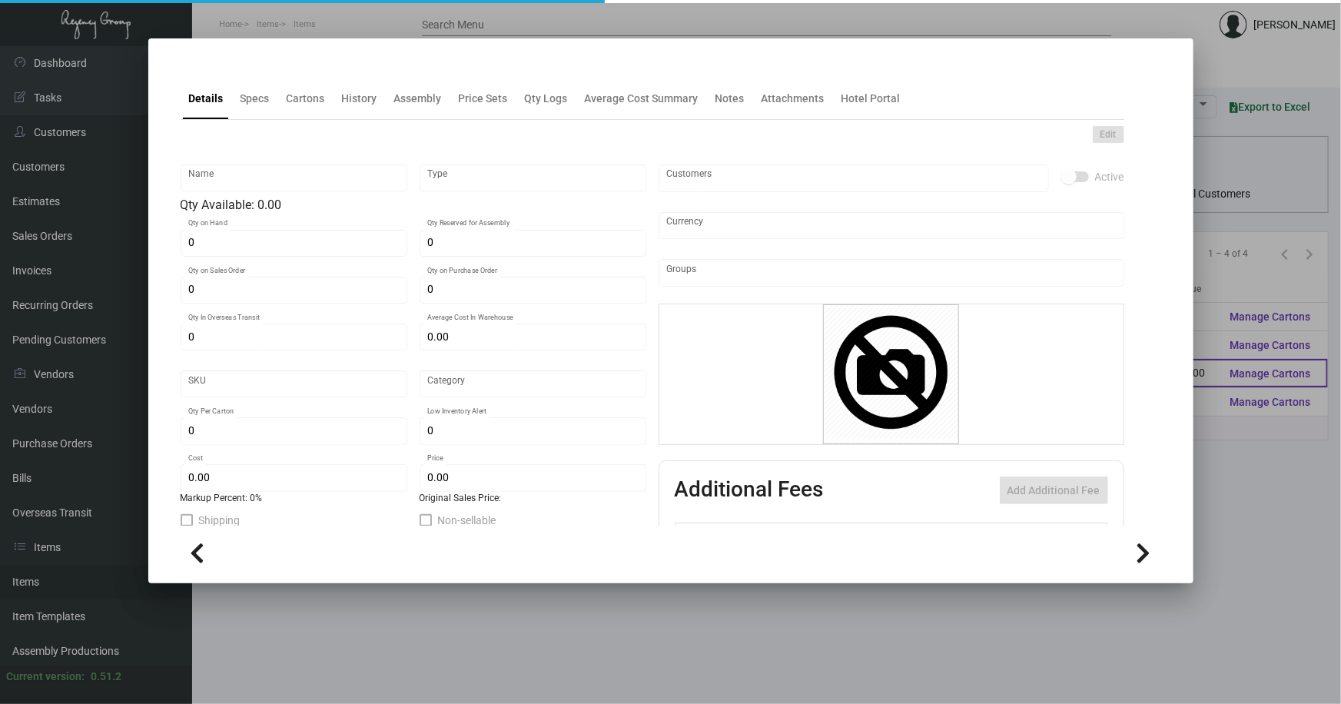
type input "SHOPPING BAG BIG"
type input "Inventory"
type input "1,700"
type input "$ 0.68"
type input "2698"
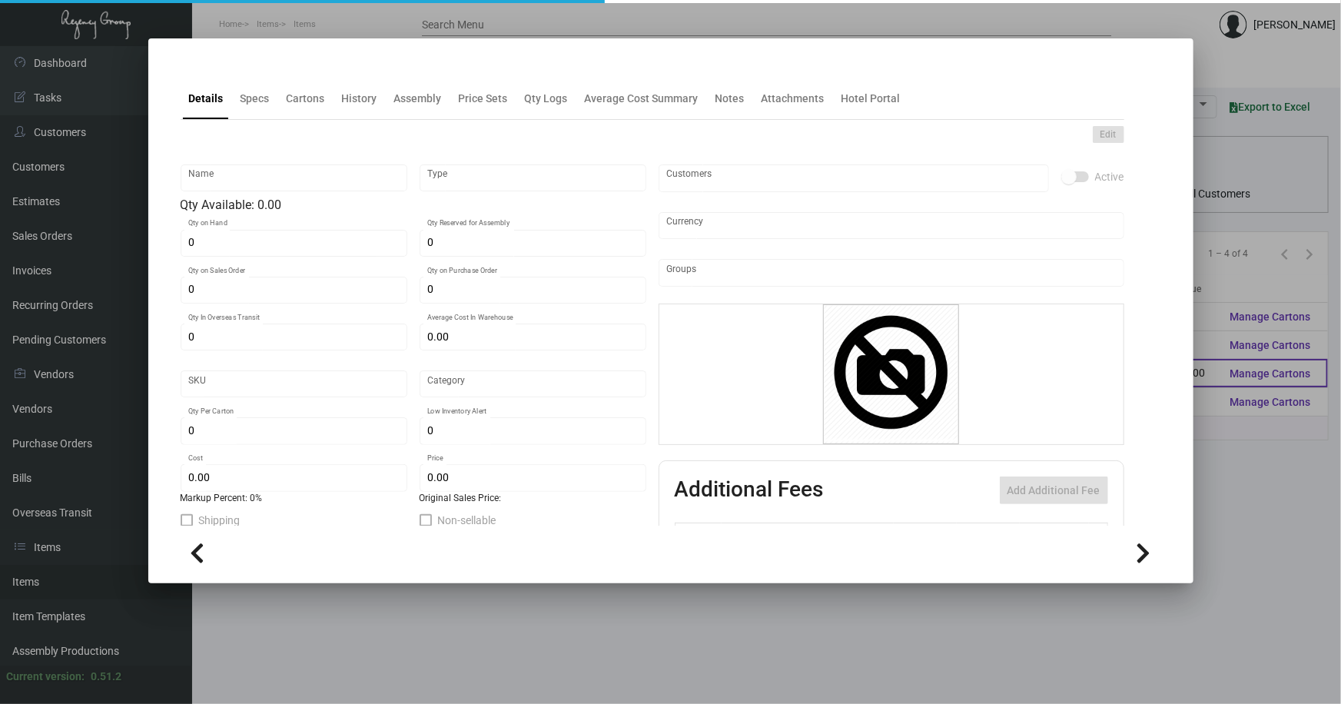
type input "Standard"
type input "100"
type input "$ 0.60"
type input "$ 1.39"
type textarea "[PERSON_NAME] Shopping Bag BIG: size 407mm L * 305mm H * 127mm W, white 180gsm …"
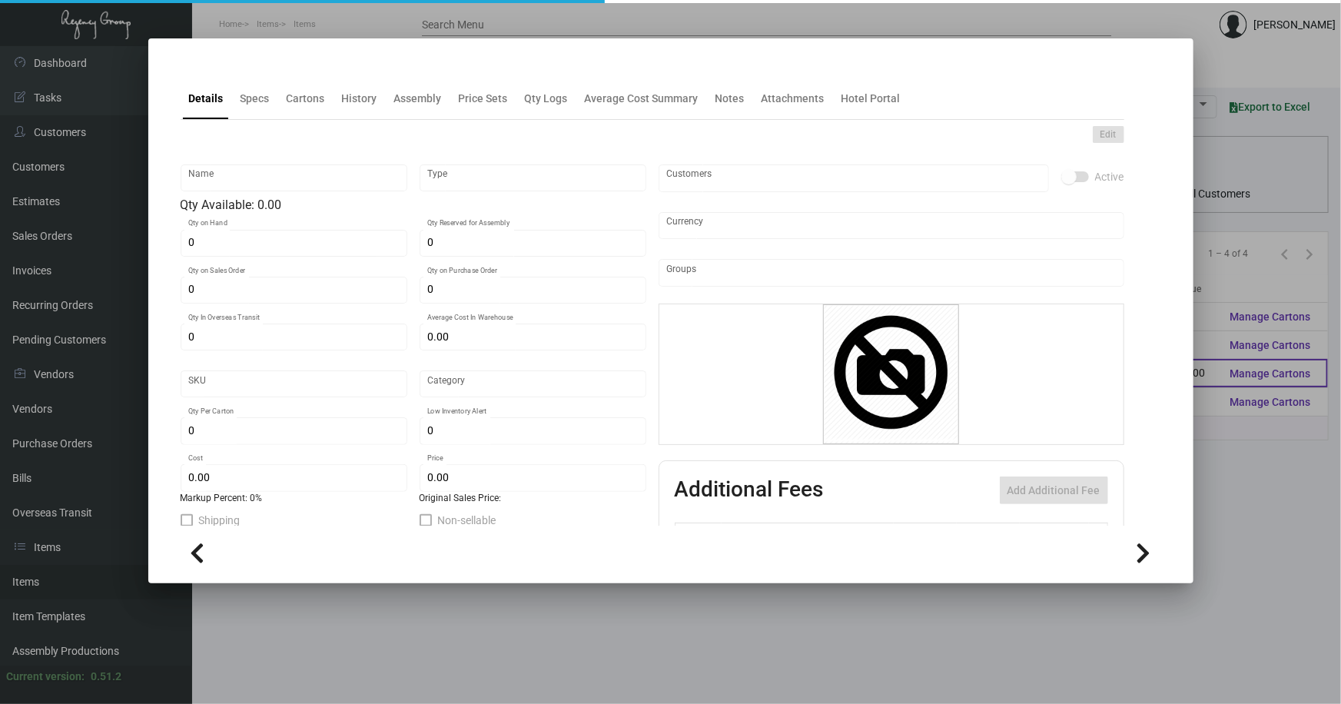
type textarea "[PERSON_NAME] Shopping Bag BIG: size 407mm L * 305mm H * 127mm W, white 180gsm …"
checkbox input "true"
type input "United States Dollar $"
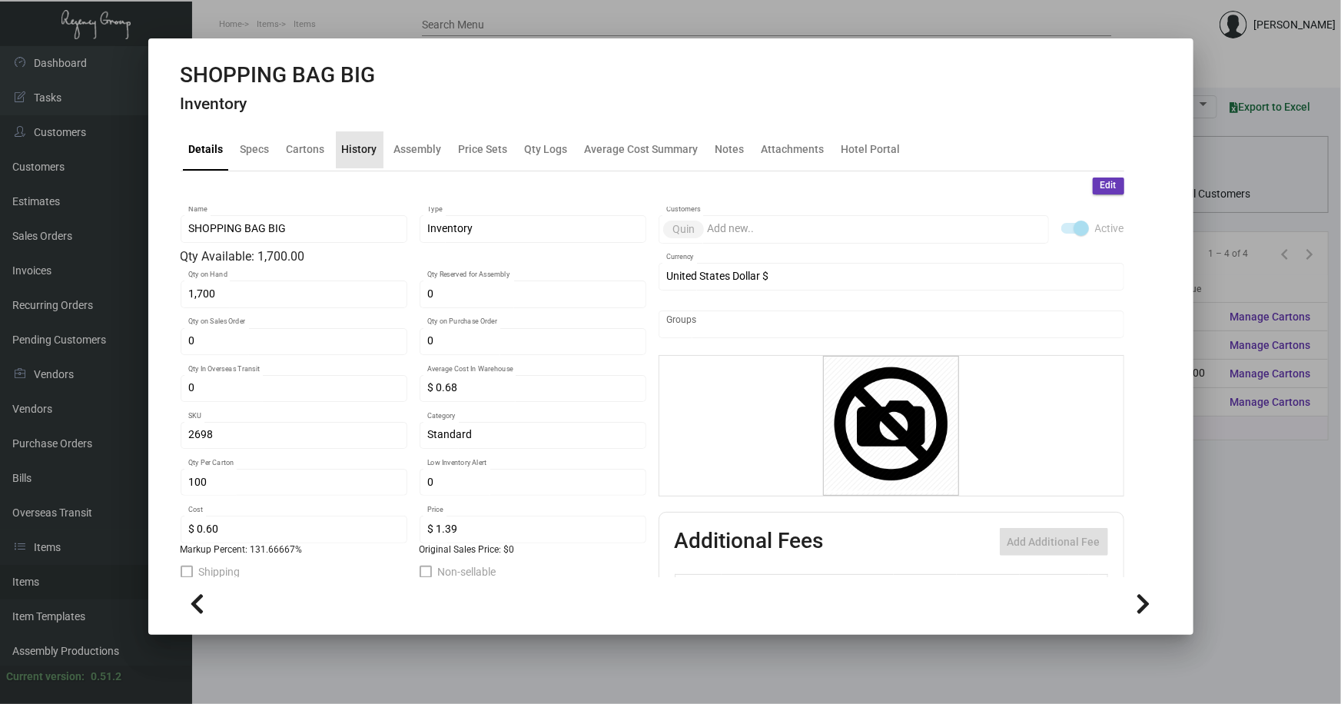
click at [358, 151] on div "History" at bounding box center [359, 149] width 35 height 16
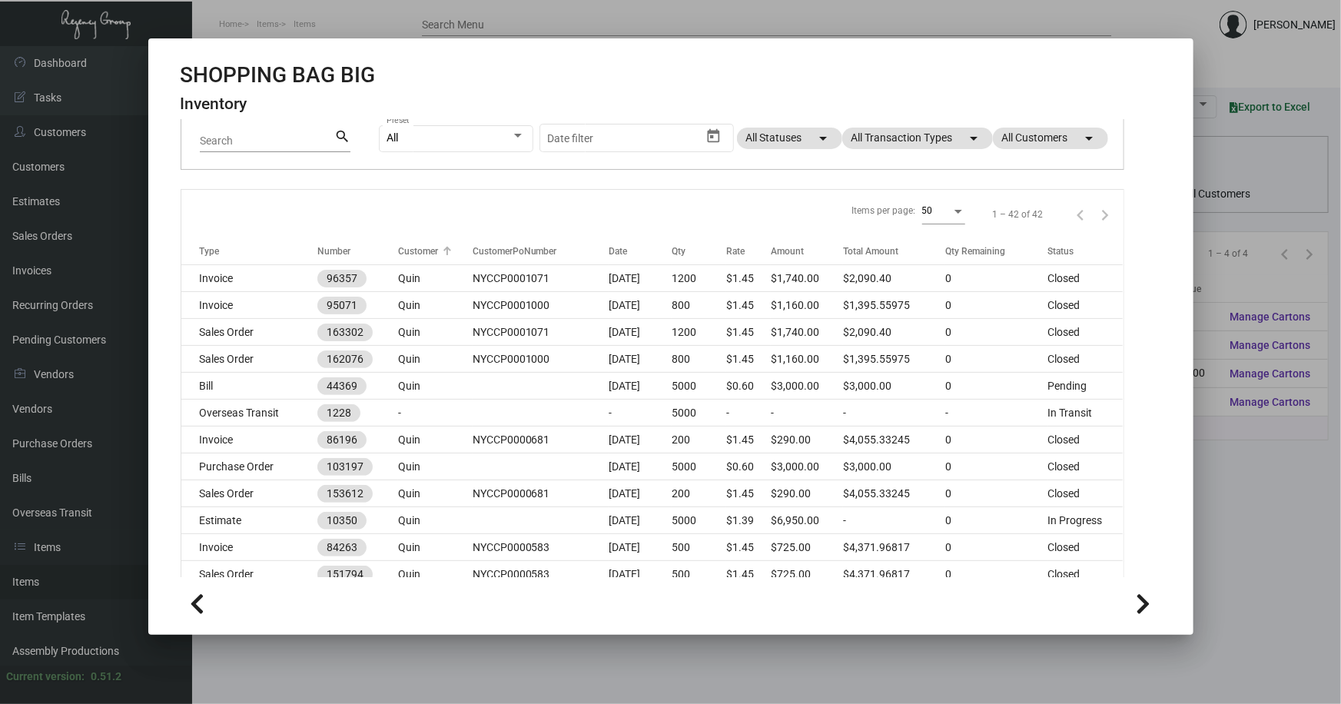
scroll to position [139, 0]
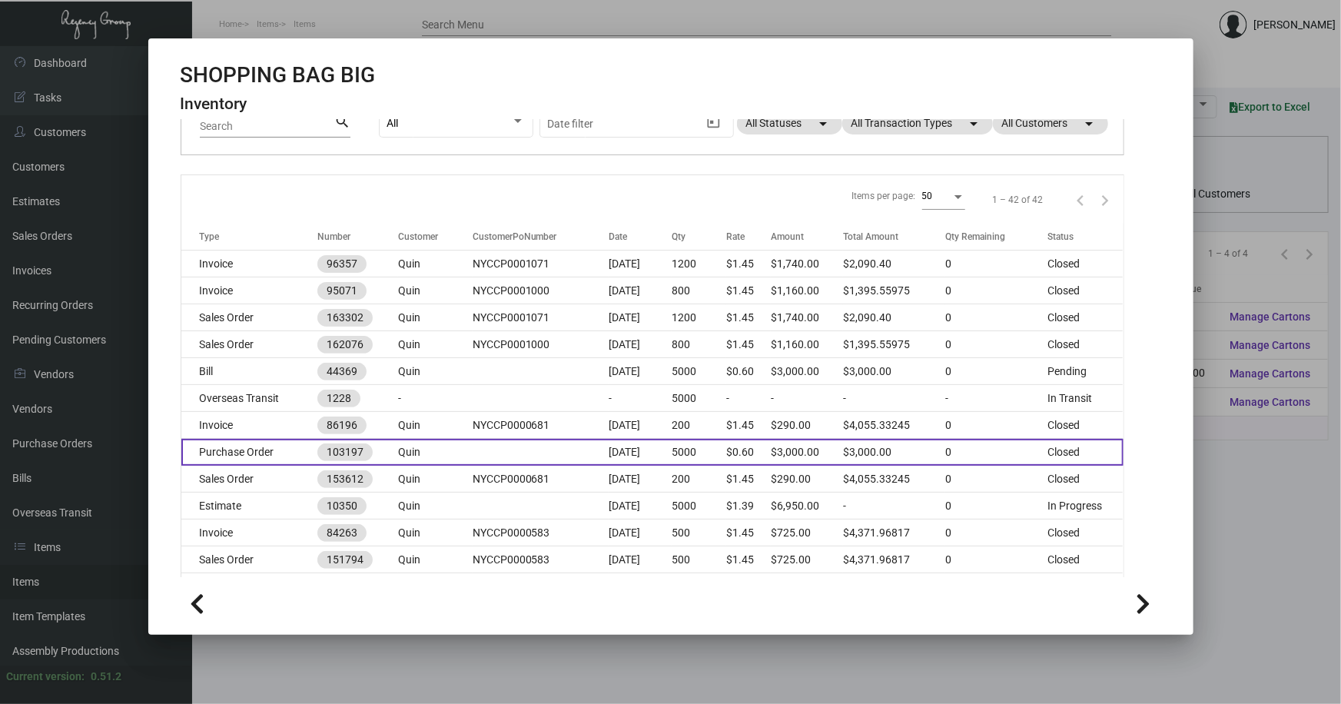
click at [434, 455] on td "Quin" at bounding box center [435, 452] width 75 height 27
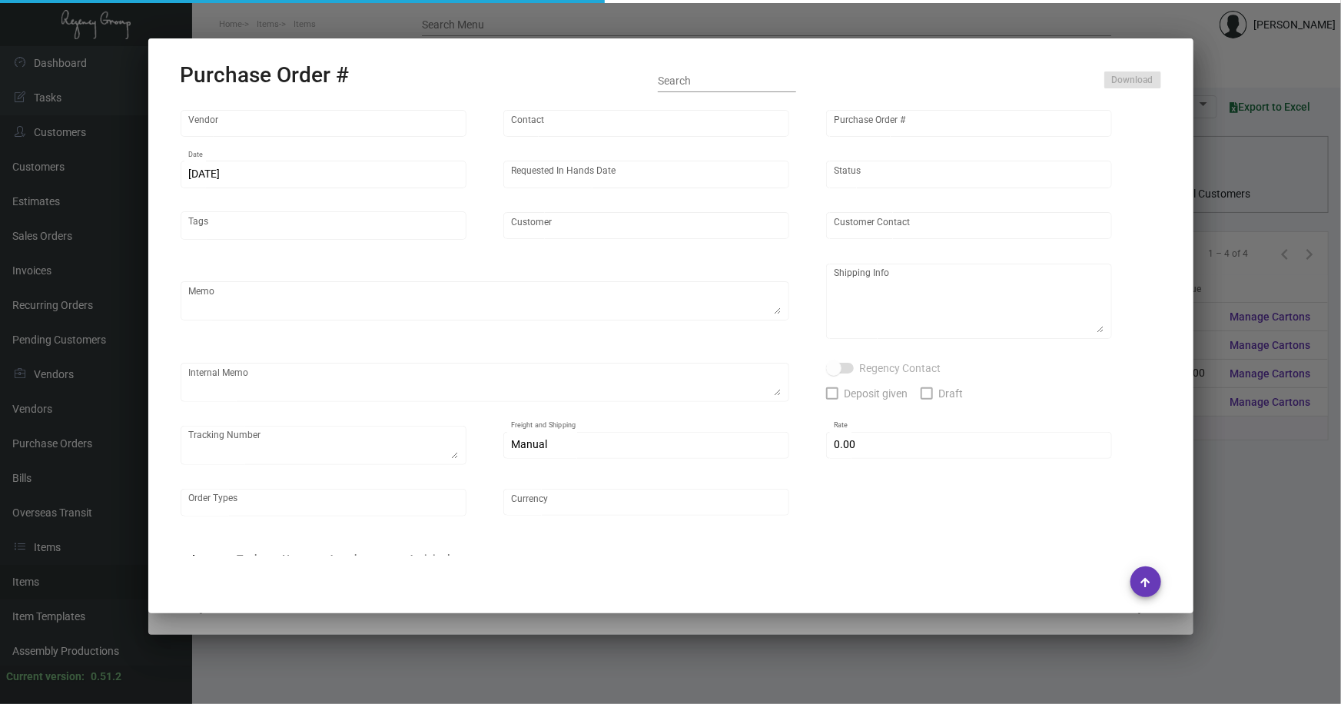
type input "Shanghai East Industrial Co., Ltd,"
type input "[PERSON_NAME]"
type input "103197"
type input "[DATE]"
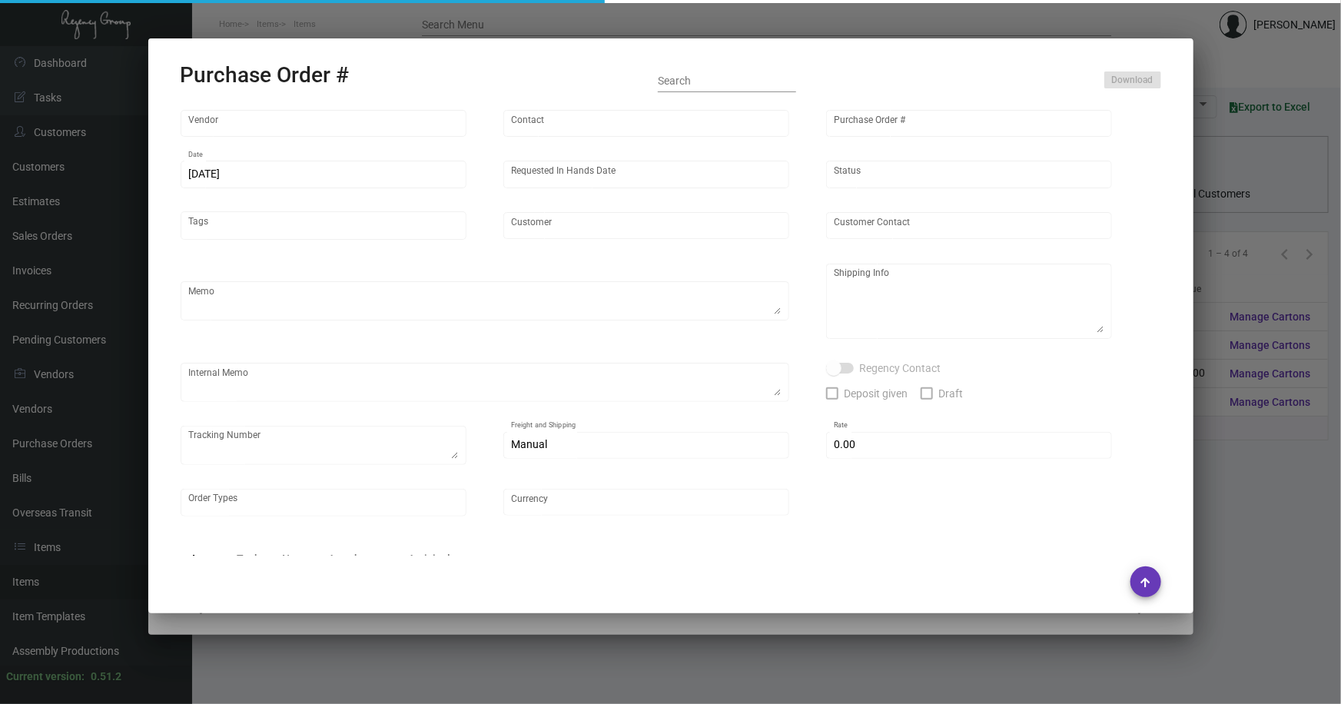
type input "Quin"
type textarea "Please ship by boat to our NJ warehouse."
type textarea "Regency Group NJ - [PERSON_NAME] [STREET_ADDRESS]"
type textarea "Production will be done by end of March."
checkbox input "true"
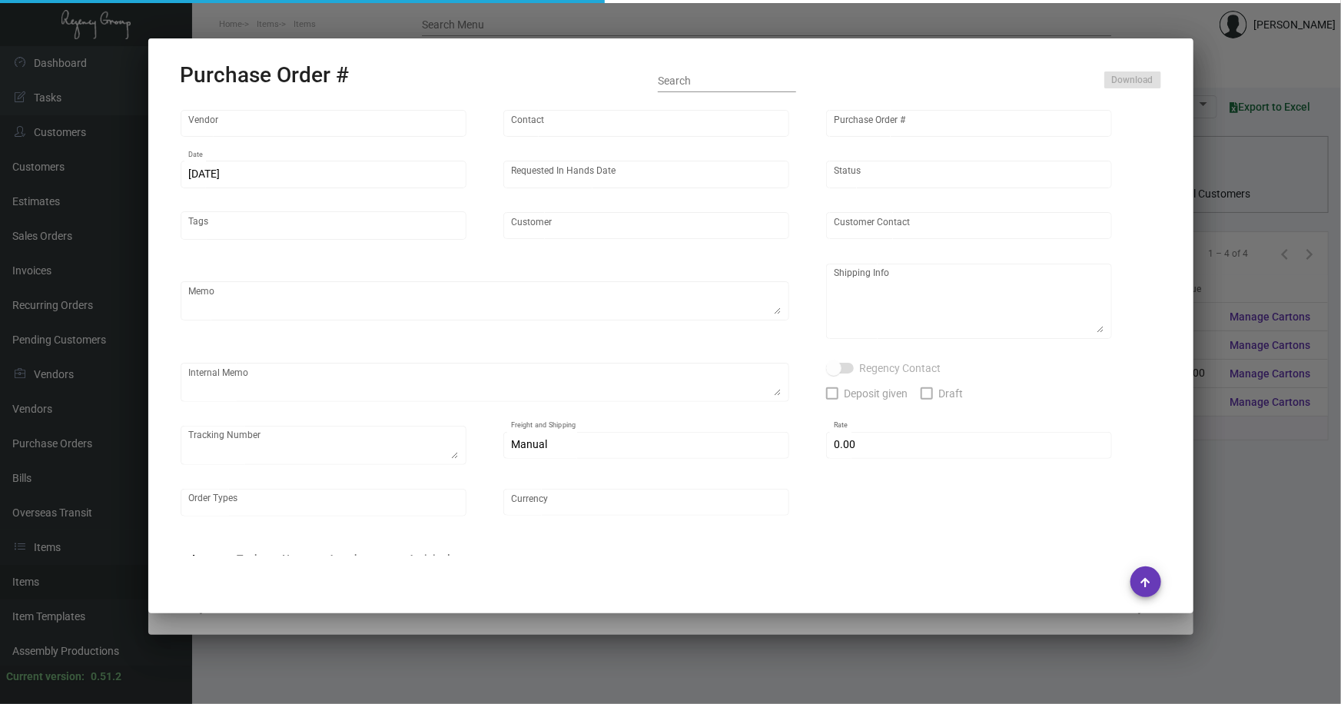
type input "$ 0.00"
type input "United States Dollar $"
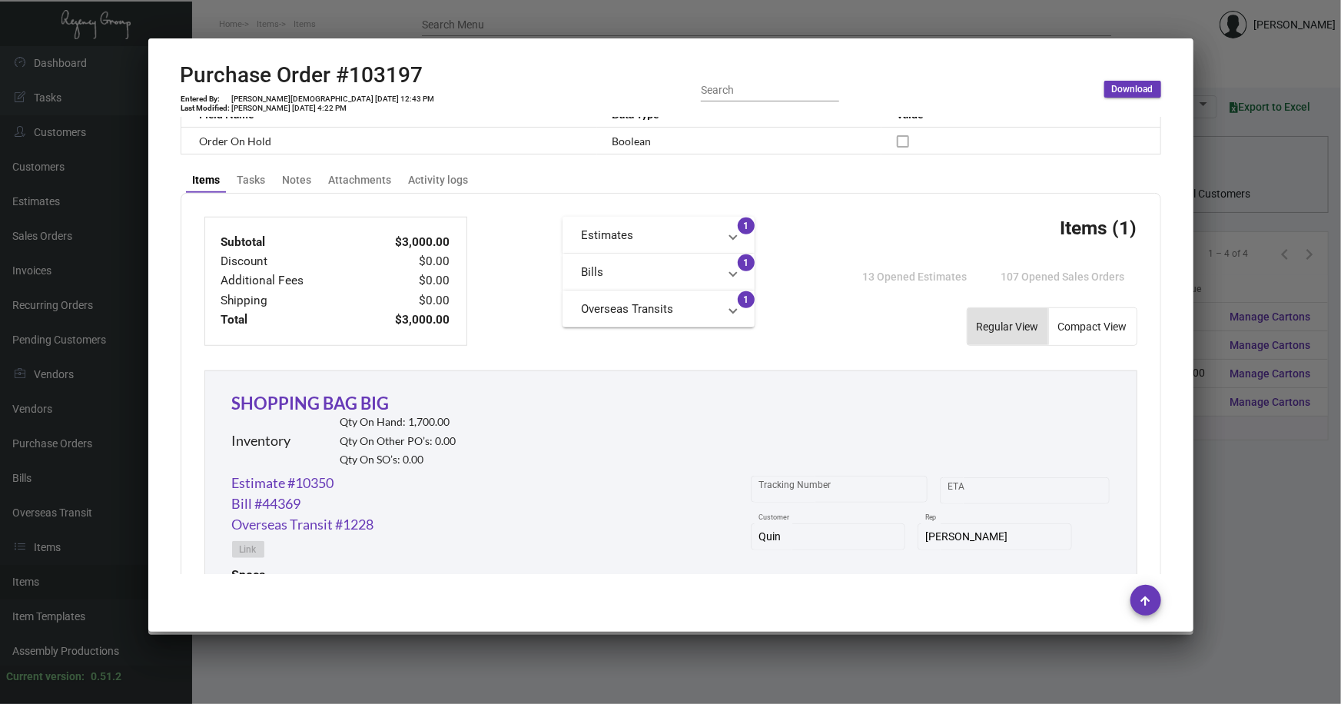
scroll to position [489, 0]
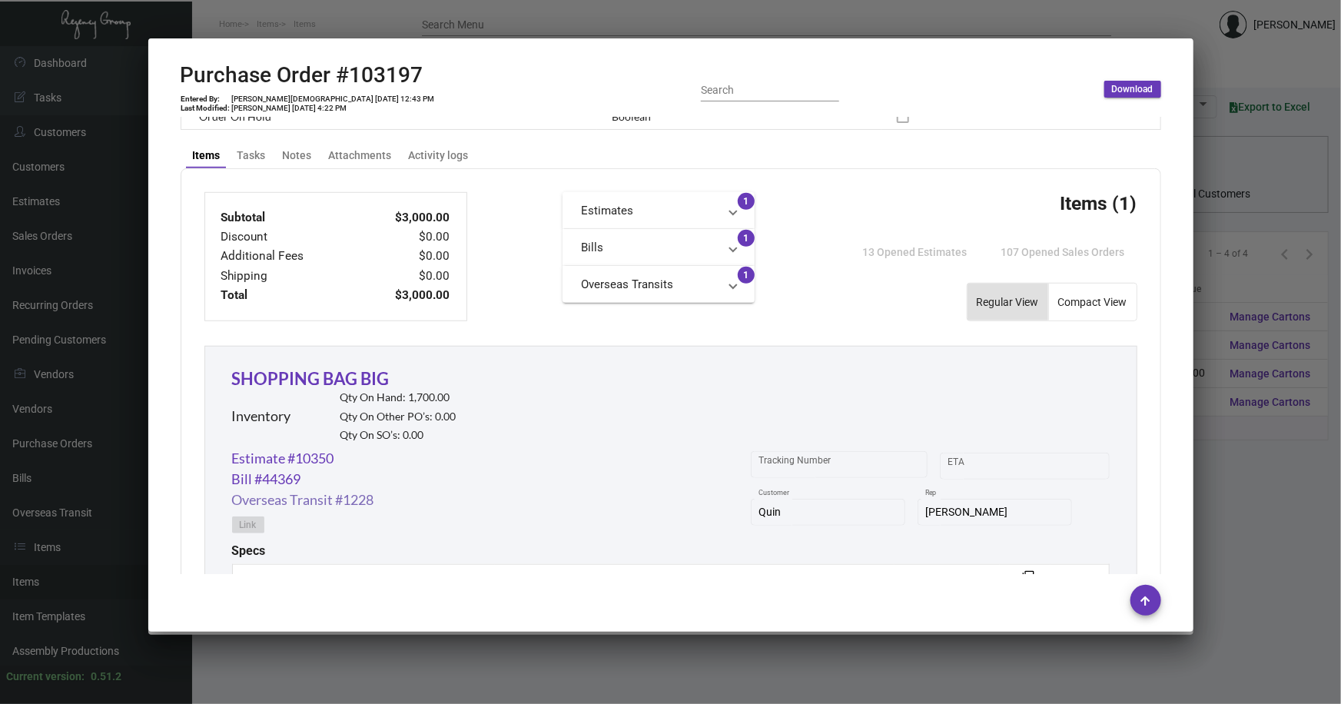
click at [348, 496] on link "Overseas Transit #1228" at bounding box center [303, 499] width 142 height 21
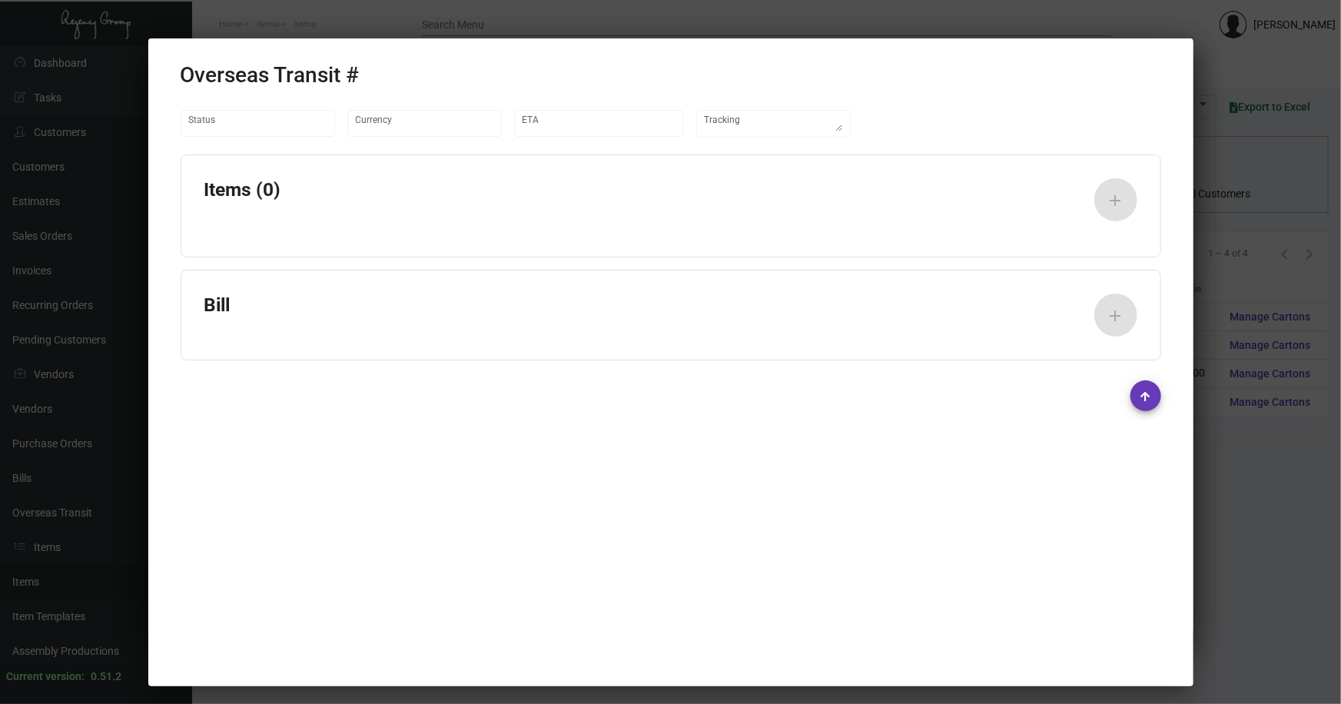
type input "United States Dollar $"
type input "5/21/2024"
type input "5/27/2024"
type textarea "Container#CBHU9523745 - ID#731491"
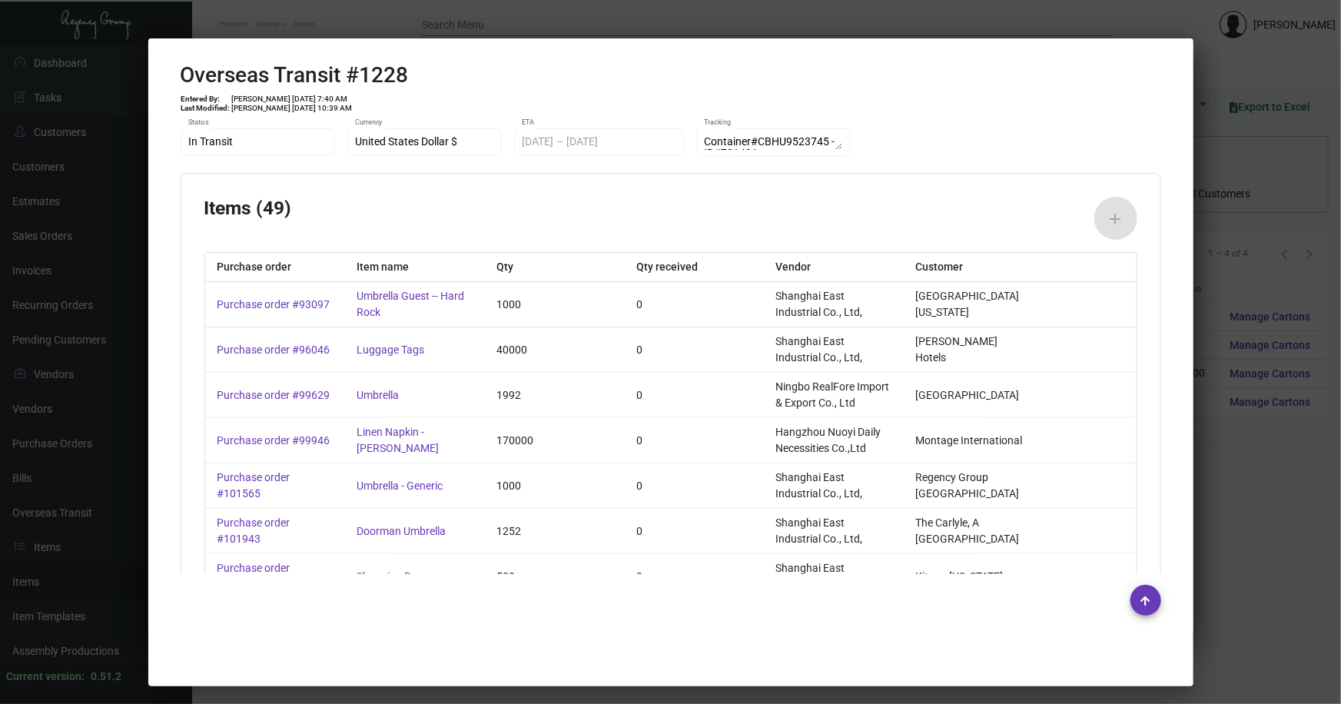
click at [1205, 490] on div at bounding box center [670, 352] width 1341 height 704
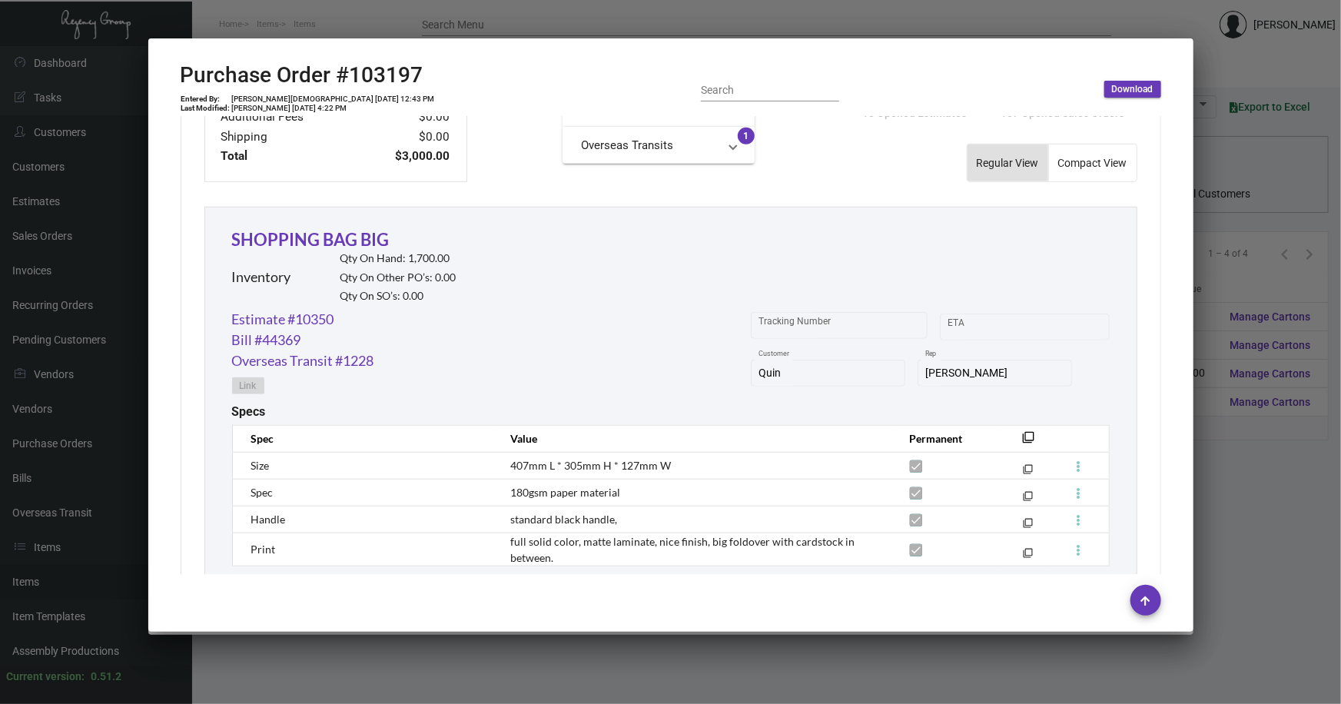
scroll to position [628, 0]
drag, startPoint x: 1233, startPoint y: 493, endPoint x: 690, endPoint y: 561, distance: 547.4
click at [1232, 493] on div at bounding box center [670, 352] width 1341 height 704
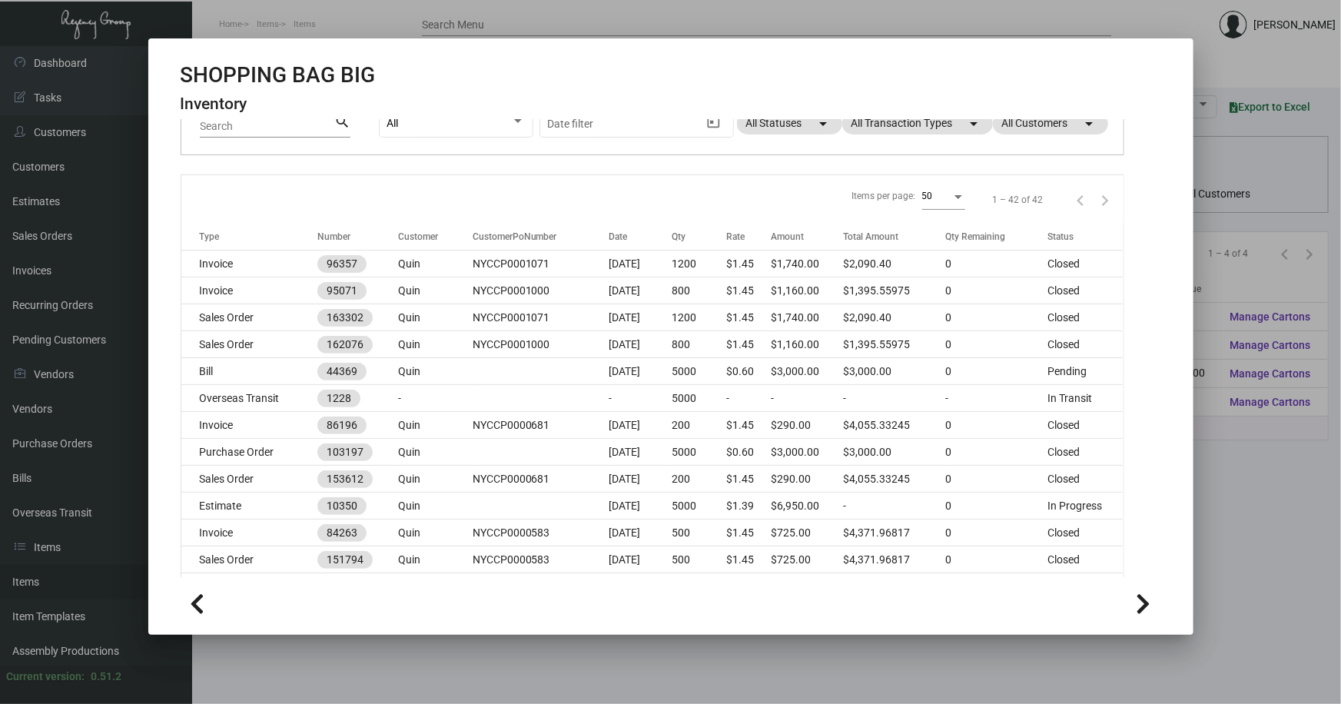
click at [1250, 73] on div at bounding box center [670, 352] width 1341 height 704
